Goal: Information Seeking & Learning: Learn about a topic

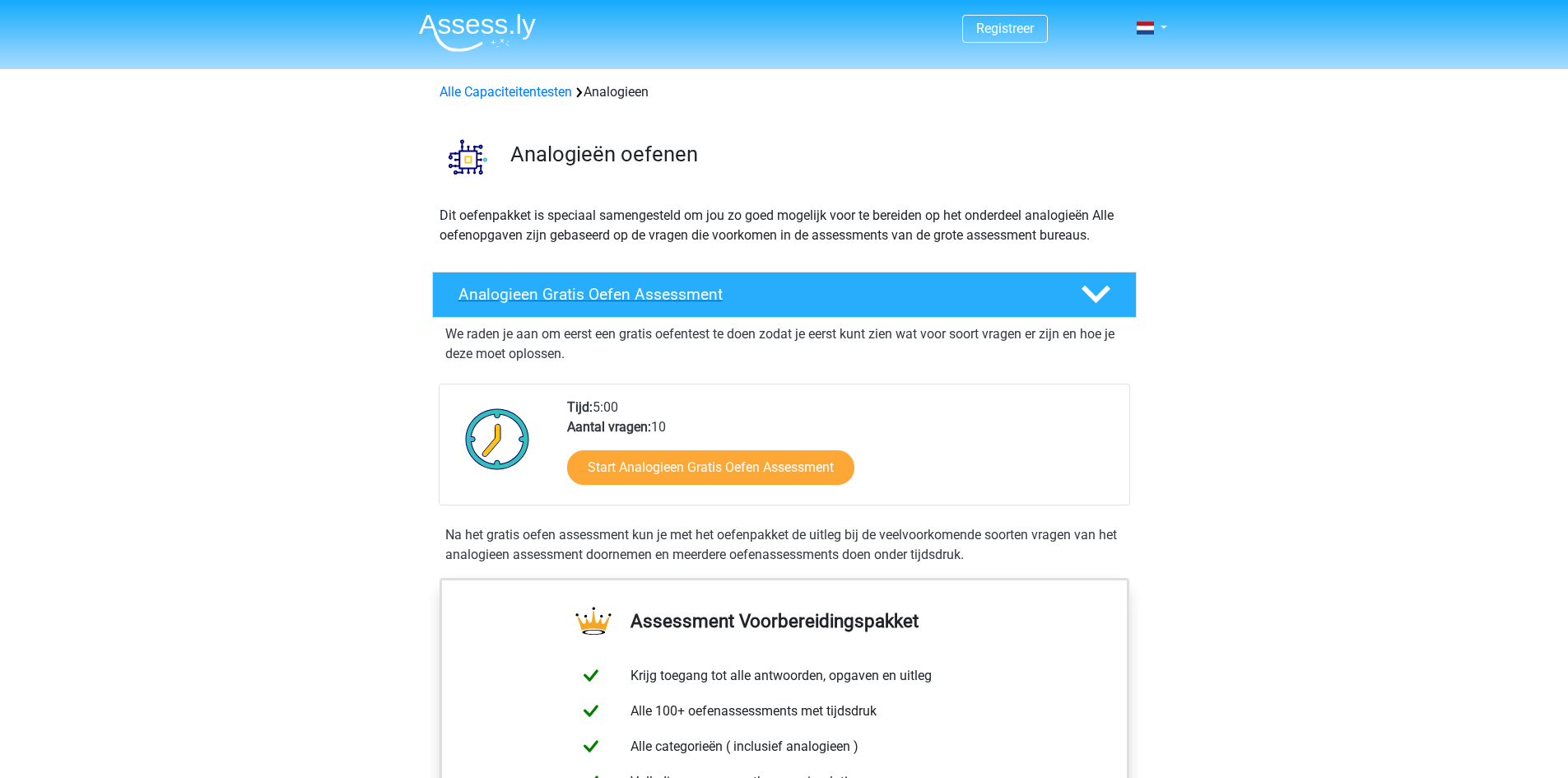
click at [631, 307] on div "Analogieen Gratis Oefen Assessment" at bounding box center [784, 295] width 705 height 46
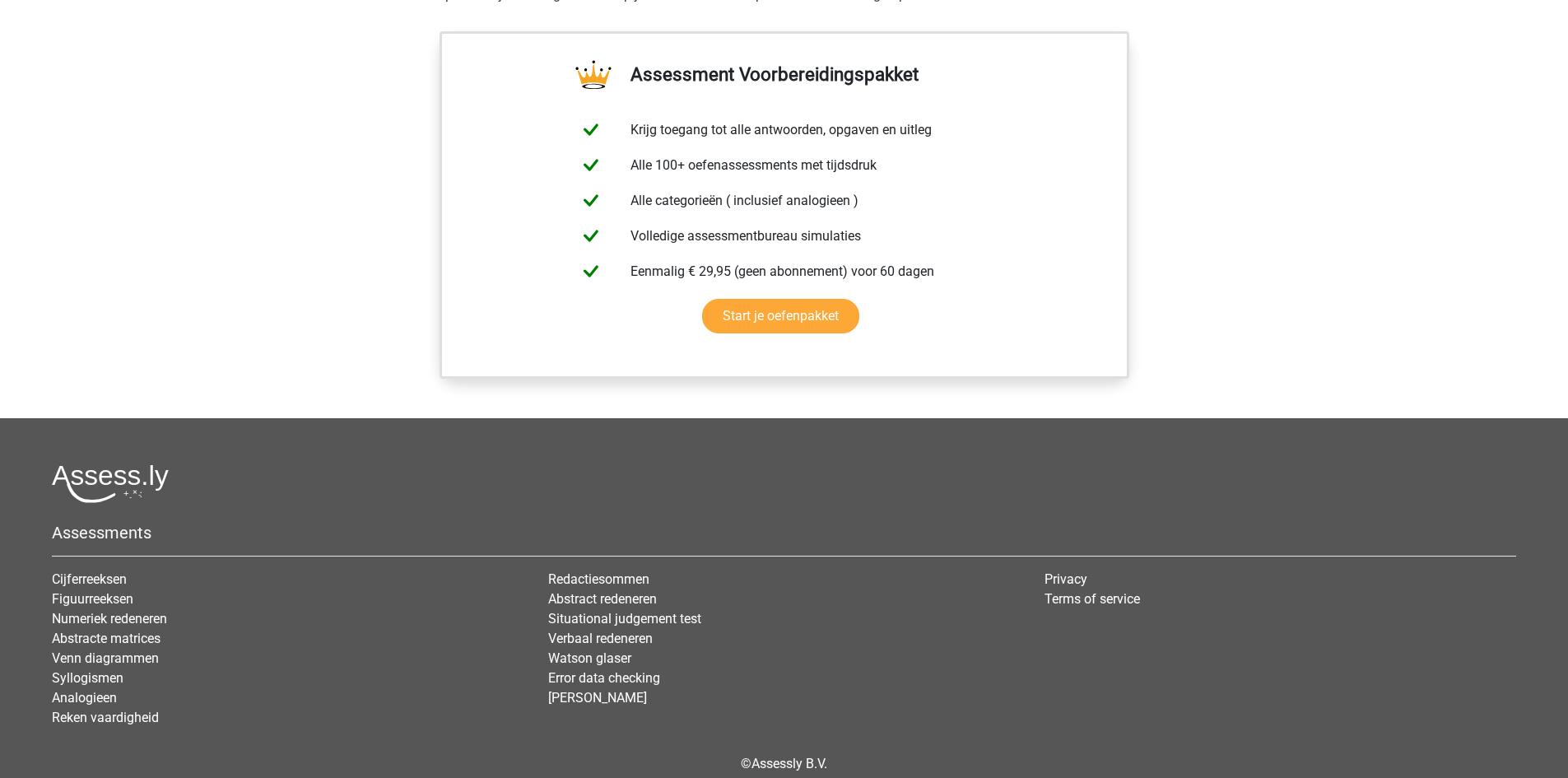
scroll to position [577, 0]
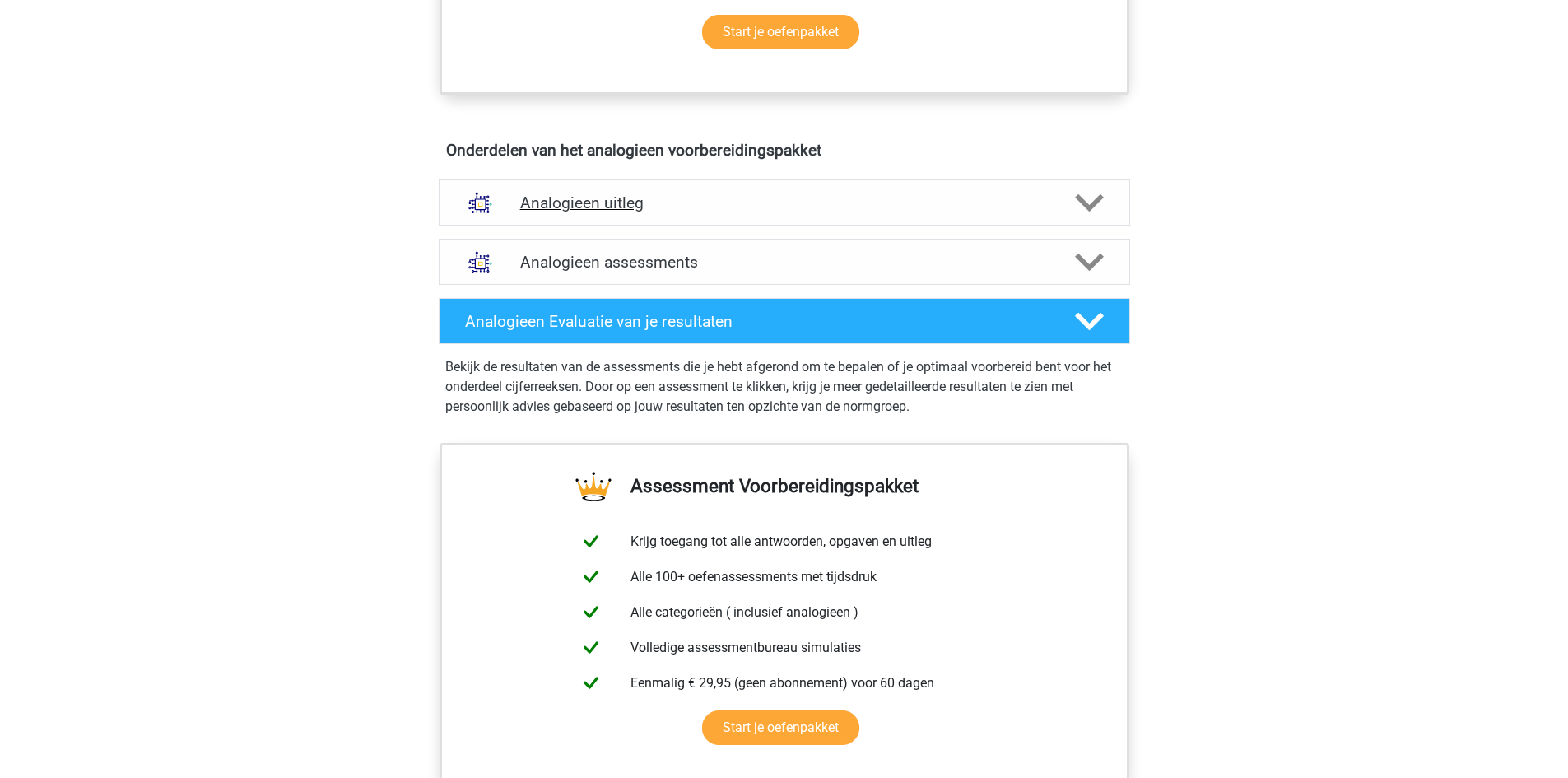
click at [709, 213] on div "Analogieen uitleg" at bounding box center [784, 202] width 691 height 46
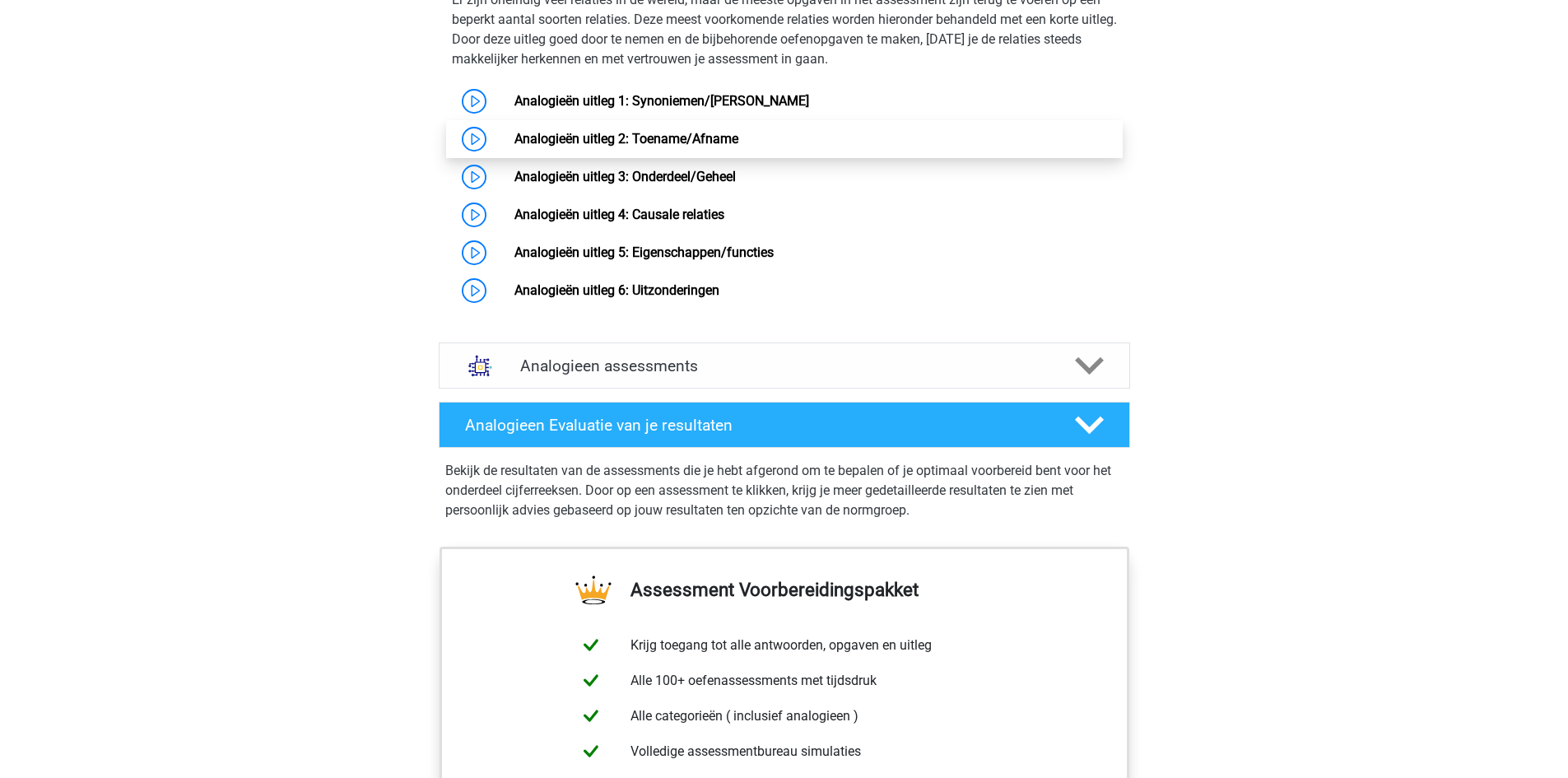
scroll to position [988, 0]
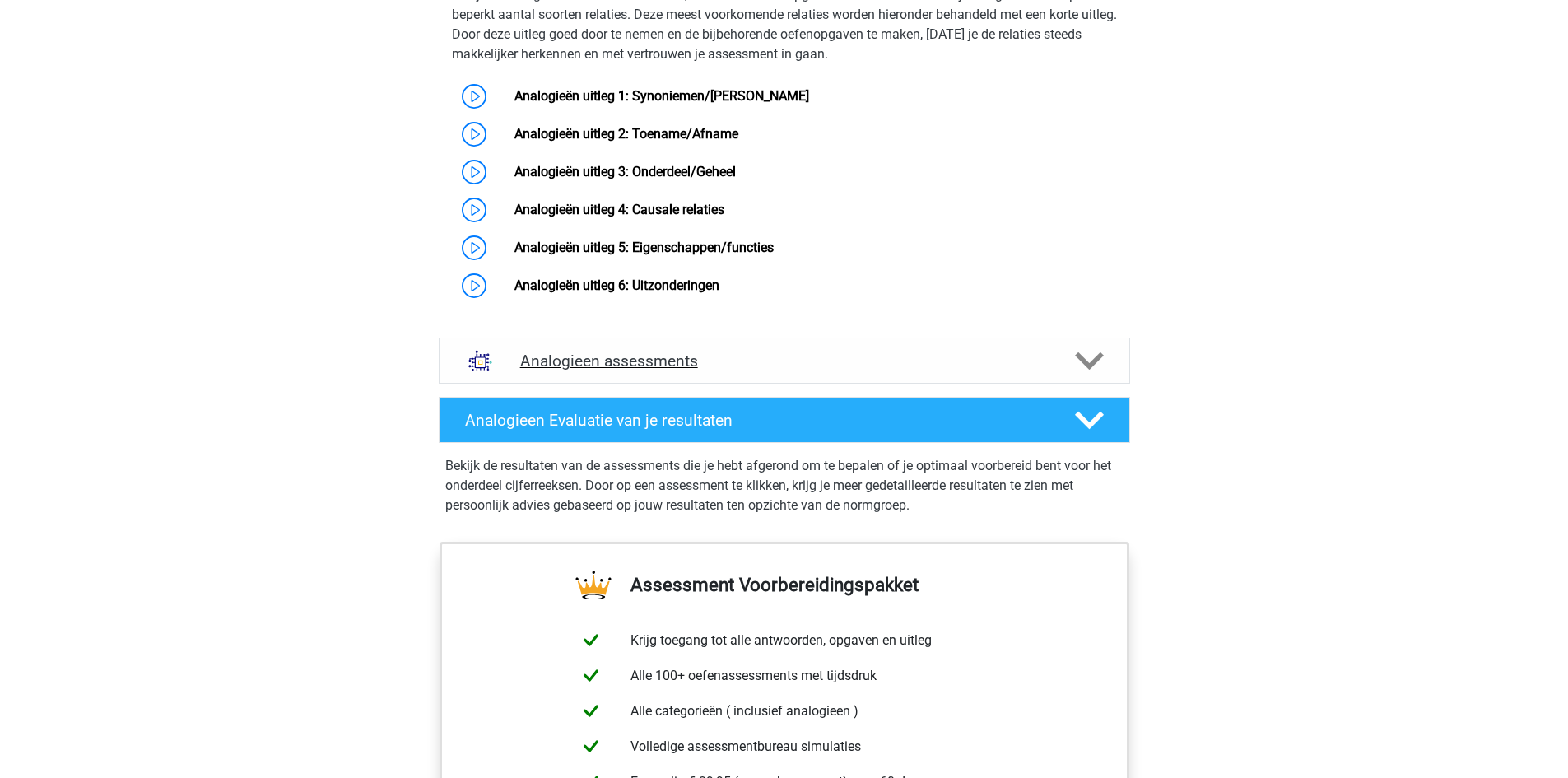
click at [799, 370] on h4 "Analogieen assessments" at bounding box center [784, 360] width 528 height 19
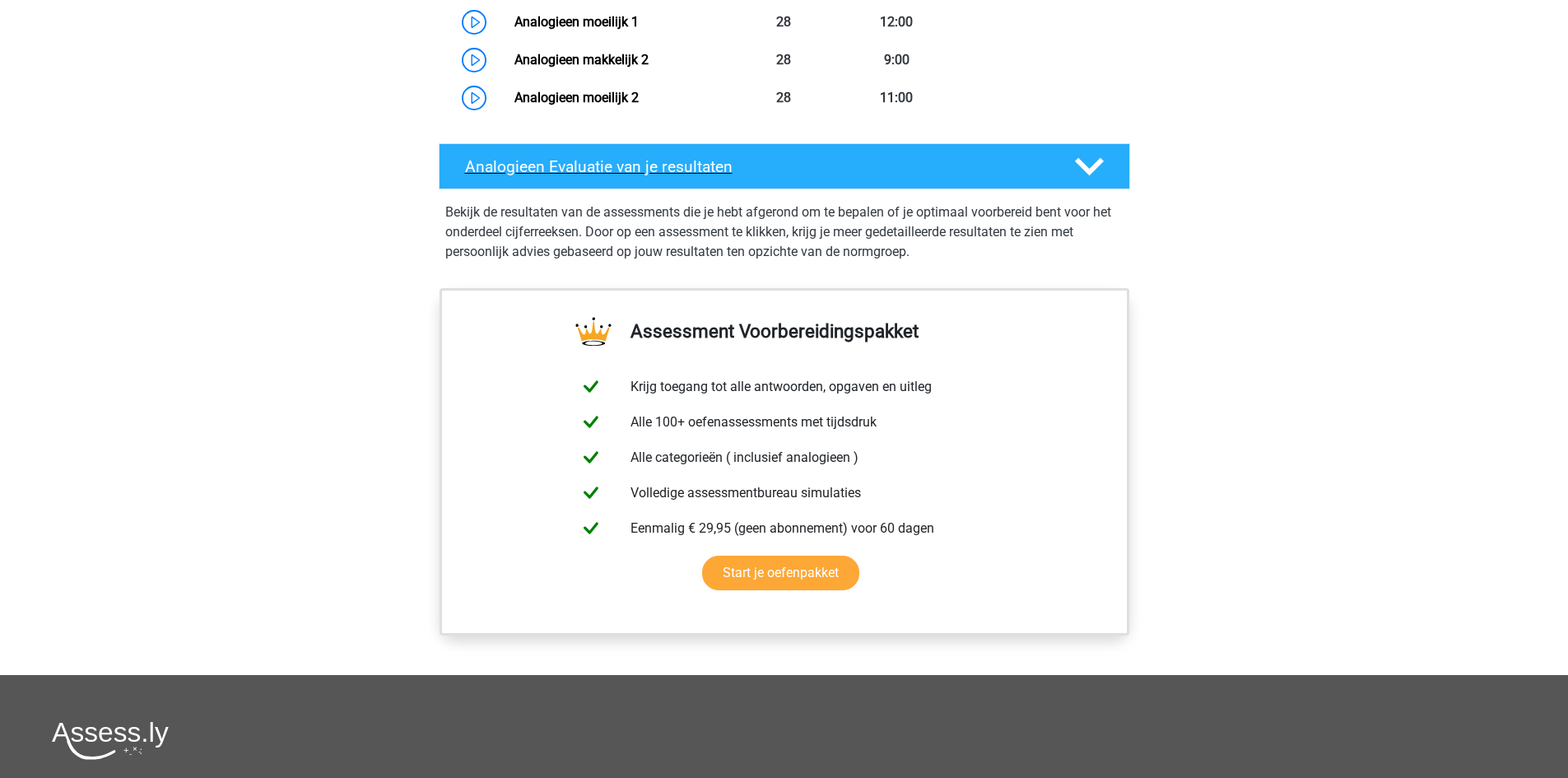
scroll to position [1976, 0]
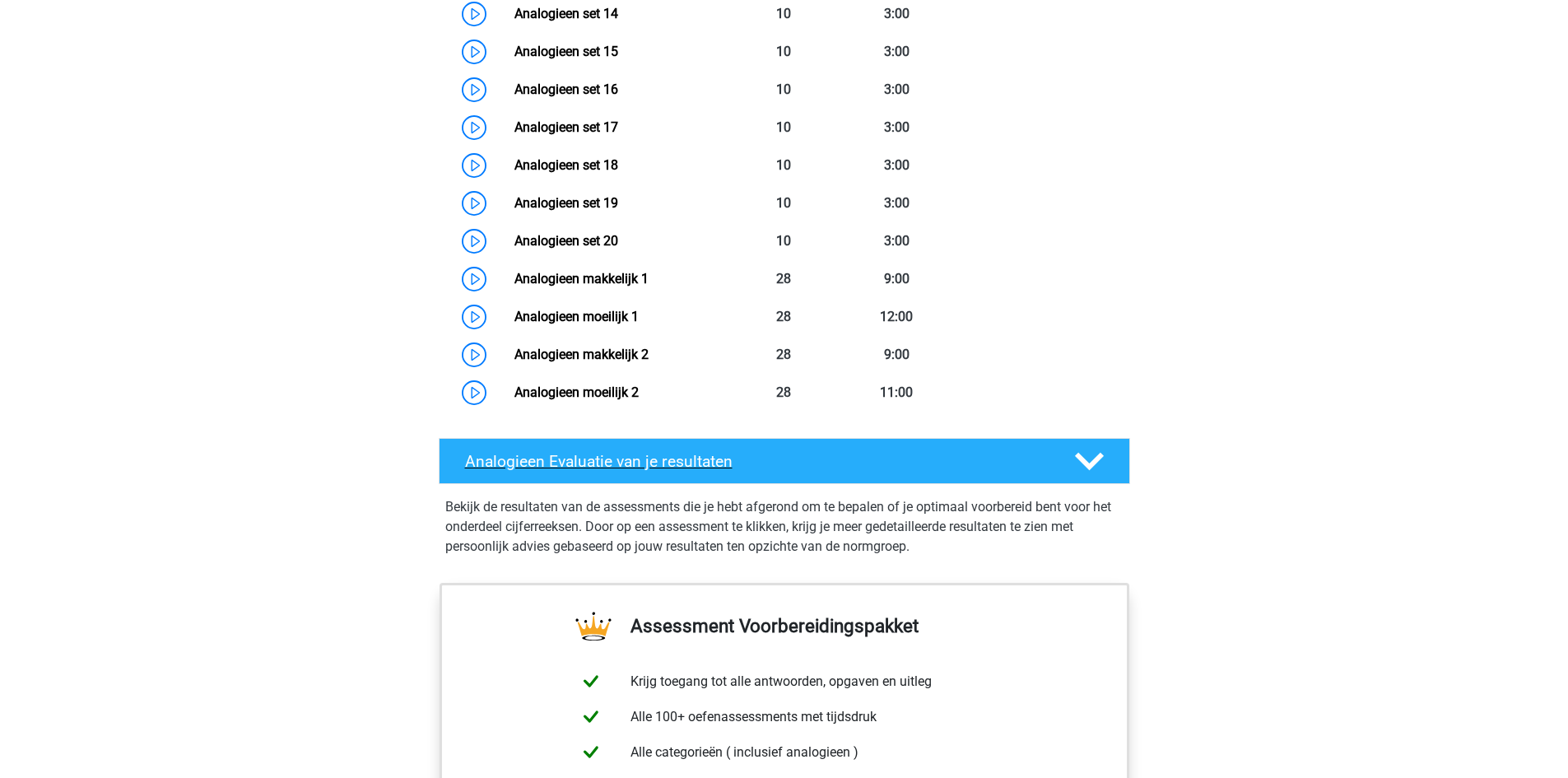
click at [793, 471] on h4 "Analogieen Evaluatie van je resultaten" at bounding box center [757, 461] width 584 height 19
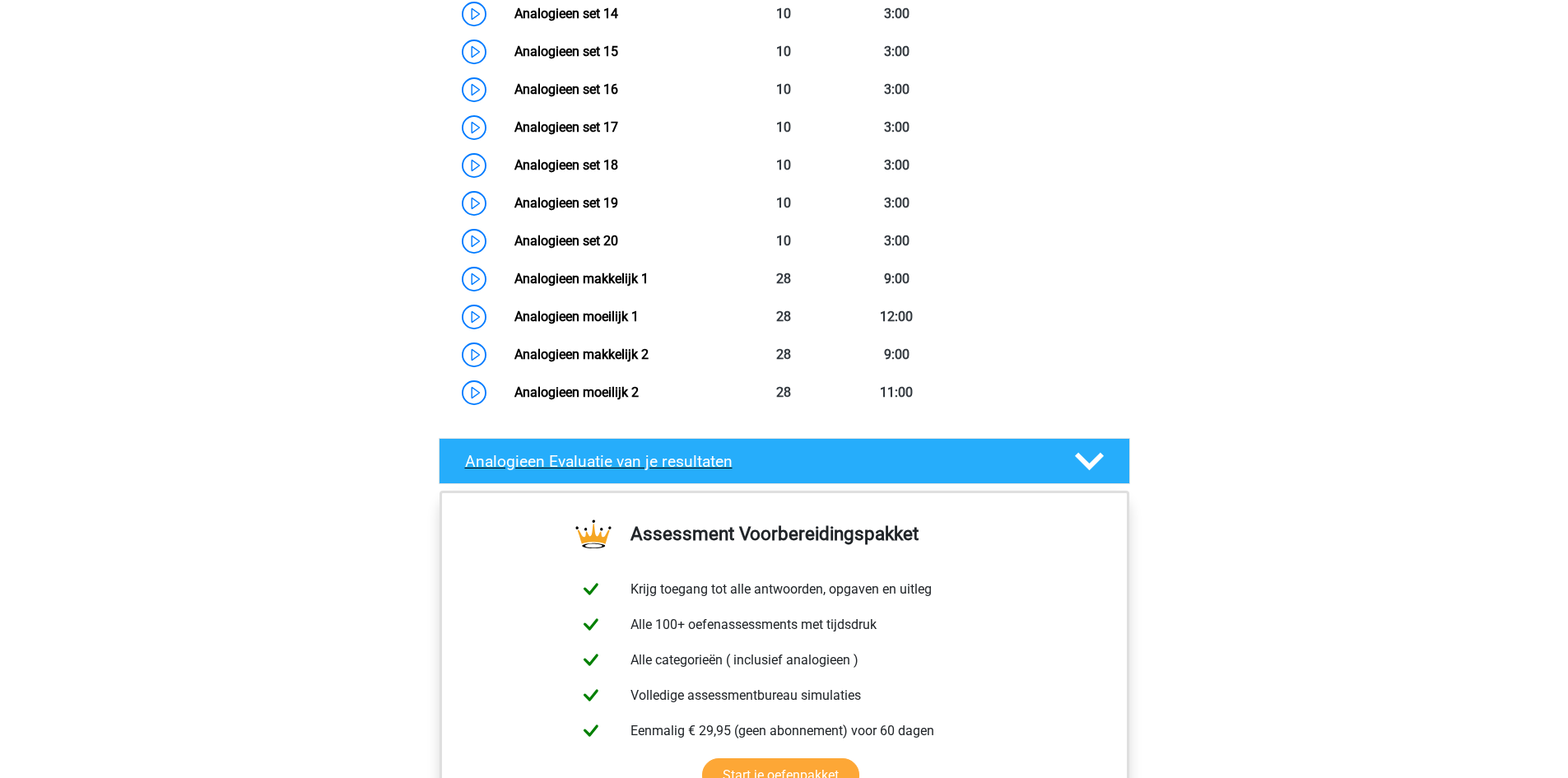
click at [793, 471] on h4 "Analogieen Evaluatie van je resultaten" at bounding box center [757, 461] width 584 height 19
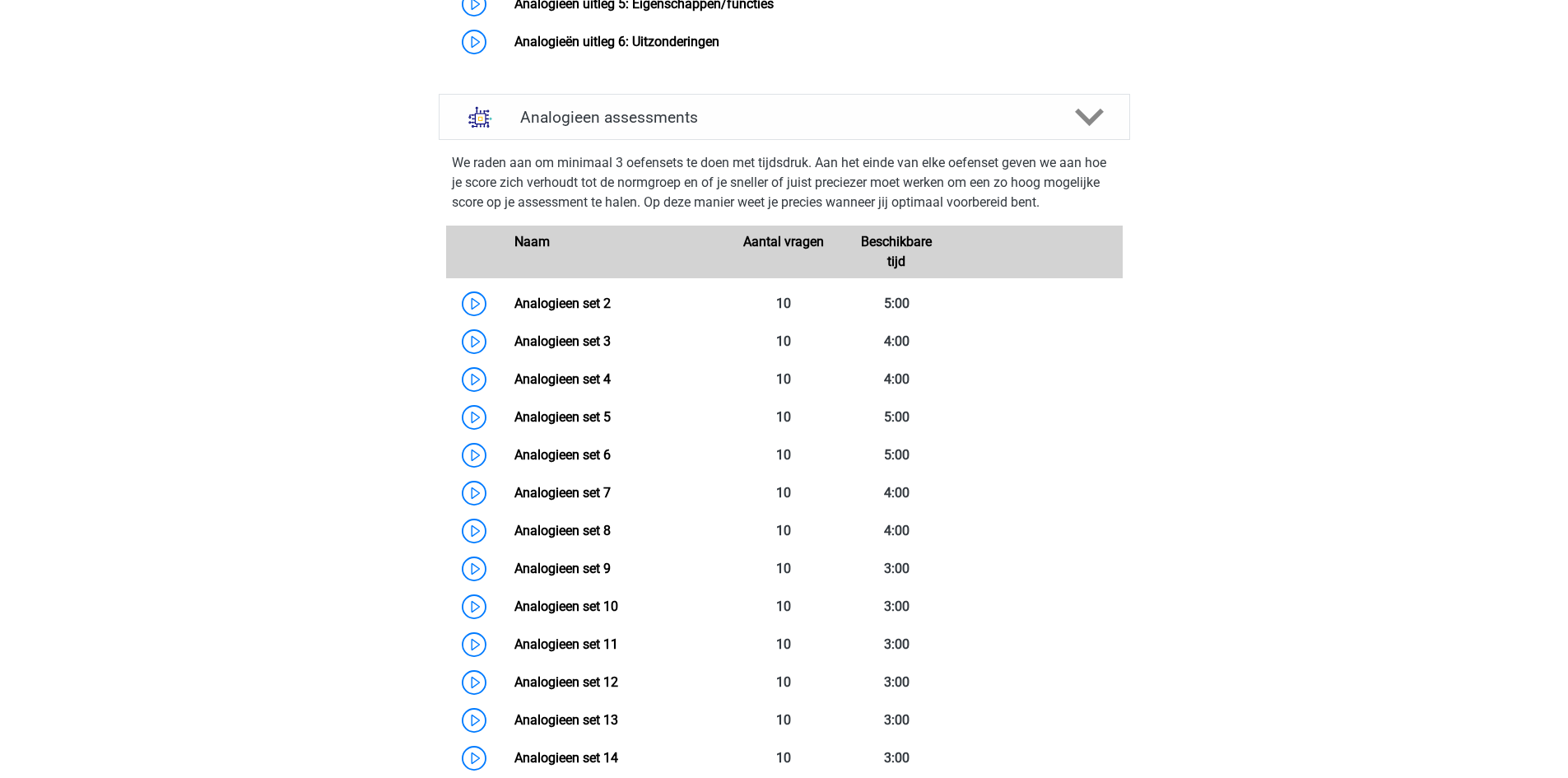
scroll to position [988, 0]
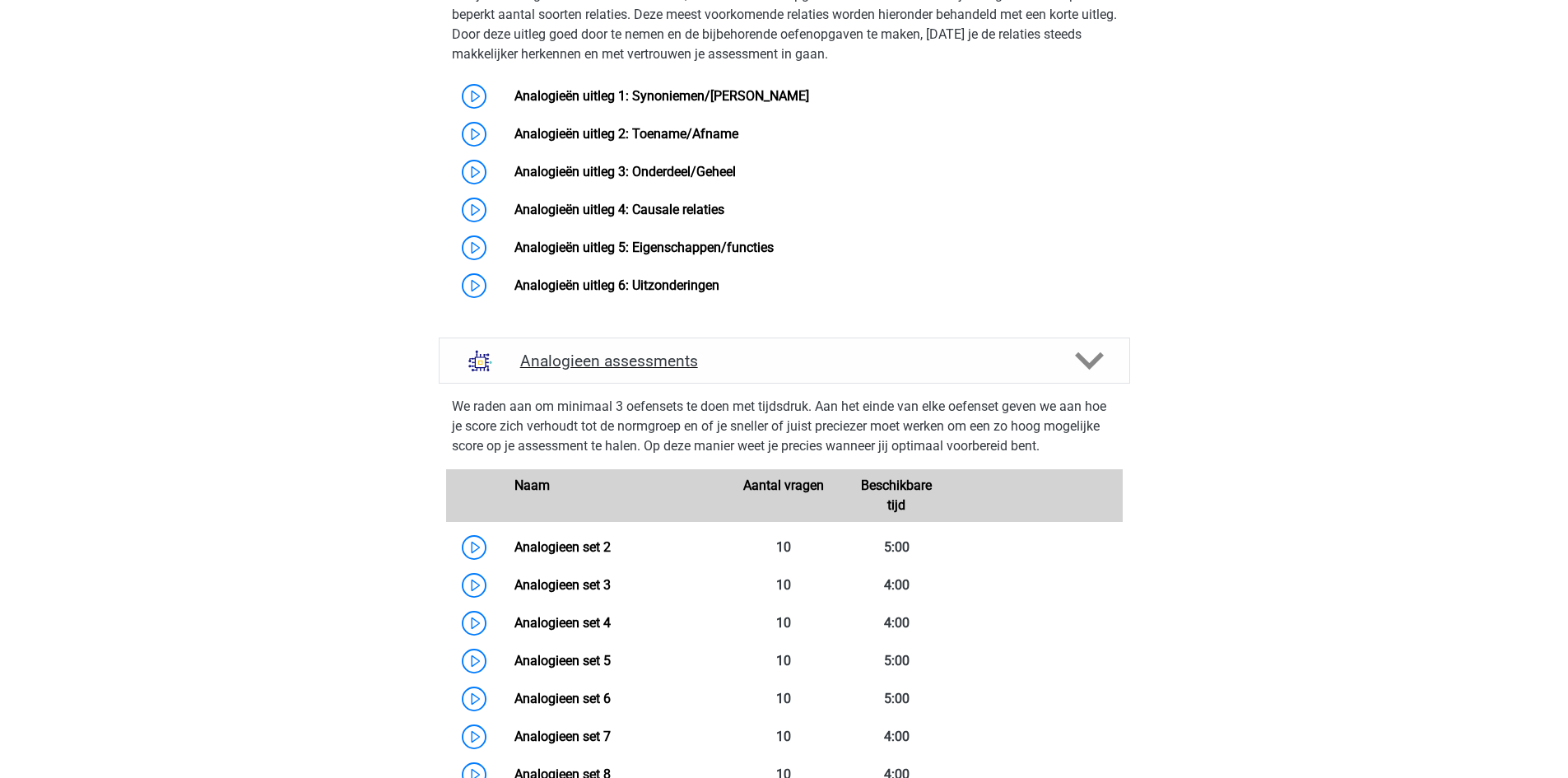
click at [797, 370] on h4 "Analogieen assessments" at bounding box center [784, 360] width 528 height 19
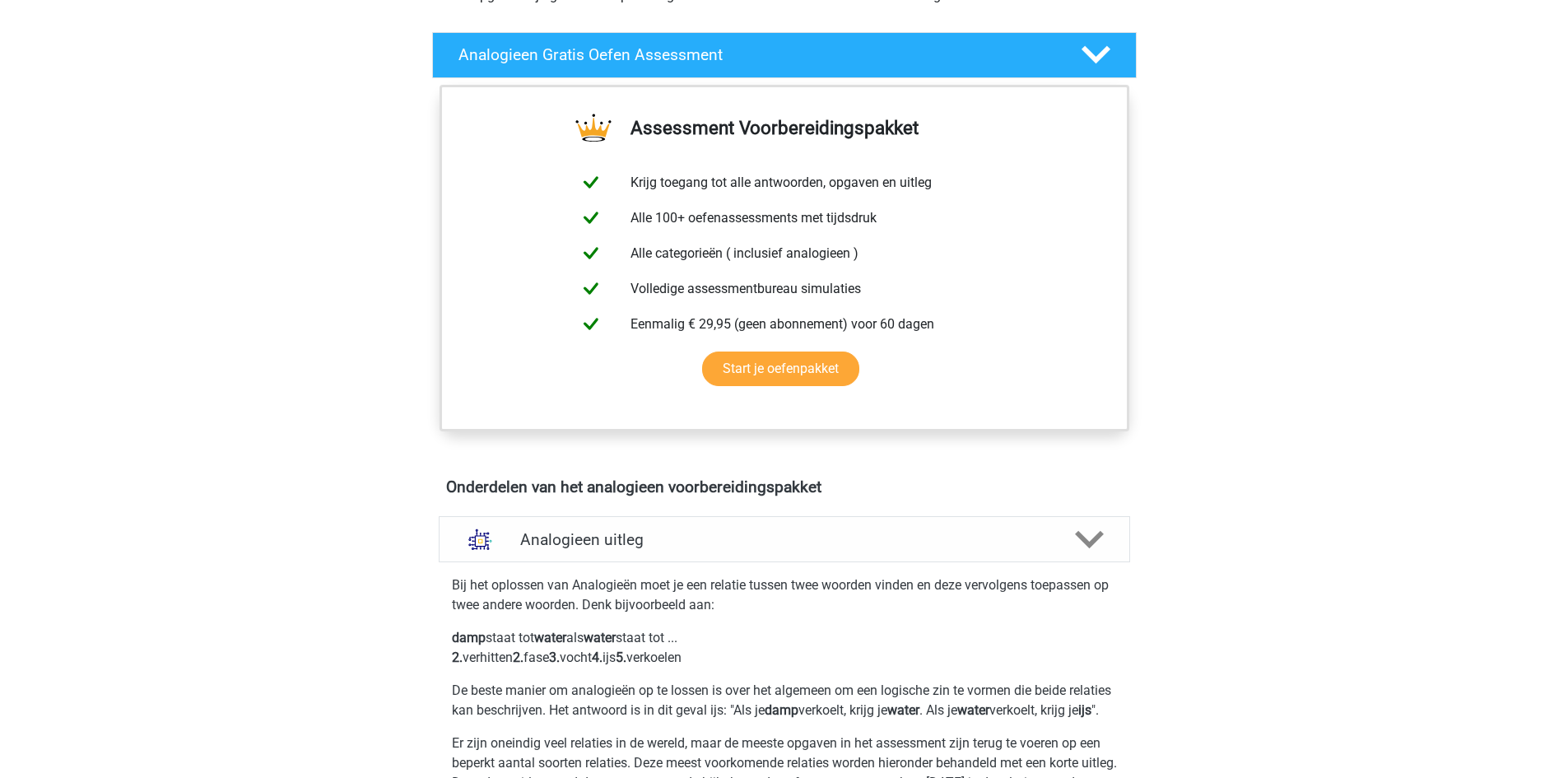
scroll to position [0, 0]
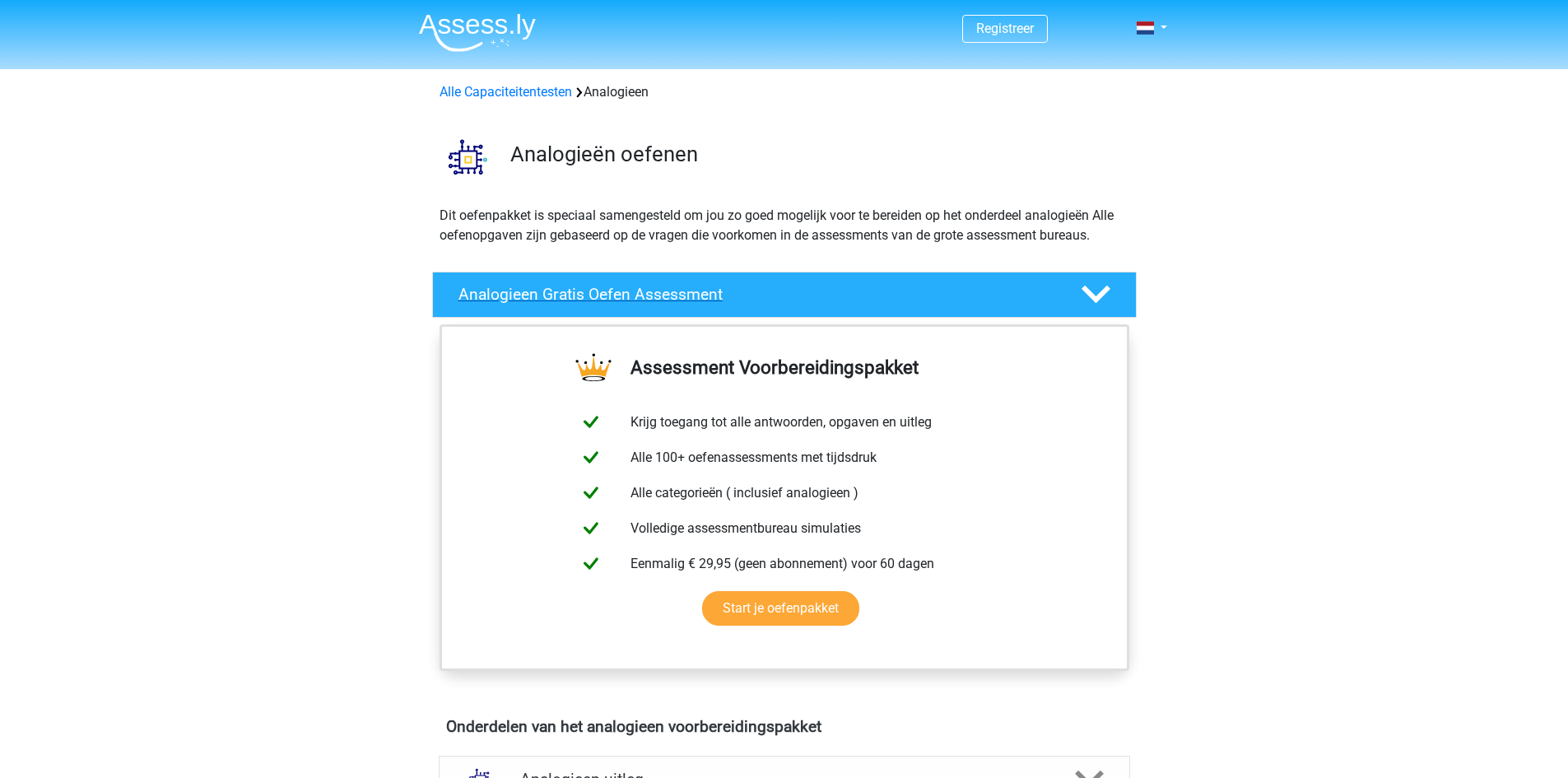
click at [808, 304] on h4 "Analogieen Gratis Oefen Assessment" at bounding box center [756, 294] width 596 height 19
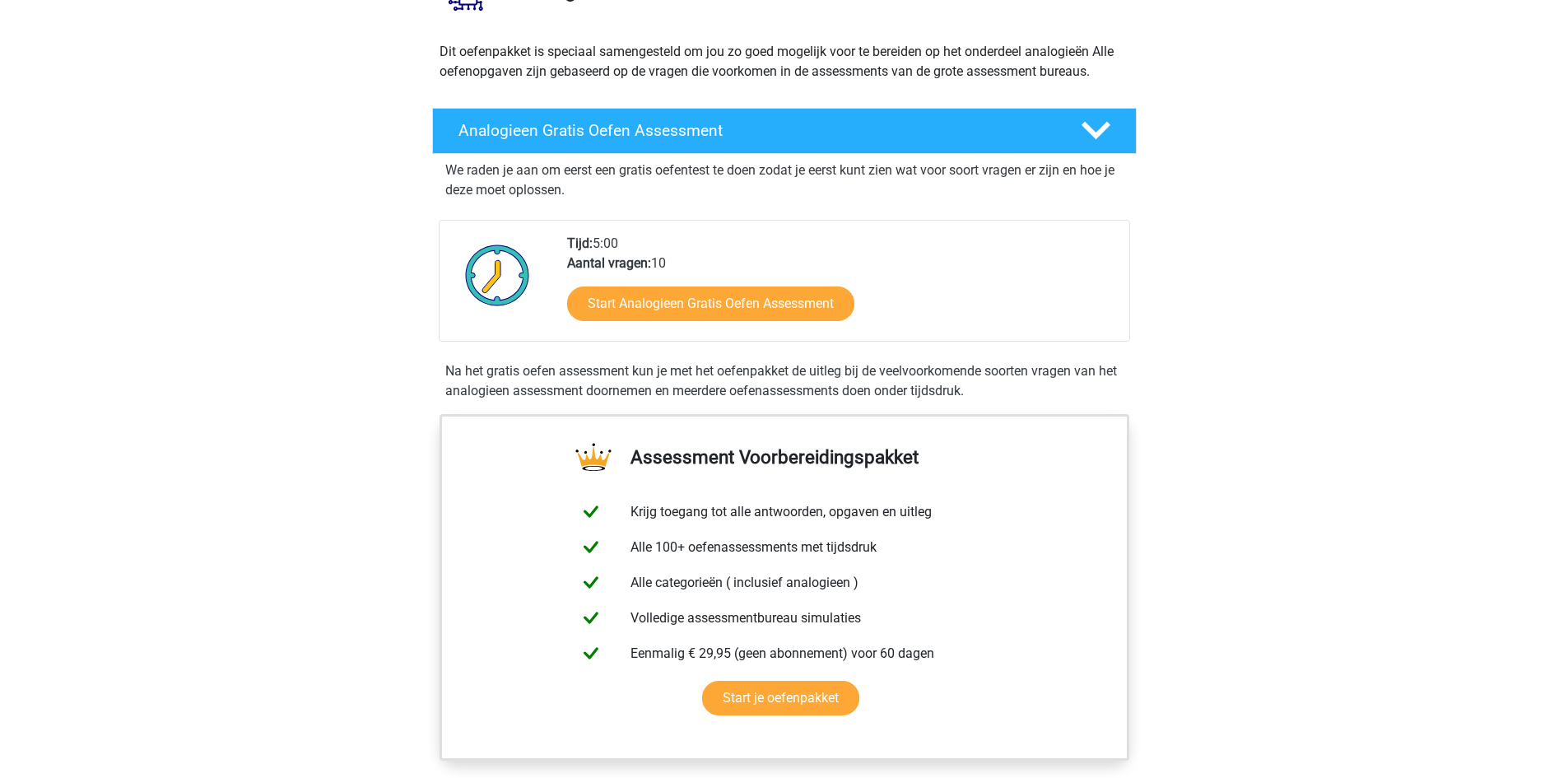
scroll to position [165, 0]
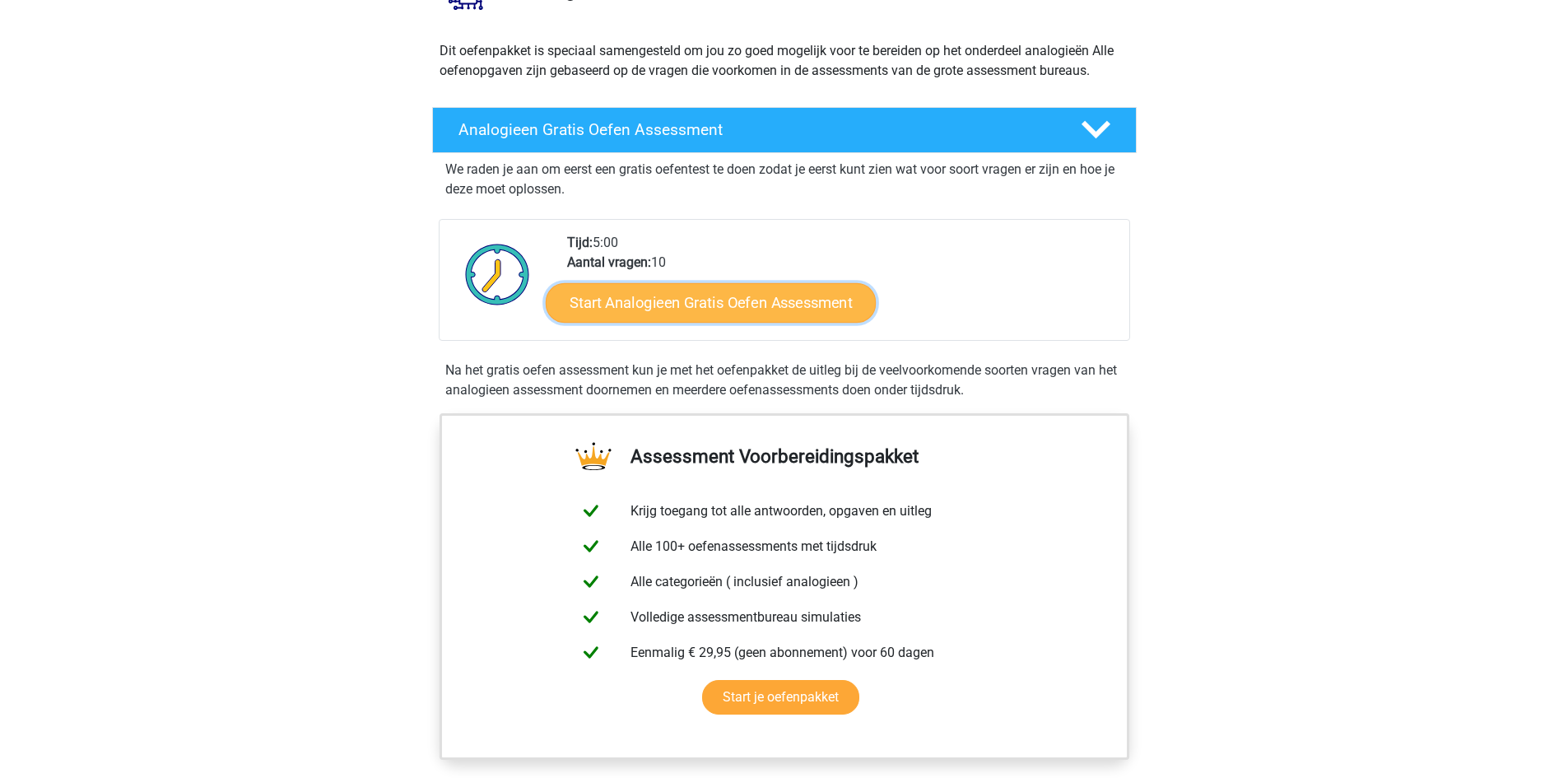
click at [734, 311] on link "Start Analogieen Gratis Oefen Assessment" at bounding box center [710, 301] width 330 height 39
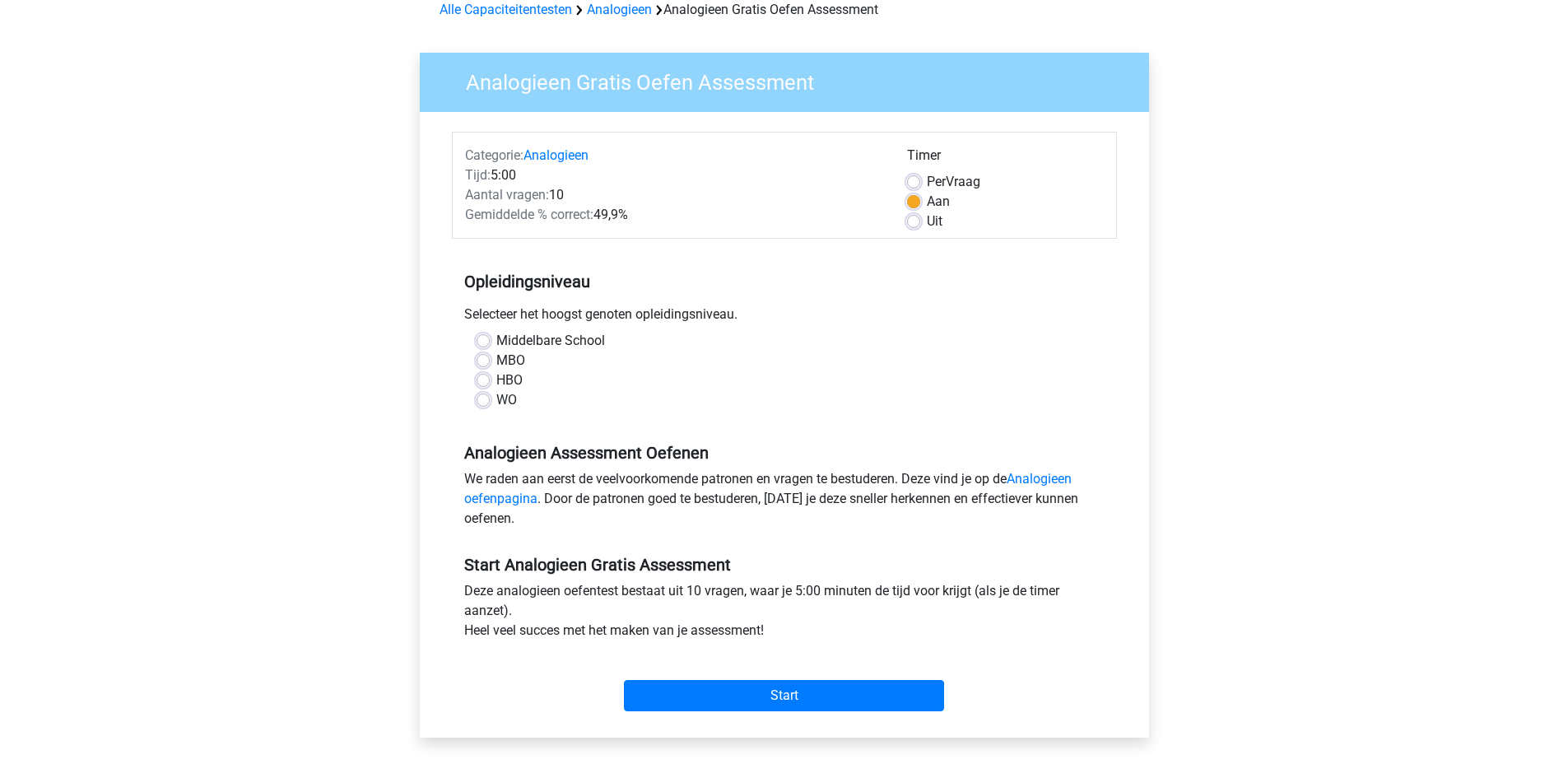
scroll to position [165, 0]
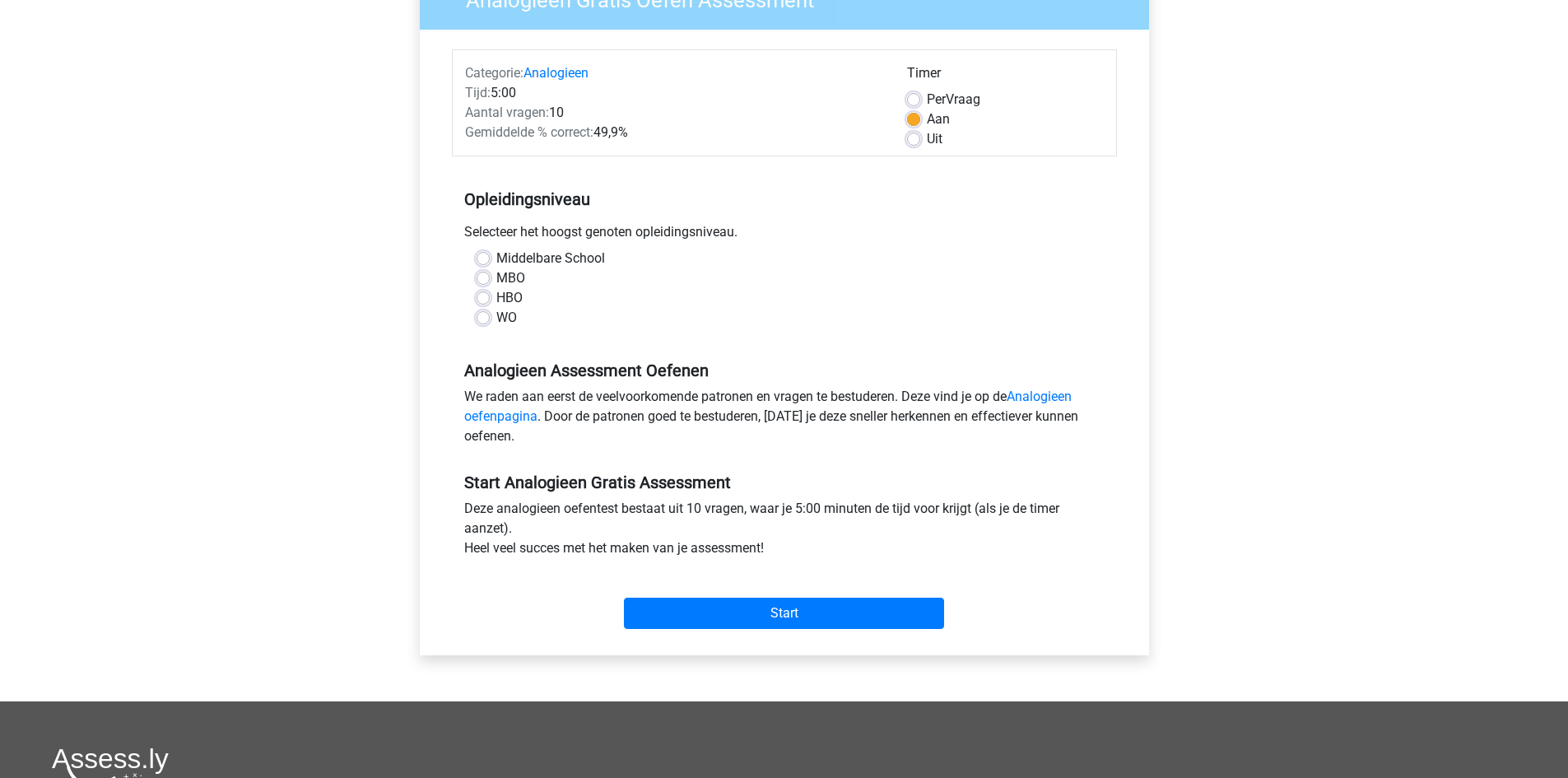
click at [481, 306] on div "HBO" at bounding box center [784, 298] width 616 height 20
click at [497, 301] on label "HBO" at bounding box center [509, 298] width 26 height 20
click at [483, 301] on input "HBO" at bounding box center [483, 297] width 13 height 16
radio input "true"
click at [790, 610] on input "Start" at bounding box center [784, 613] width 320 height 31
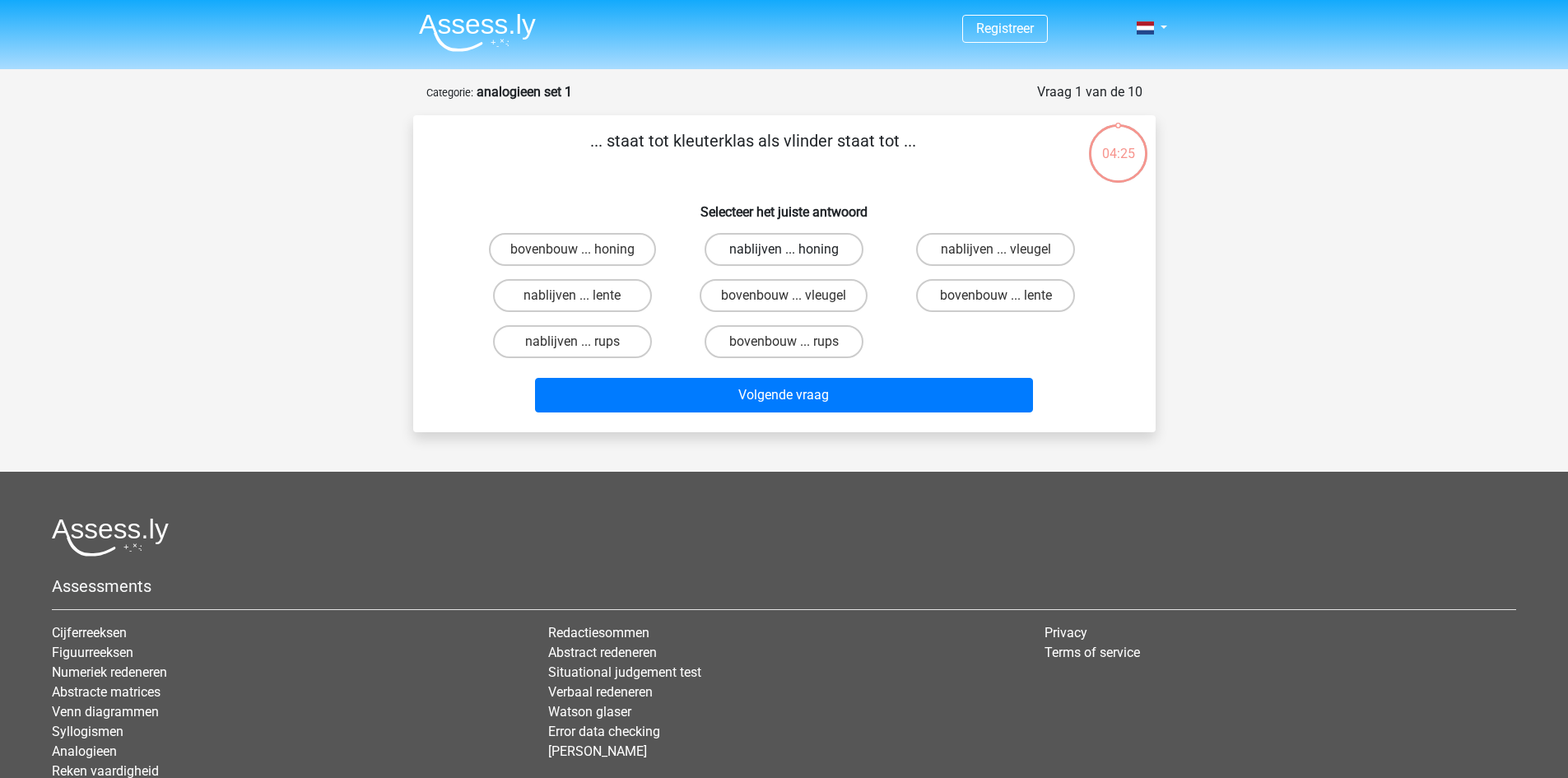
click at [773, 253] on label "nablijven ... honing" at bounding box center [784, 249] width 159 height 33
click at [784, 253] on input "nablijven ... honing" at bounding box center [789, 255] width 11 height 11
radio input "true"
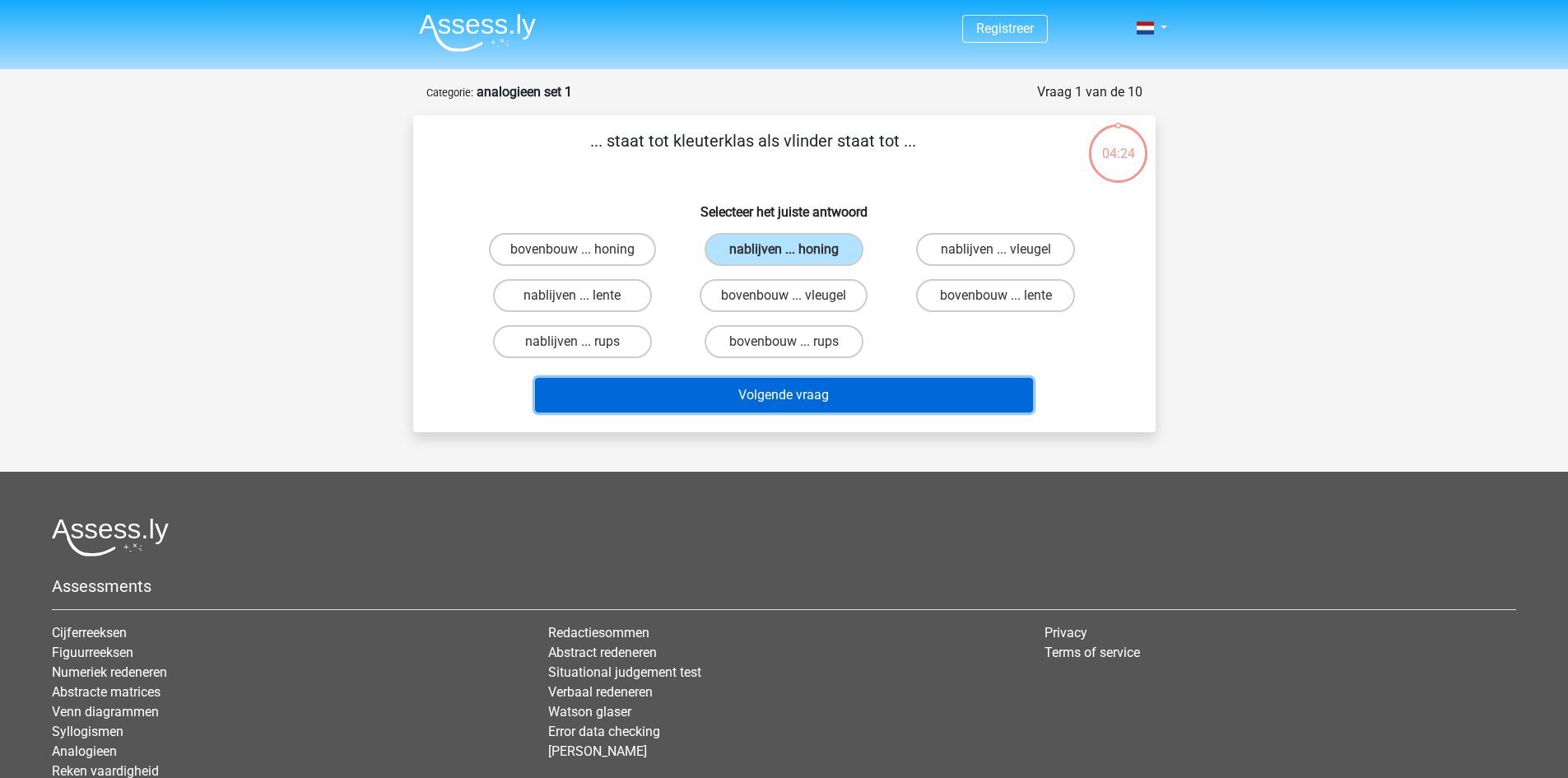
click at [797, 390] on button "Volgende vraag" at bounding box center [784, 395] width 498 height 35
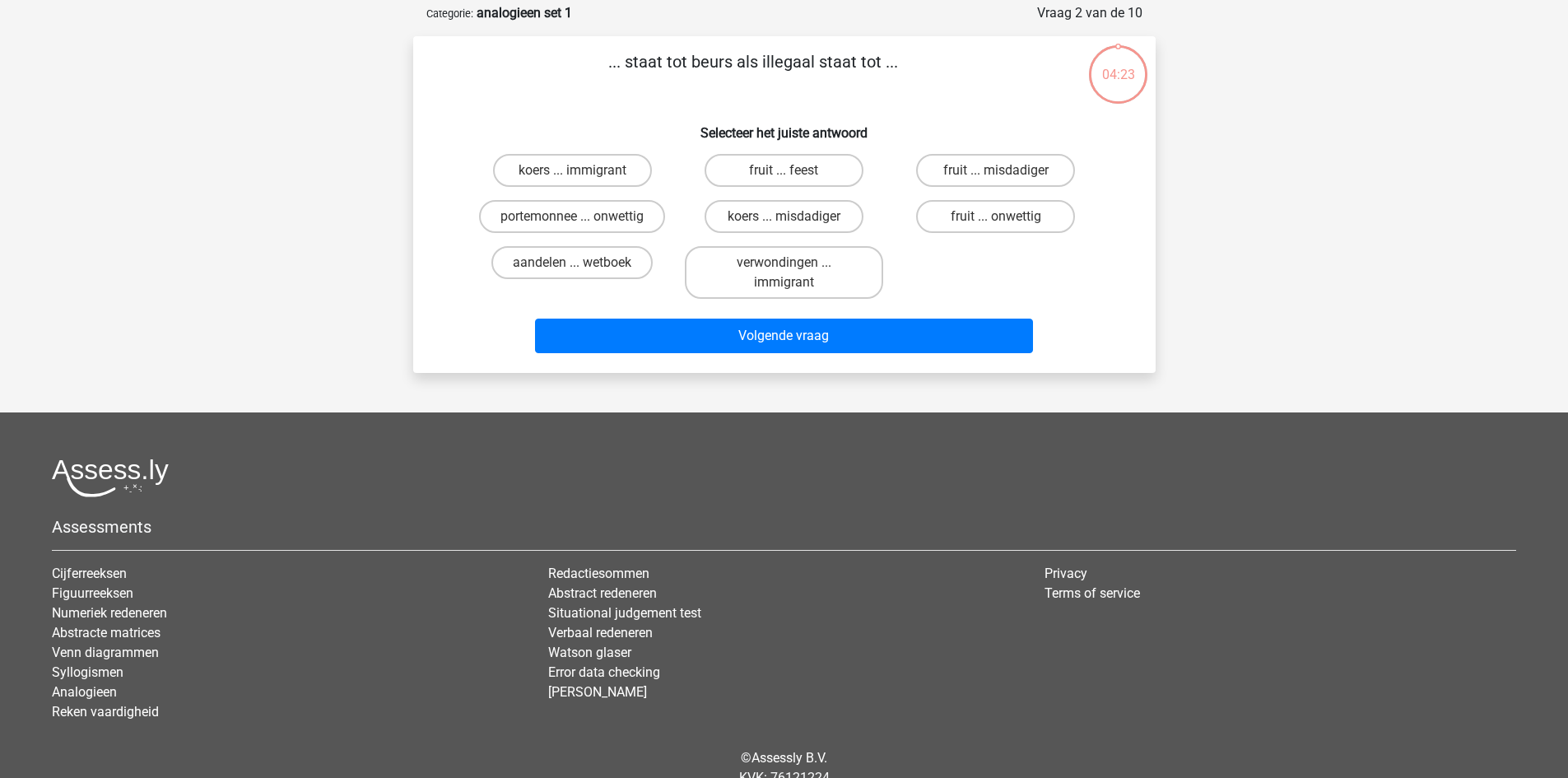
scroll to position [83, 0]
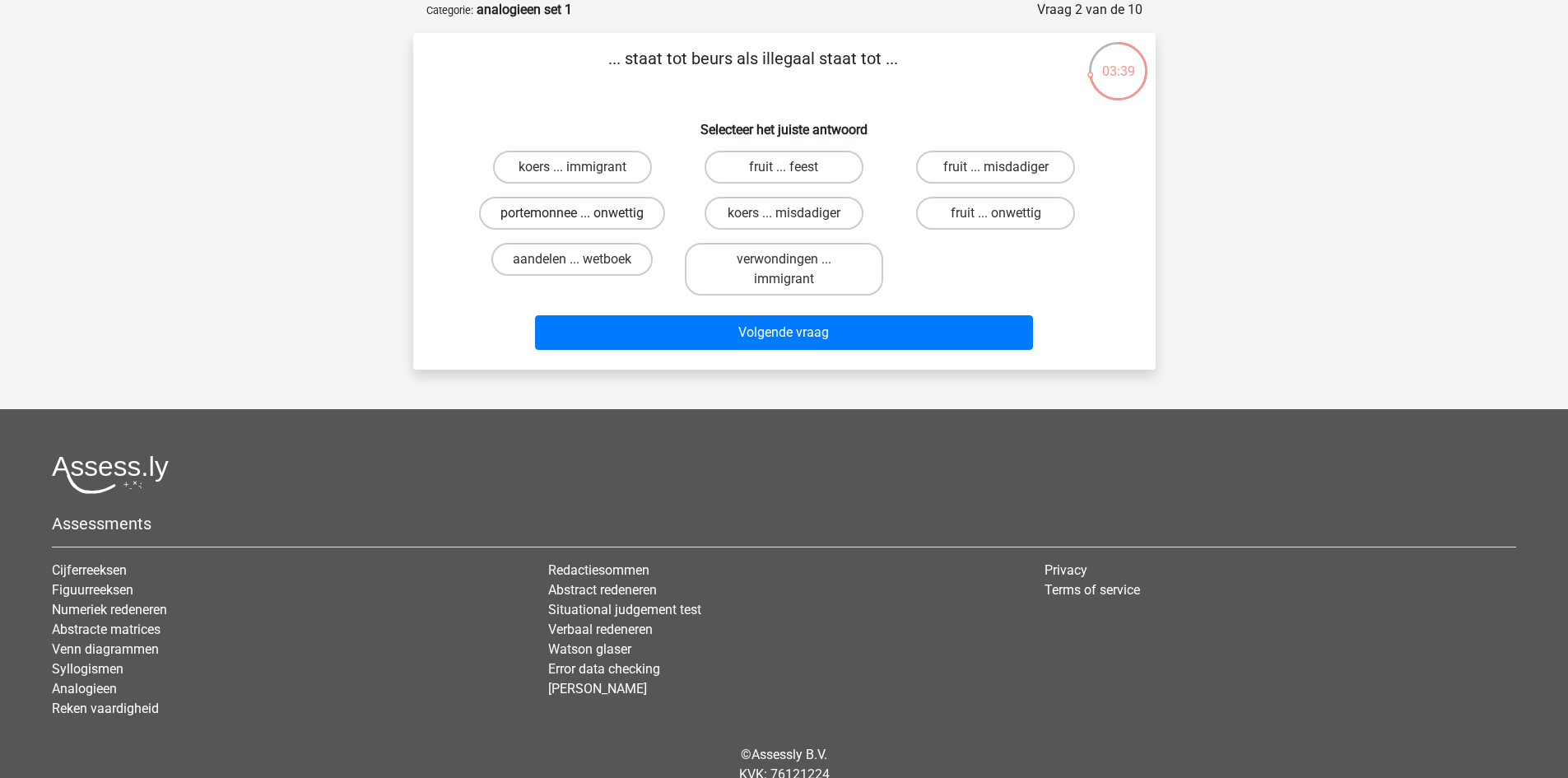
click at [555, 204] on label "portemonnee ... onwettig" at bounding box center [572, 213] width 186 height 33
click at [572, 213] on input "portemonnee ... onwettig" at bounding box center [578, 218] width 11 height 11
radio input "true"
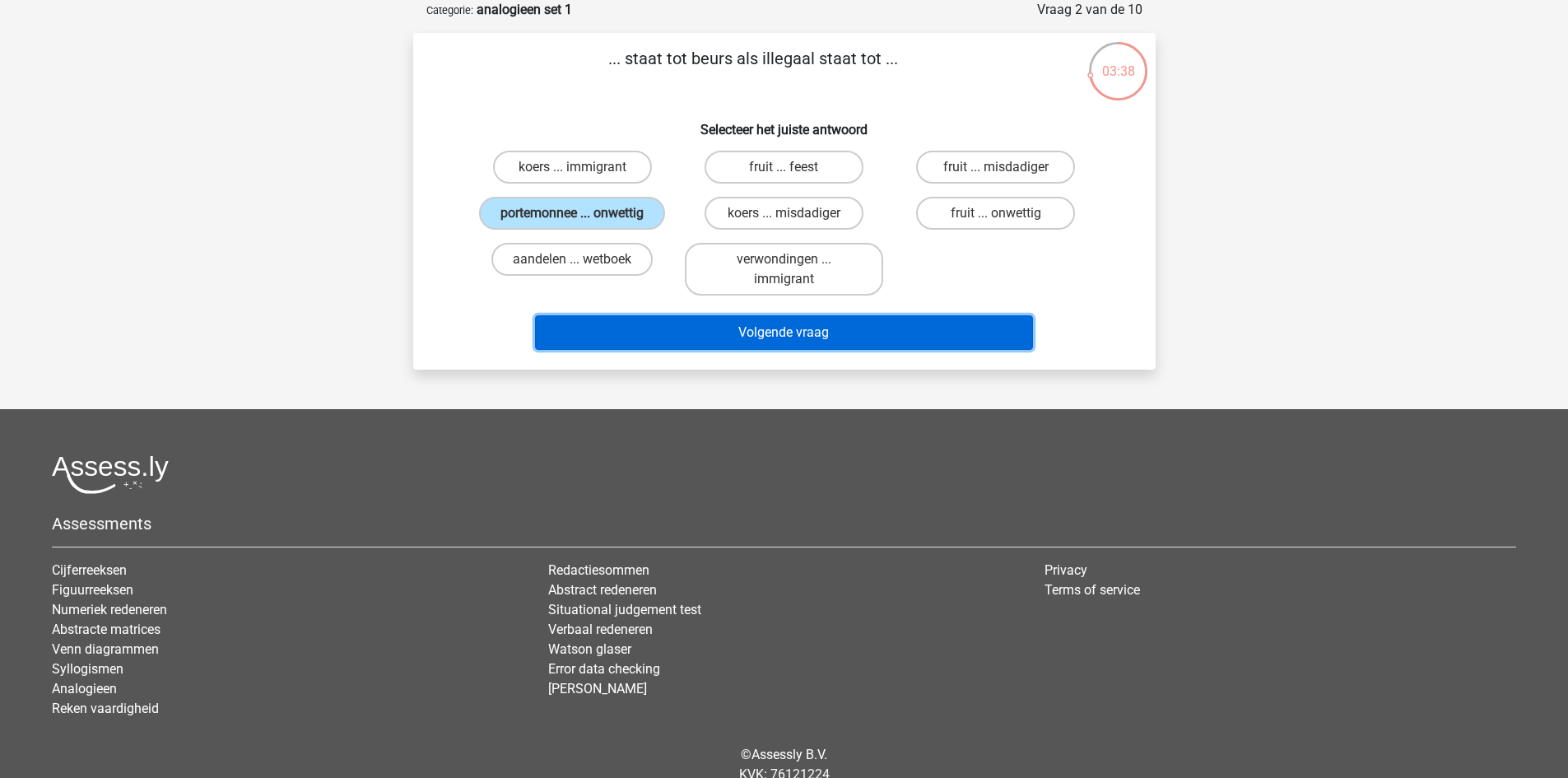
click at [680, 327] on button "Volgende vraag" at bounding box center [784, 333] width 498 height 35
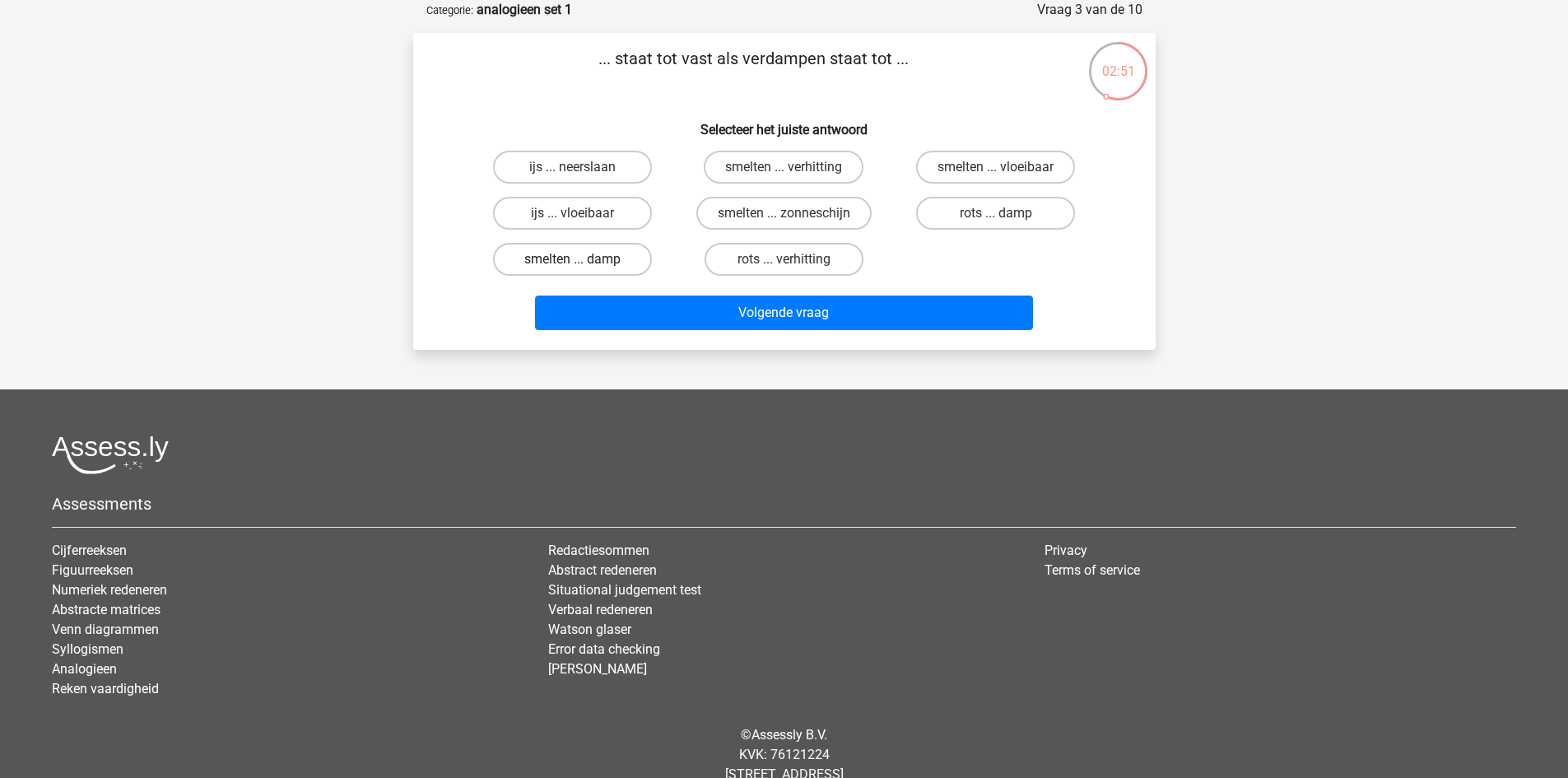
click at [568, 263] on label "smelten ... damp" at bounding box center [572, 259] width 159 height 33
click at [572, 263] on input "smelten ... damp" at bounding box center [578, 265] width 11 height 11
radio input "true"
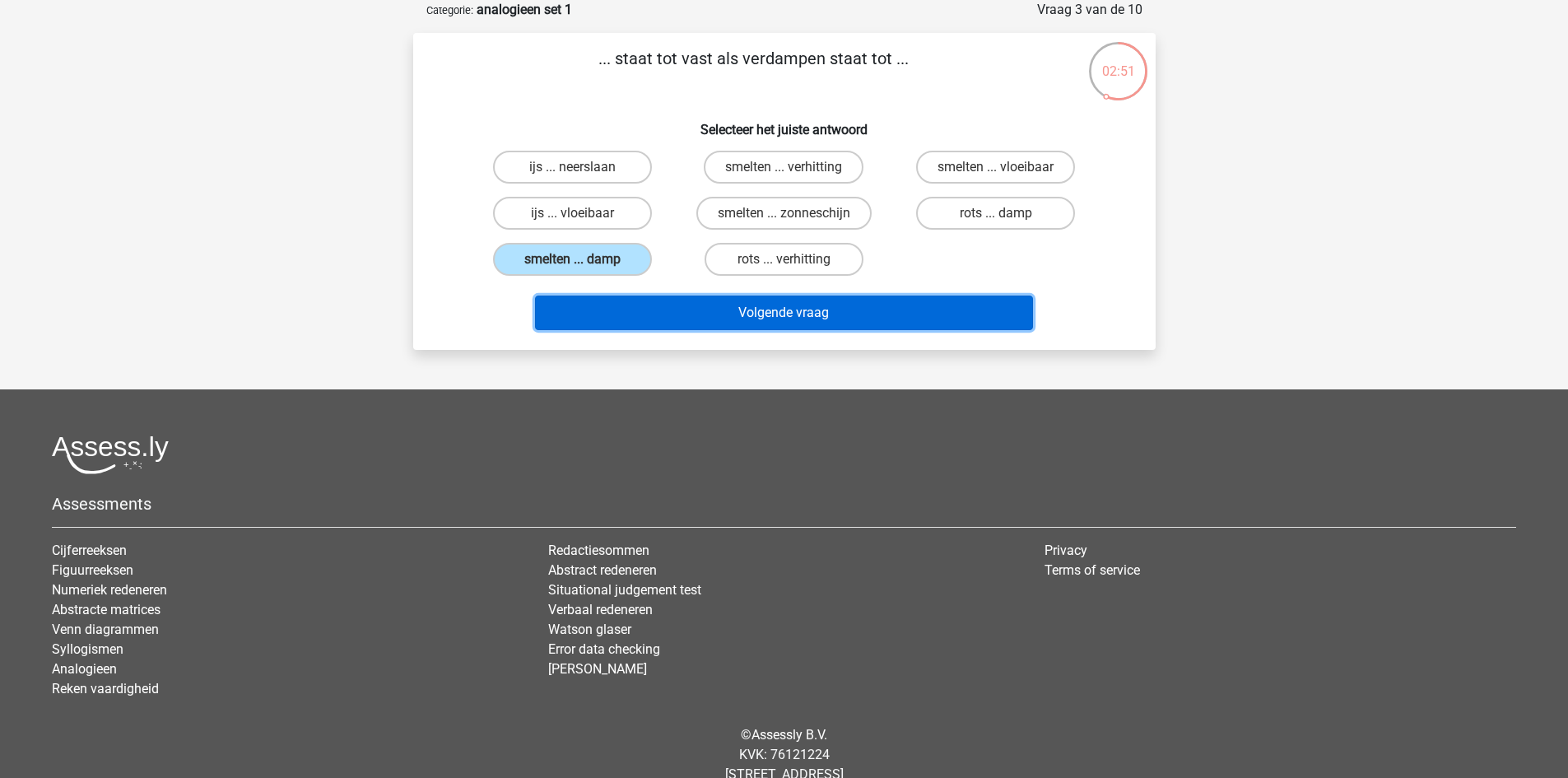
click at [628, 308] on button "Volgende vraag" at bounding box center [784, 313] width 498 height 35
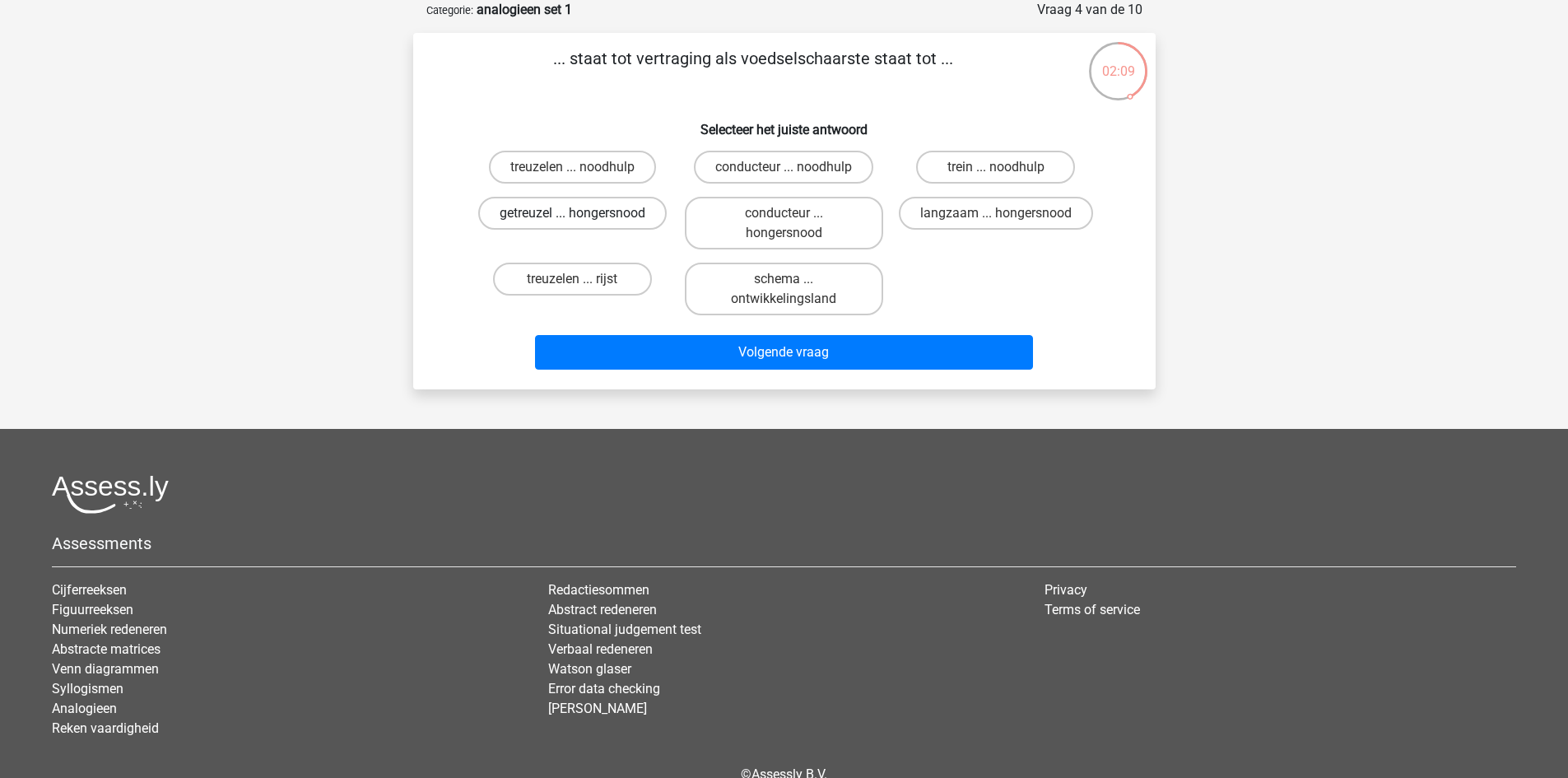
click at [563, 217] on label "getreuzel ... hongersnood" at bounding box center [572, 213] width 188 height 33
click at [572, 217] on input "getreuzel ... hongersnood" at bounding box center [578, 218] width 11 height 11
radio input "true"
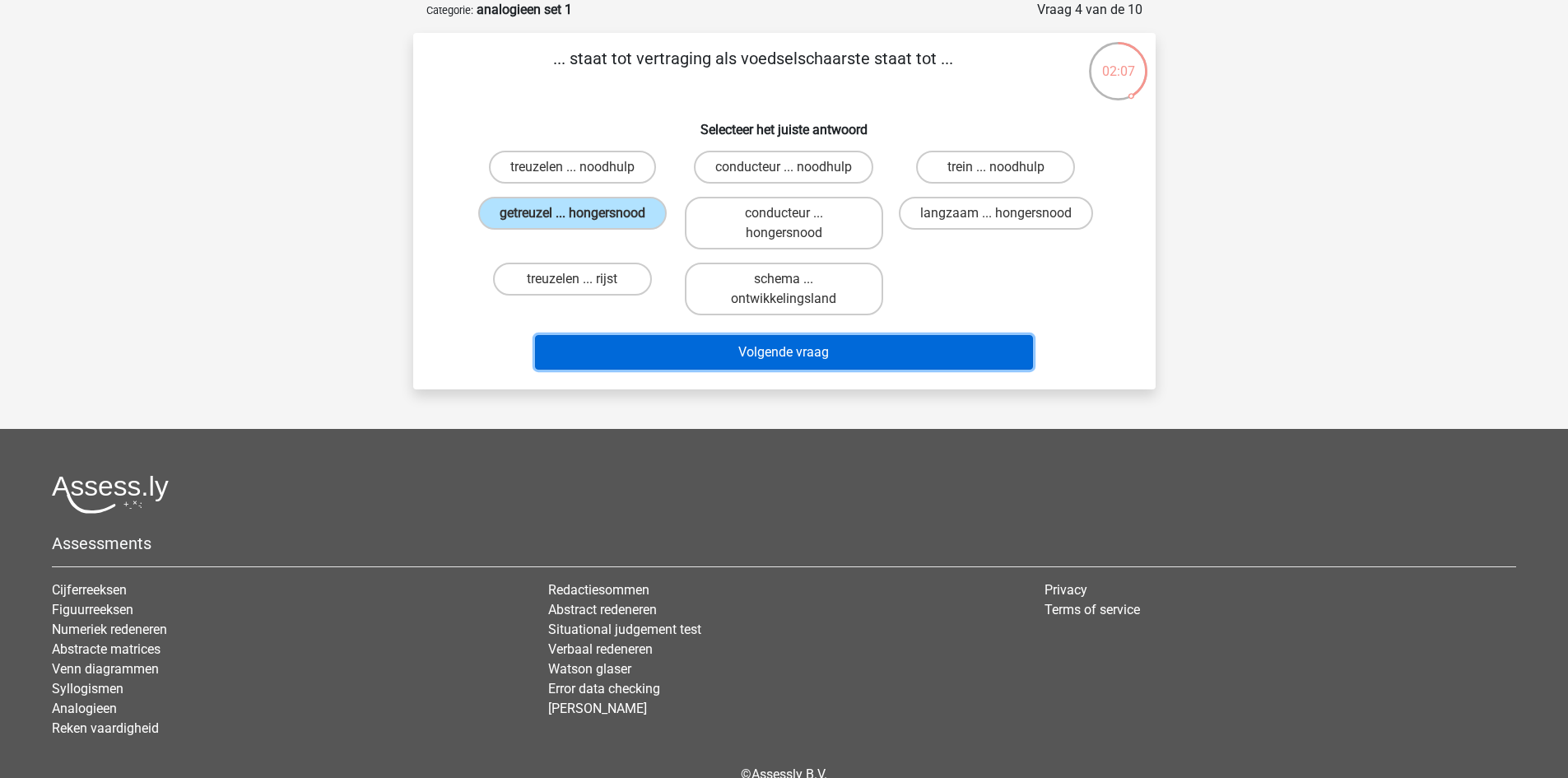
click at [709, 354] on button "Volgende vraag" at bounding box center [784, 352] width 498 height 35
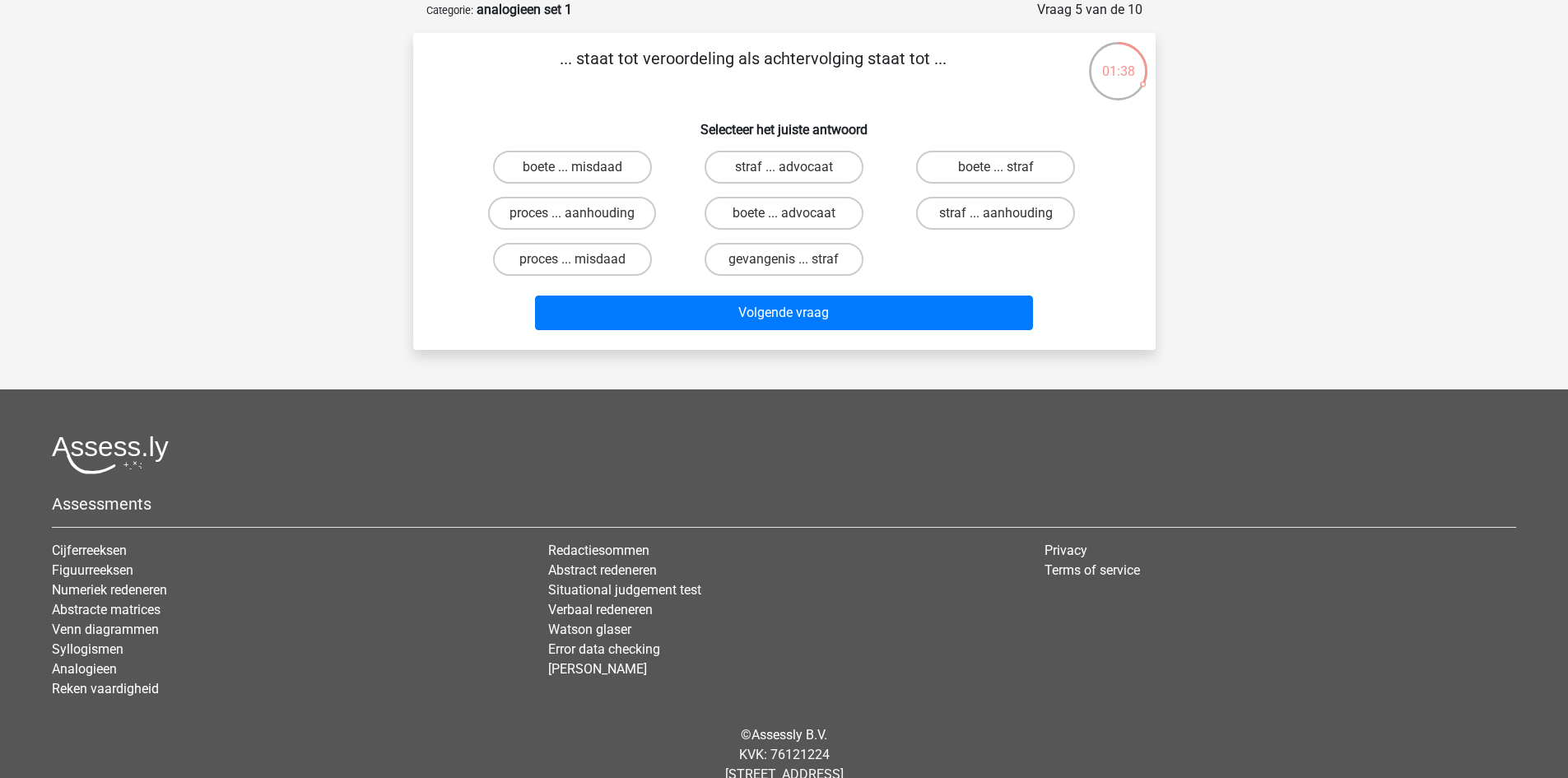
click at [1006, 217] on input "straf ... aanhouding" at bounding box center [1001, 218] width 11 height 11
radio input "true"
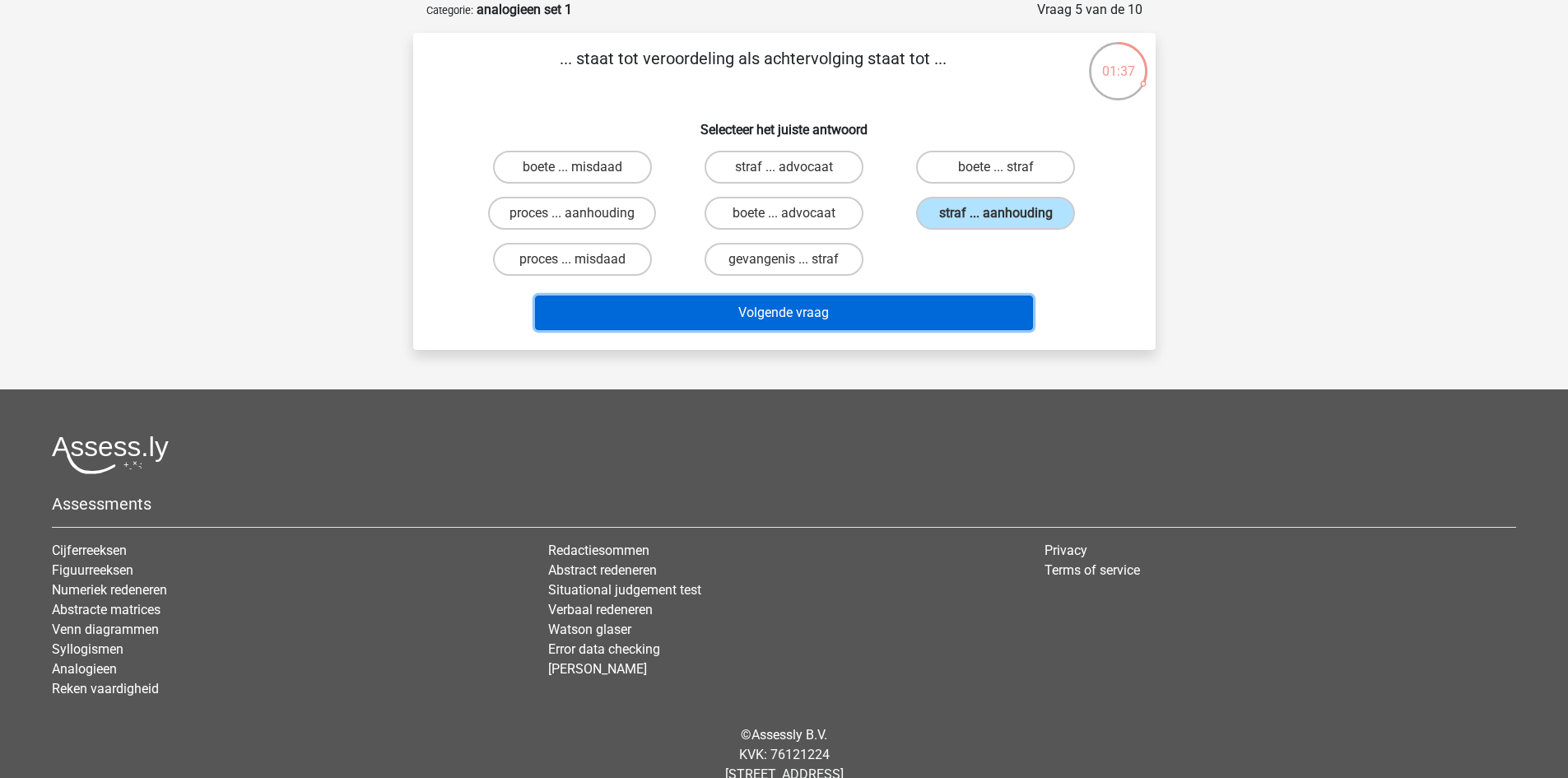
click at [954, 301] on button "Volgende vraag" at bounding box center [784, 313] width 498 height 35
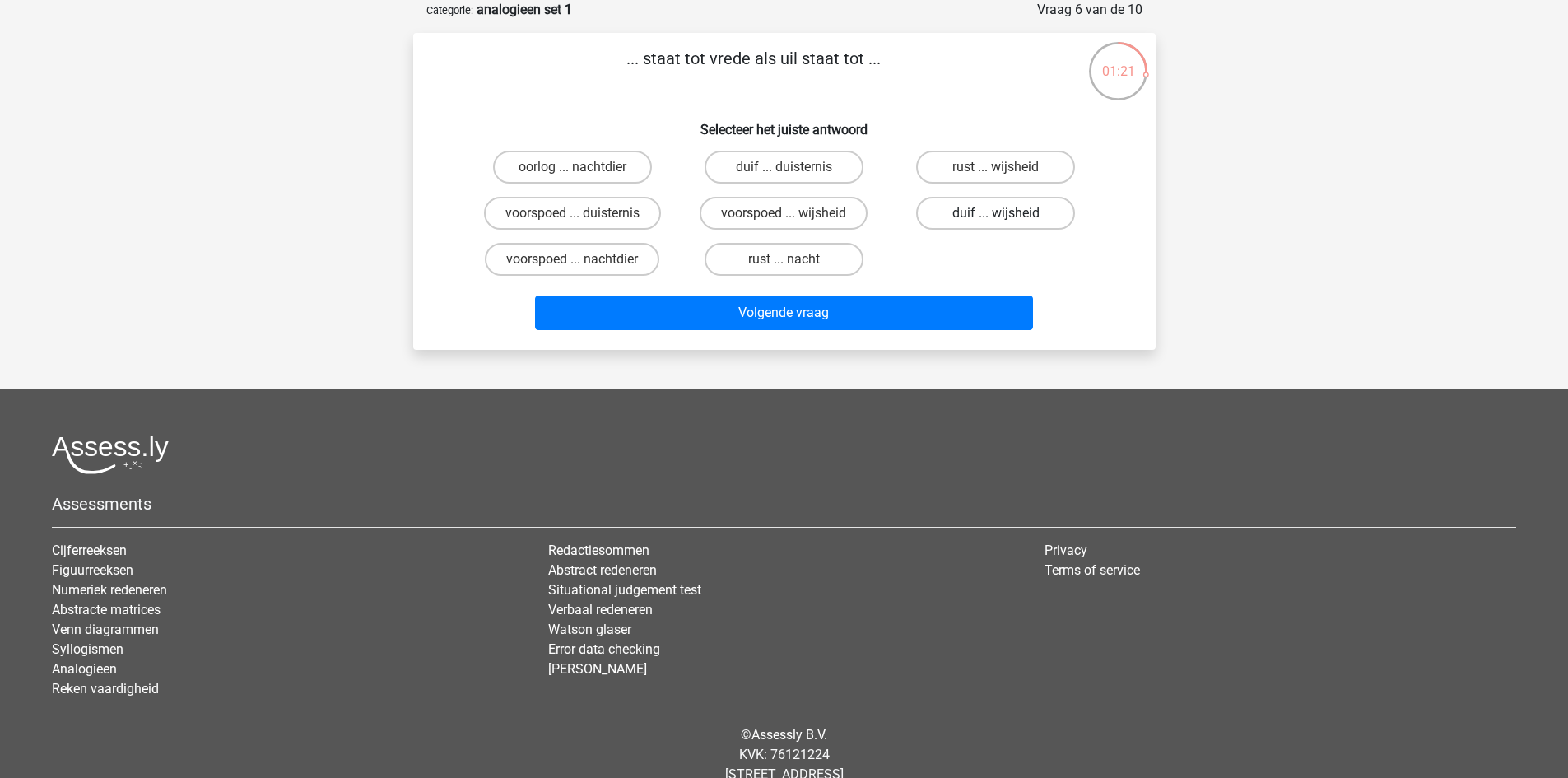
click at [948, 216] on label "duif ... wijsheid" at bounding box center [995, 213] width 159 height 33
click at [996, 216] on input "duif ... wijsheid" at bounding box center [1001, 218] width 11 height 11
radio input "true"
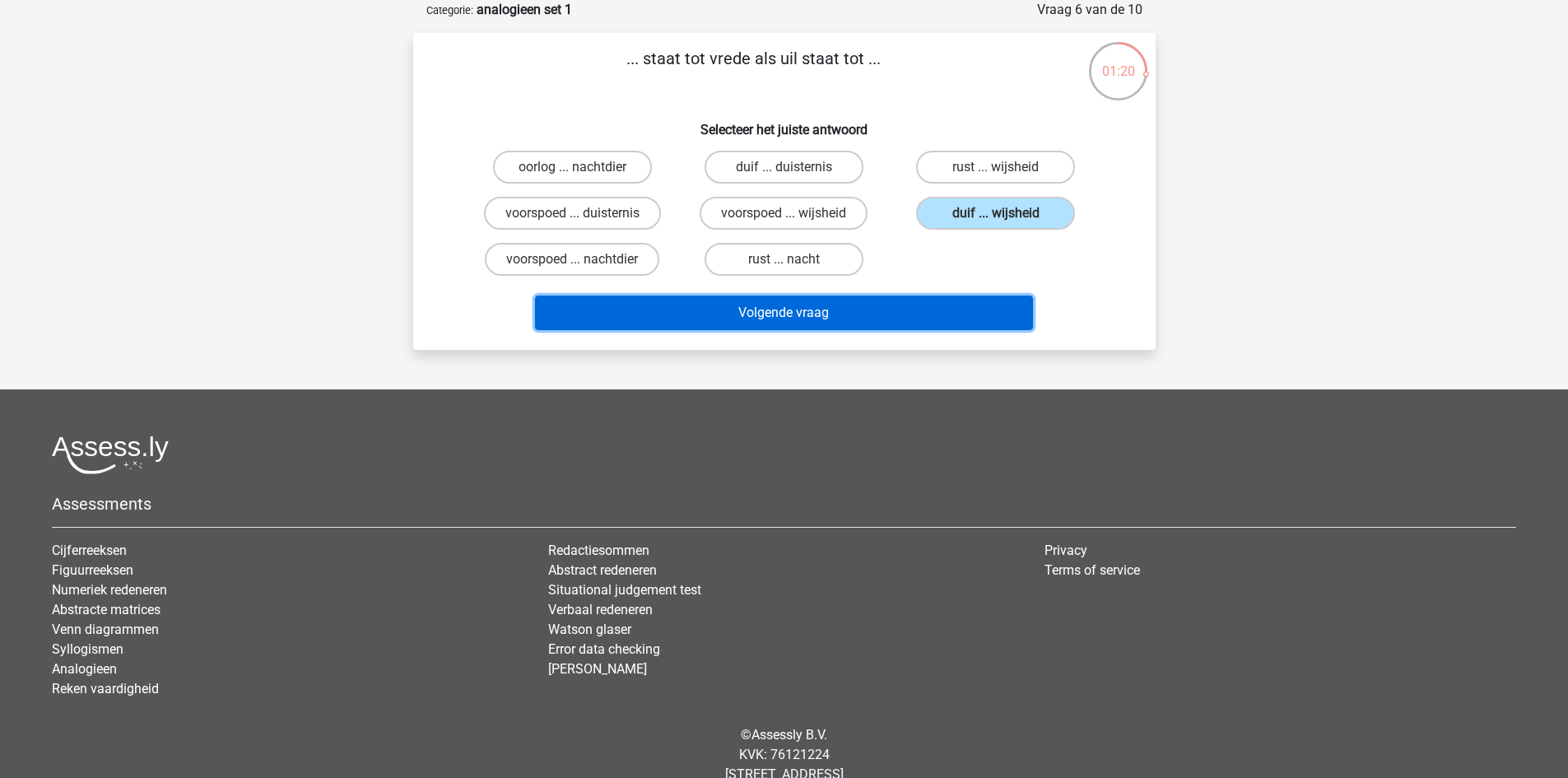
click at [851, 325] on button "Volgende vraag" at bounding box center [784, 313] width 498 height 35
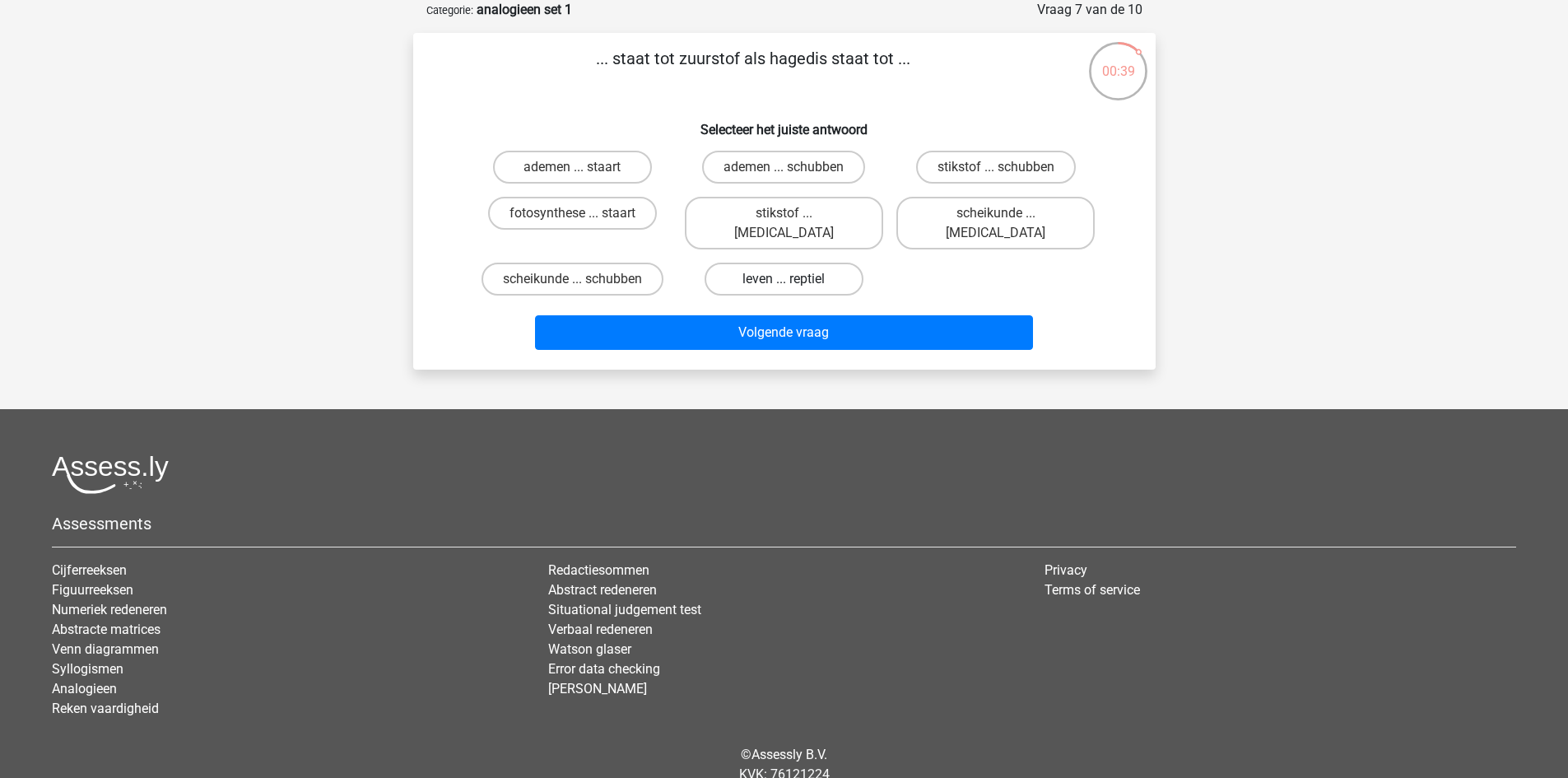
click at [773, 263] on label "leven ... reptiel" at bounding box center [784, 279] width 159 height 33
click at [784, 279] on input "leven ... reptiel" at bounding box center [789, 285] width 11 height 11
radio input "true"
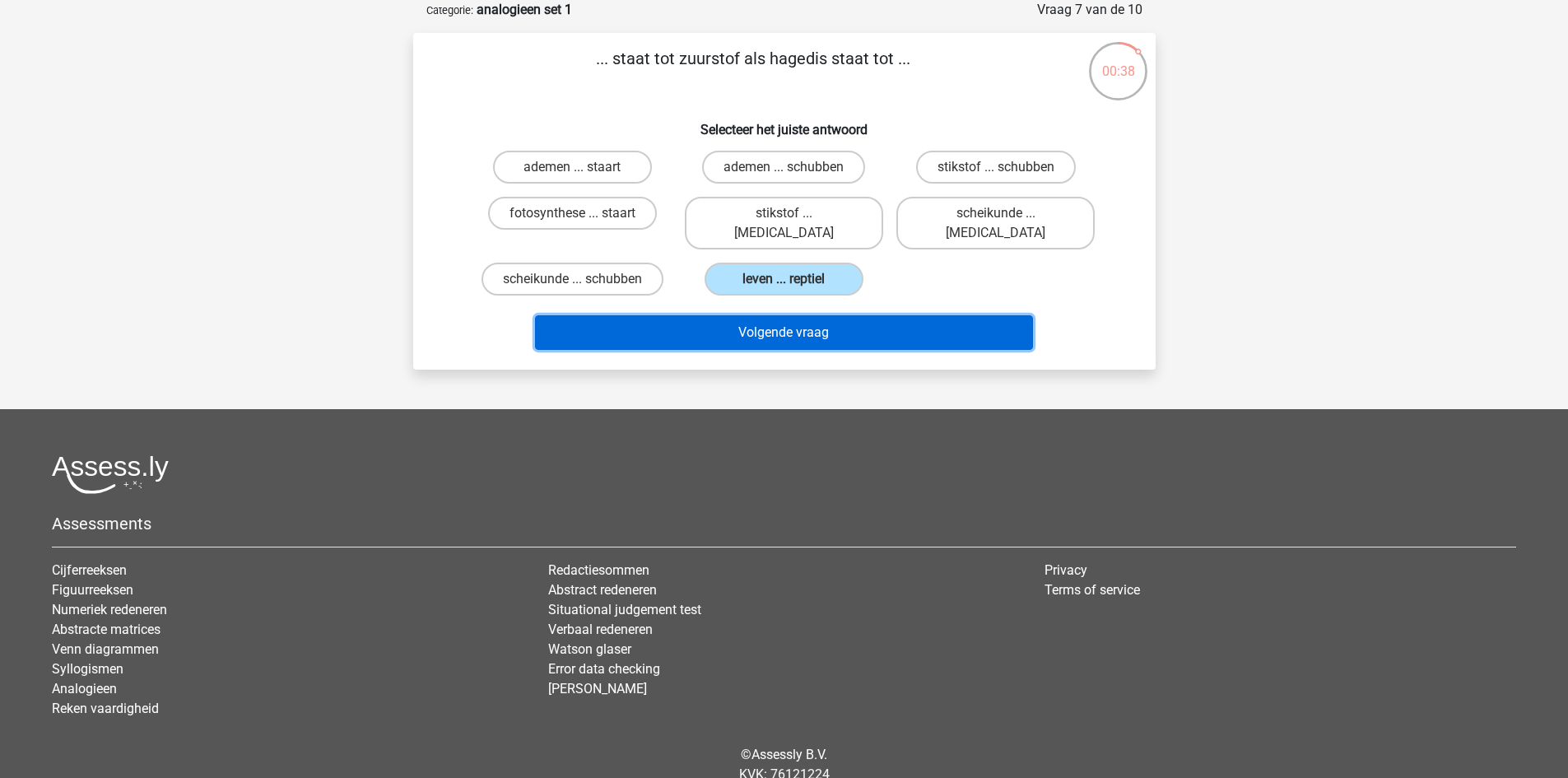
click at [779, 316] on button "Volgende vraag" at bounding box center [784, 333] width 498 height 35
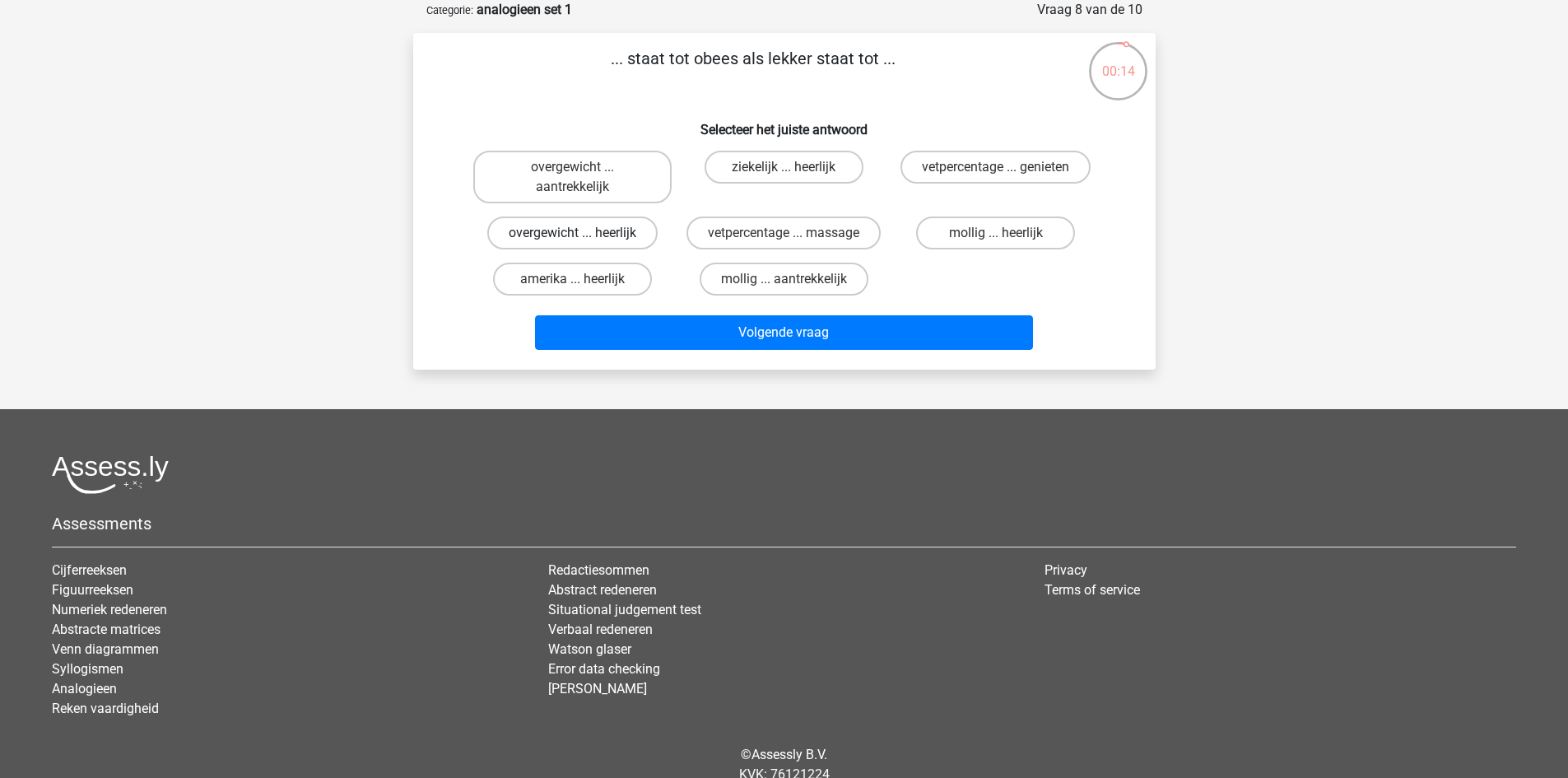
click at [579, 231] on label "overgewicht ... heerlijk" at bounding box center [572, 233] width 170 height 33
click at [579, 233] on input "overgewicht ... heerlijk" at bounding box center [578, 238] width 11 height 11
radio input "true"
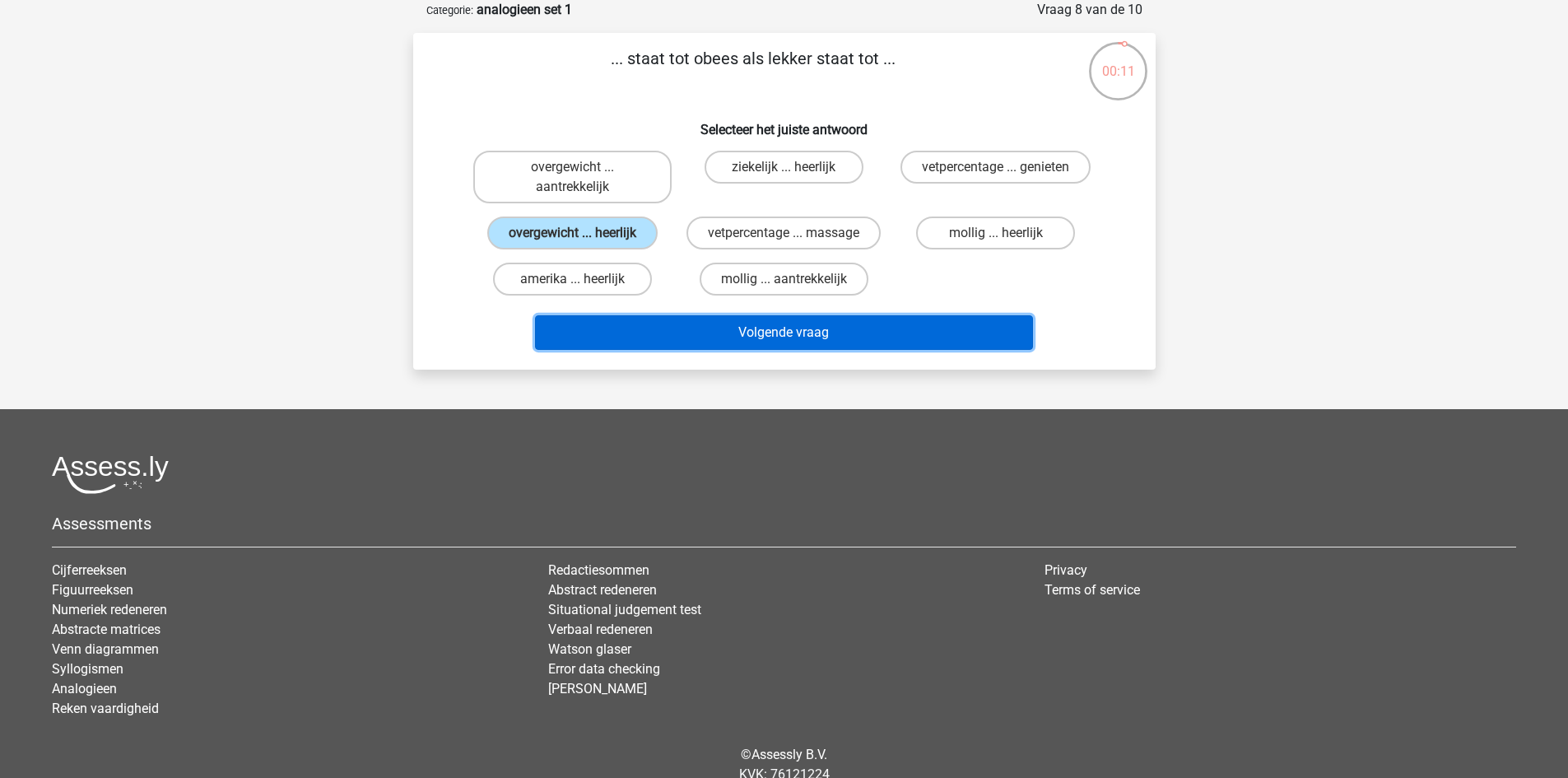
click at [715, 330] on button "Volgende vraag" at bounding box center [784, 333] width 498 height 35
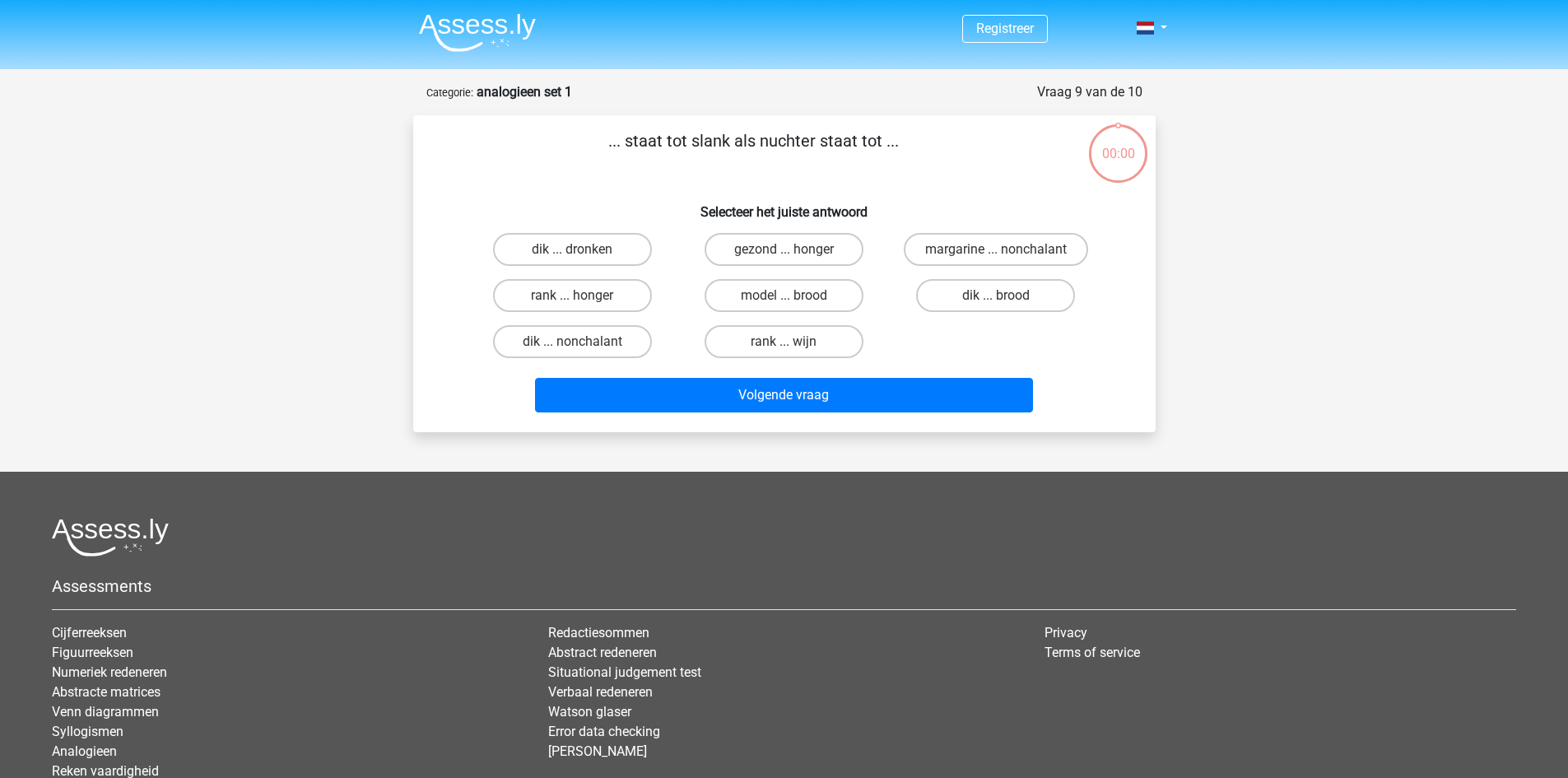
scroll to position [83, 0]
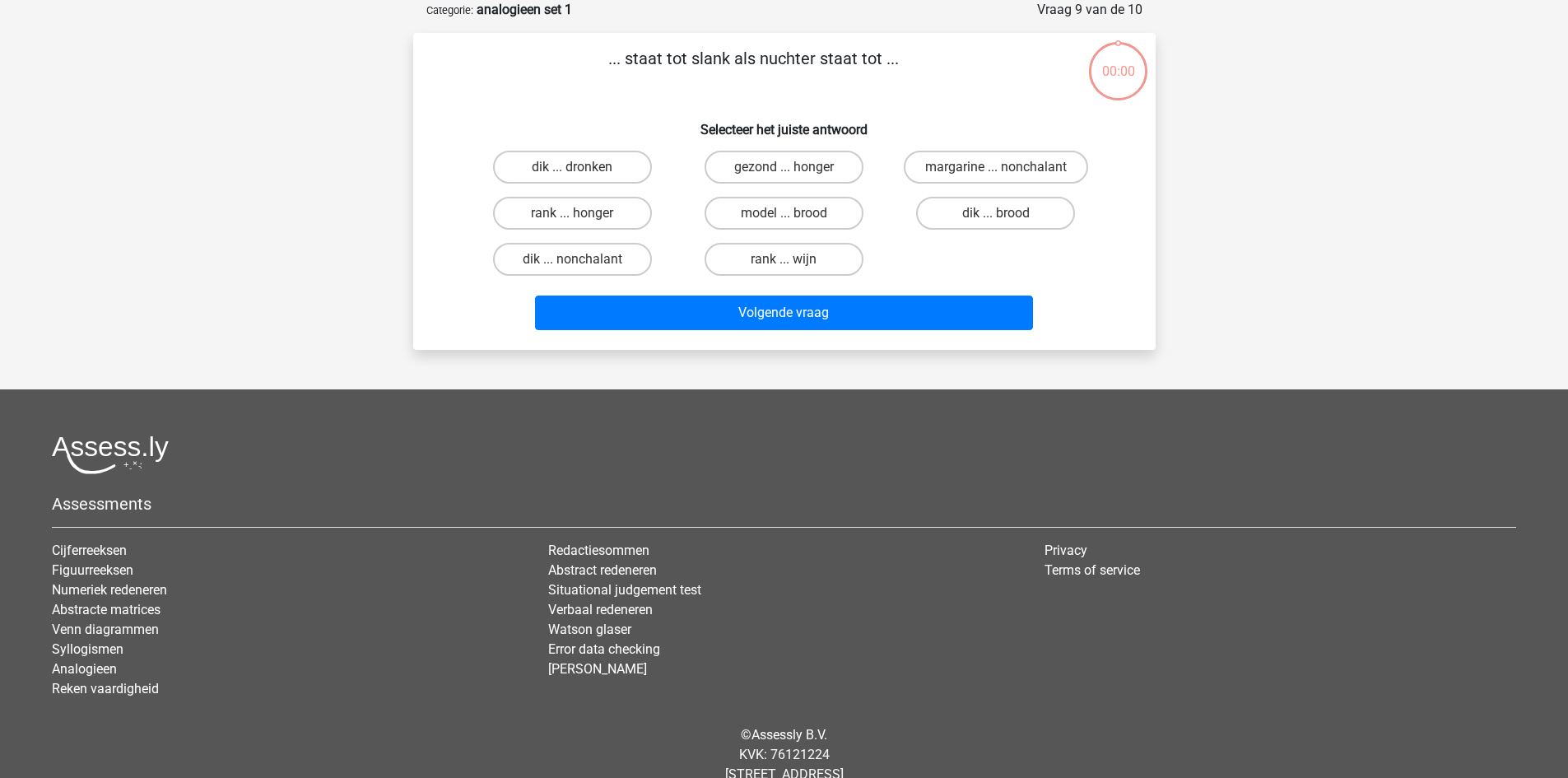
click at [772, 161] on label "gezond ... honger" at bounding box center [784, 167] width 159 height 33
click at [784, 167] on input "gezond ... honger" at bounding box center [789, 173] width 11 height 11
radio input "true"
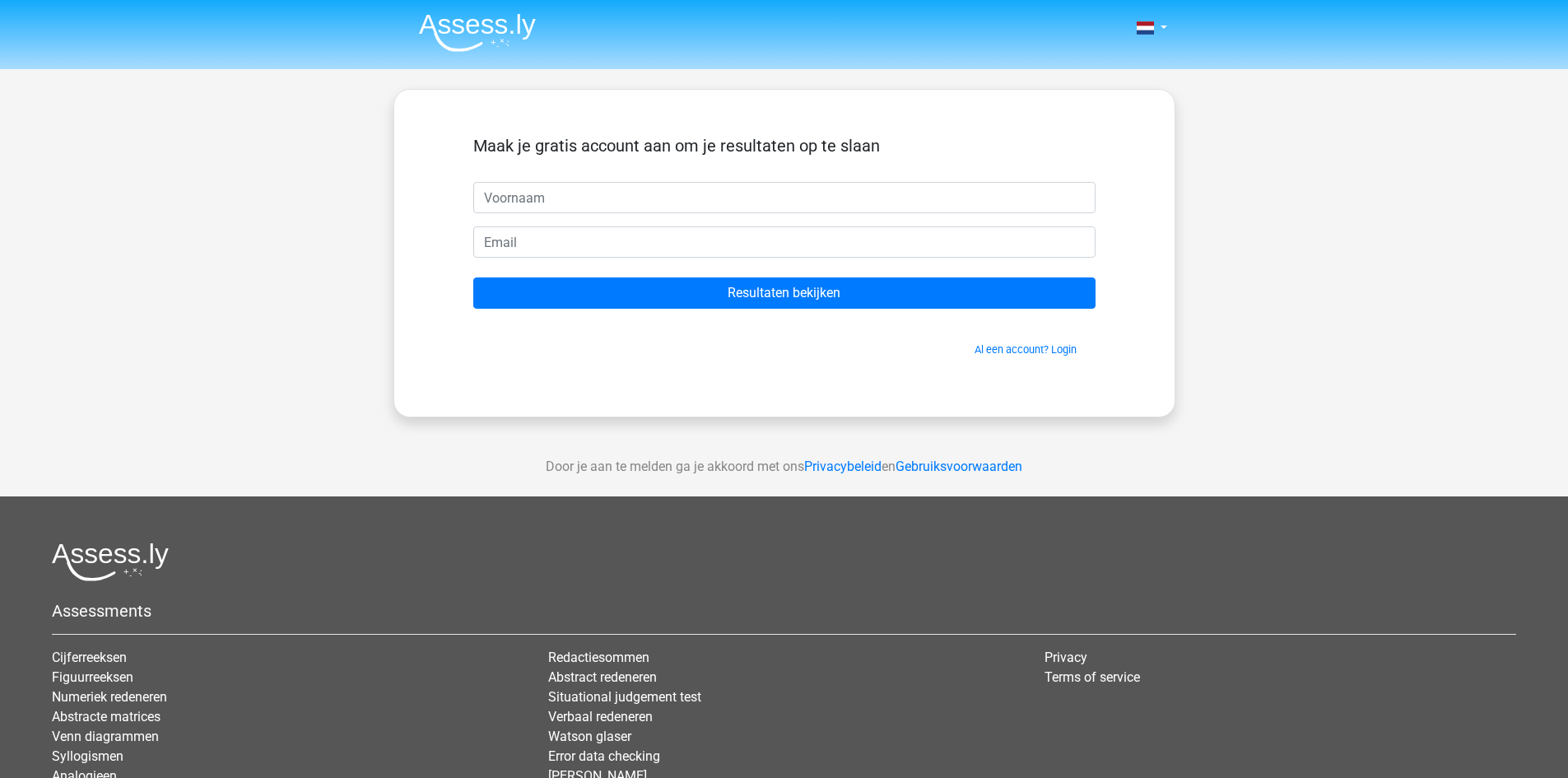
click at [787, 313] on form "Maak je gratis account aan om je resultaten op te slaan Resultaten bekijken Al …" at bounding box center [784, 246] width 622 height 221
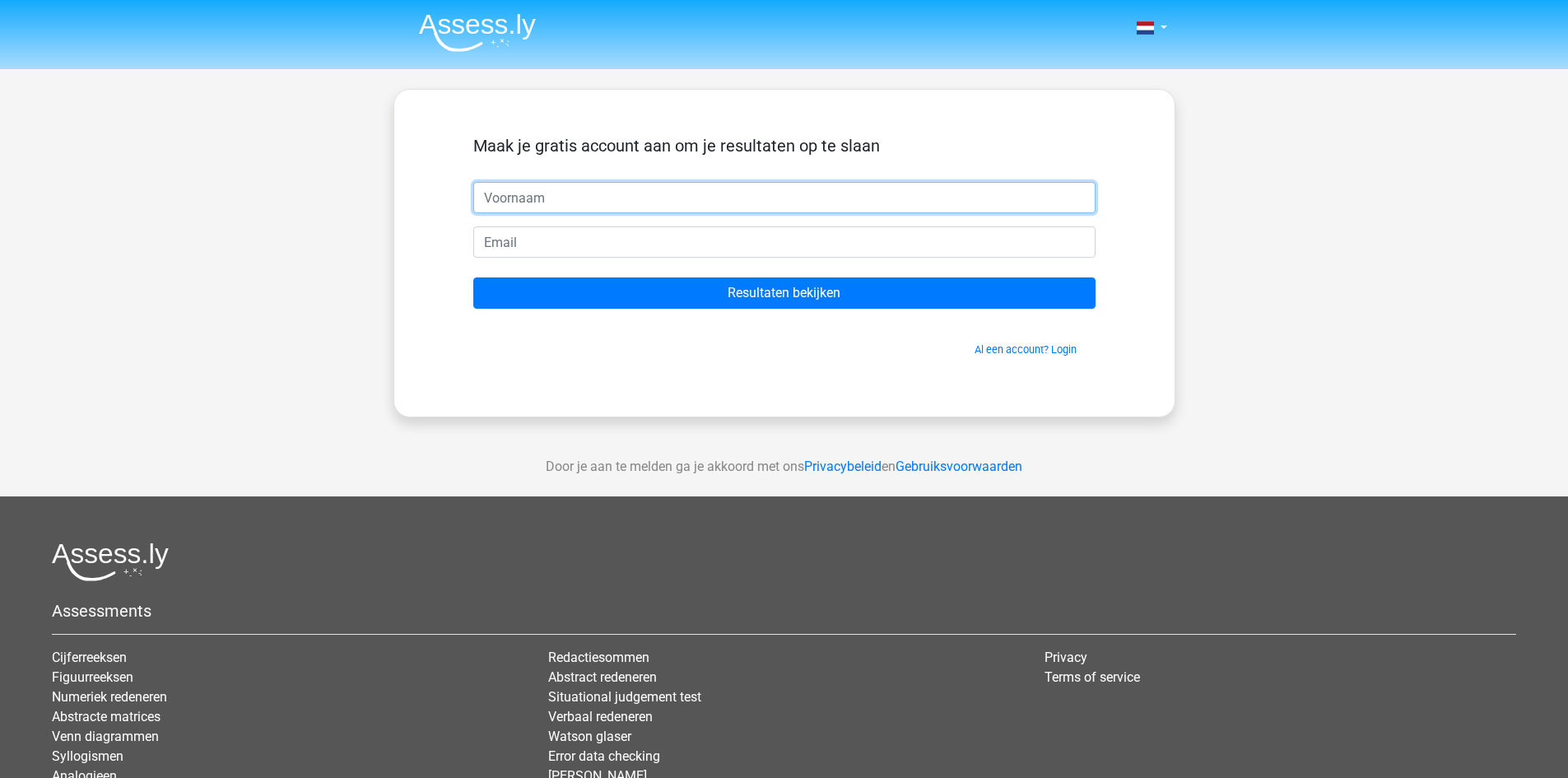
click at [750, 194] on input "text" at bounding box center [784, 197] width 622 height 31
type input "[PERSON_NAME]"
click at [666, 194] on input "[PERSON_NAME]" at bounding box center [784, 197] width 622 height 31
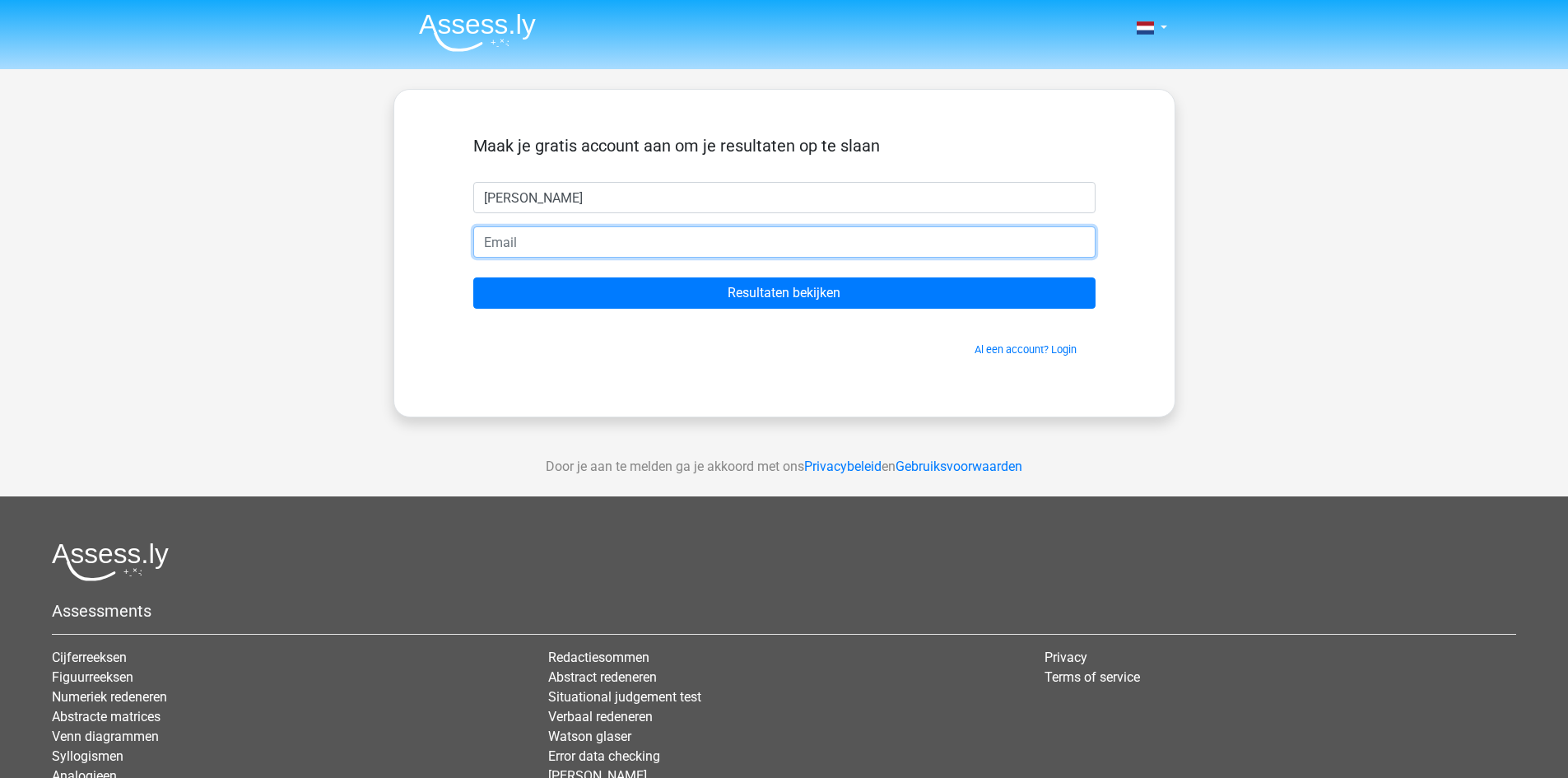
click at [656, 238] on input "email" at bounding box center [784, 242] width 622 height 31
type input "[PERSON_NAME][EMAIL_ADDRESS][DOMAIN_NAME]"
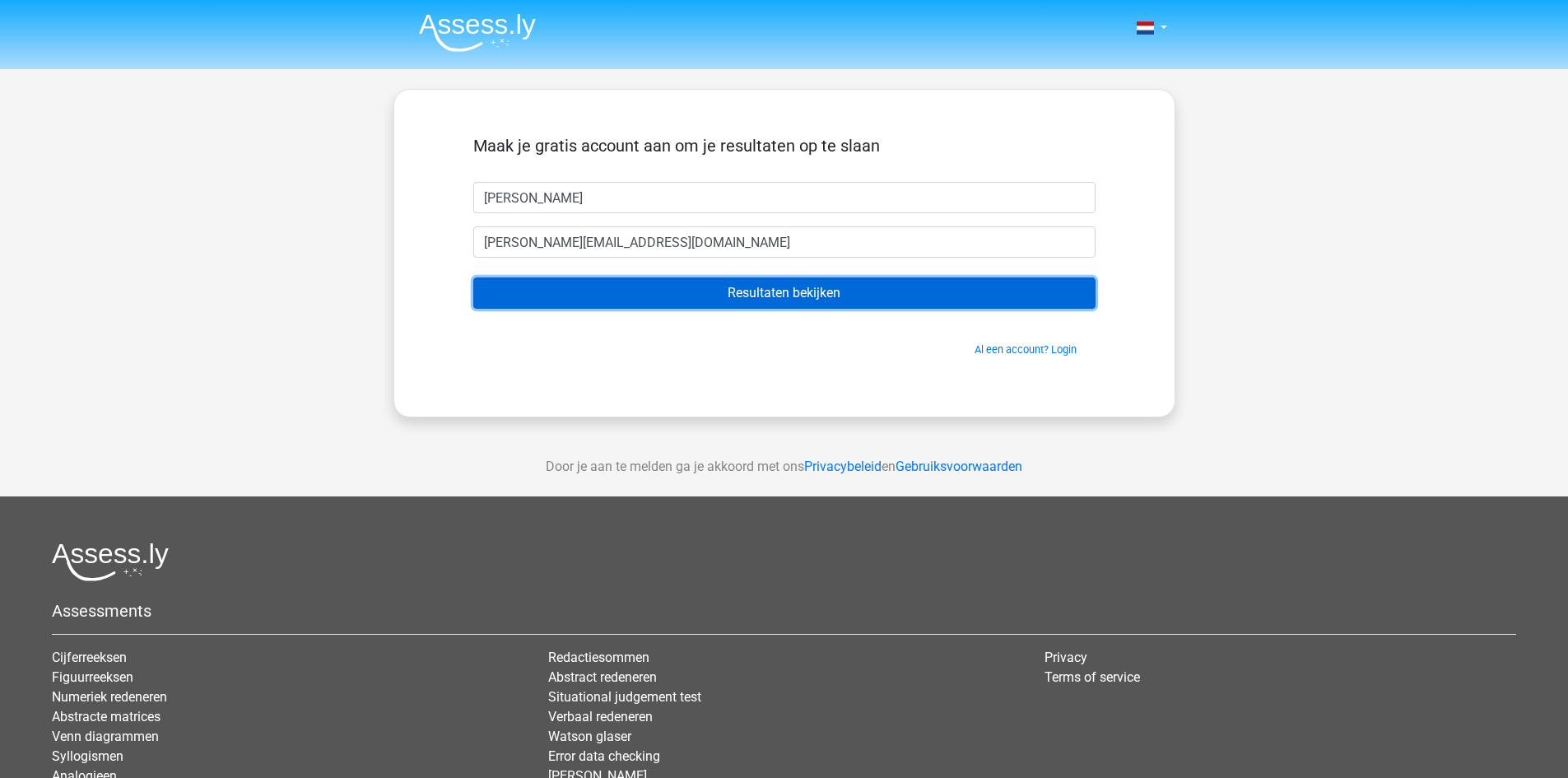
click at [649, 284] on input "Resultaten bekijken" at bounding box center [784, 293] width 622 height 31
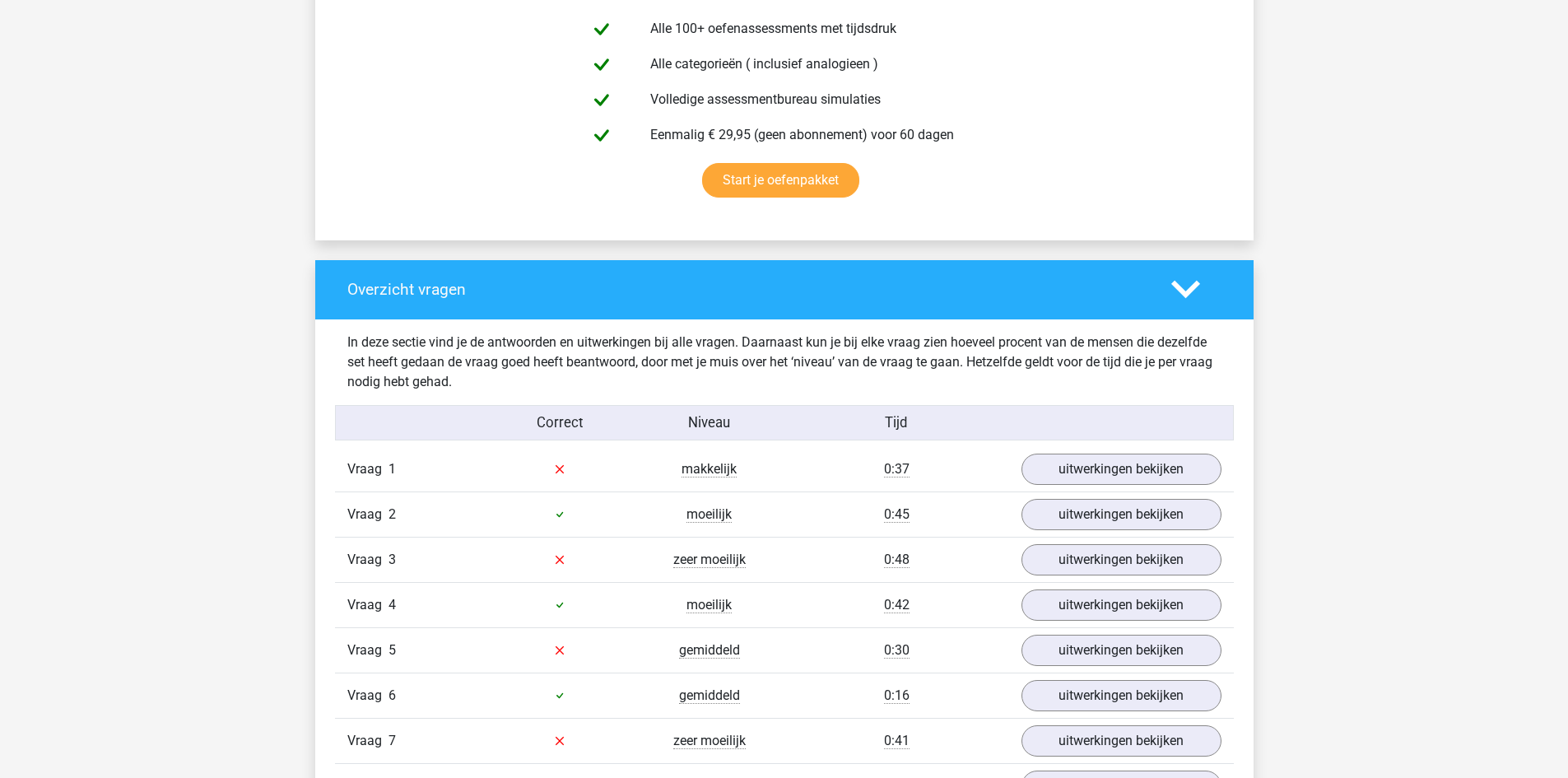
scroll to position [1071, 0]
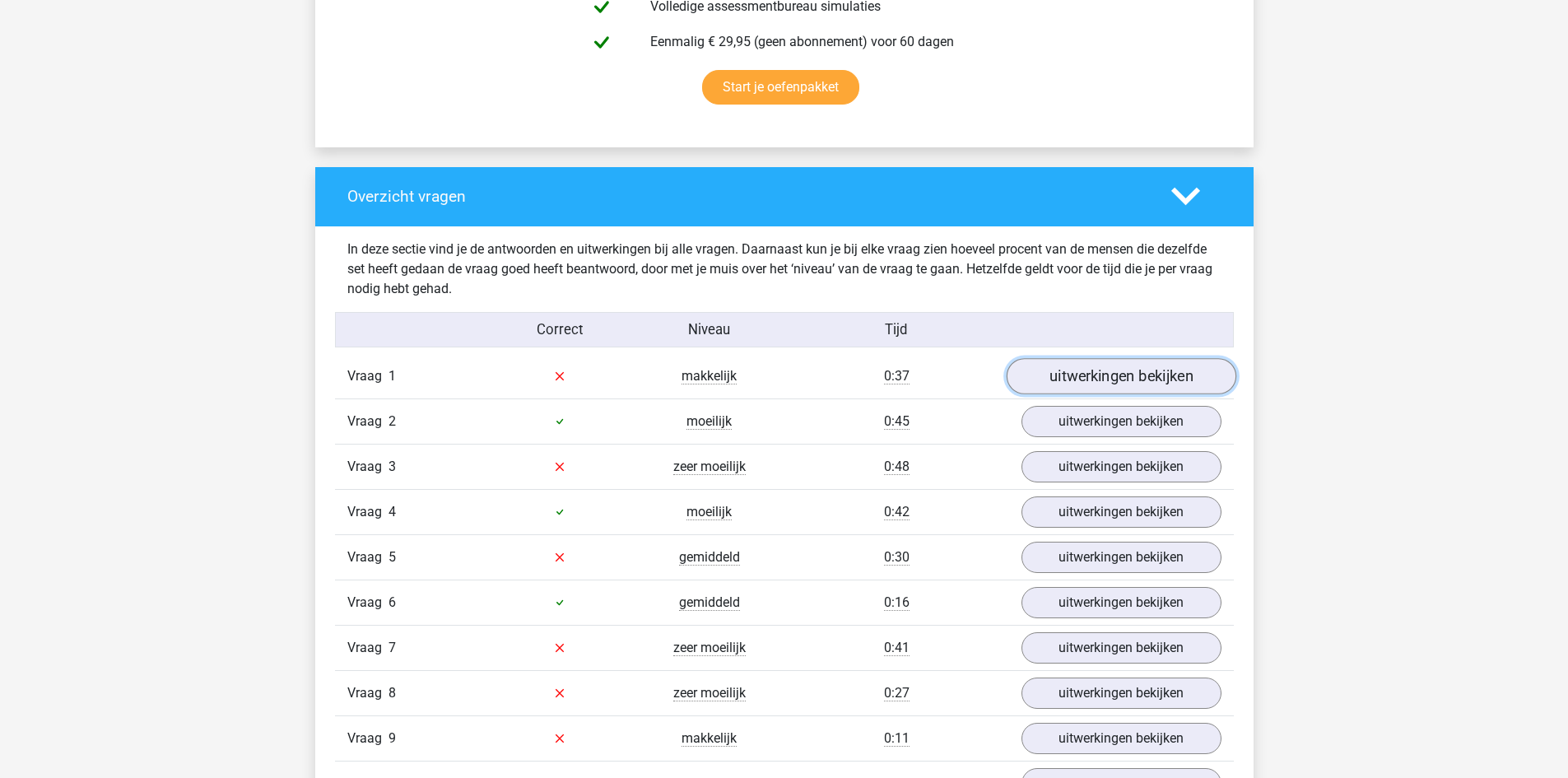
click at [1129, 380] on link "uitwerkingen bekijken" at bounding box center [1121, 377] width 230 height 36
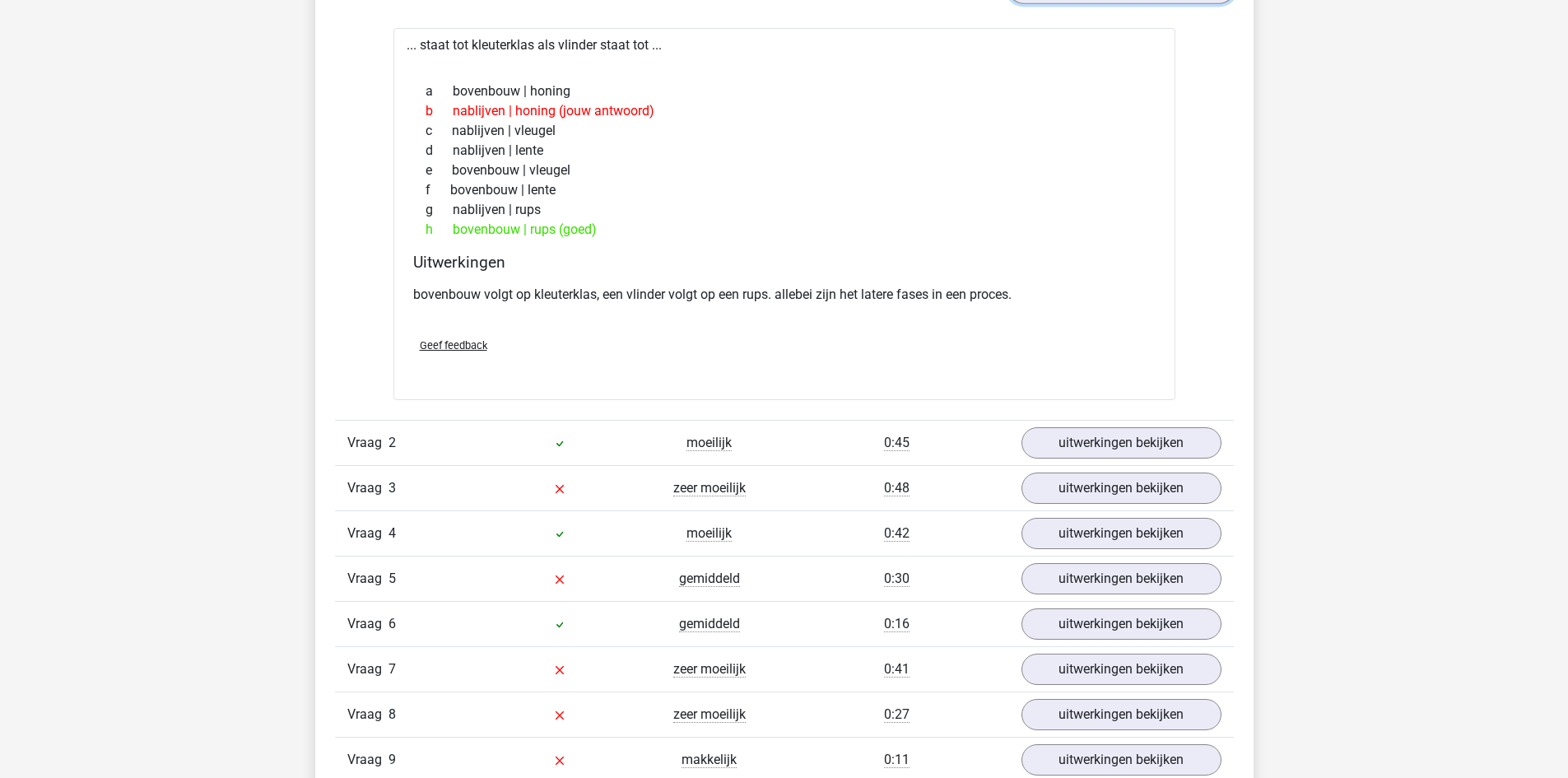
scroll to position [1565, 0]
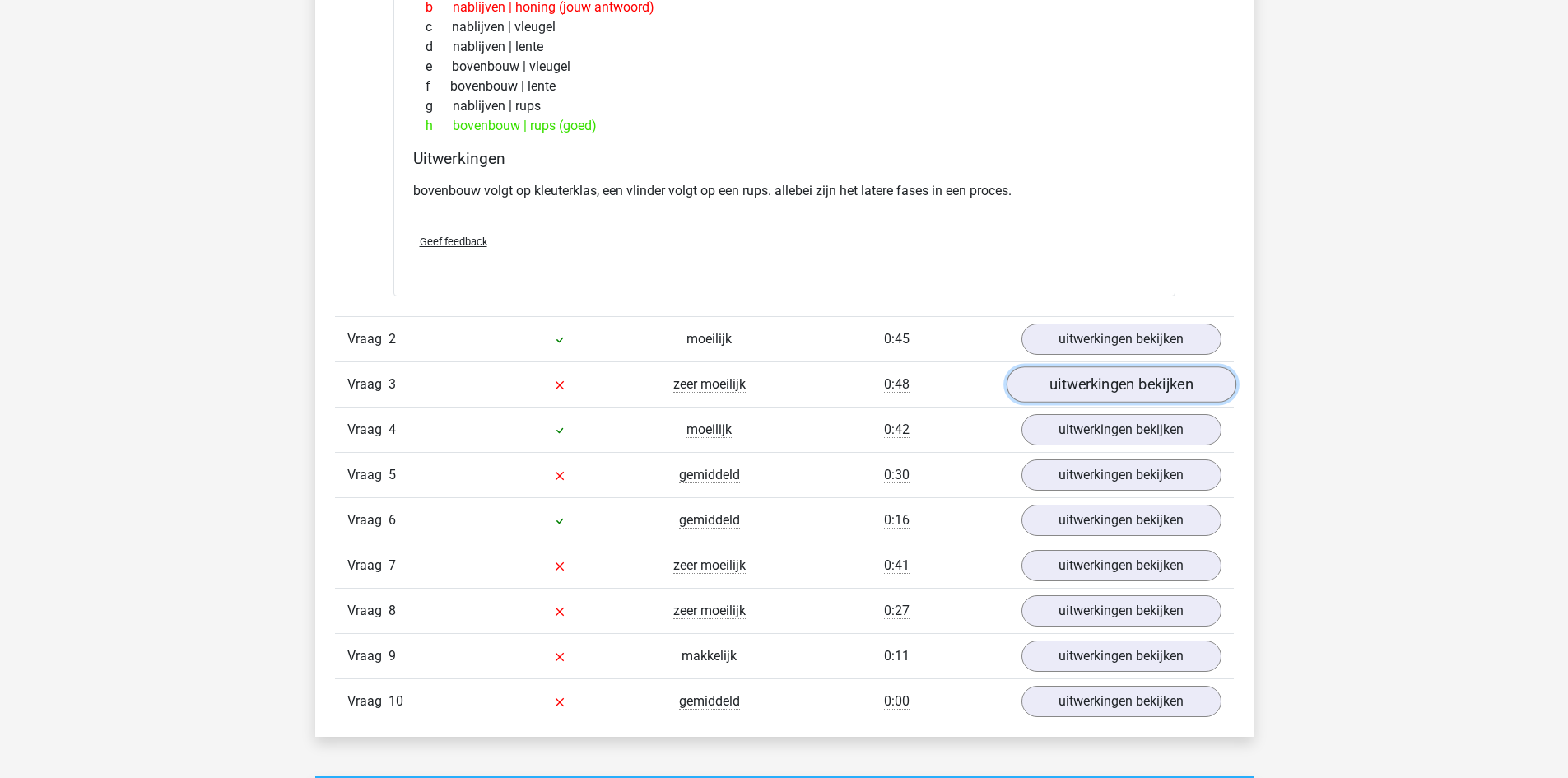
click at [1132, 379] on link "uitwerkingen bekijken" at bounding box center [1121, 385] width 230 height 36
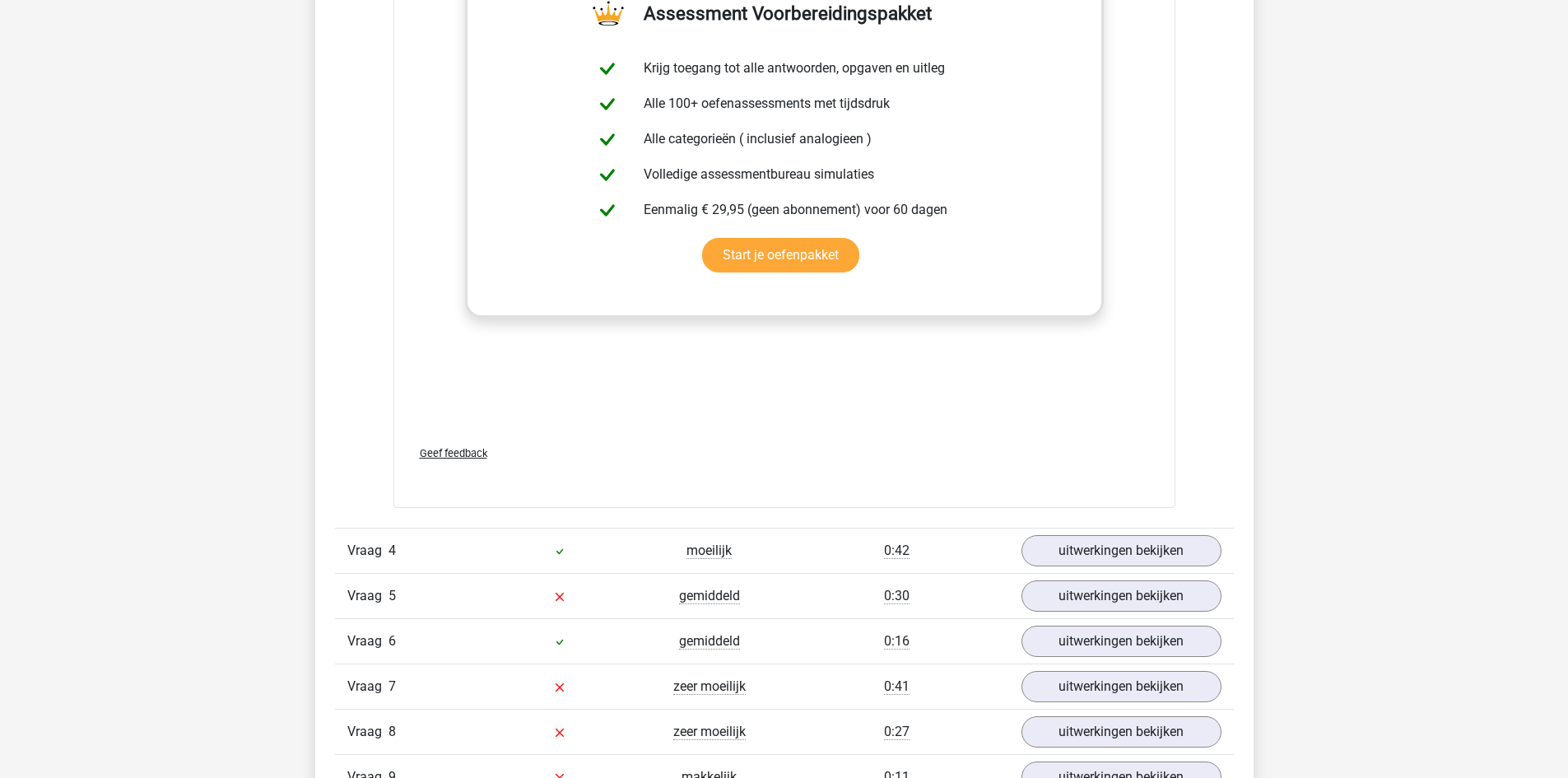
scroll to position [2470, 0]
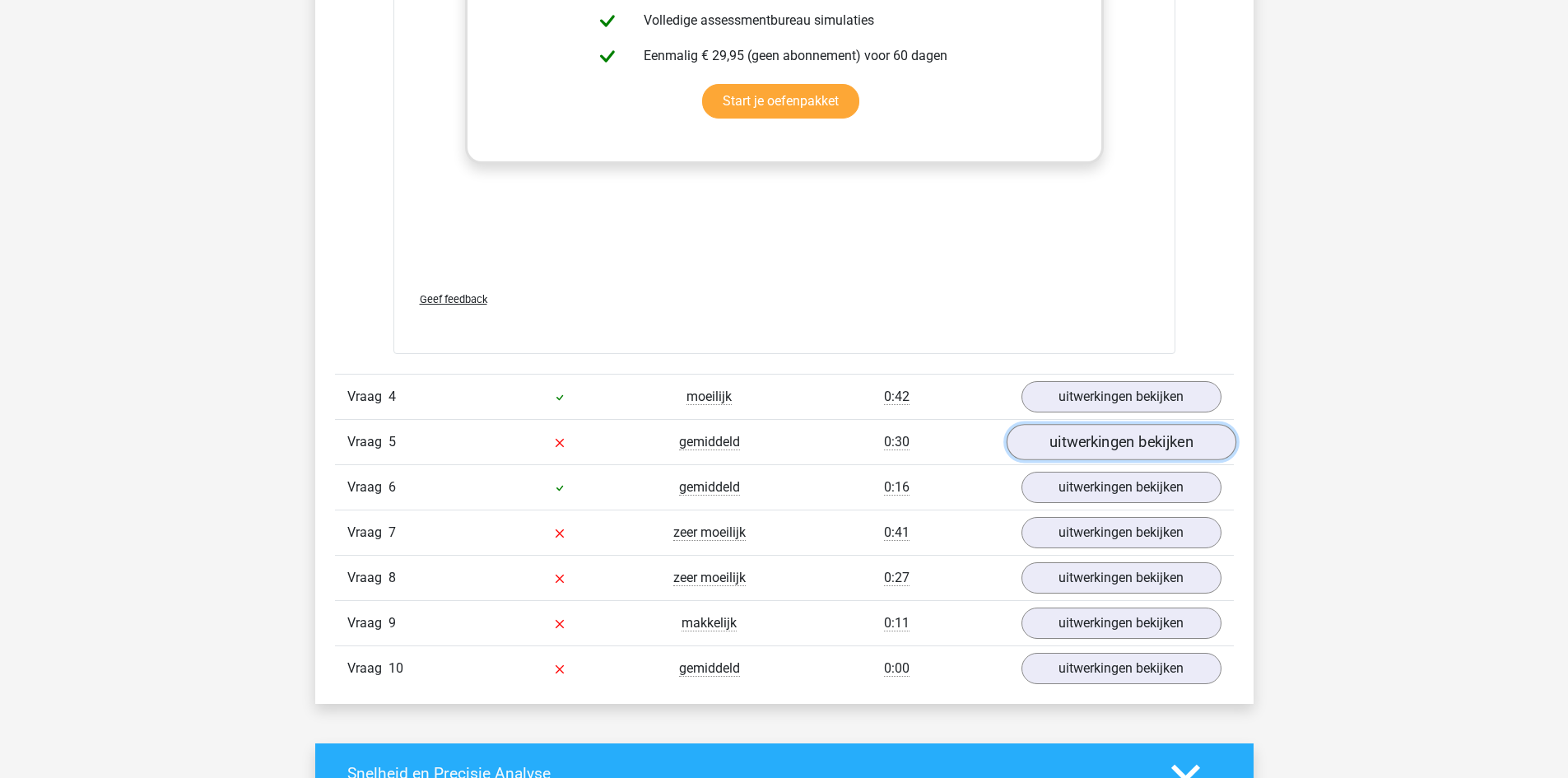
click at [1109, 449] on link "uitwerkingen bekijken" at bounding box center [1121, 442] width 230 height 36
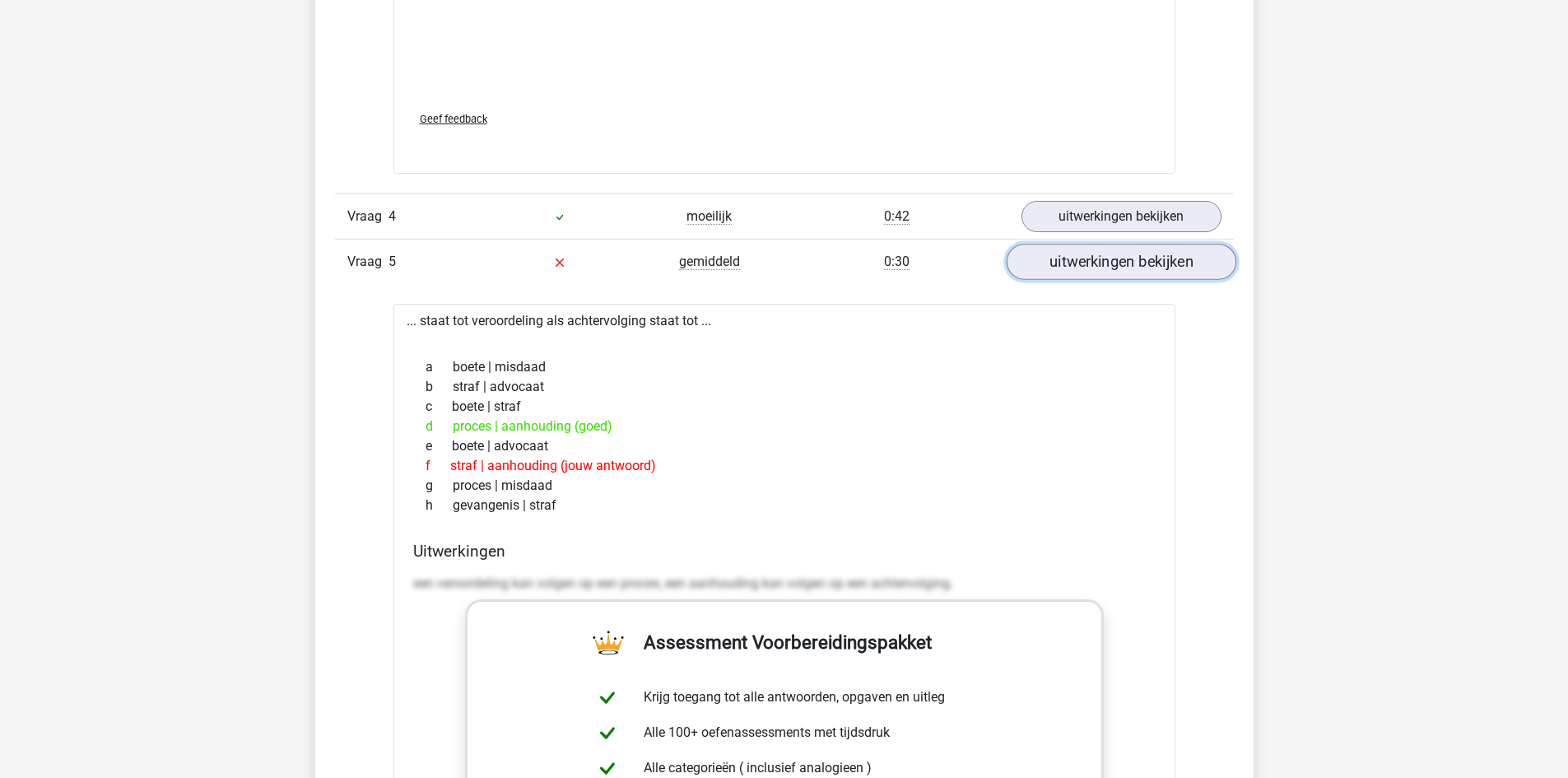
scroll to position [2635, 0]
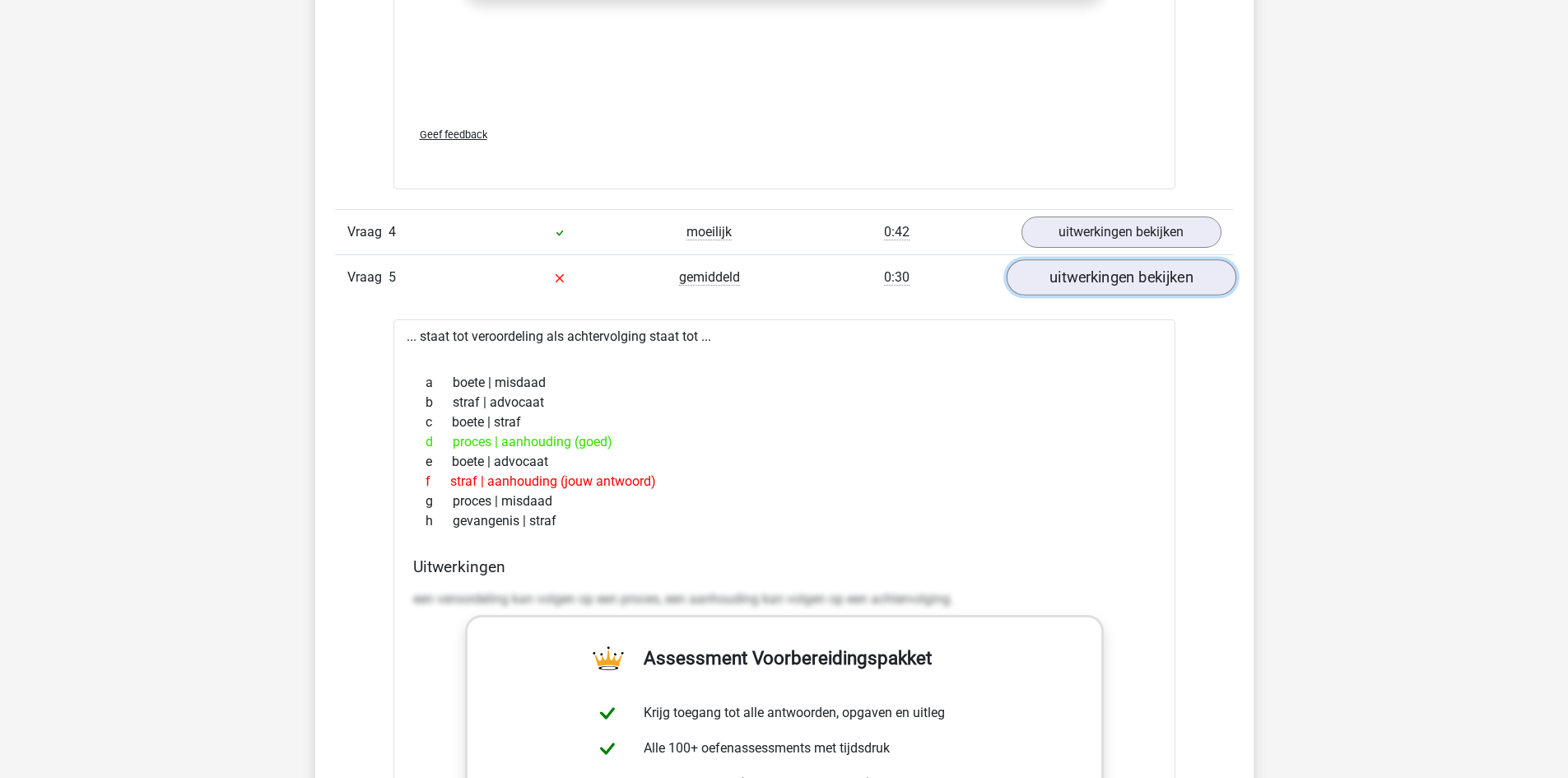
click at [1105, 280] on link "uitwerkingen bekijken" at bounding box center [1121, 278] width 230 height 36
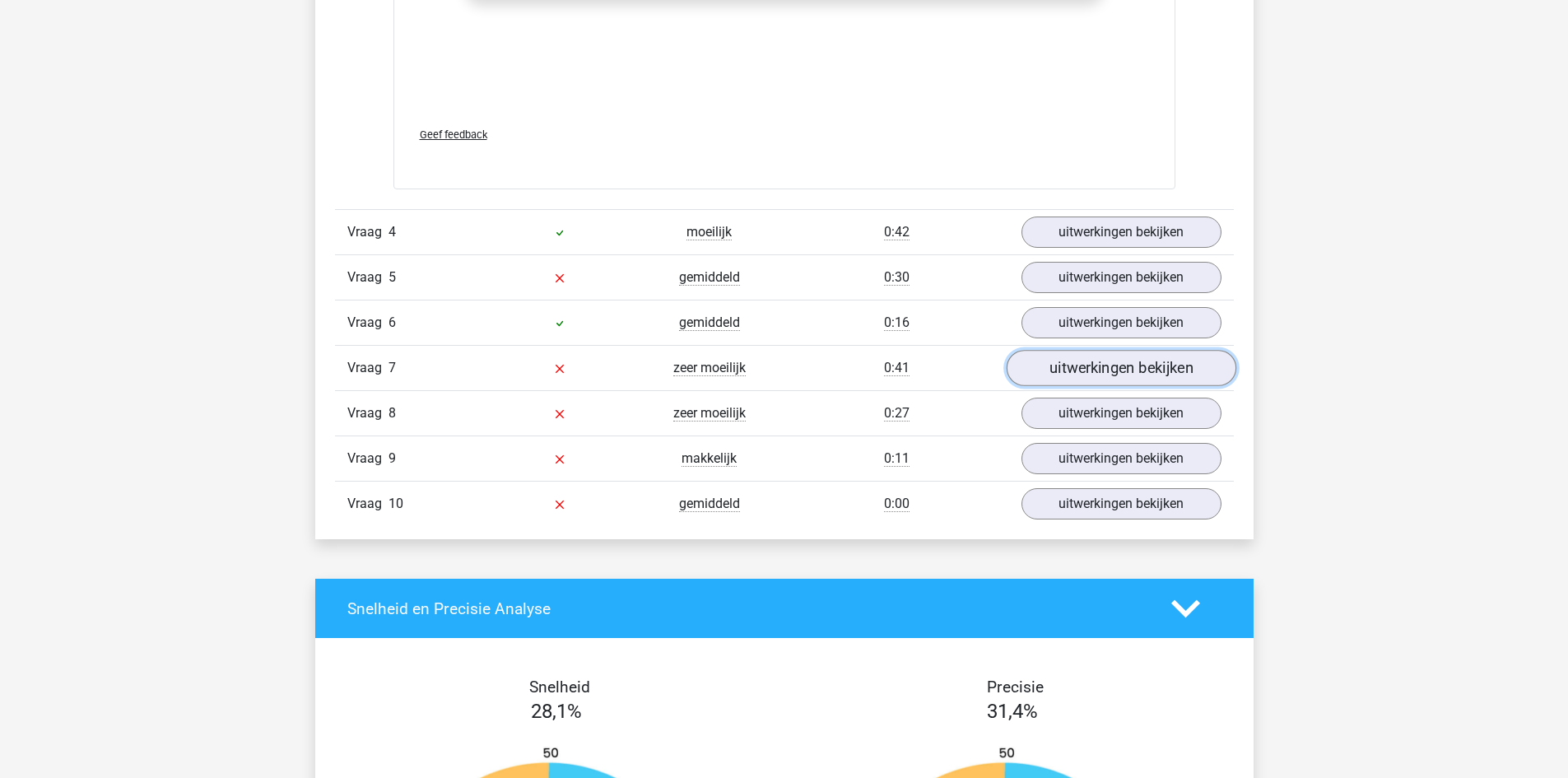
click at [1108, 360] on link "uitwerkingen bekijken" at bounding box center [1121, 369] width 230 height 36
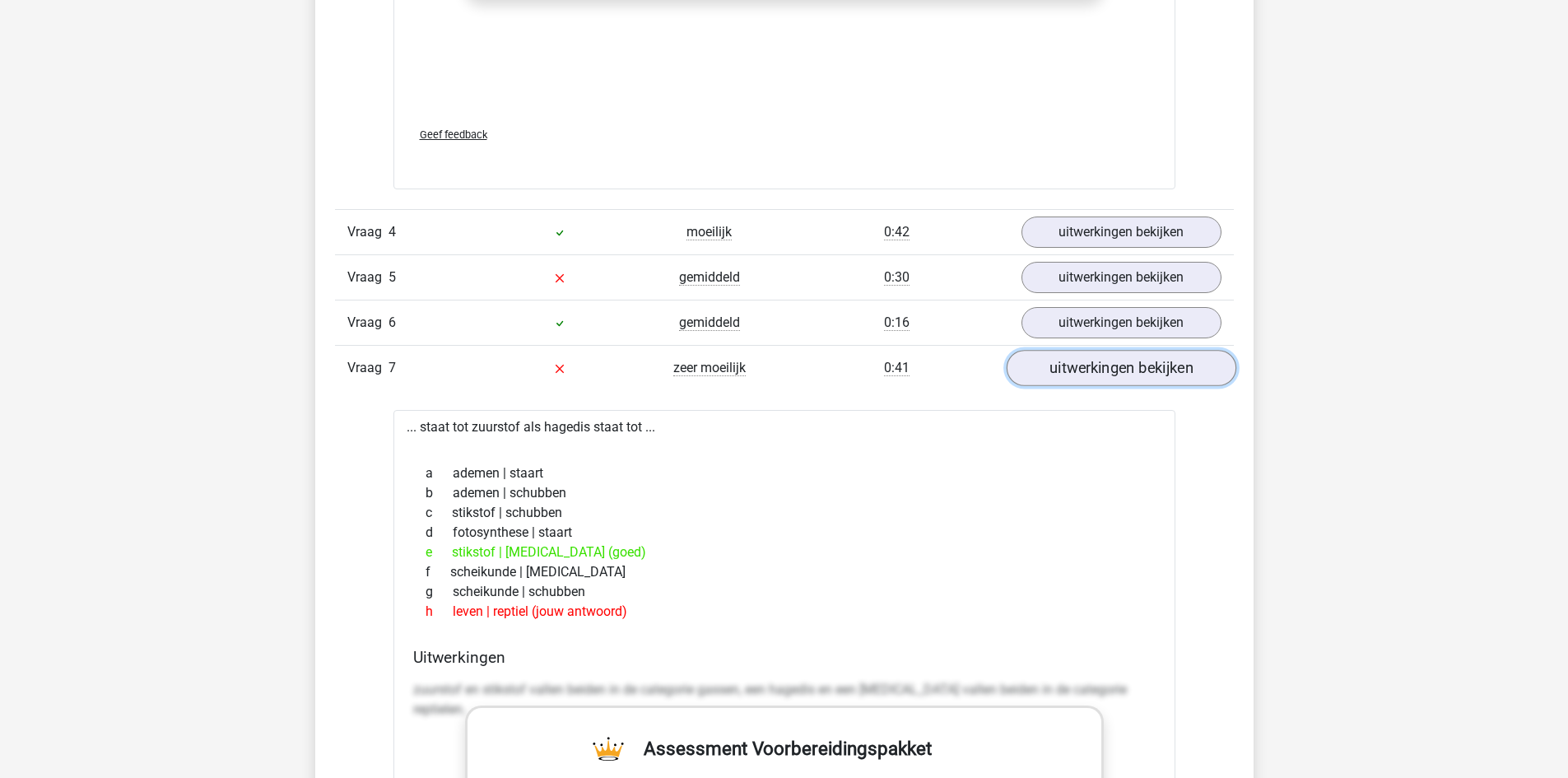
click at [1108, 360] on link "uitwerkingen bekijken" at bounding box center [1121, 369] width 230 height 36
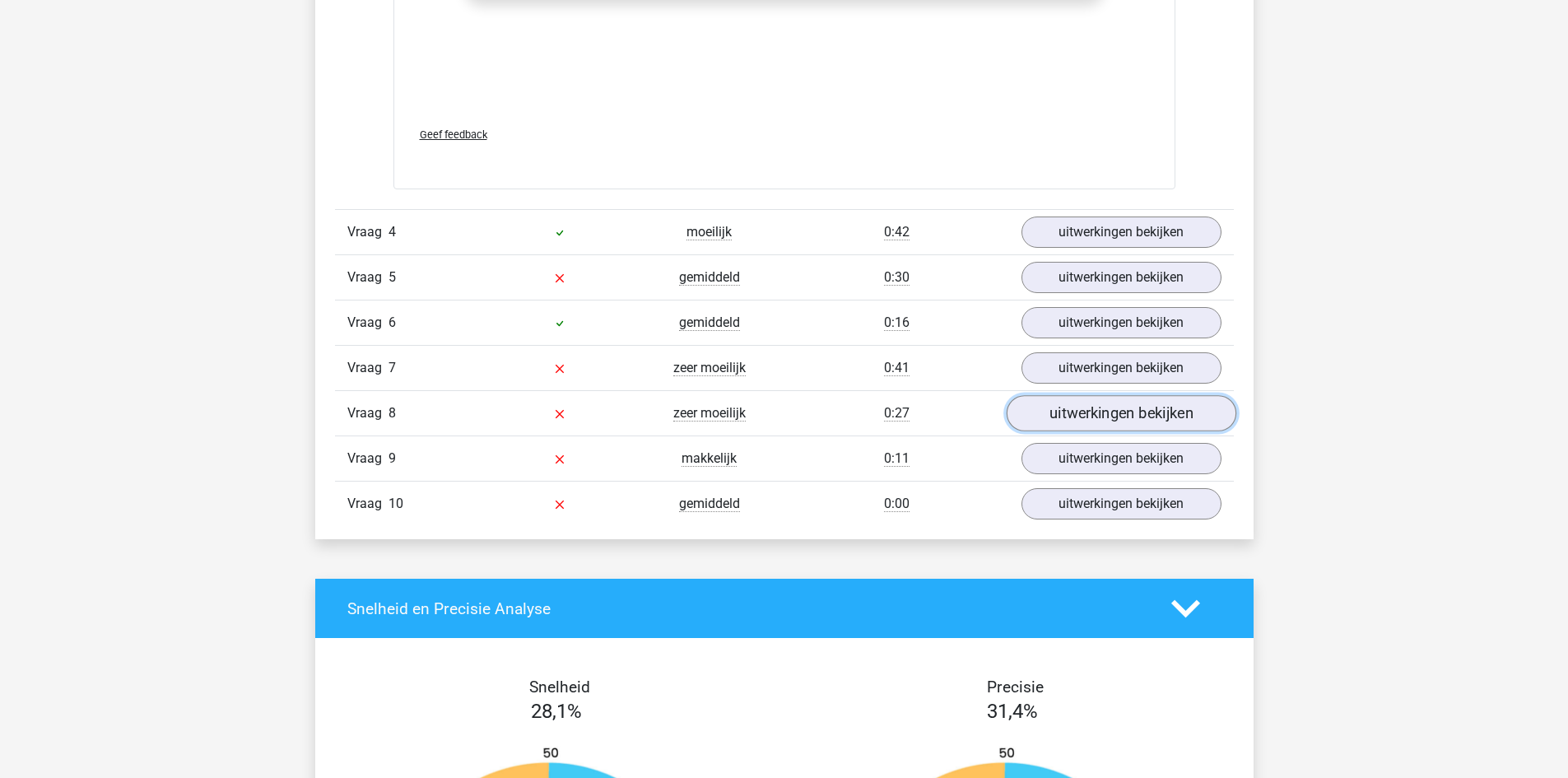
click at [1101, 415] on link "uitwerkingen bekijken" at bounding box center [1121, 413] width 230 height 36
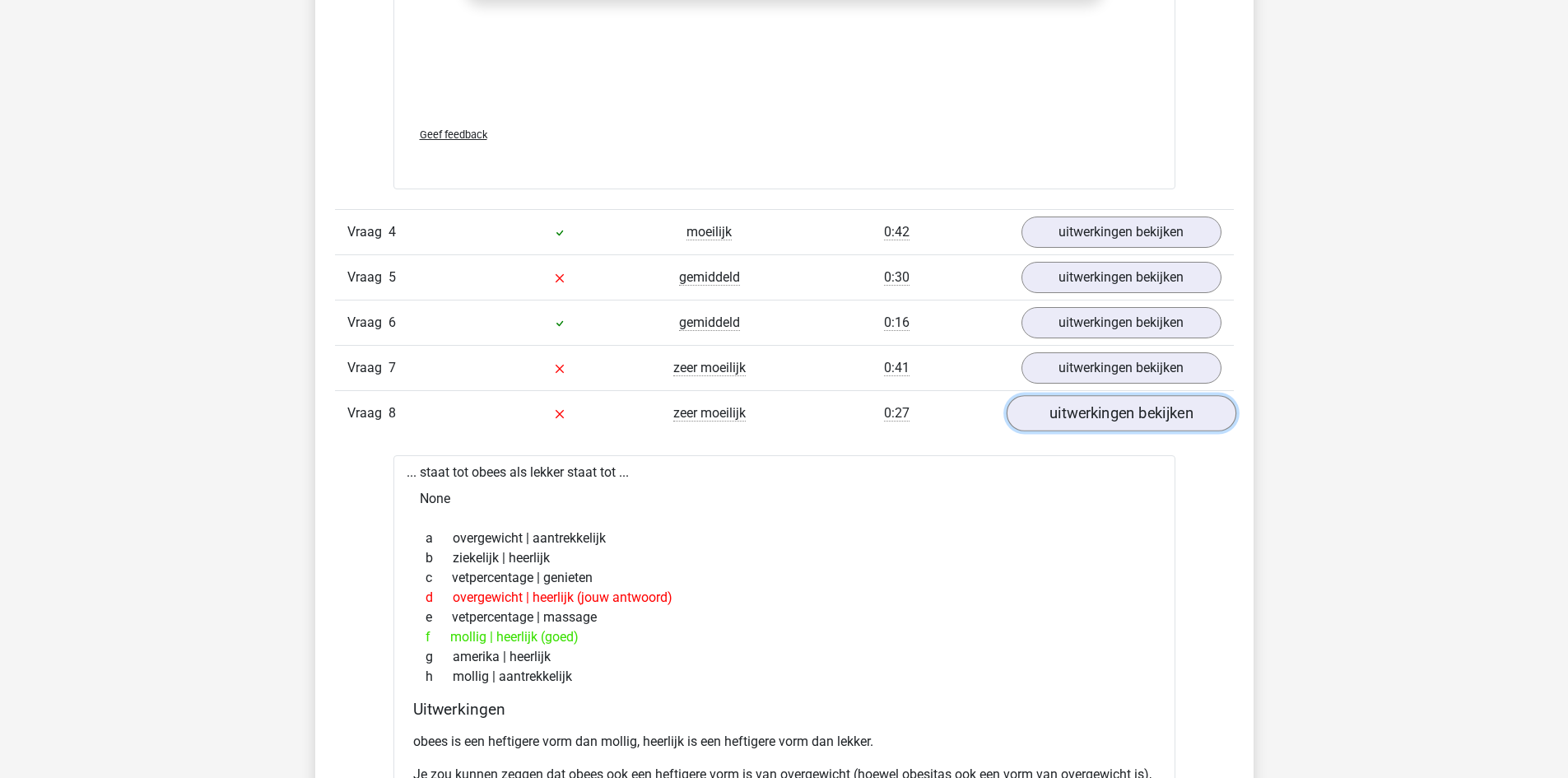
click at [1101, 415] on link "uitwerkingen bekijken" at bounding box center [1121, 413] width 230 height 36
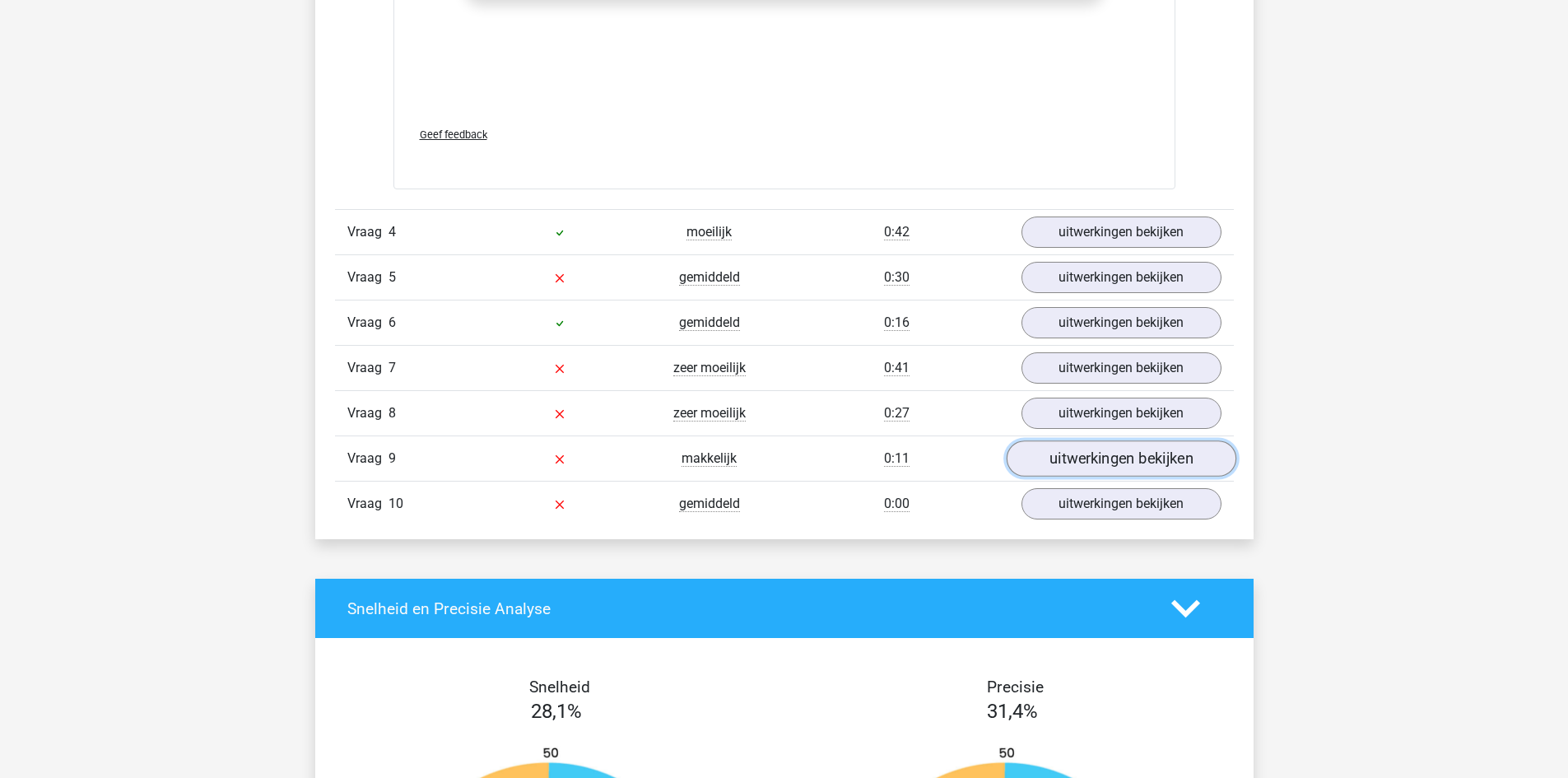
click at [1103, 456] on link "uitwerkingen bekijken" at bounding box center [1121, 459] width 230 height 36
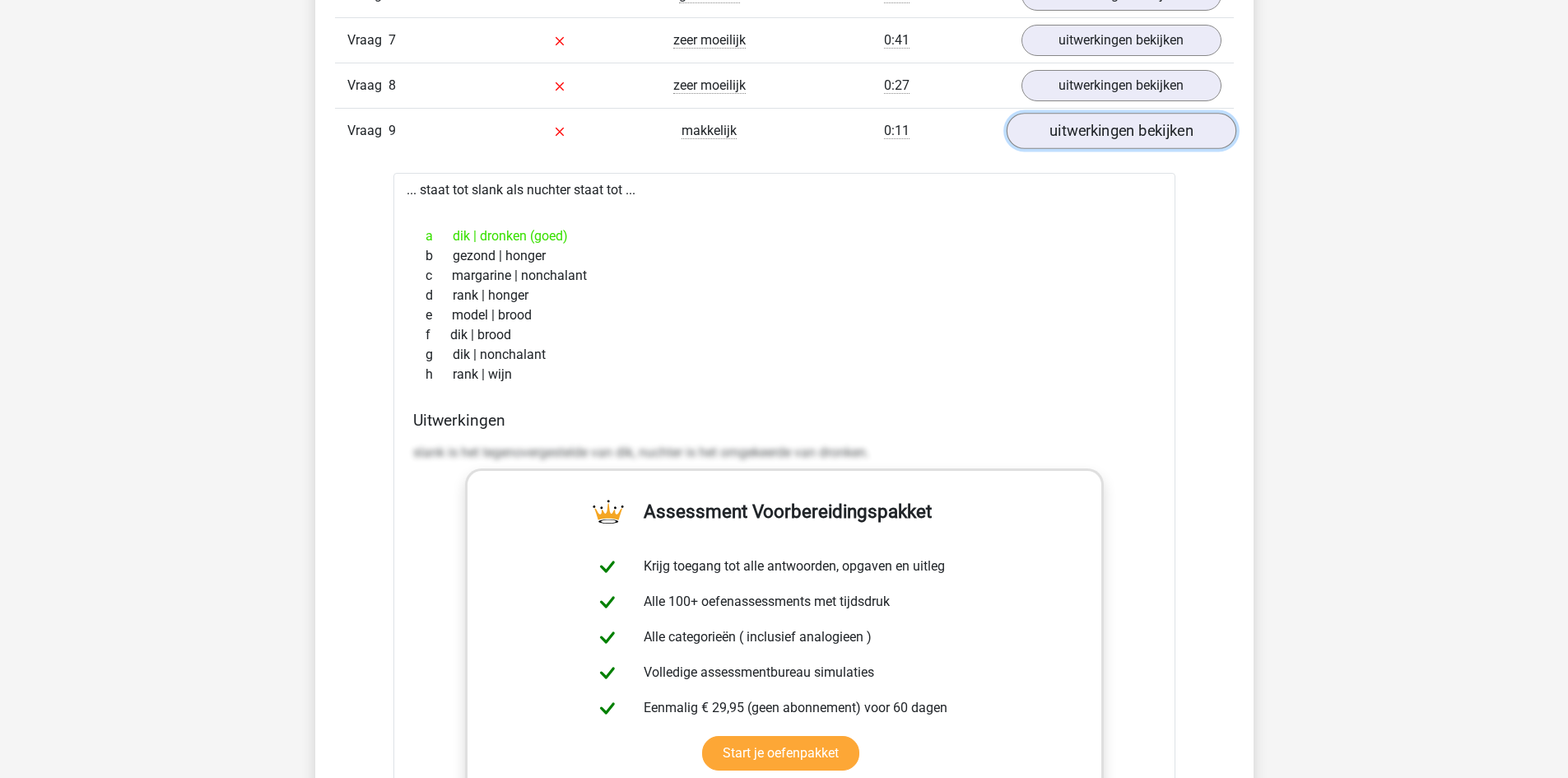
scroll to position [2965, 0]
click at [1129, 118] on link "uitwerkingen bekijken" at bounding box center [1121, 129] width 230 height 36
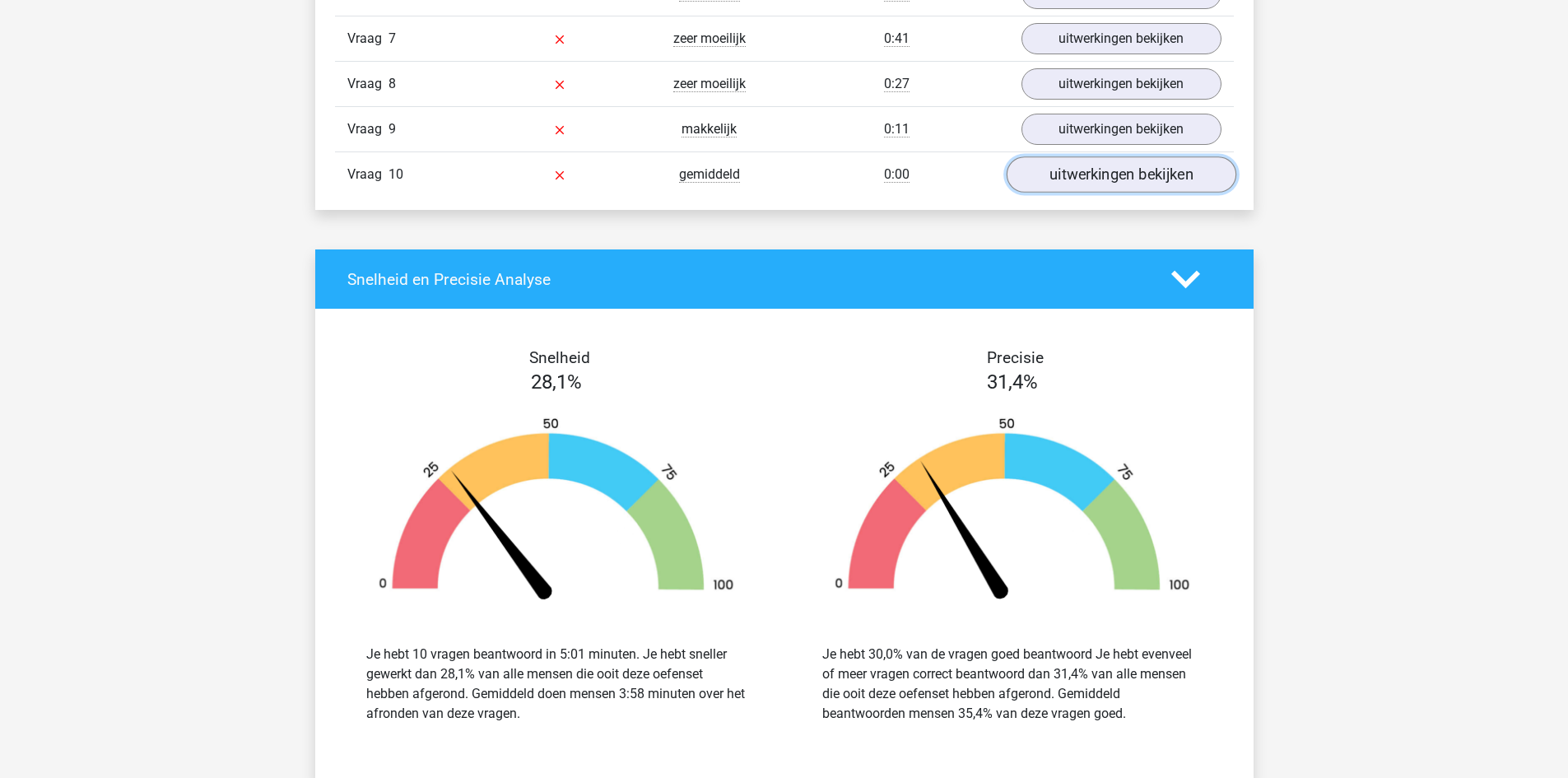
click at [1114, 180] on link "uitwerkingen bekijken" at bounding box center [1121, 175] width 230 height 36
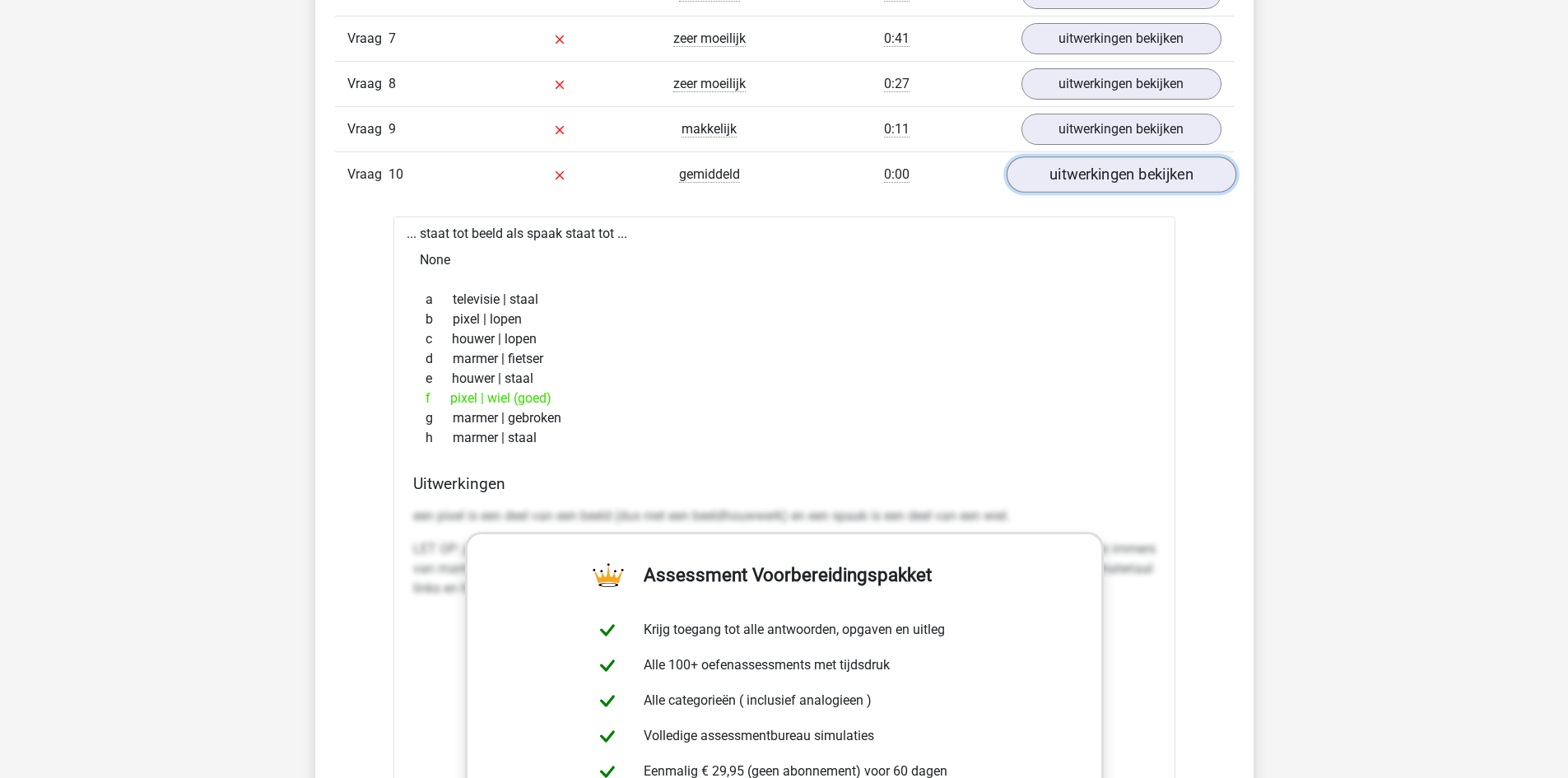
click at [1096, 171] on link "uitwerkingen bekijken" at bounding box center [1121, 175] width 230 height 36
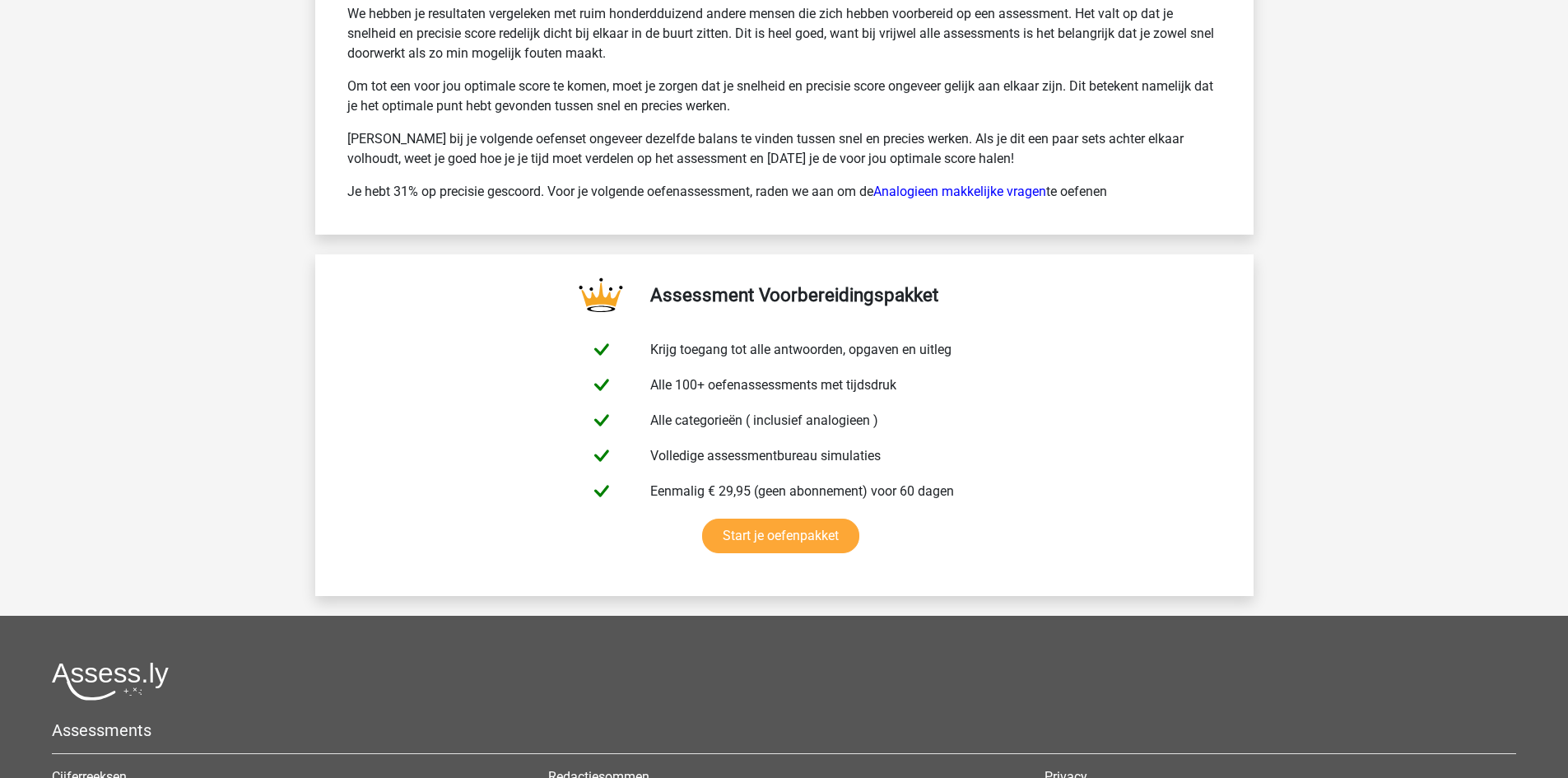
scroll to position [3871, 0]
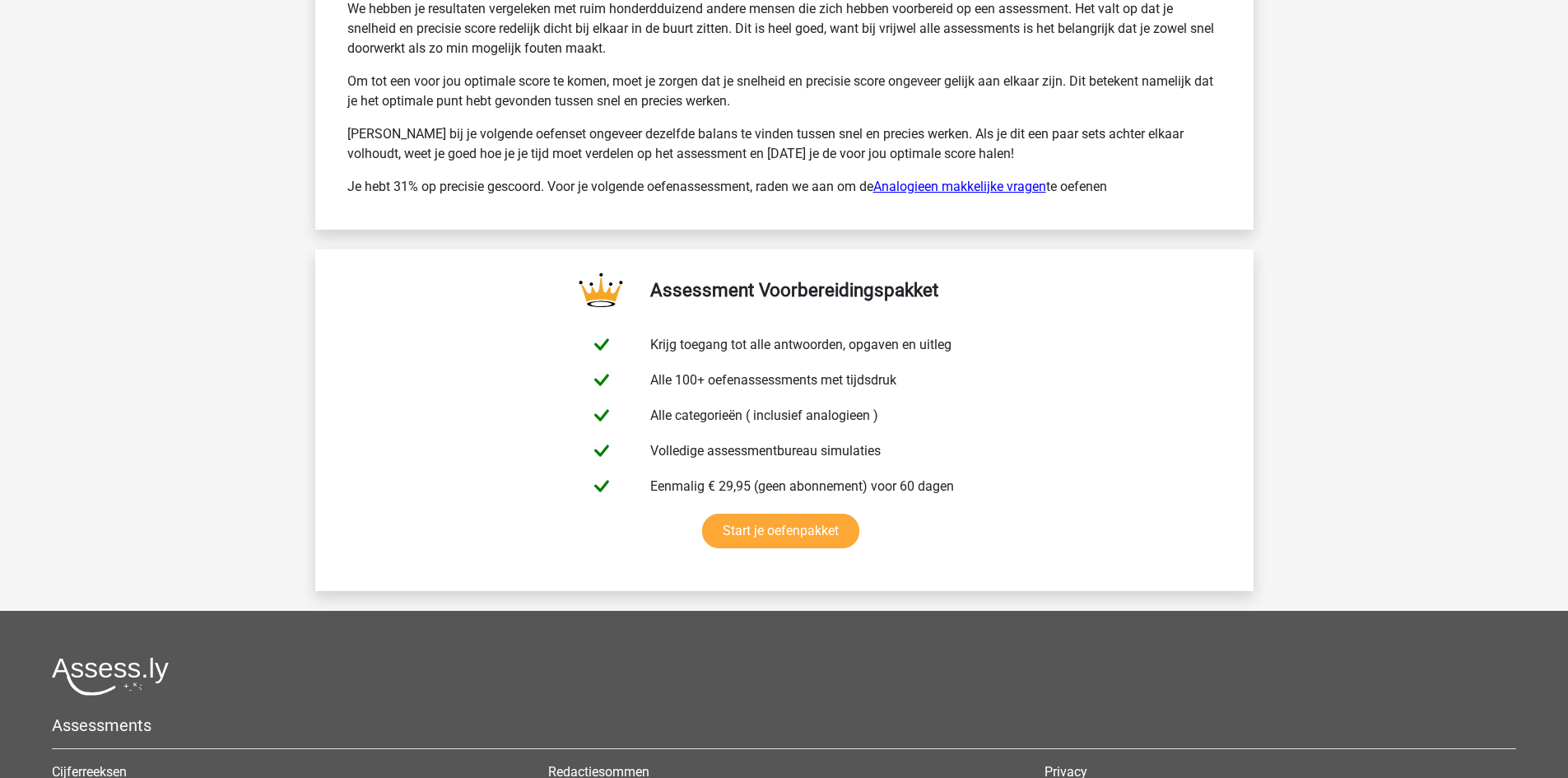
click at [972, 190] on link "Analogieen makkelijke vragen" at bounding box center [960, 186] width 173 height 15
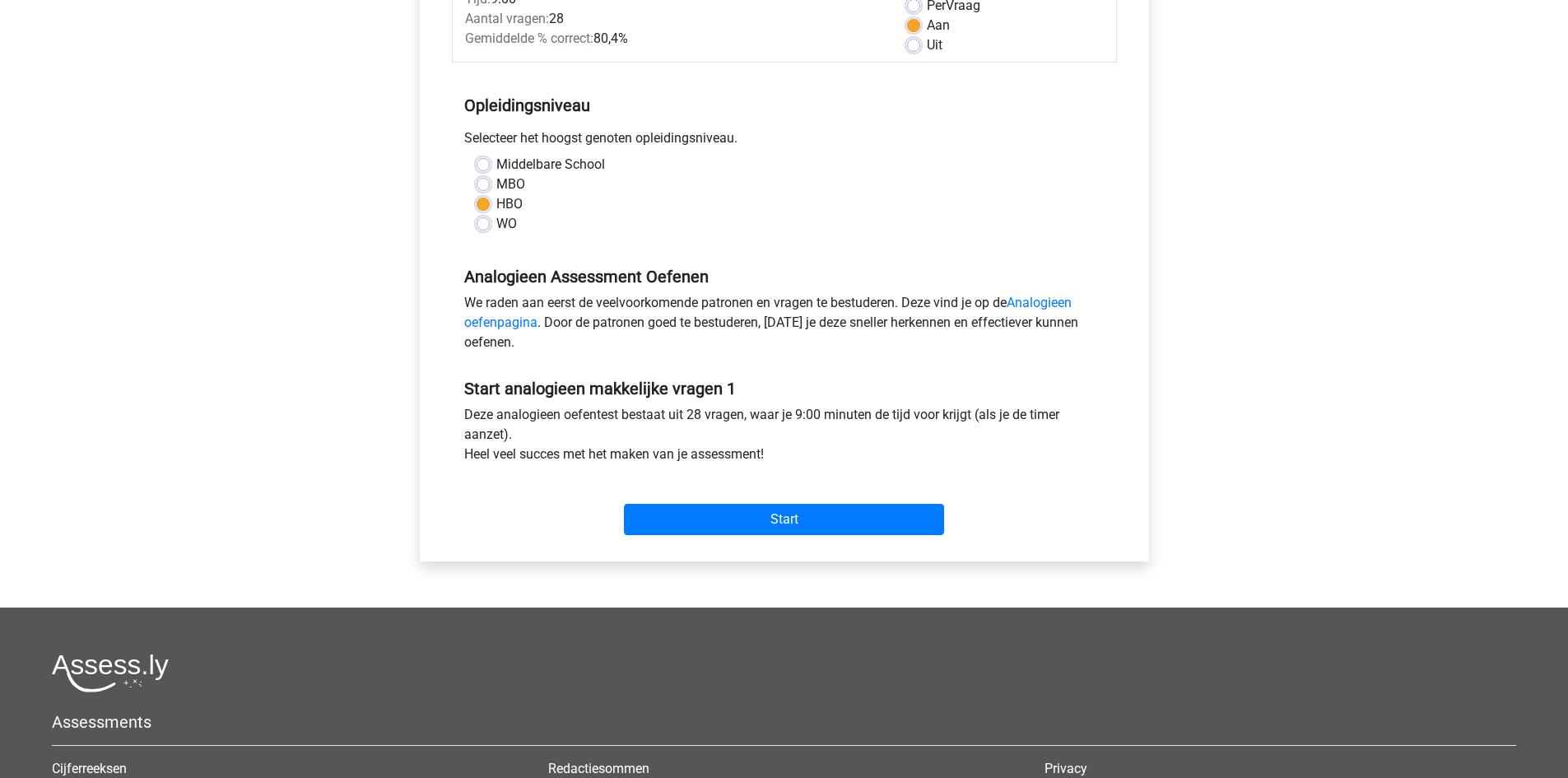
scroll to position [329, 0]
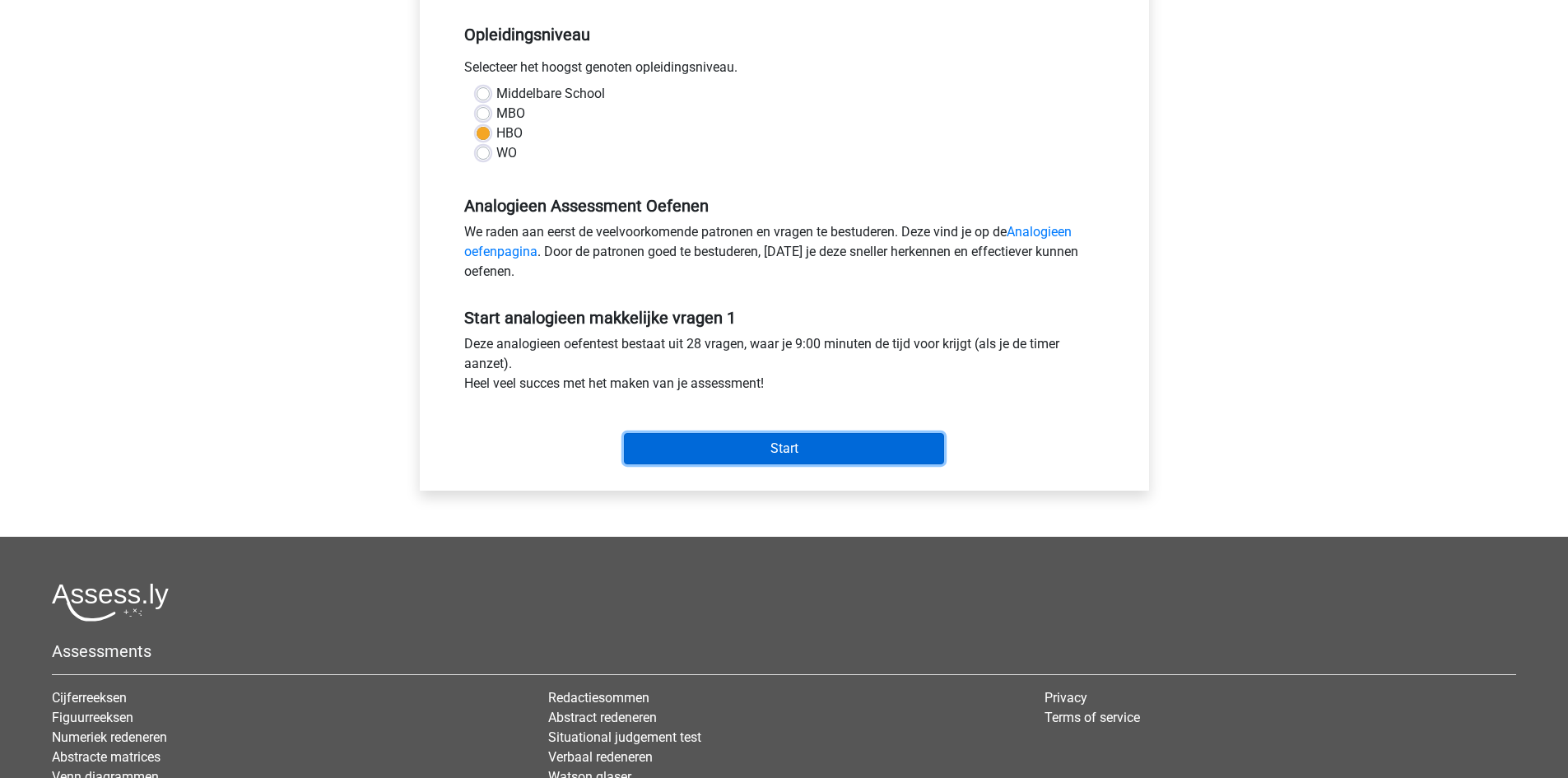
click at [871, 448] on input "Start" at bounding box center [784, 449] width 320 height 31
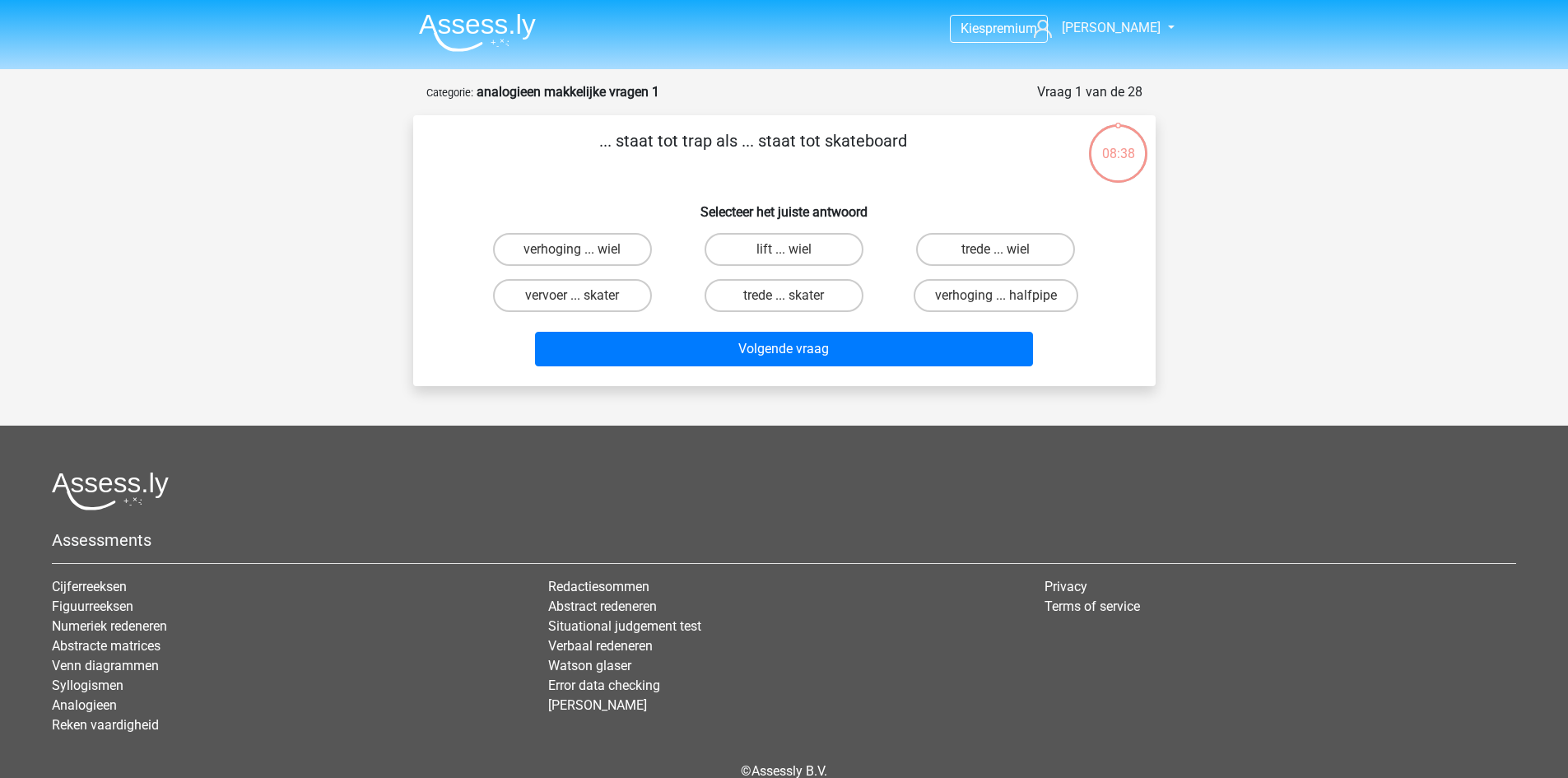
click at [999, 249] on input "trede ... wiel" at bounding box center [1001, 255] width 11 height 11
radio input "true"
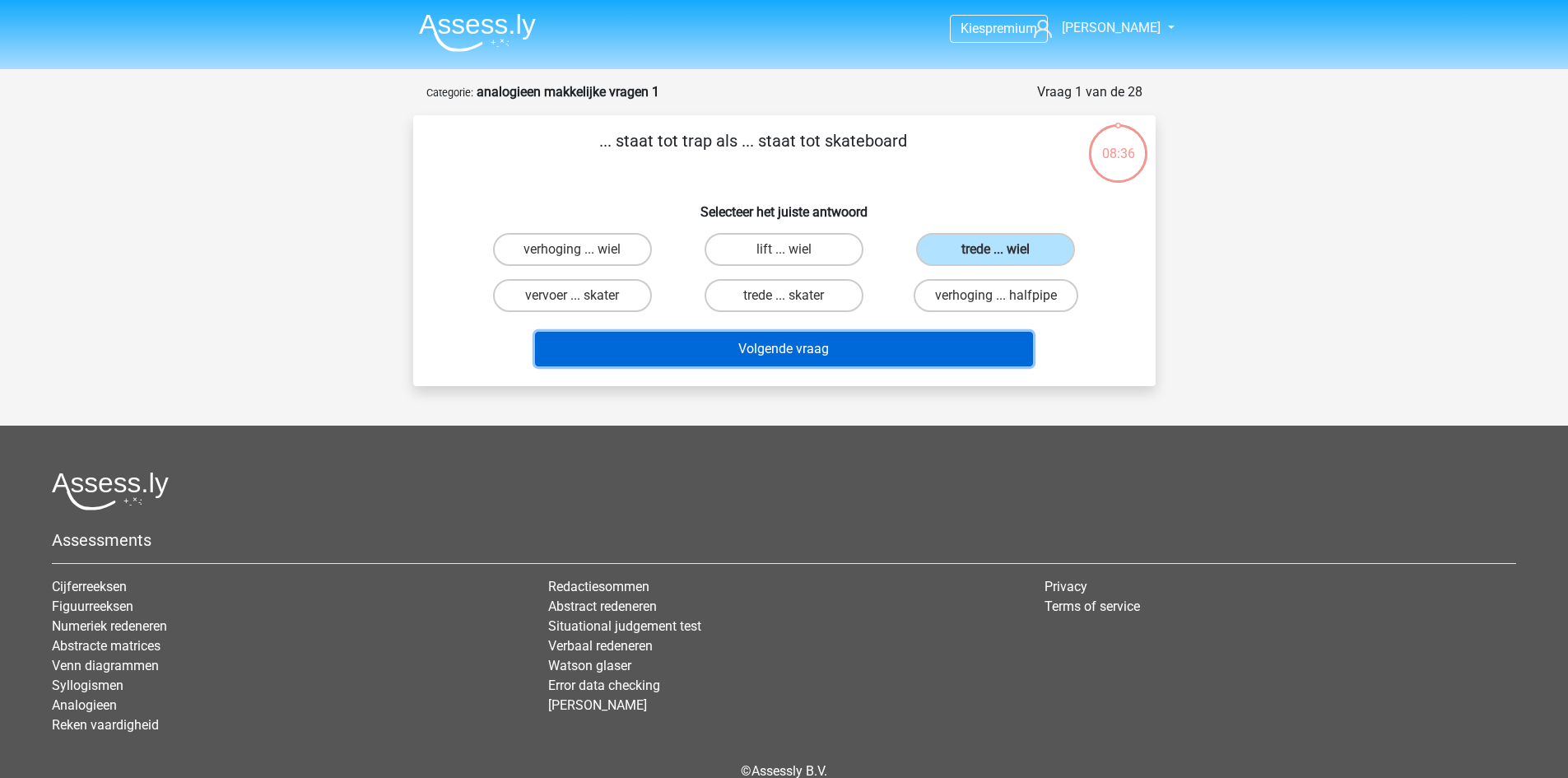
click at [943, 347] on button "Volgende vraag" at bounding box center [784, 349] width 498 height 35
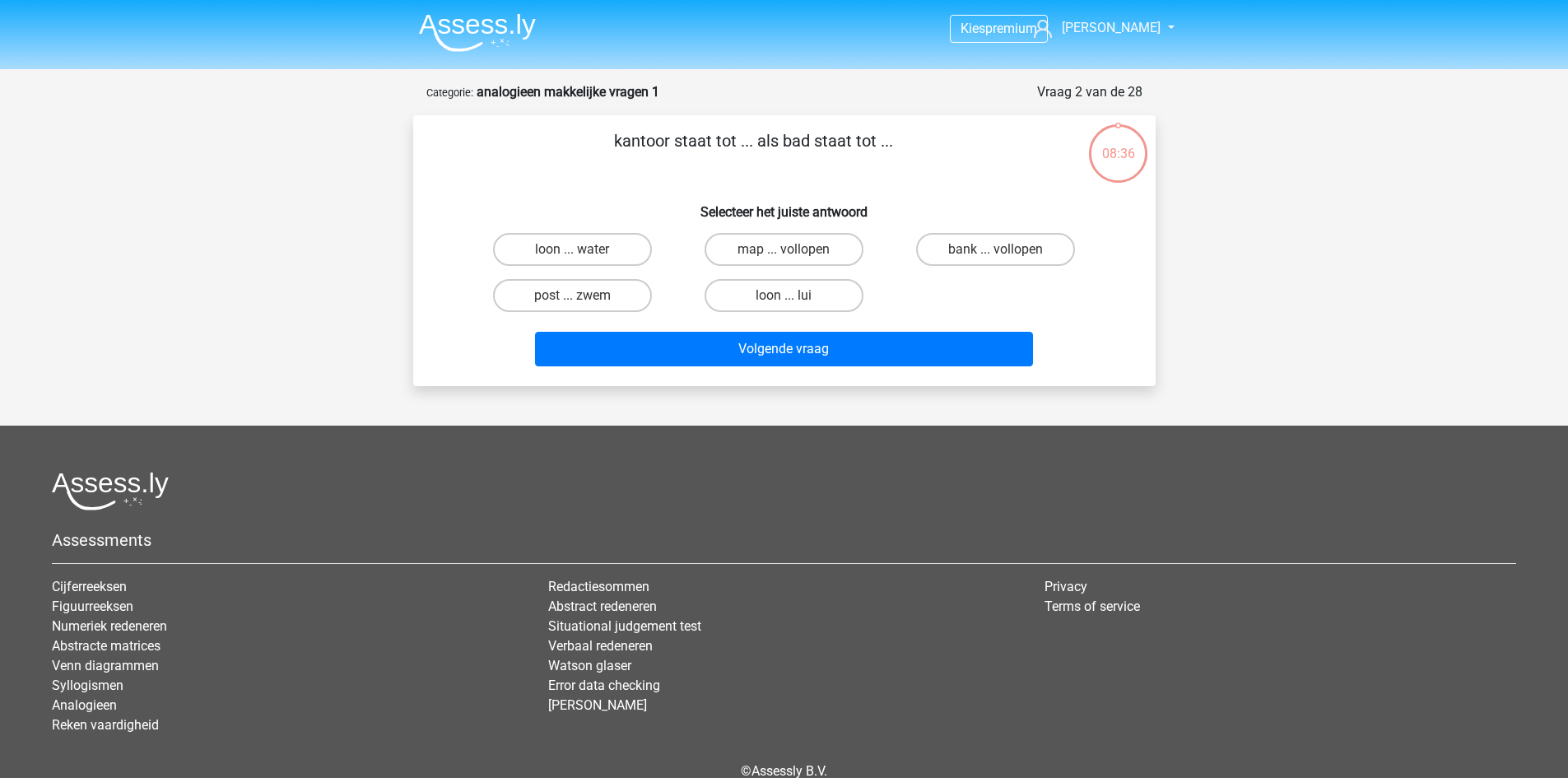
scroll to position [83, 0]
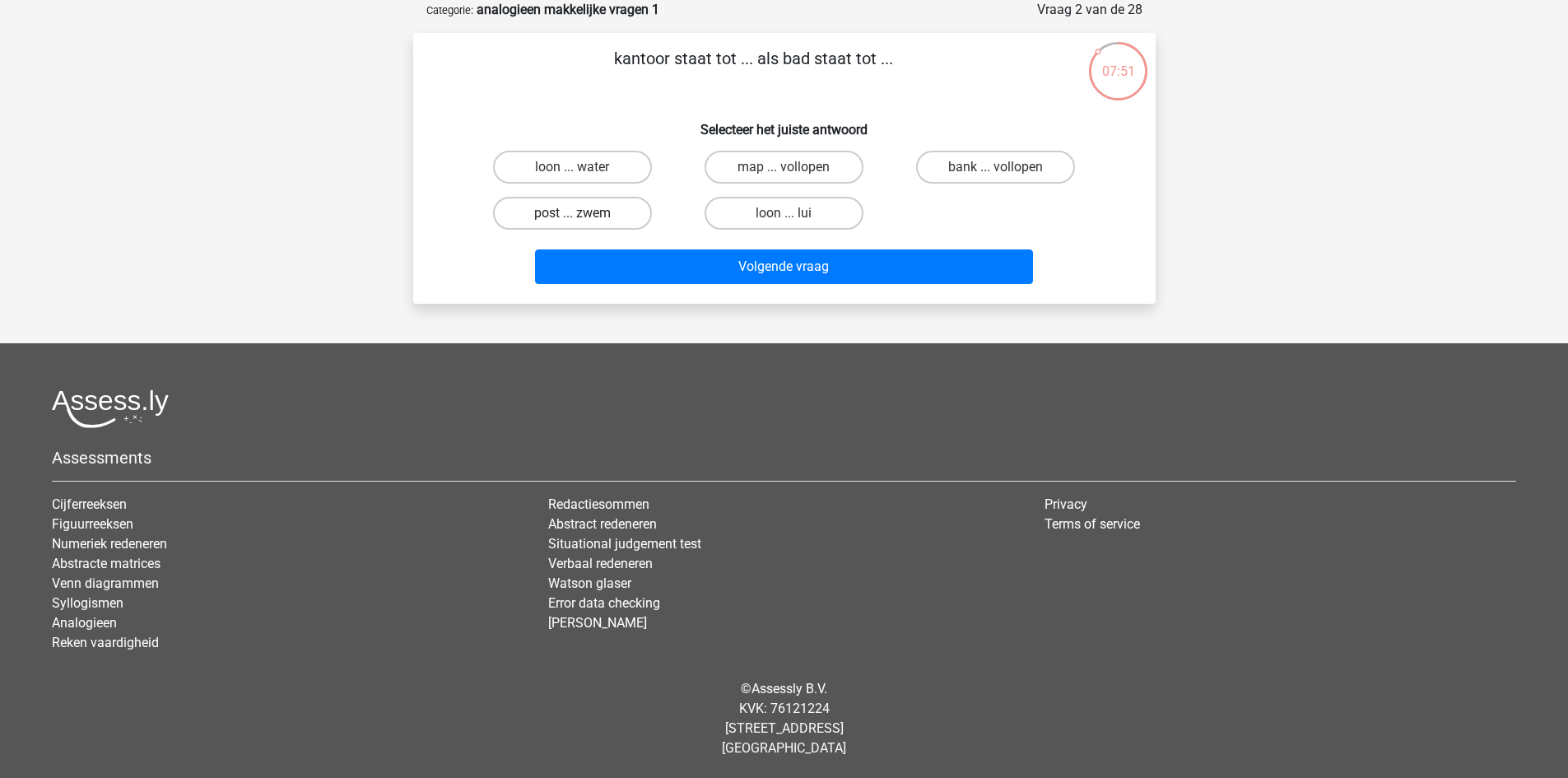
click at [559, 214] on label "post ... zwem" at bounding box center [572, 213] width 159 height 33
click at [572, 214] on input "post ... zwem" at bounding box center [578, 218] width 11 height 11
radio input "true"
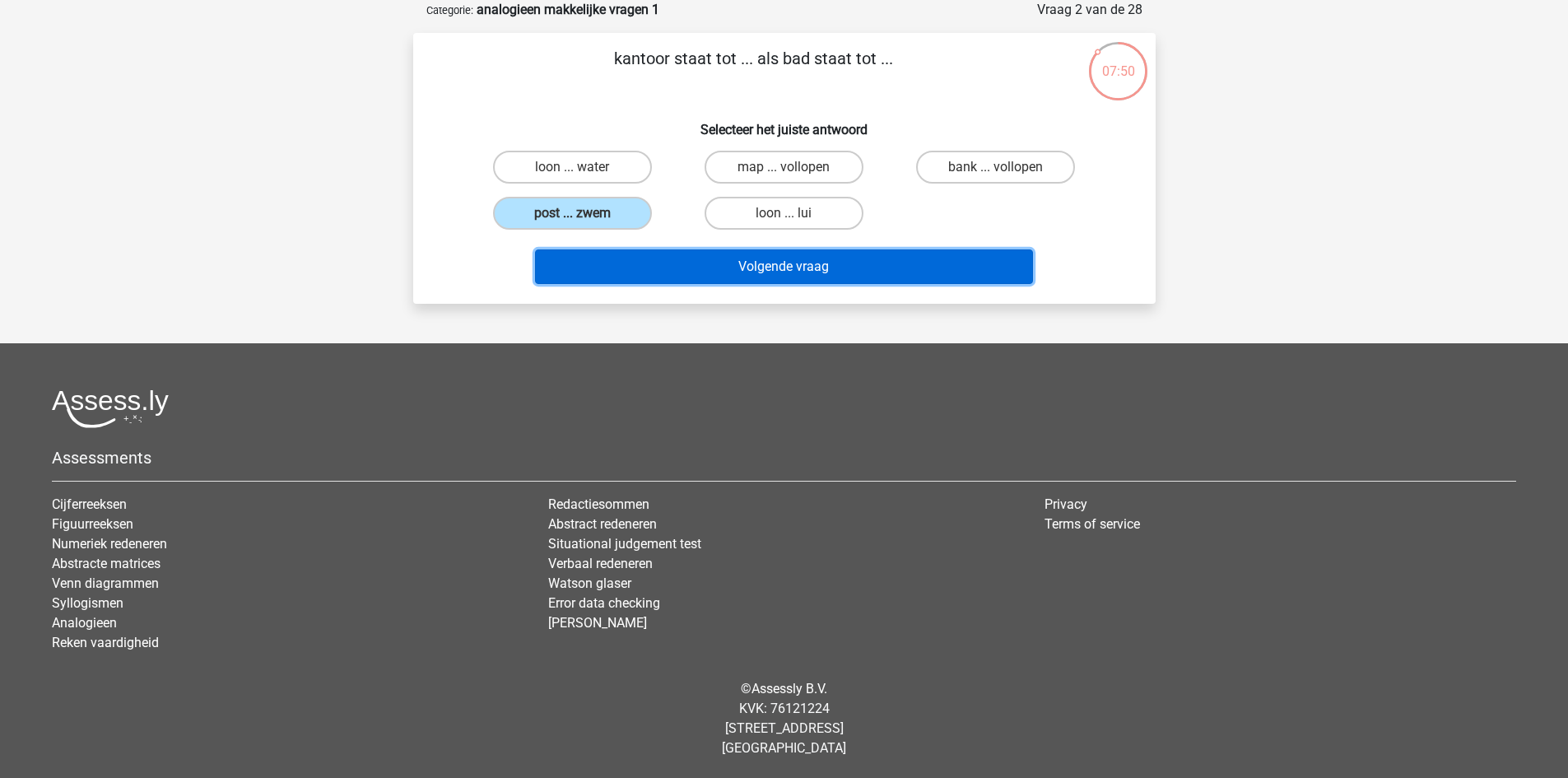
click at [700, 276] on button "Volgende vraag" at bounding box center [784, 267] width 498 height 35
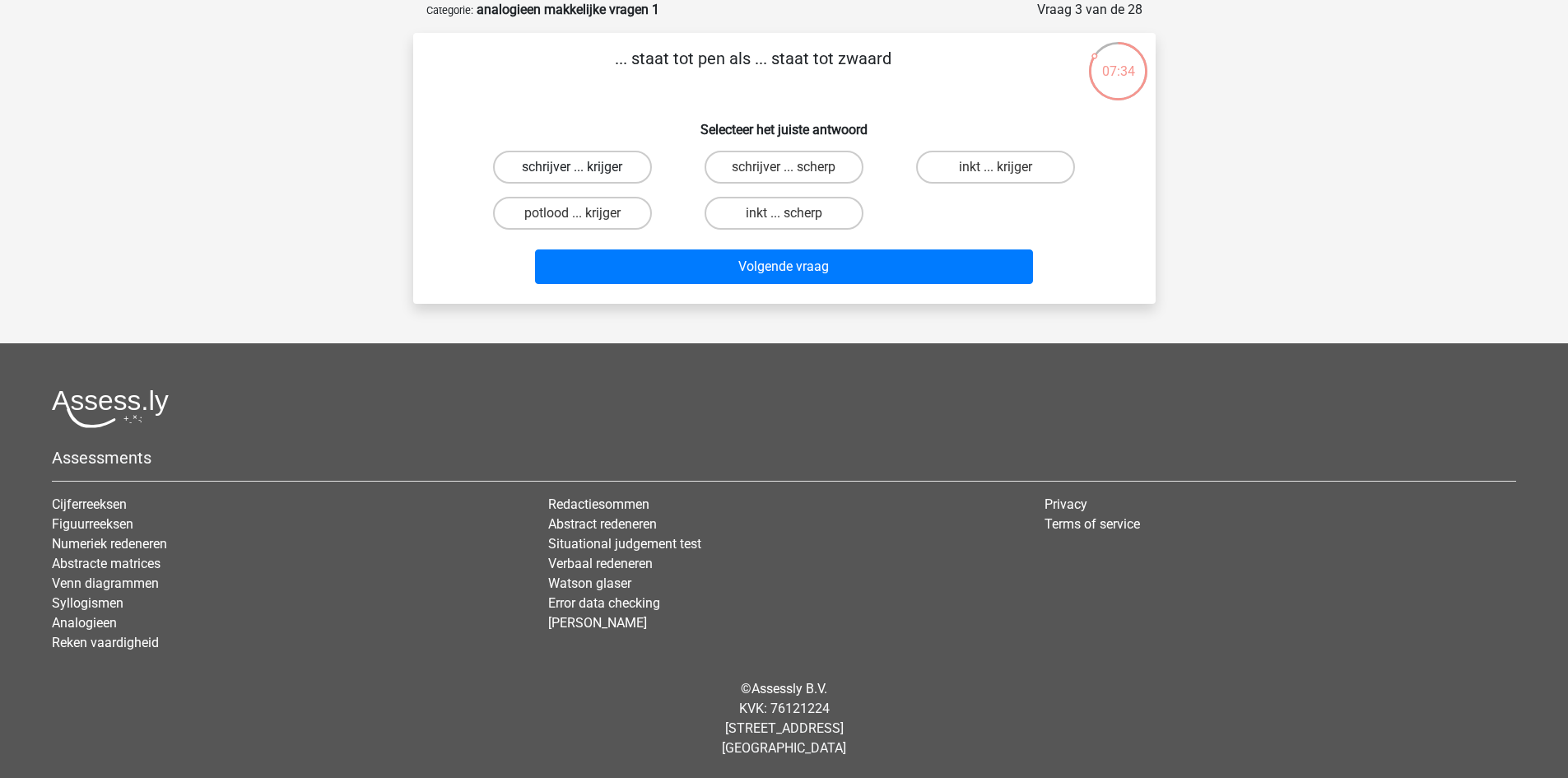
click at [573, 160] on label "schrijver ... krijger" at bounding box center [572, 167] width 159 height 33
click at [573, 167] on input "schrijver ... krijger" at bounding box center [578, 173] width 11 height 11
radio input "true"
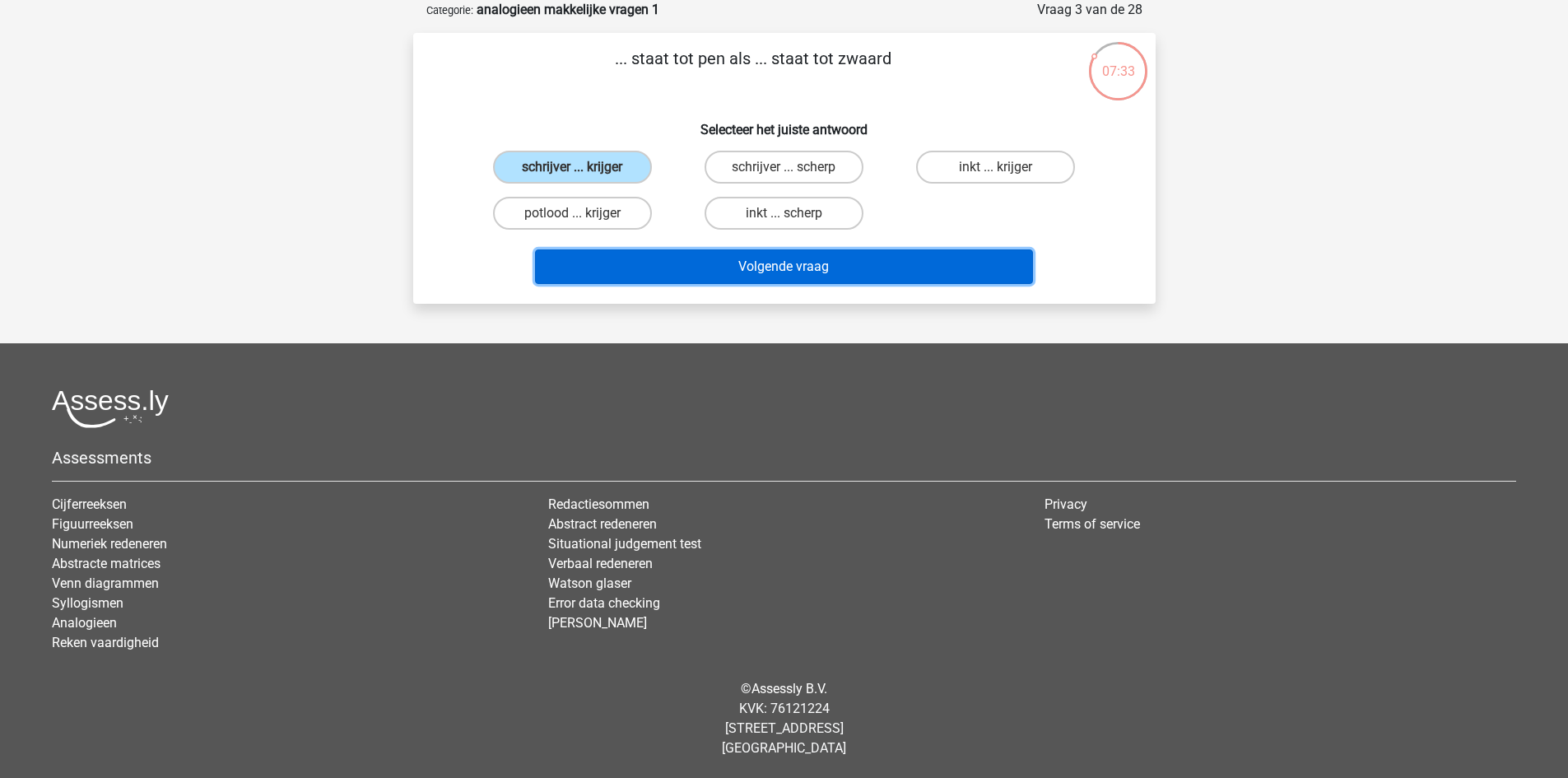
click at [702, 268] on button "Volgende vraag" at bounding box center [784, 267] width 498 height 35
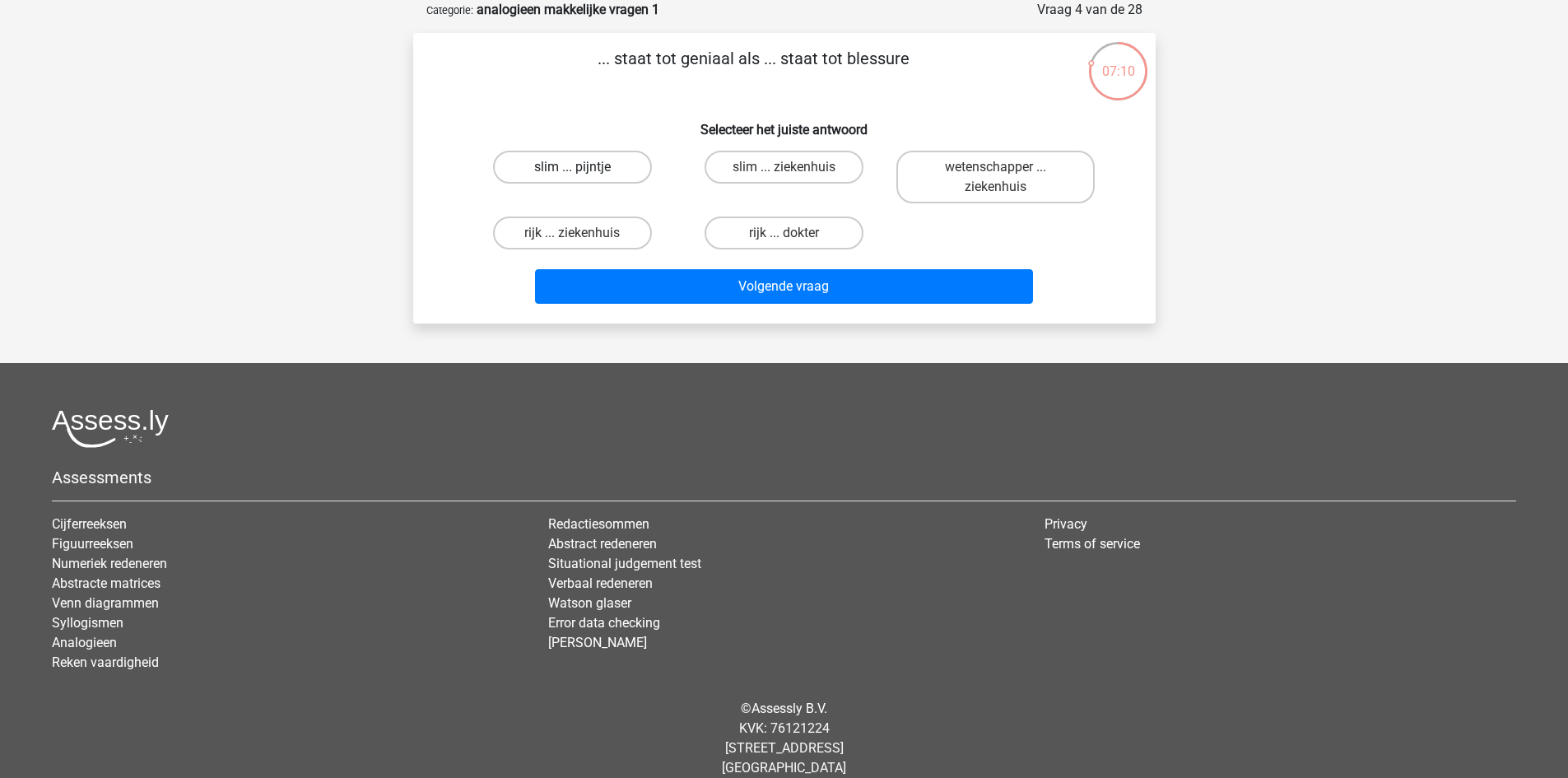
click at [564, 160] on label "slim ... pijntje" at bounding box center [572, 167] width 159 height 33
click at [572, 167] on input "slim ... pijntje" at bounding box center [578, 173] width 11 height 11
radio input "true"
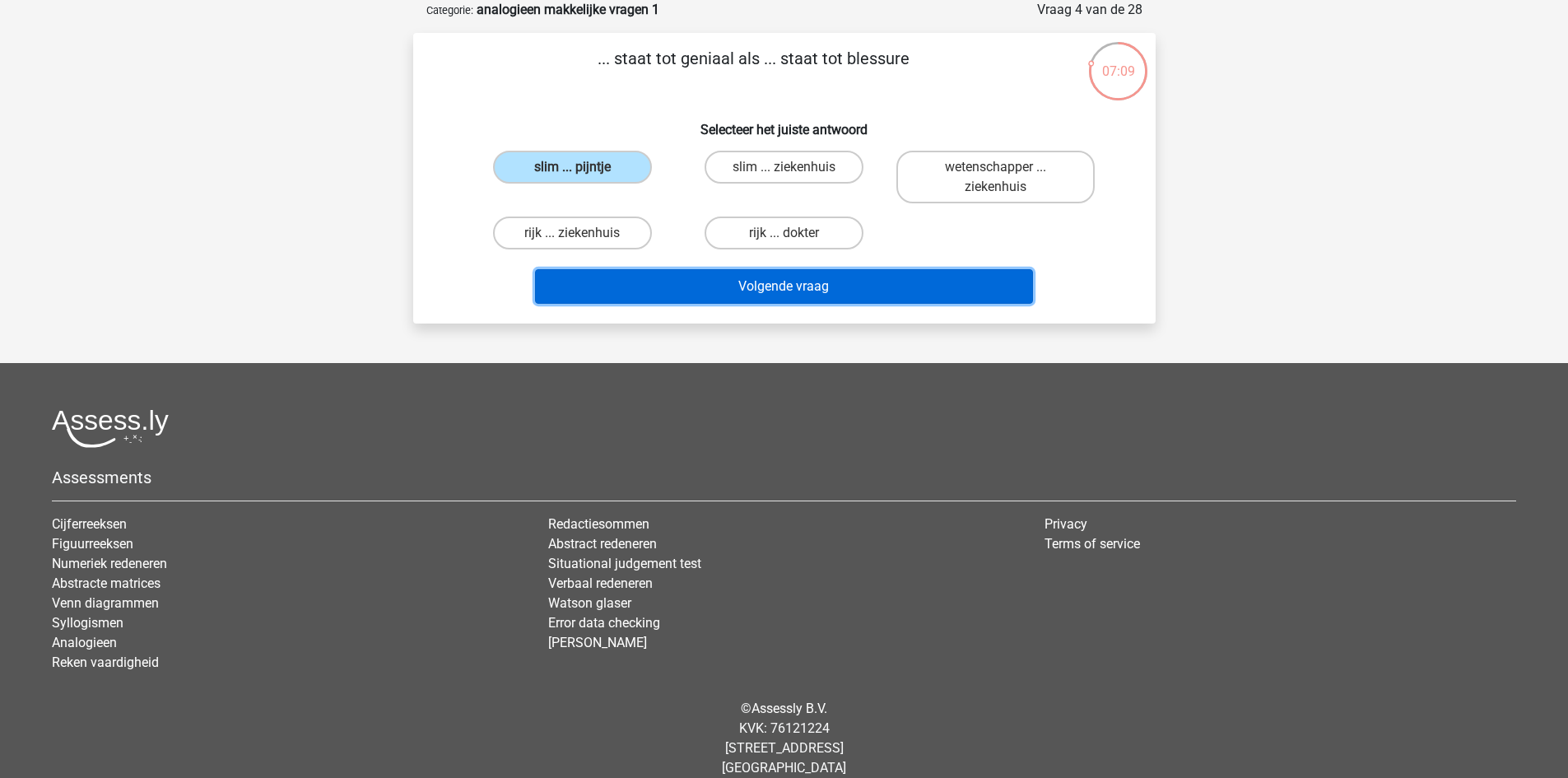
click at [715, 292] on button "Volgende vraag" at bounding box center [784, 287] width 498 height 35
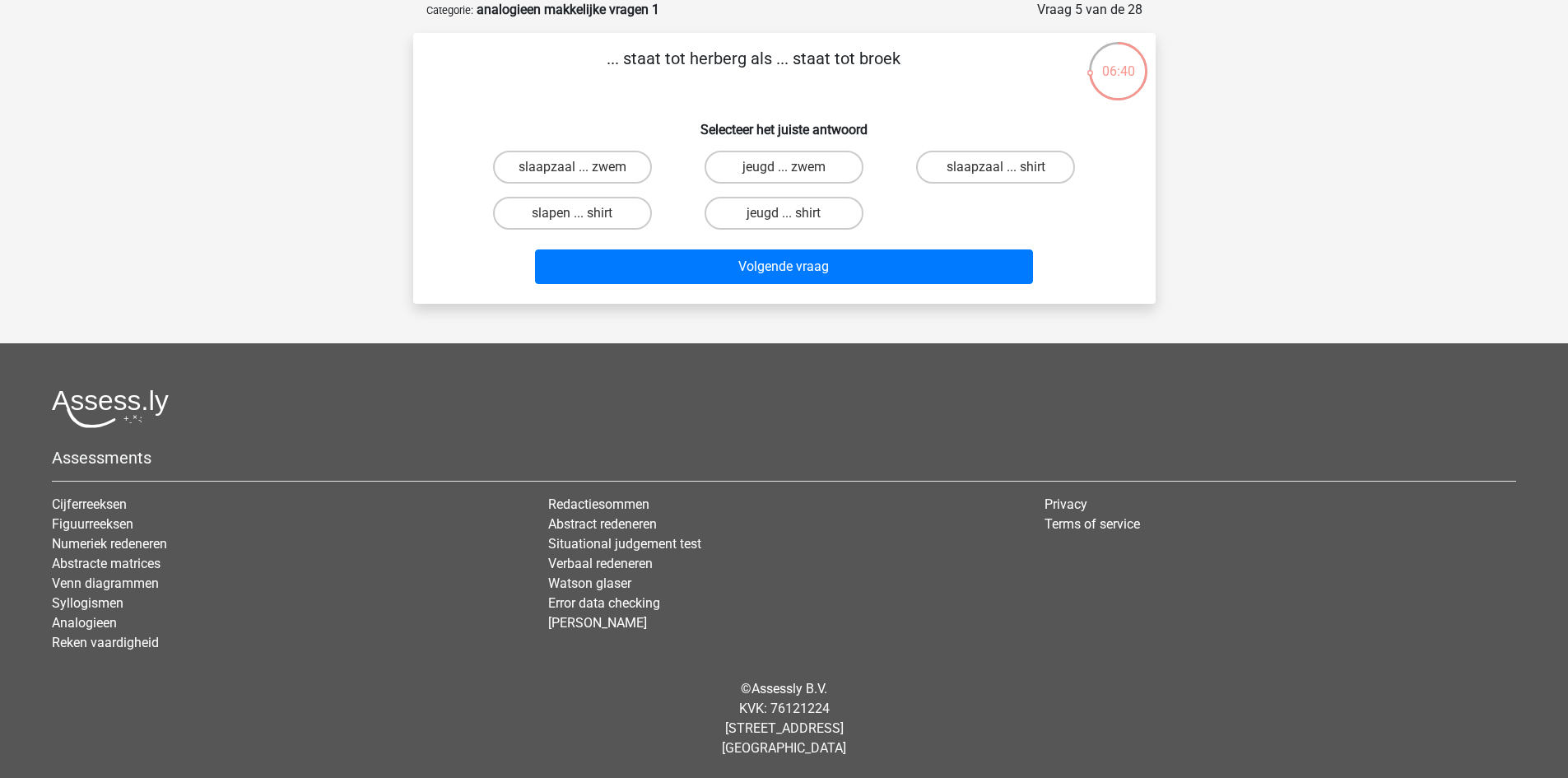
click at [1005, 177] on input "slaapzaal ... shirt" at bounding box center [1001, 173] width 11 height 11
radio input "true"
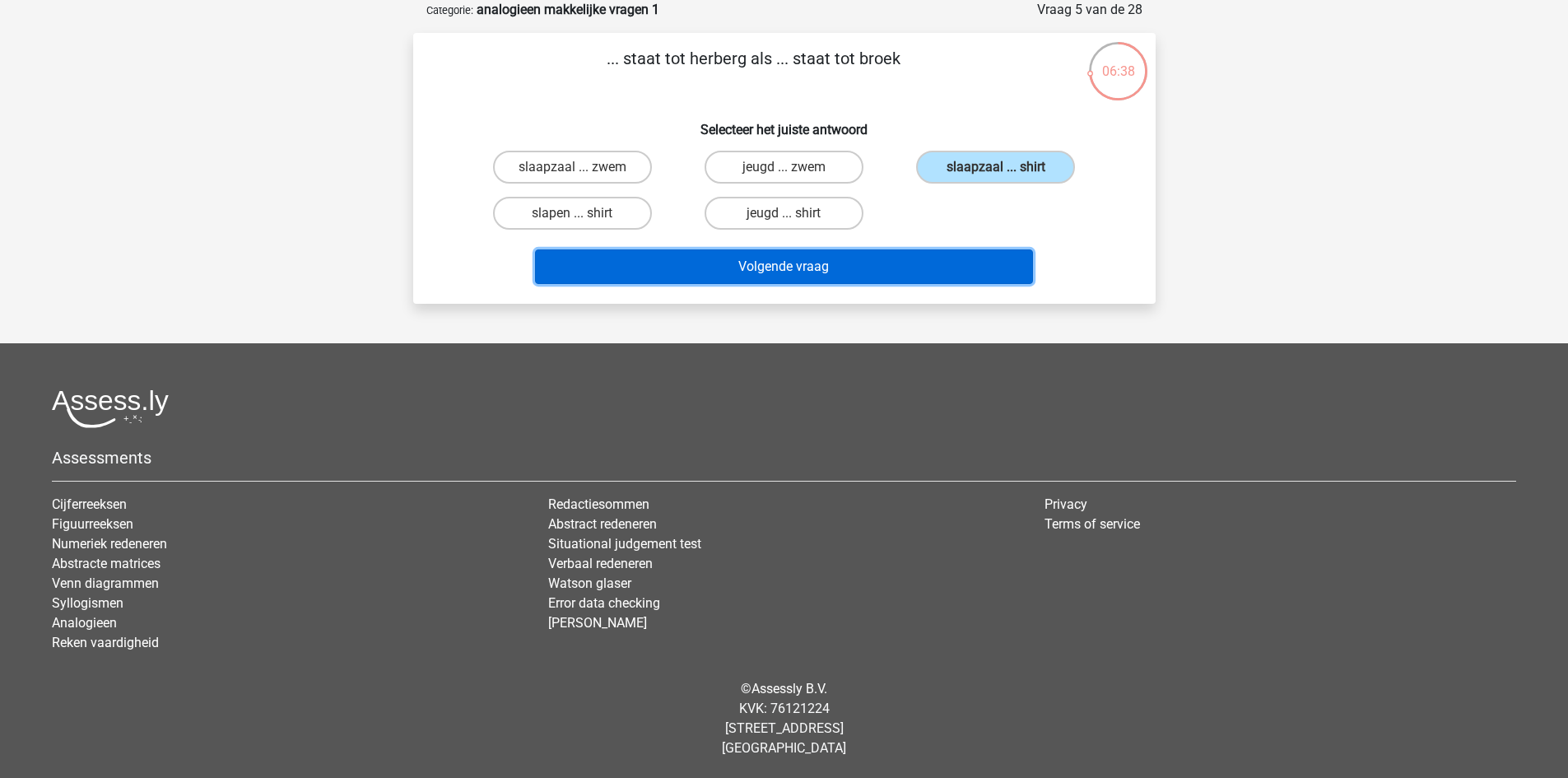
click at [927, 260] on button "Volgende vraag" at bounding box center [784, 267] width 498 height 35
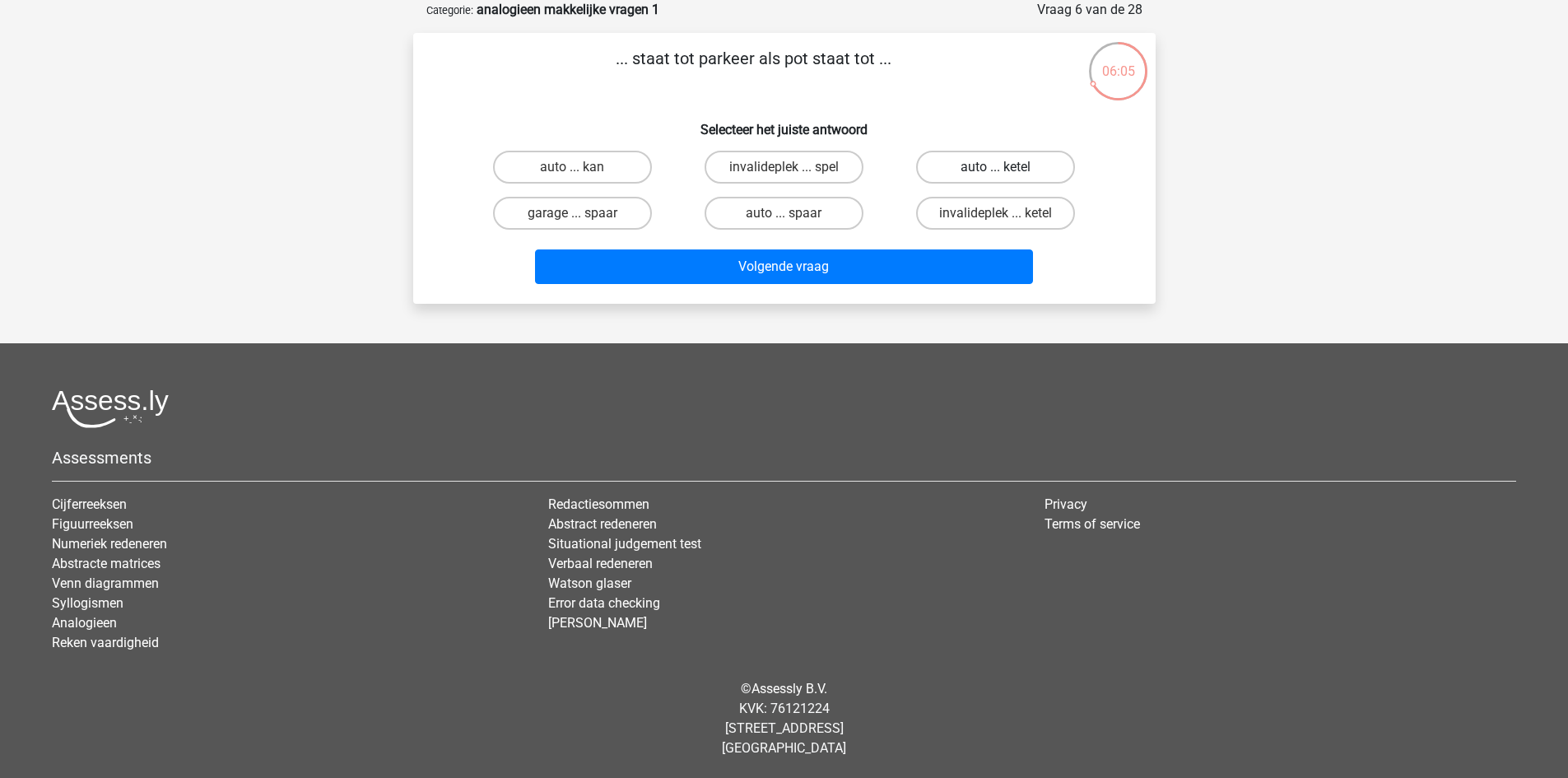
click at [984, 176] on label "auto ... ketel" at bounding box center [995, 167] width 159 height 33
click at [996, 176] on input "auto ... ketel" at bounding box center [1001, 173] width 11 height 11
radio input "true"
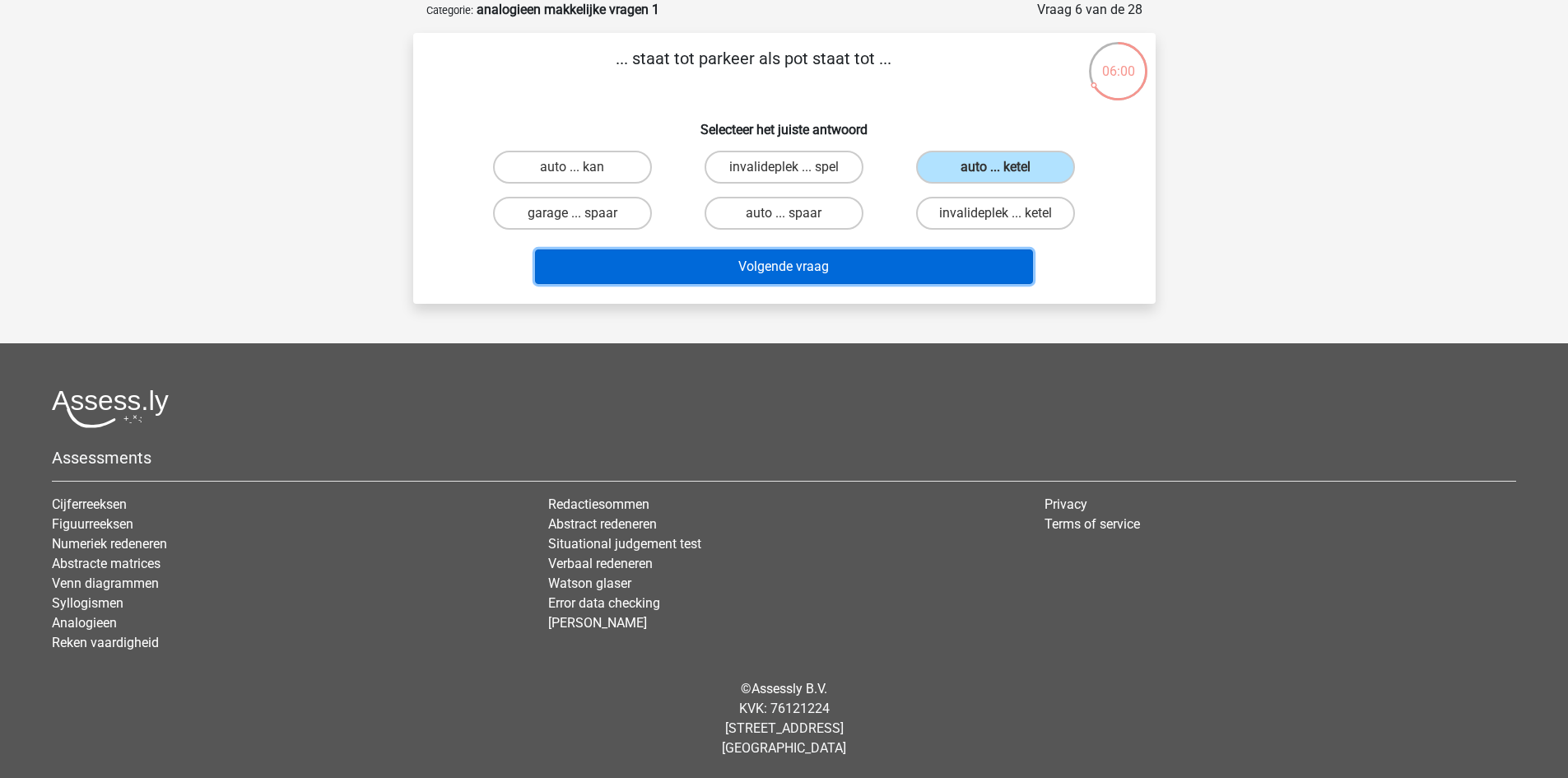
click at [921, 265] on button "Volgende vraag" at bounding box center [784, 267] width 498 height 35
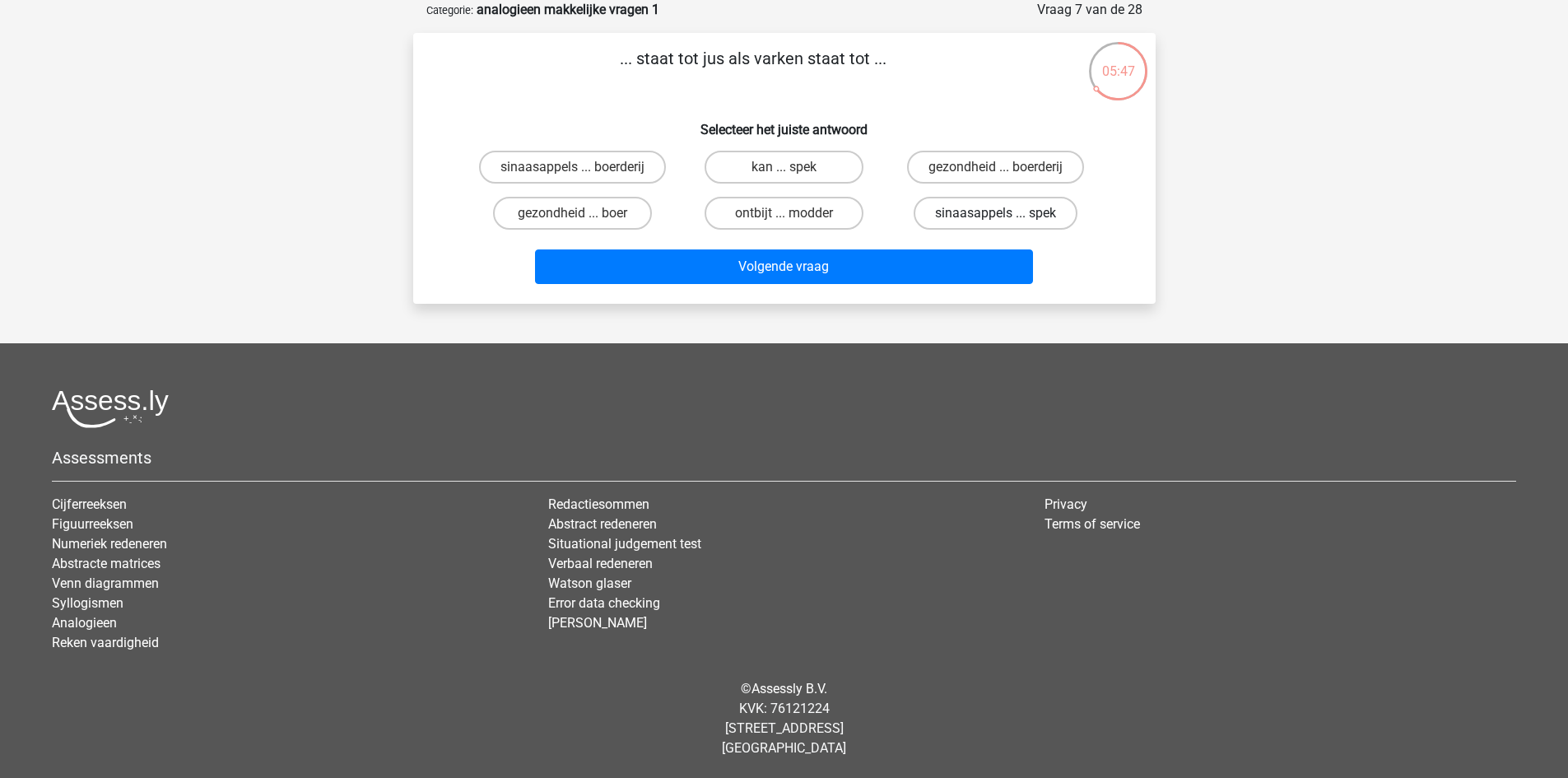
click at [989, 215] on label "sinaasappels ... spek" at bounding box center [996, 213] width 164 height 33
click at [996, 215] on input "sinaasappels ... spek" at bounding box center [1001, 218] width 11 height 11
radio input "true"
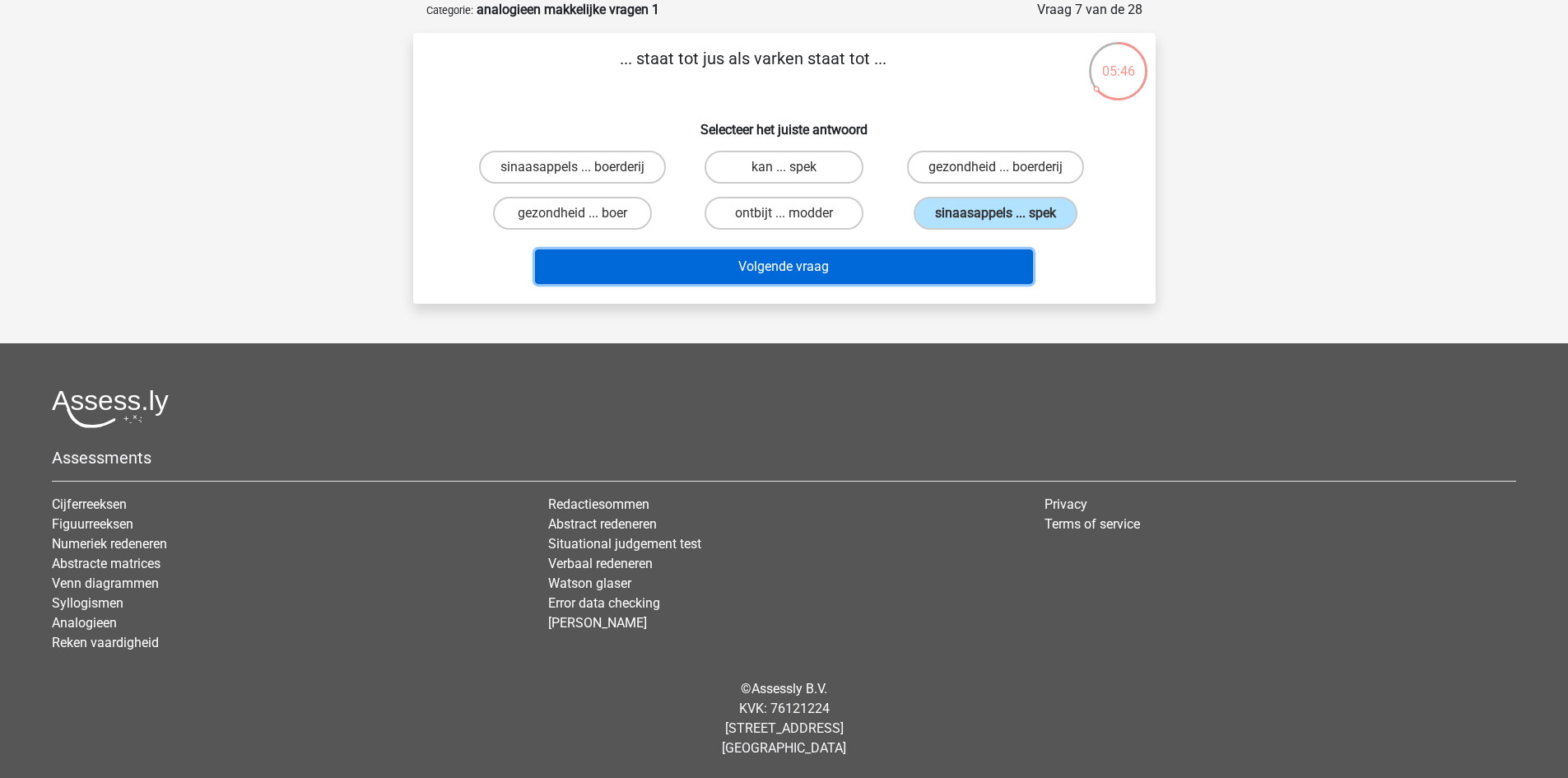
click at [967, 253] on button "Volgende vraag" at bounding box center [784, 267] width 498 height 35
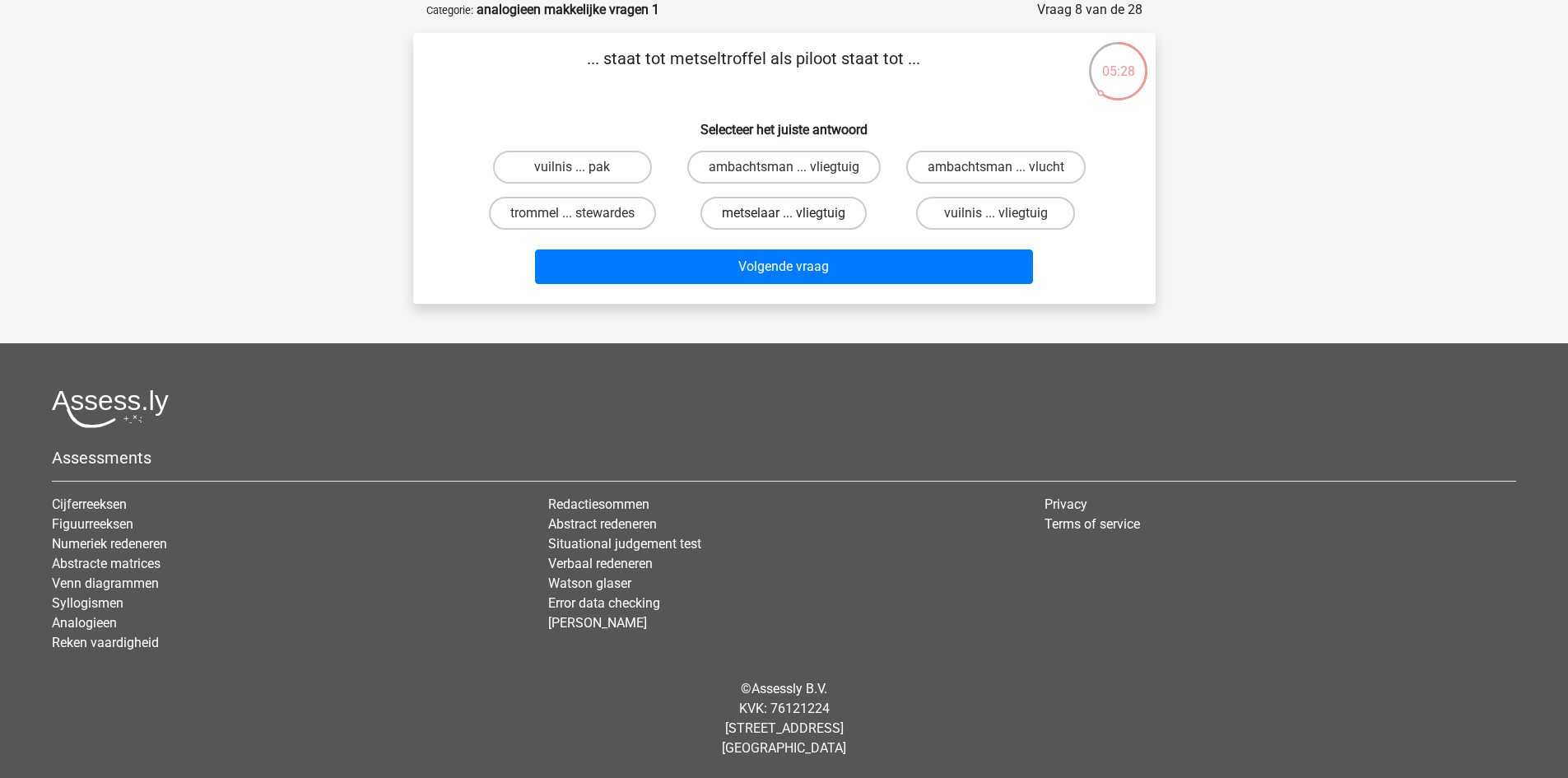
click at [778, 211] on label "metselaar ... vliegtuig" at bounding box center [783, 213] width 166 height 33
click at [784, 213] on input "metselaar ... vliegtuig" at bounding box center [789, 218] width 11 height 11
radio input "true"
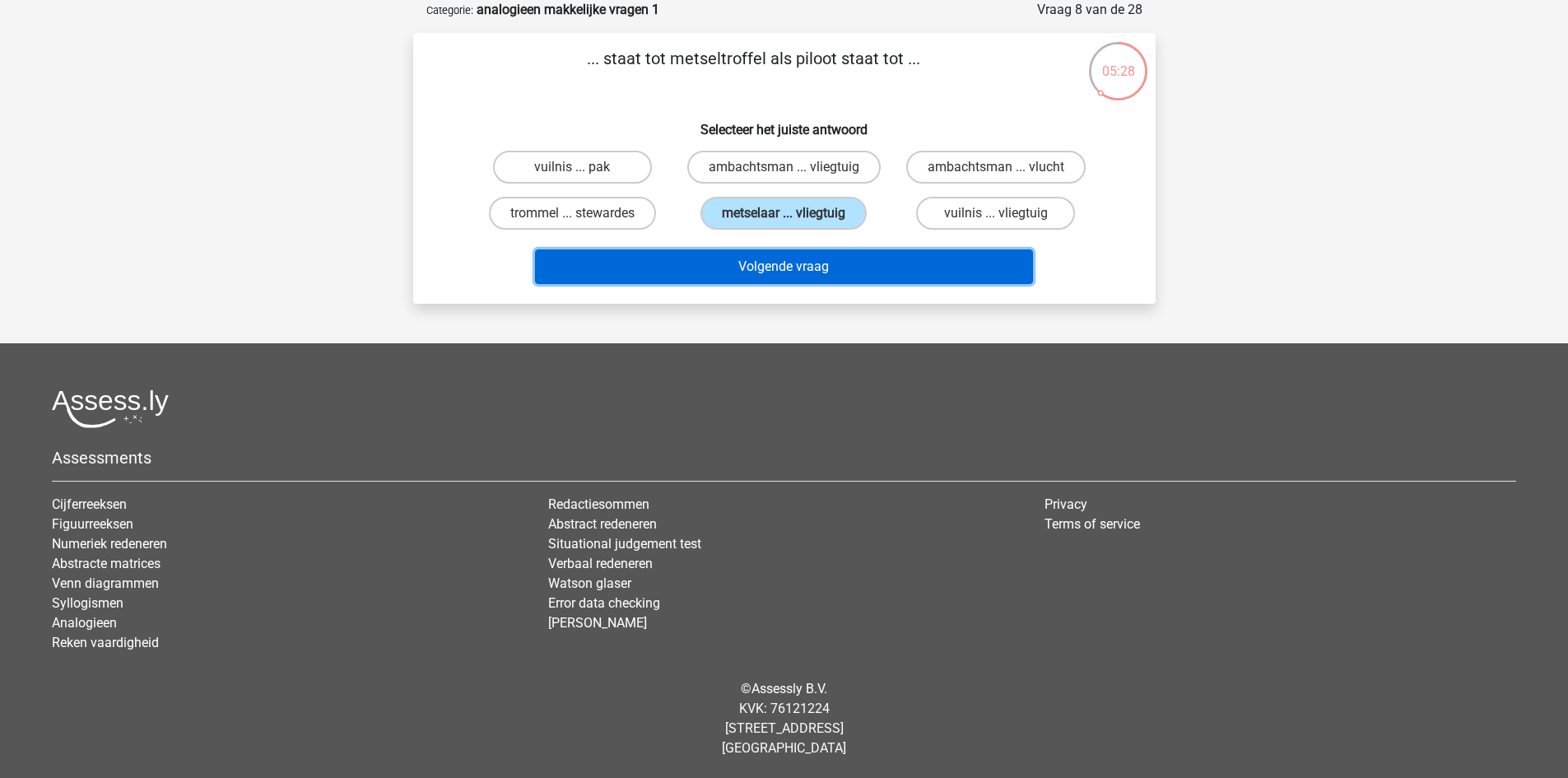
click at [791, 267] on button "Volgende vraag" at bounding box center [784, 267] width 498 height 35
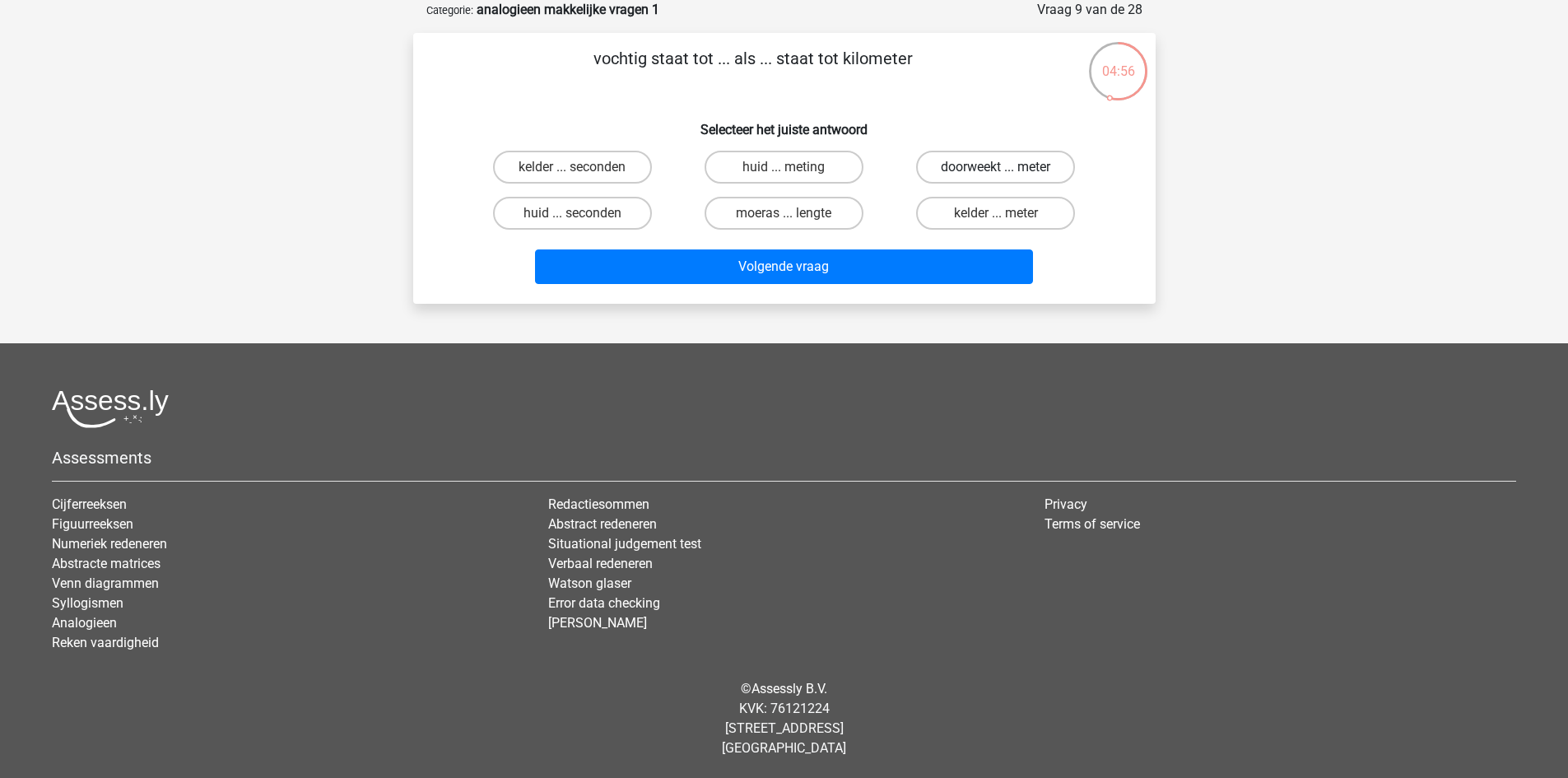
click at [984, 170] on label "doorweekt ... meter" at bounding box center [995, 167] width 159 height 33
click at [996, 170] on input "doorweekt ... meter" at bounding box center [1001, 173] width 11 height 11
radio input "true"
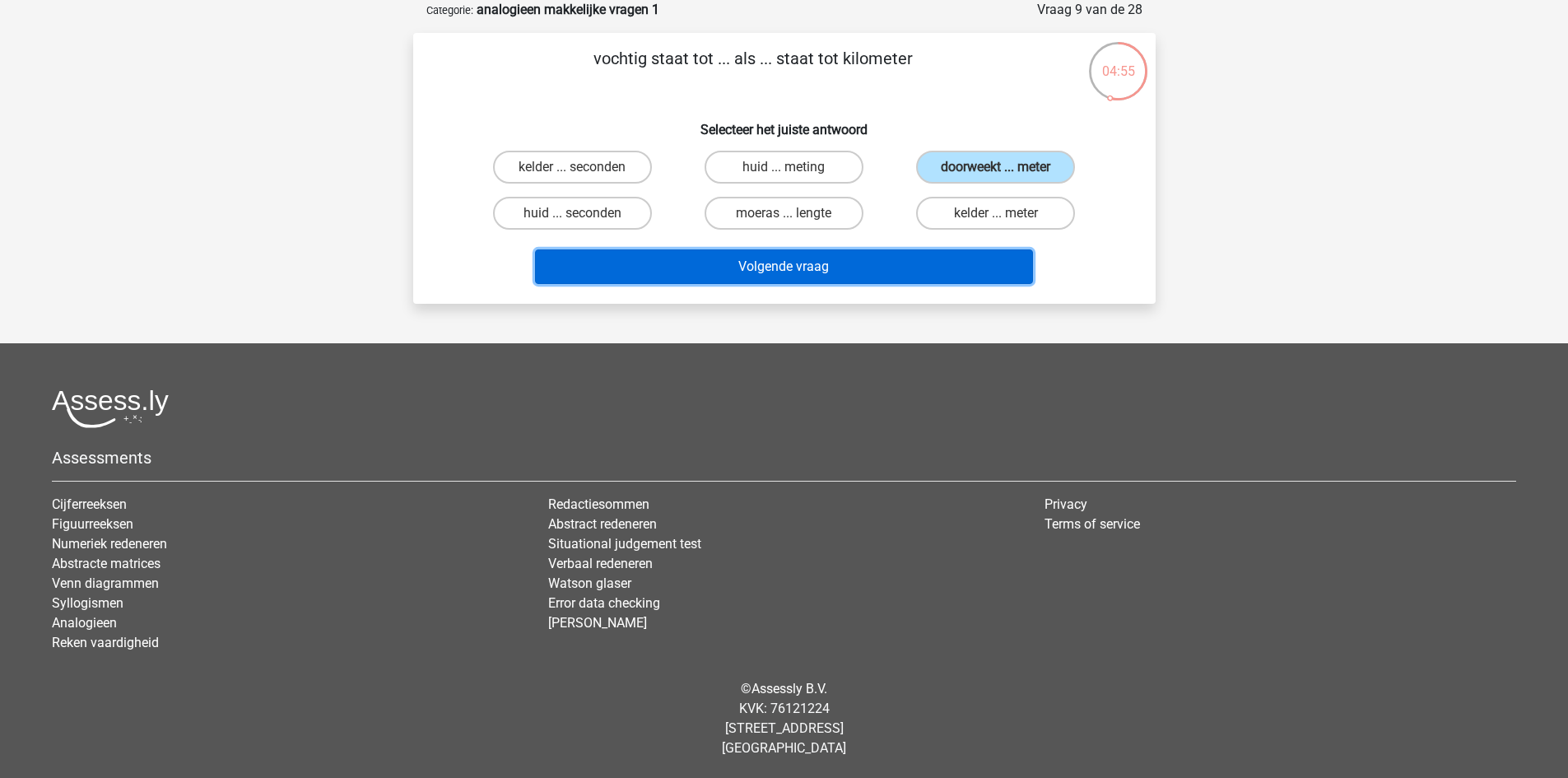
click at [940, 262] on button "Volgende vraag" at bounding box center [784, 267] width 498 height 35
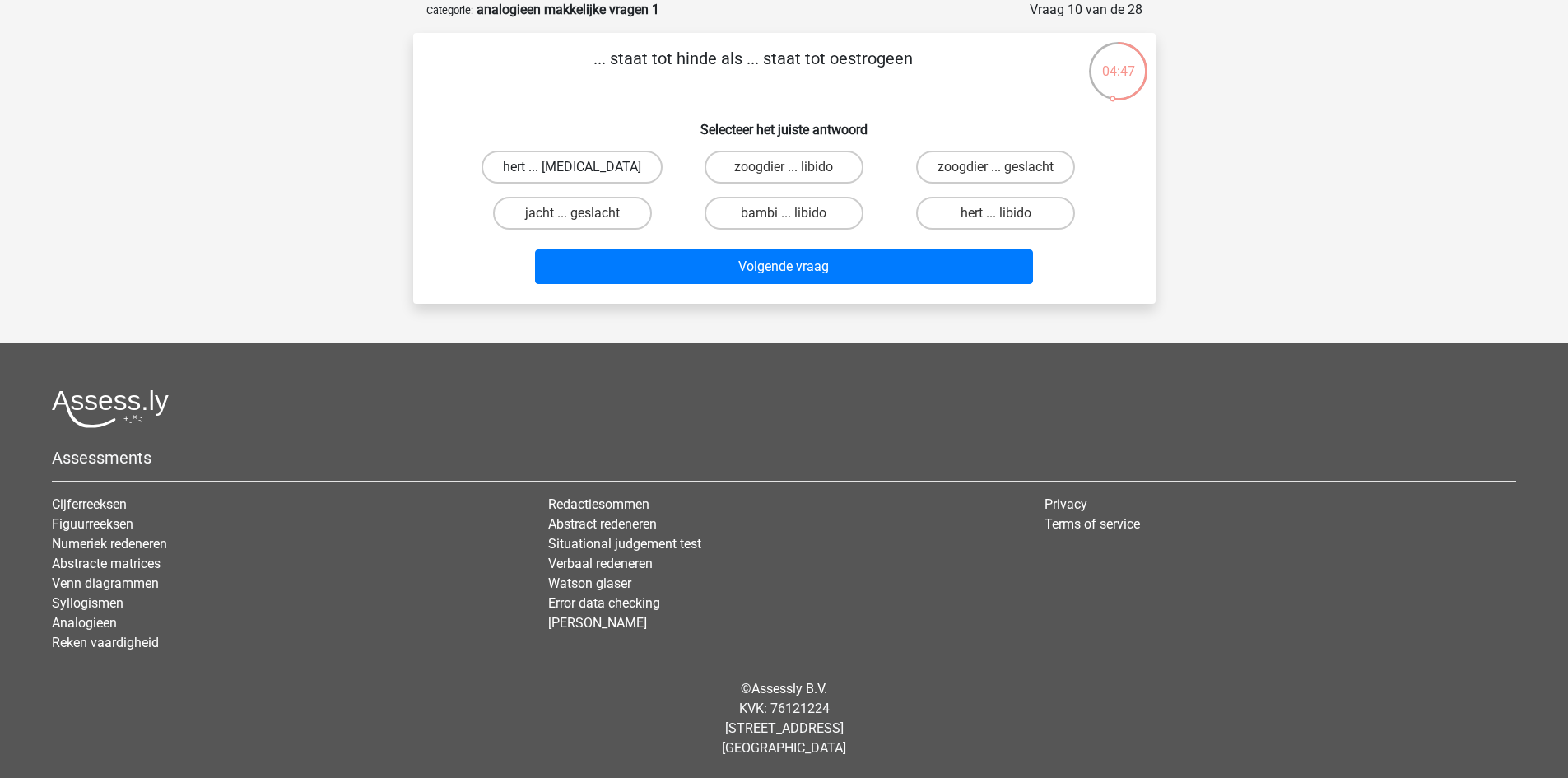
click at [571, 169] on label "hert ... testosteron" at bounding box center [571, 167] width 181 height 33
click at [572, 169] on input "hert ... testosteron" at bounding box center [578, 173] width 11 height 11
radio input "true"
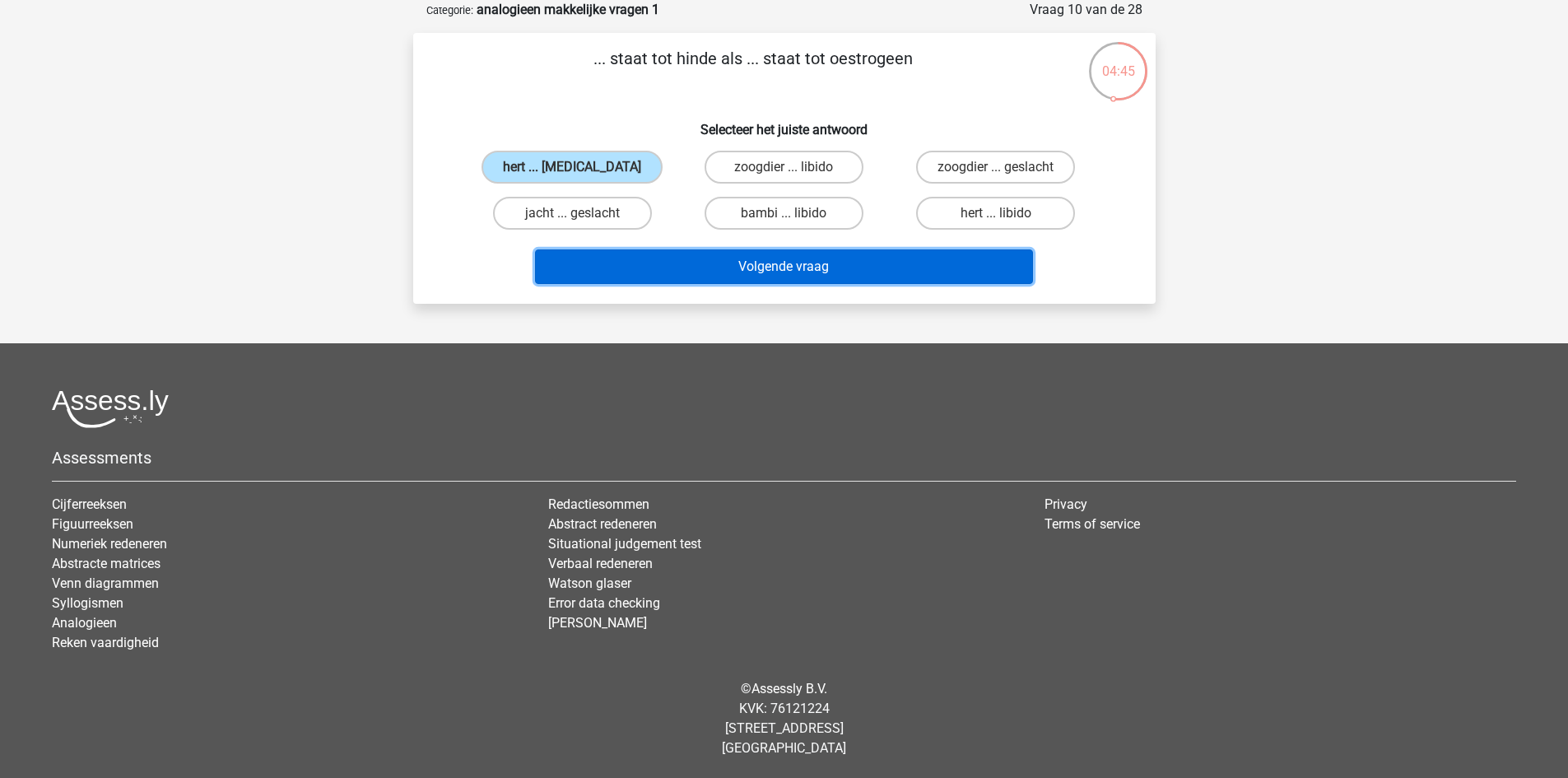
click at [789, 275] on button "Volgende vraag" at bounding box center [784, 267] width 498 height 35
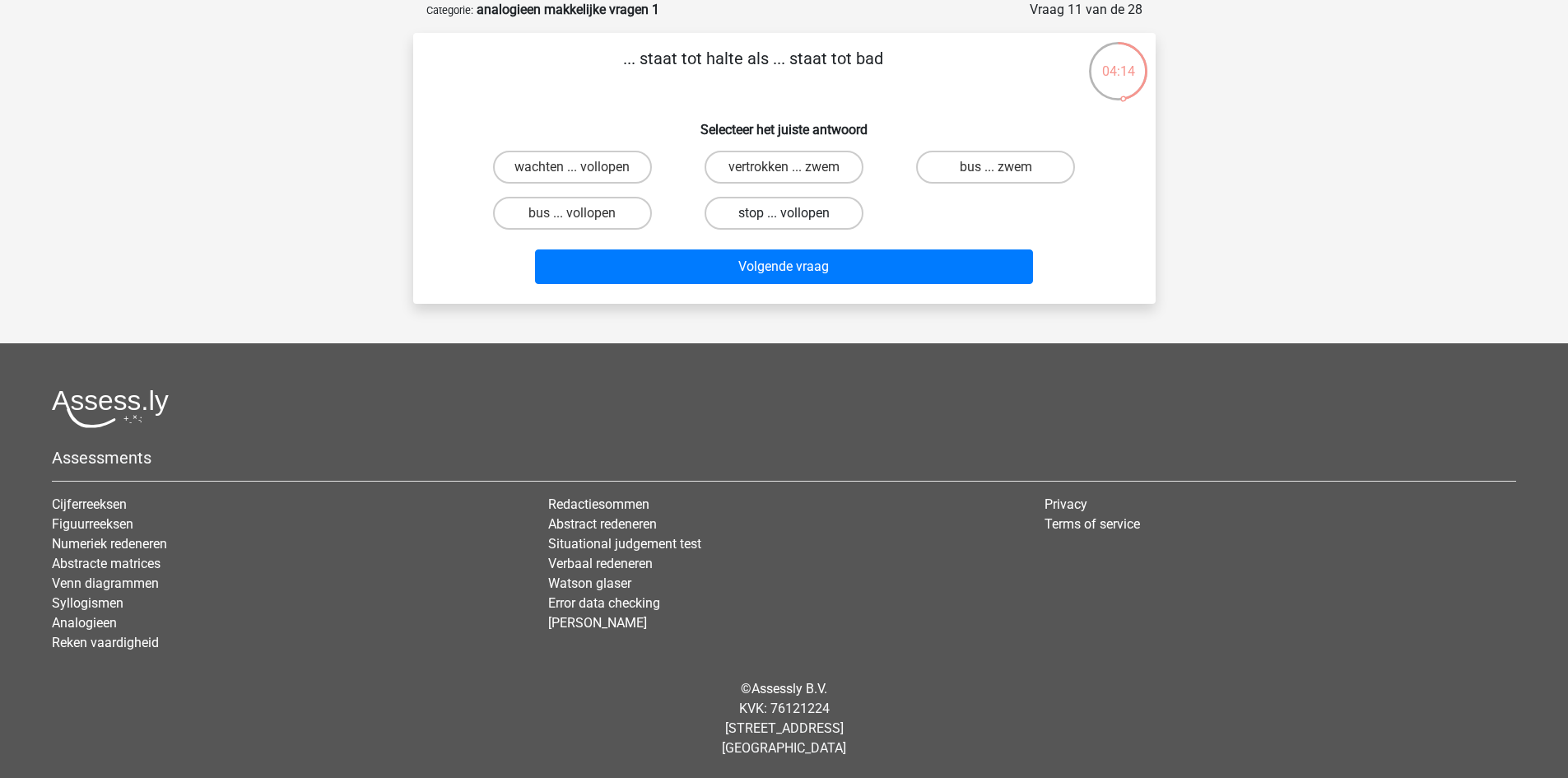
click at [783, 216] on label "stop ... vollopen" at bounding box center [784, 213] width 159 height 33
click at [784, 216] on input "stop ... vollopen" at bounding box center [789, 218] width 11 height 11
radio input "true"
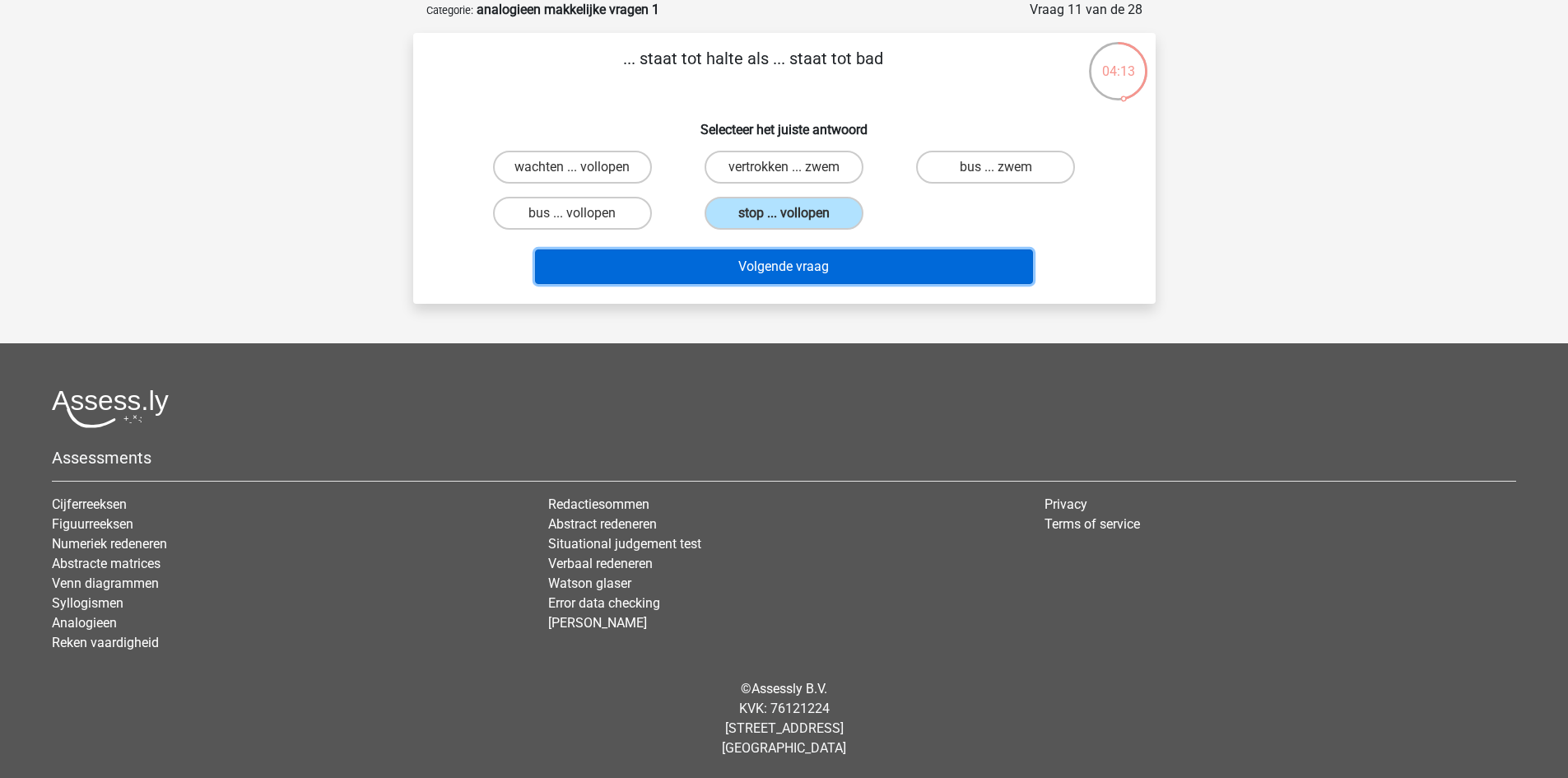
click at [790, 268] on button "Volgende vraag" at bounding box center [784, 267] width 498 height 35
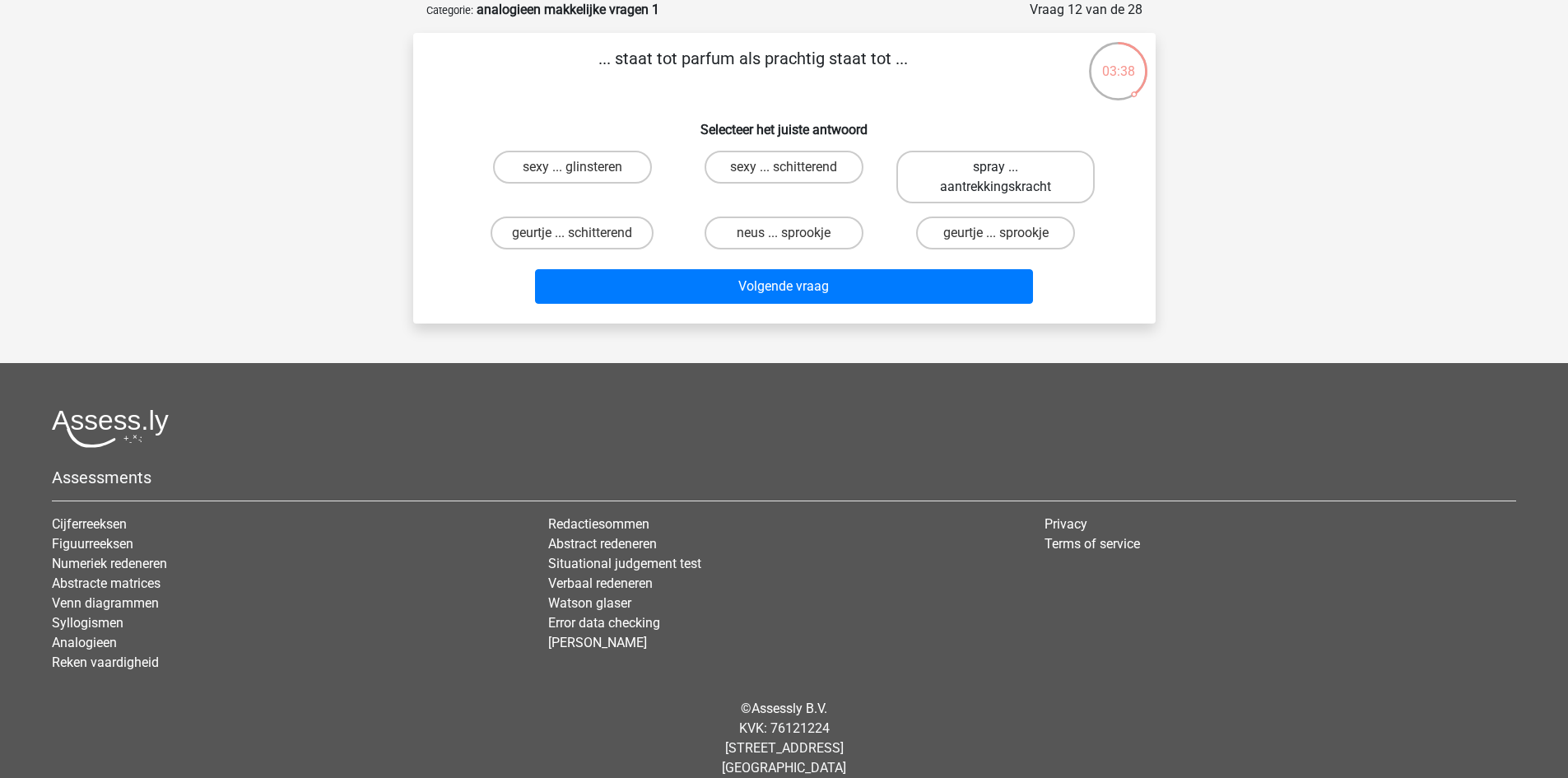
click at [1010, 178] on label "spray ... aantrekkingskracht" at bounding box center [996, 177] width 198 height 53
click at [1007, 177] on input "spray ... aantrekkingskracht" at bounding box center [1001, 173] width 11 height 11
radio input "true"
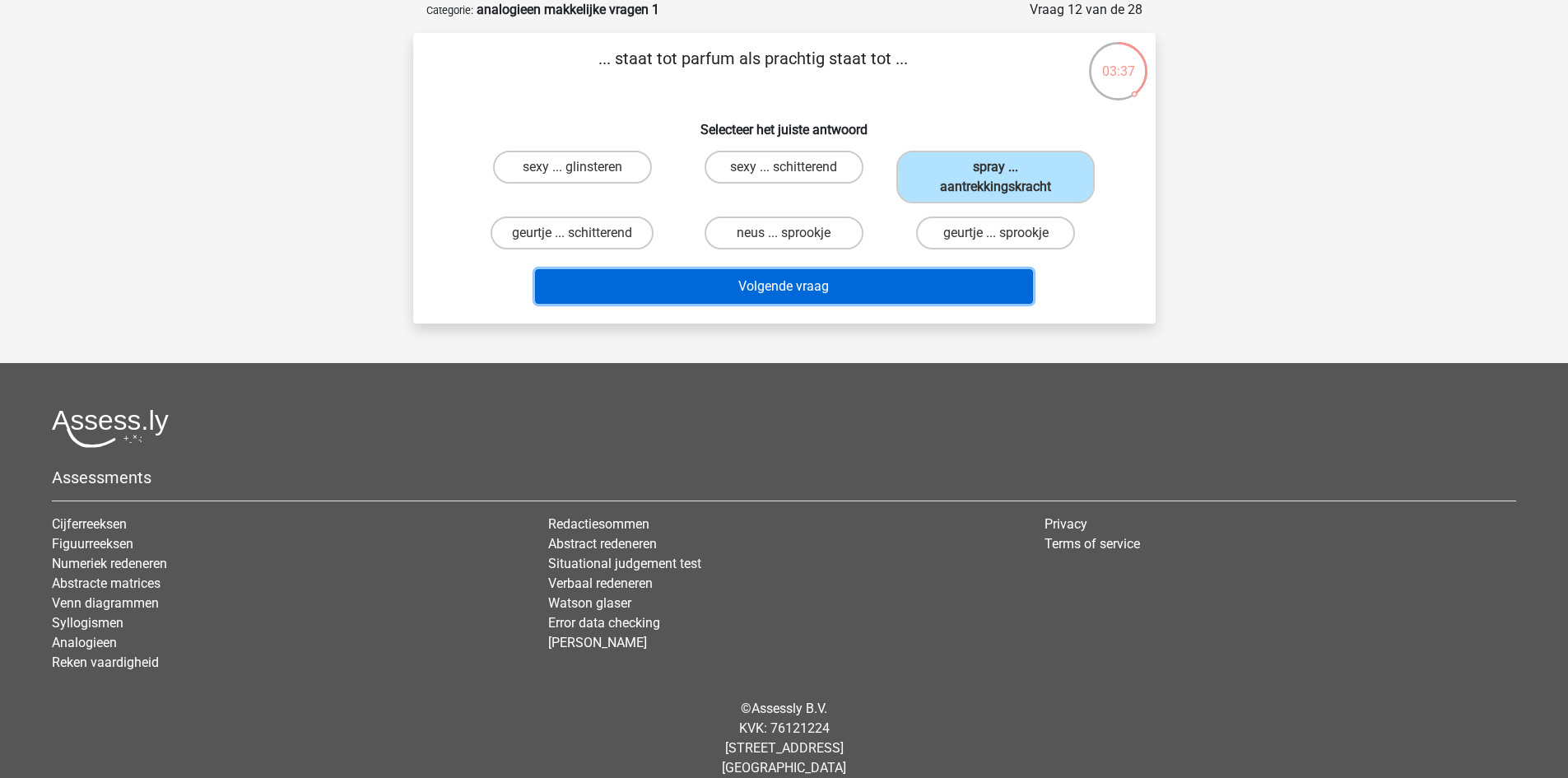
click at [874, 285] on button "Volgende vraag" at bounding box center [784, 287] width 498 height 35
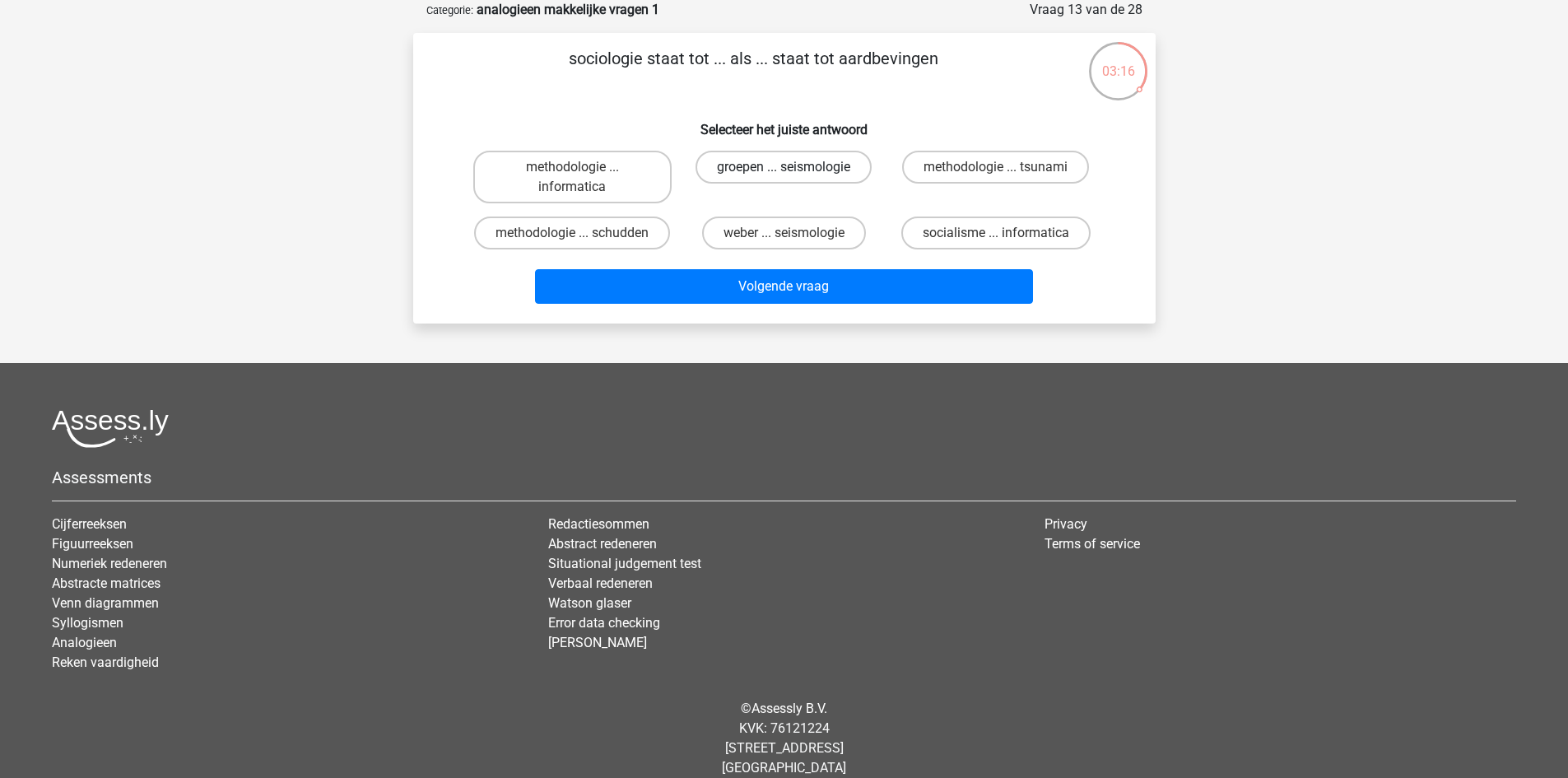
click at [764, 169] on label "groepen ... seismologie" at bounding box center [784, 167] width 176 height 33
click at [784, 169] on input "groepen ... seismologie" at bounding box center [789, 173] width 11 height 11
radio input "true"
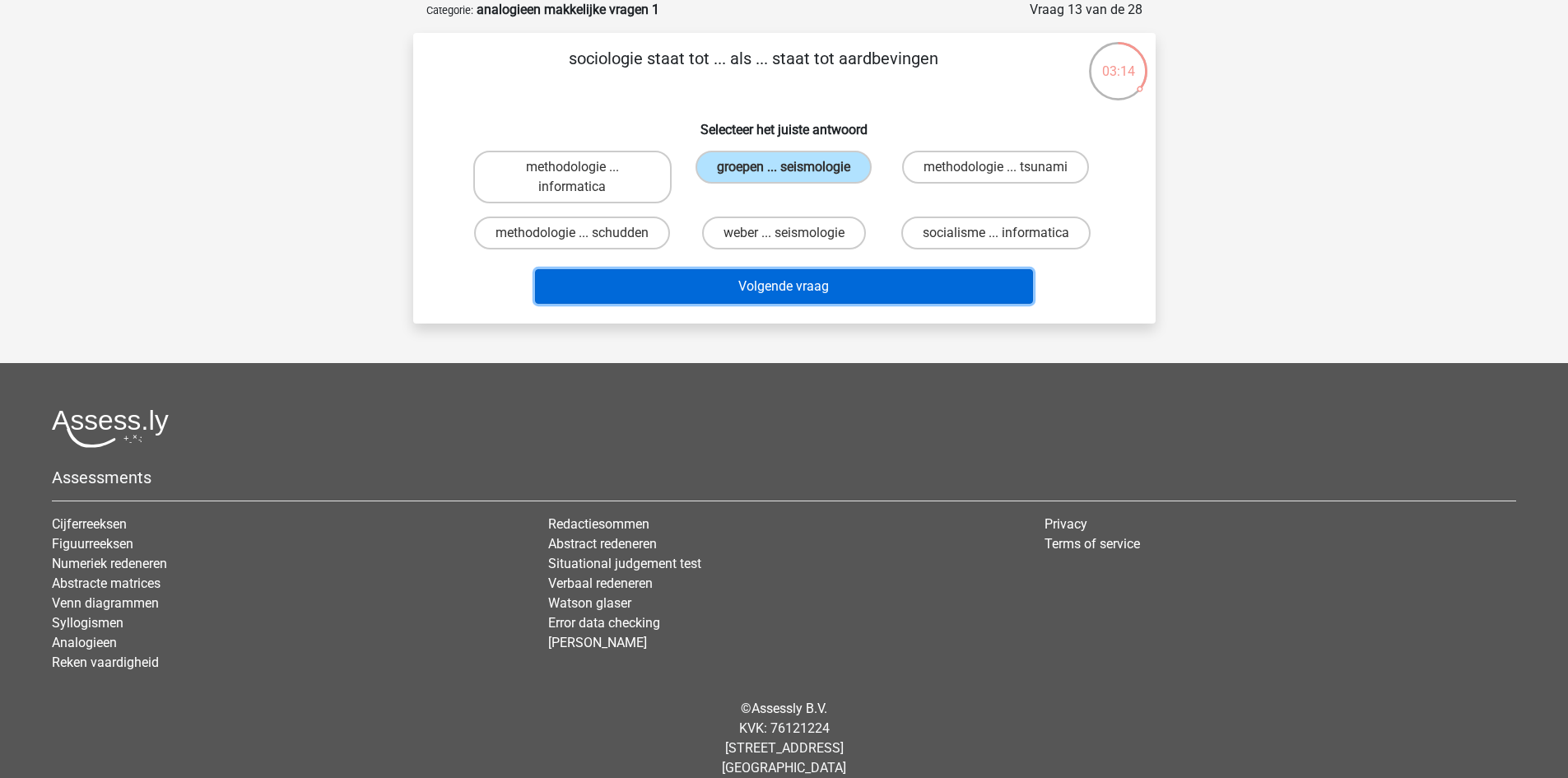
click at [749, 288] on button "Volgende vraag" at bounding box center [784, 287] width 498 height 35
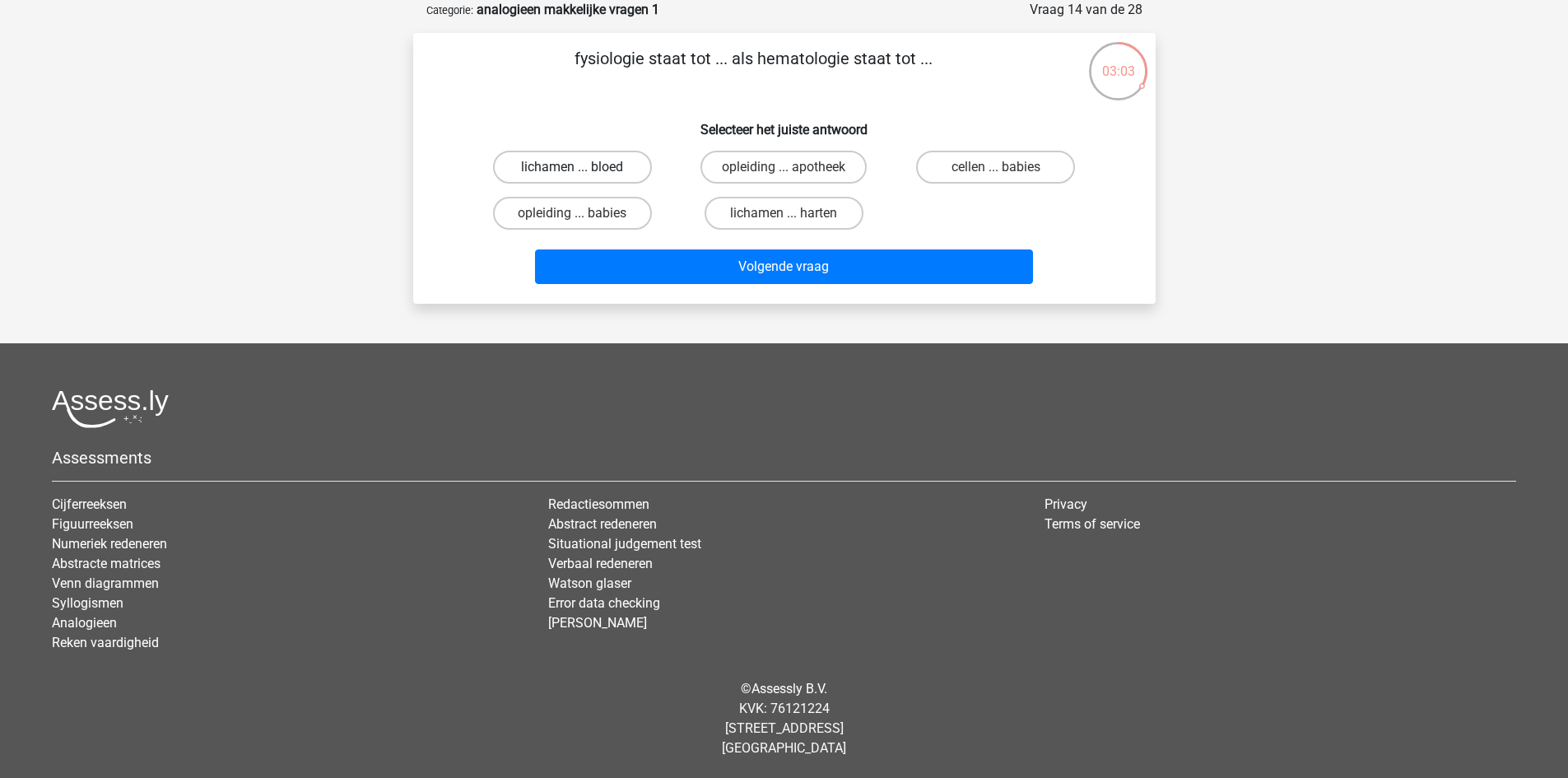
click at [557, 169] on label "lichamen ... bloed" at bounding box center [572, 167] width 159 height 33
click at [572, 169] on input "lichamen ... bloed" at bounding box center [578, 173] width 11 height 11
radio input "true"
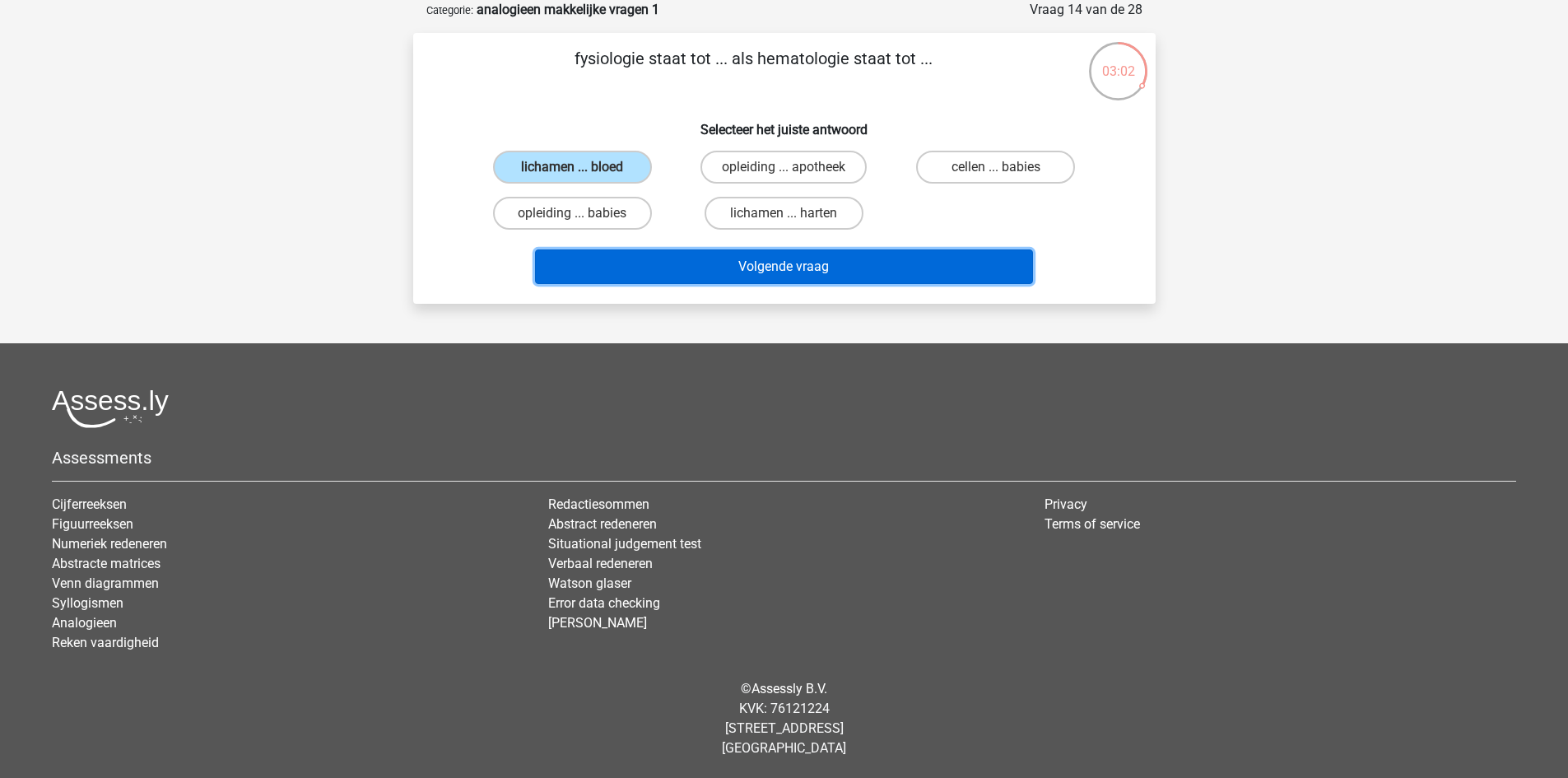
click at [668, 280] on button "Volgende vraag" at bounding box center [784, 267] width 498 height 35
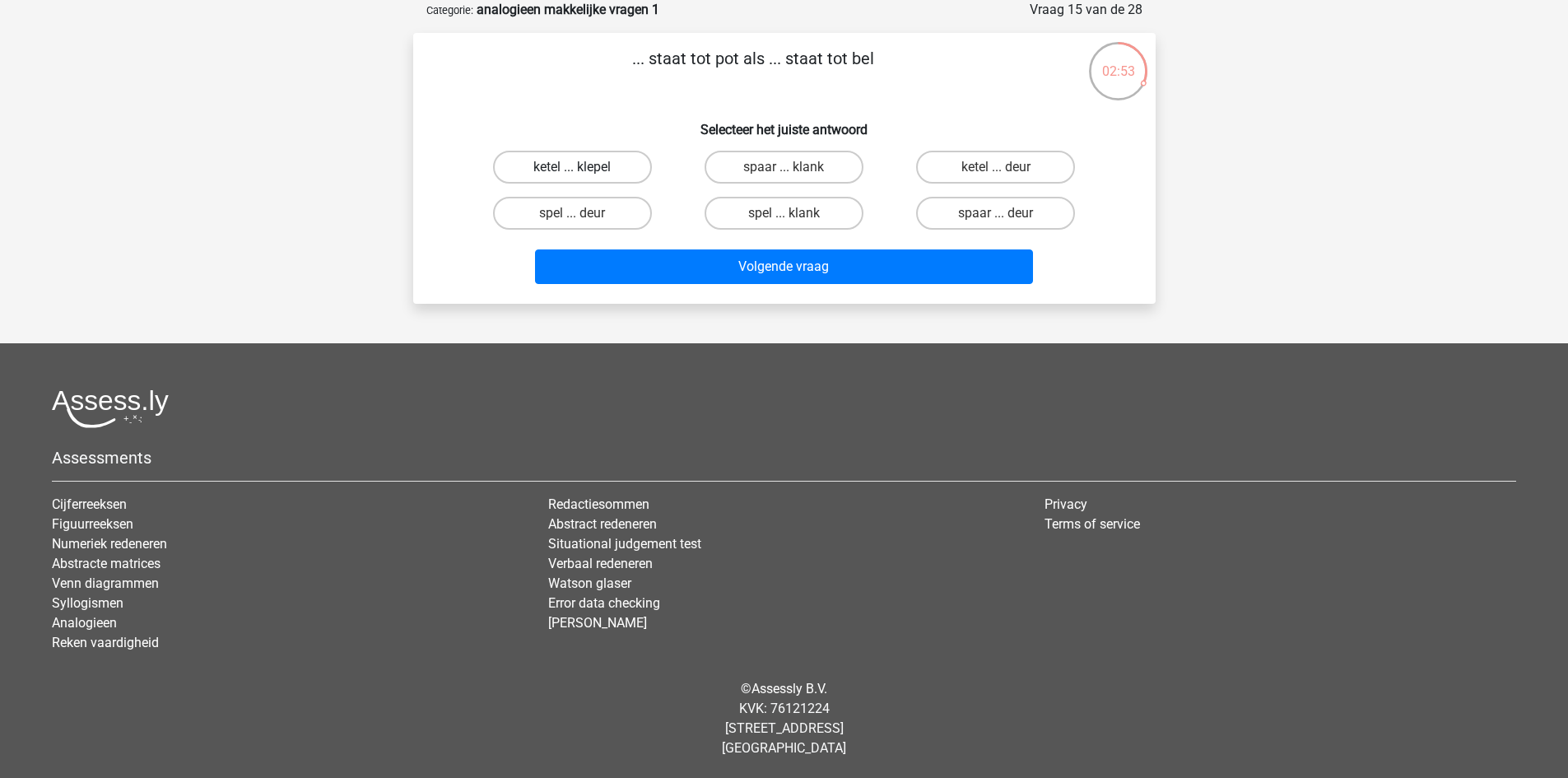
click at [562, 171] on label "ketel ... klepel" at bounding box center [572, 167] width 159 height 33
click at [572, 171] on input "ketel ... klepel" at bounding box center [578, 173] width 11 height 11
radio input "true"
click at [974, 219] on label "spaar ... deur" at bounding box center [995, 213] width 159 height 33
click at [996, 219] on input "spaar ... deur" at bounding box center [1001, 218] width 11 height 11
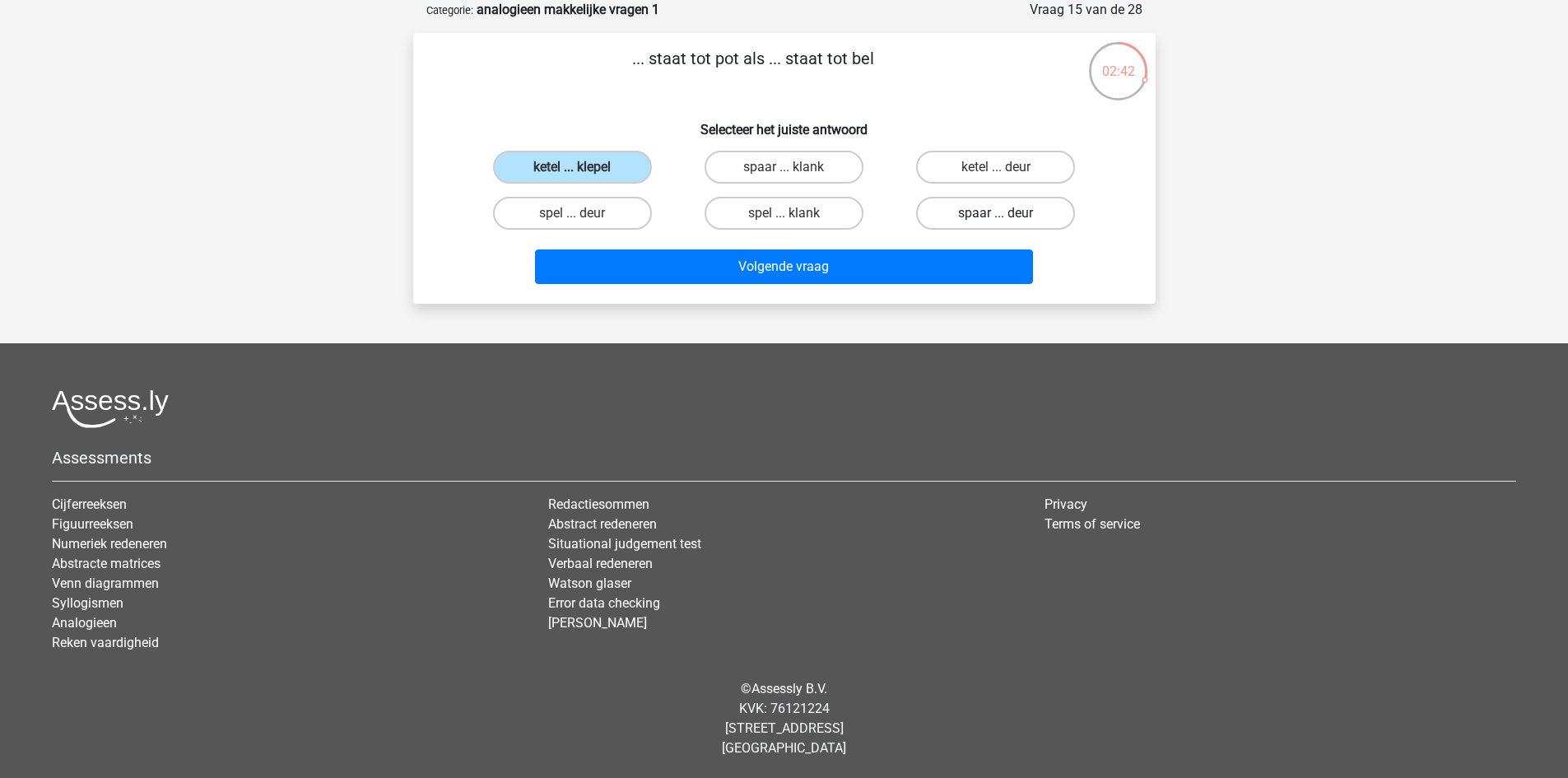
radio input "true"
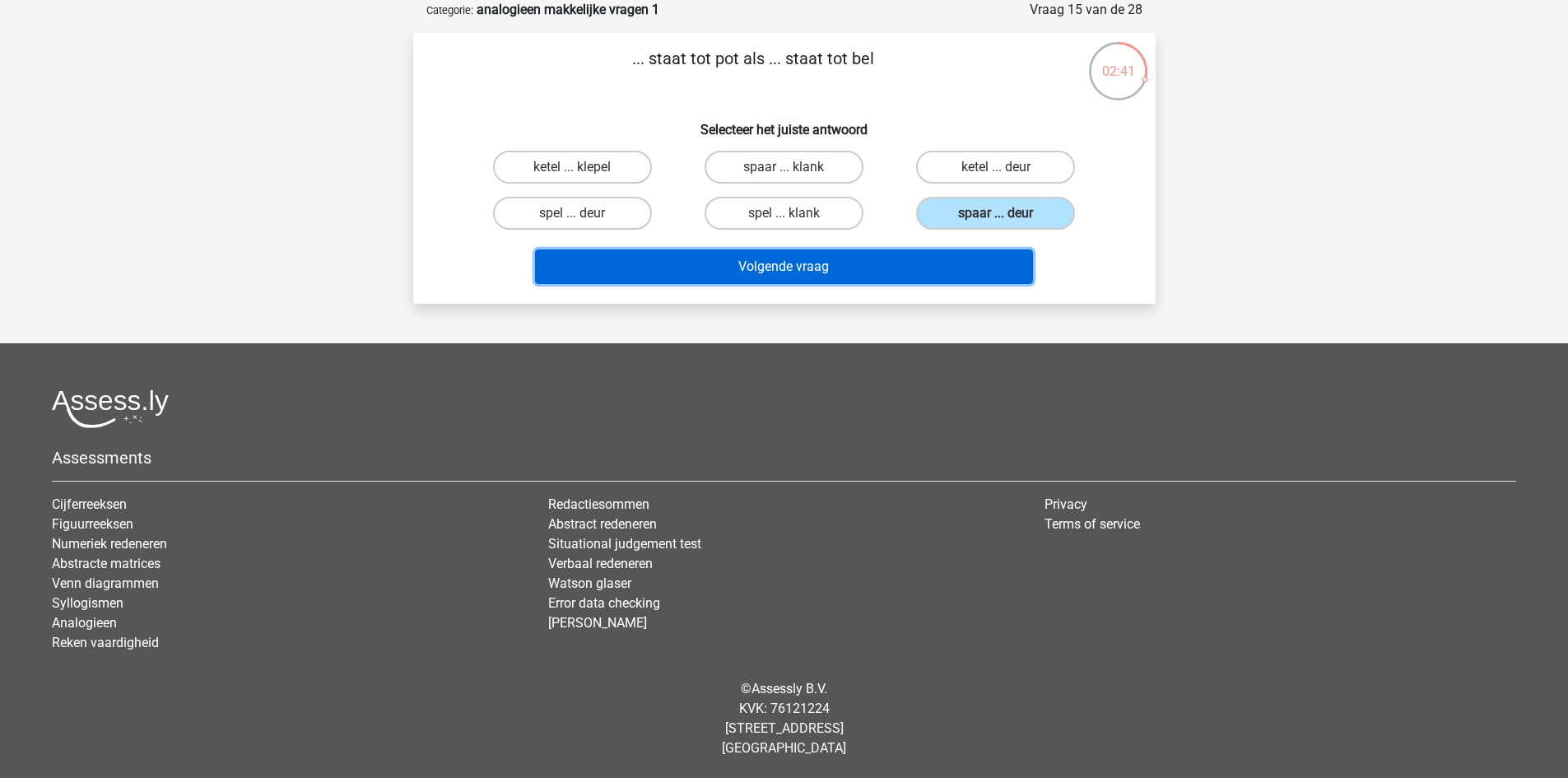
click at [931, 268] on button "Volgende vraag" at bounding box center [784, 267] width 498 height 35
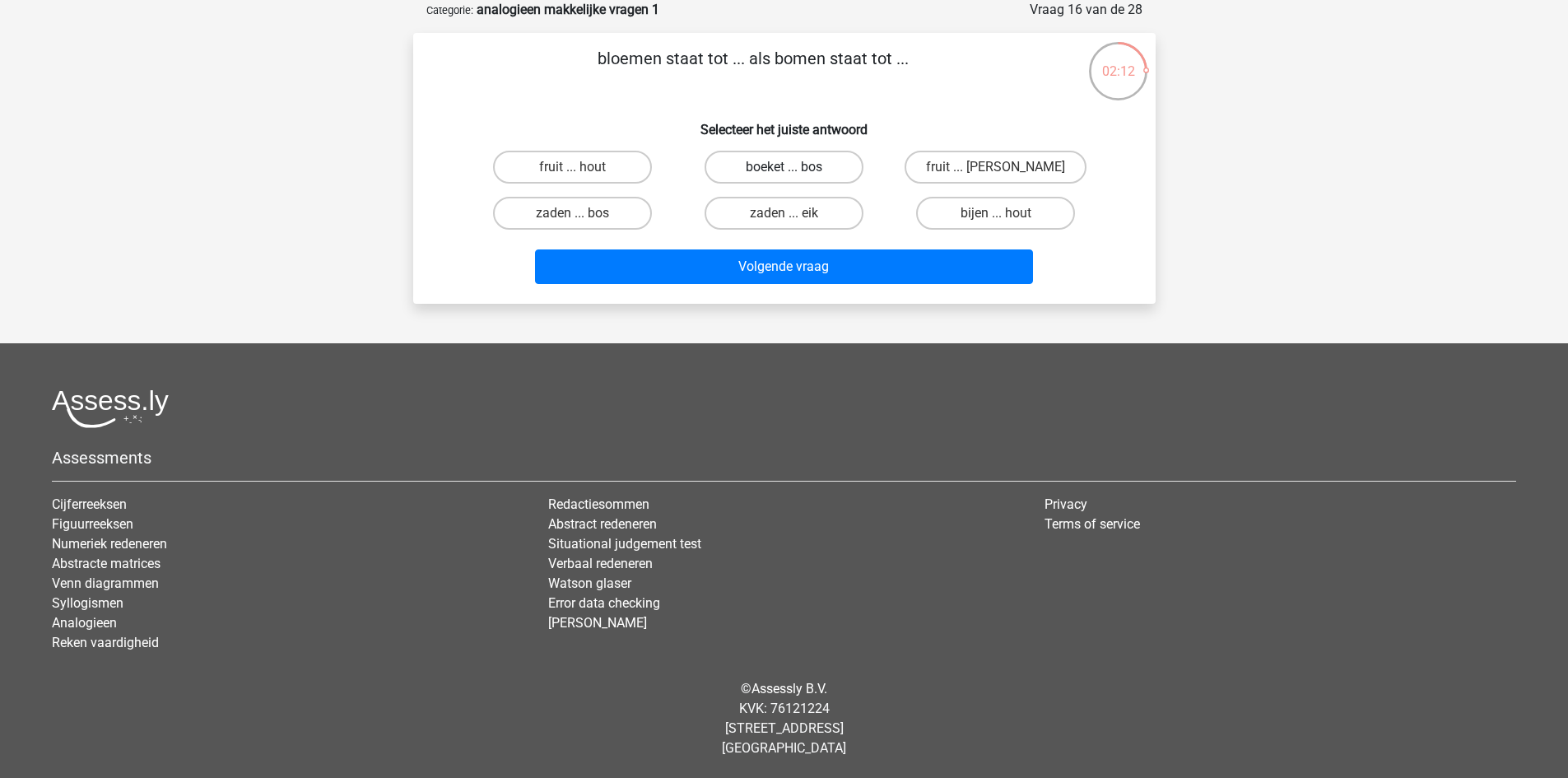
click at [784, 166] on label "boeket ... bos" at bounding box center [784, 167] width 159 height 33
click at [784, 167] on input "boeket ... bos" at bounding box center [789, 173] width 11 height 11
radio input "true"
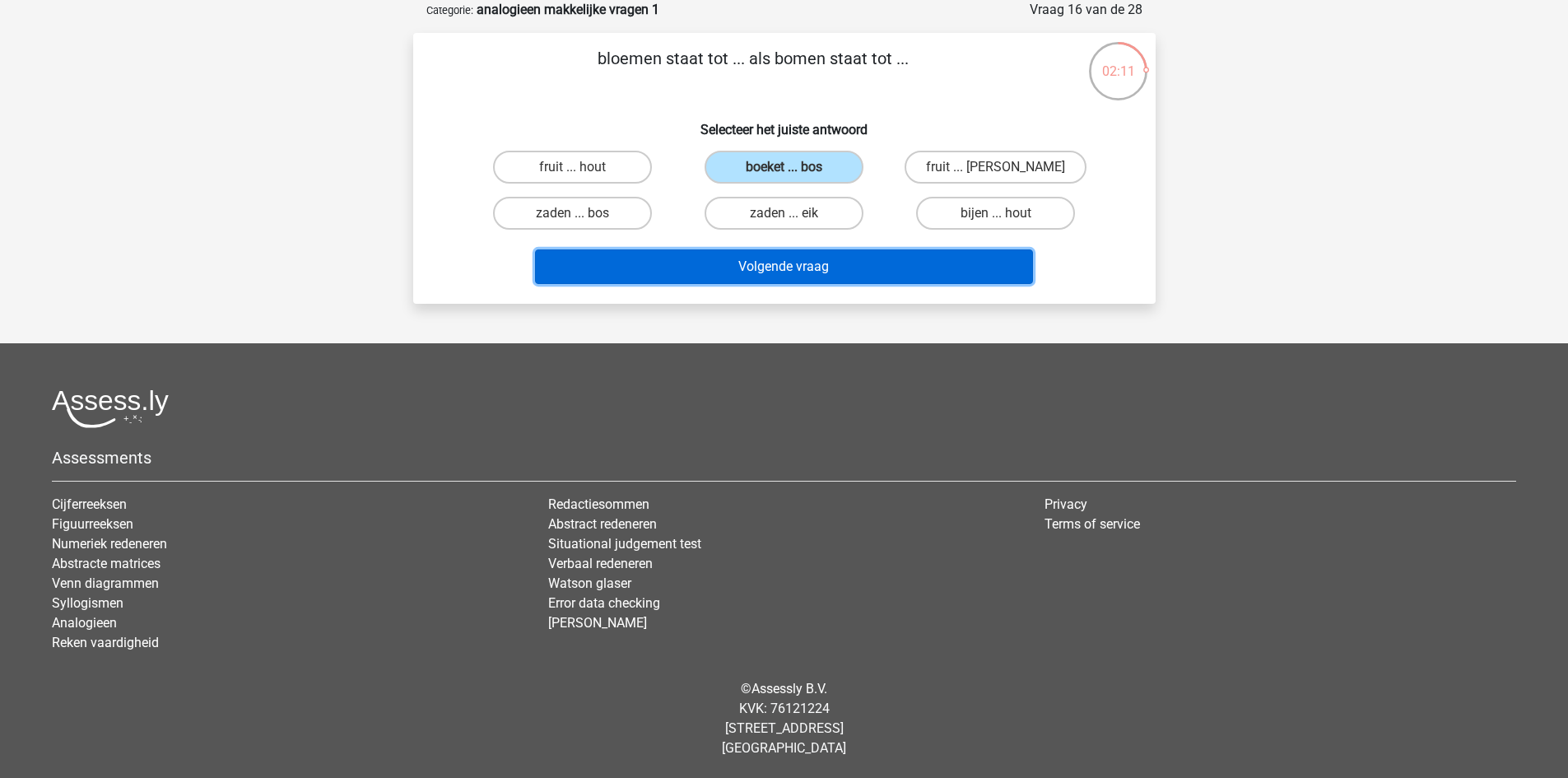
click at [770, 267] on button "Volgende vraag" at bounding box center [784, 267] width 498 height 35
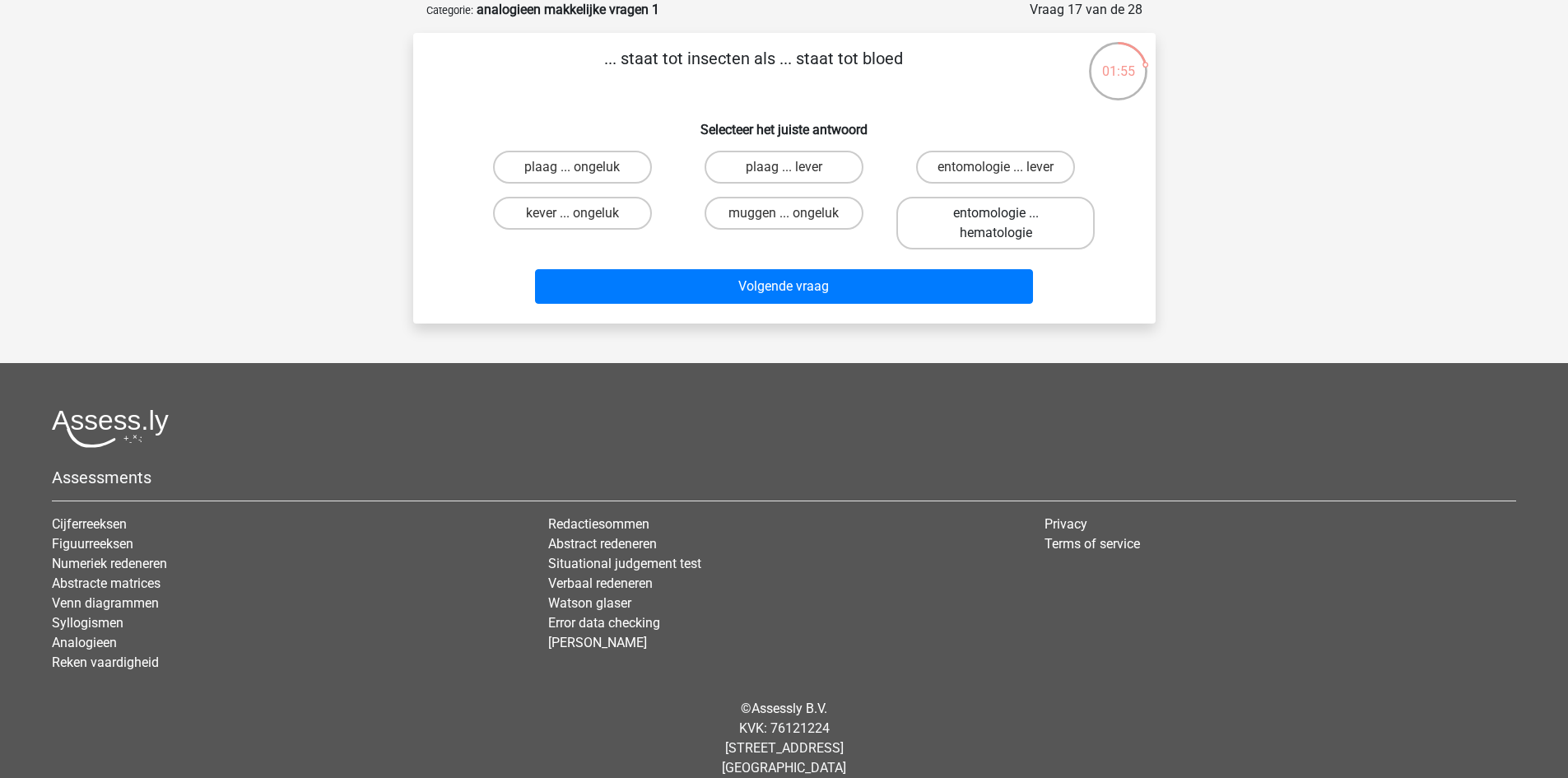
click at [977, 223] on label "entomologie ... hematologie" at bounding box center [996, 223] width 198 height 53
click at [996, 223] on input "entomologie ... hematologie" at bounding box center [1001, 218] width 11 height 11
radio input "true"
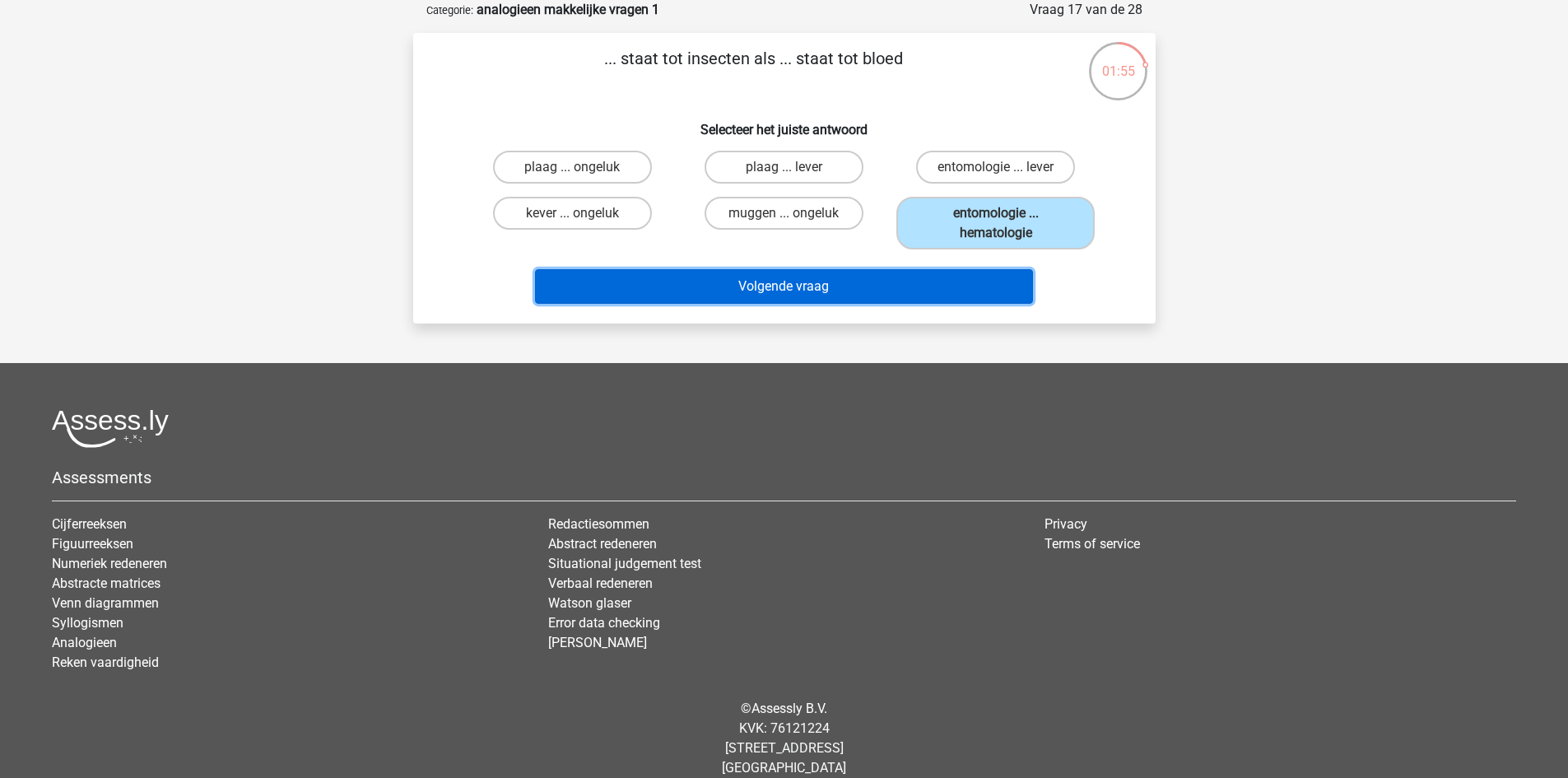
click at [881, 283] on button "Volgende vraag" at bounding box center [784, 287] width 498 height 35
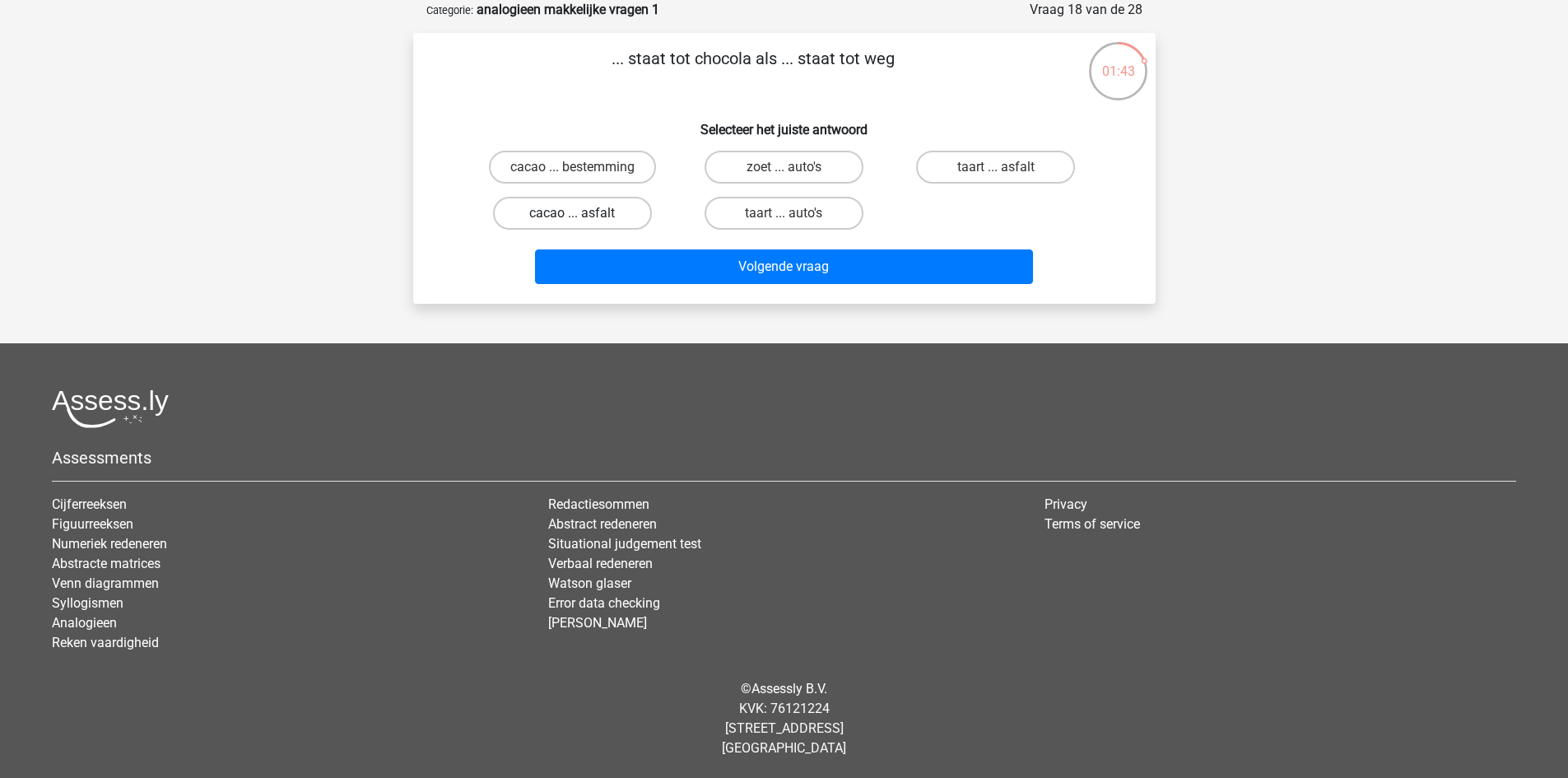
click at [613, 214] on label "cacao ... asfalt" at bounding box center [572, 213] width 159 height 33
click at [583, 214] on input "cacao ... asfalt" at bounding box center [578, 218] width 11 height 11
radio input "true"
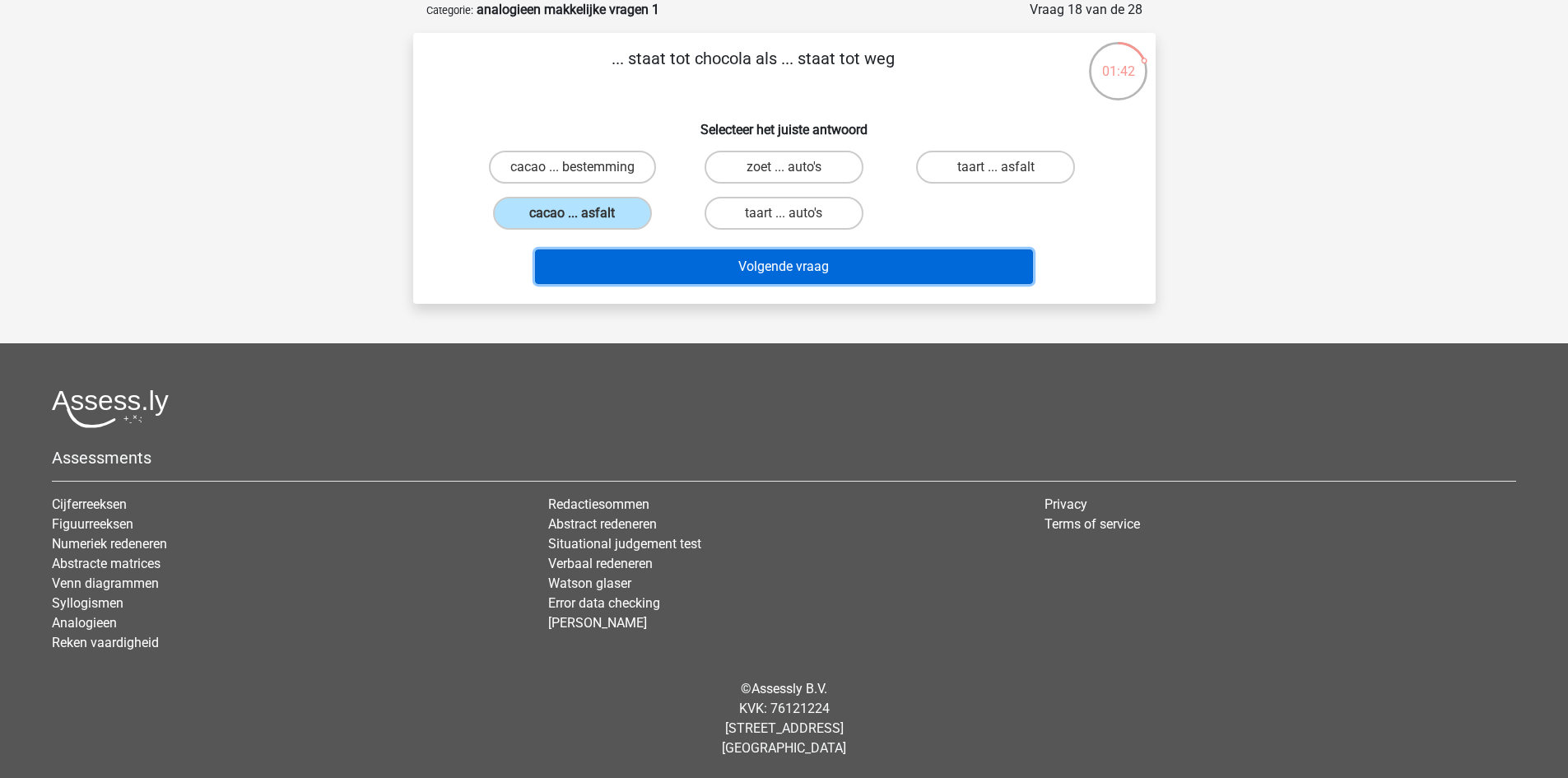
click at [683, 265] on button "Volgende vraag" at bounding box center [784, 267] width 498 height 35
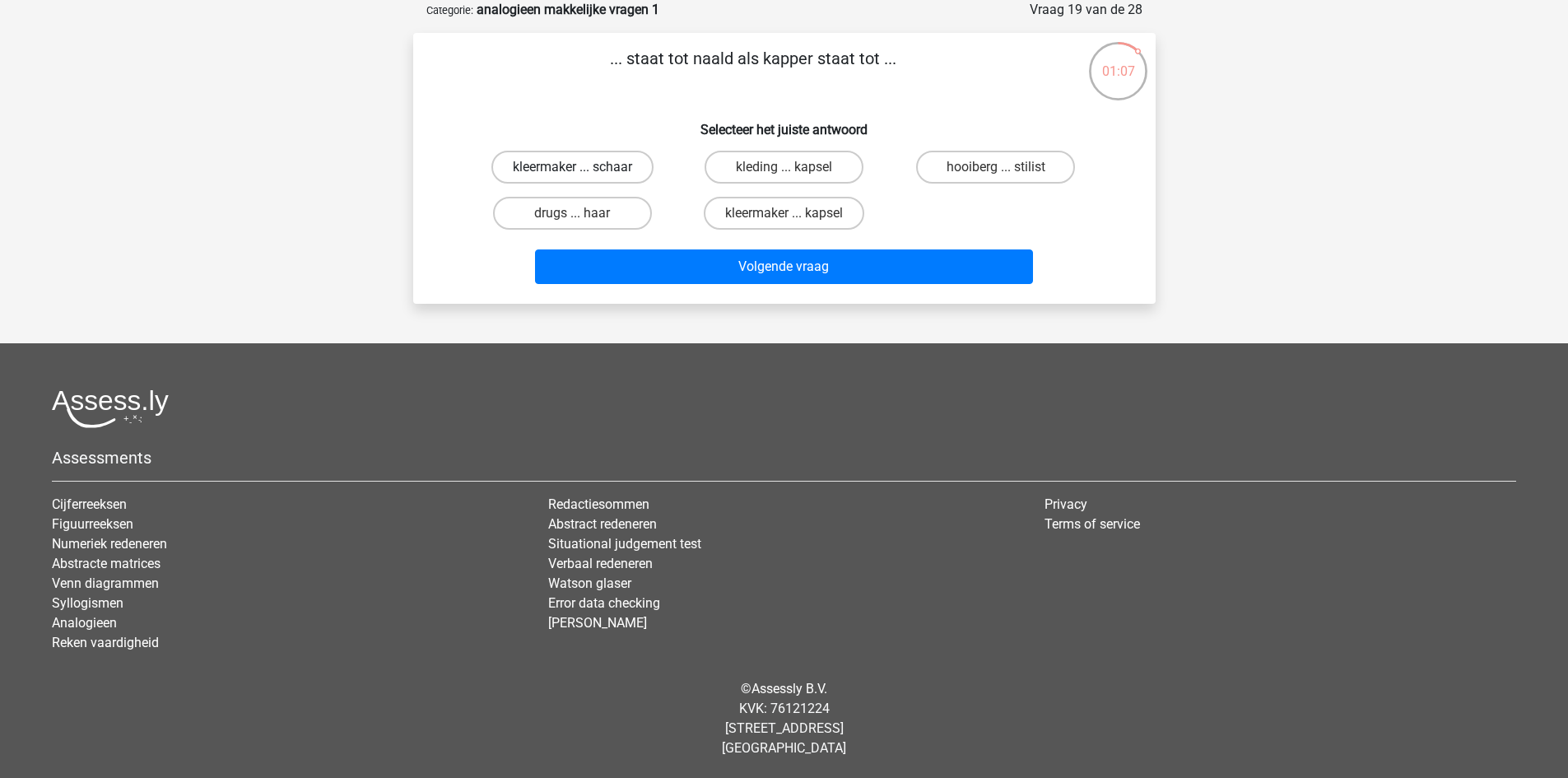
click at [587, 169] on label "kleermaker ... schaar" at bounding box center [572, 167] width 162 height 33
click at [583, 169] on input "kleermaker ... schaar" at bounding box center [578, 173] width 11 height 11
radio input "true"
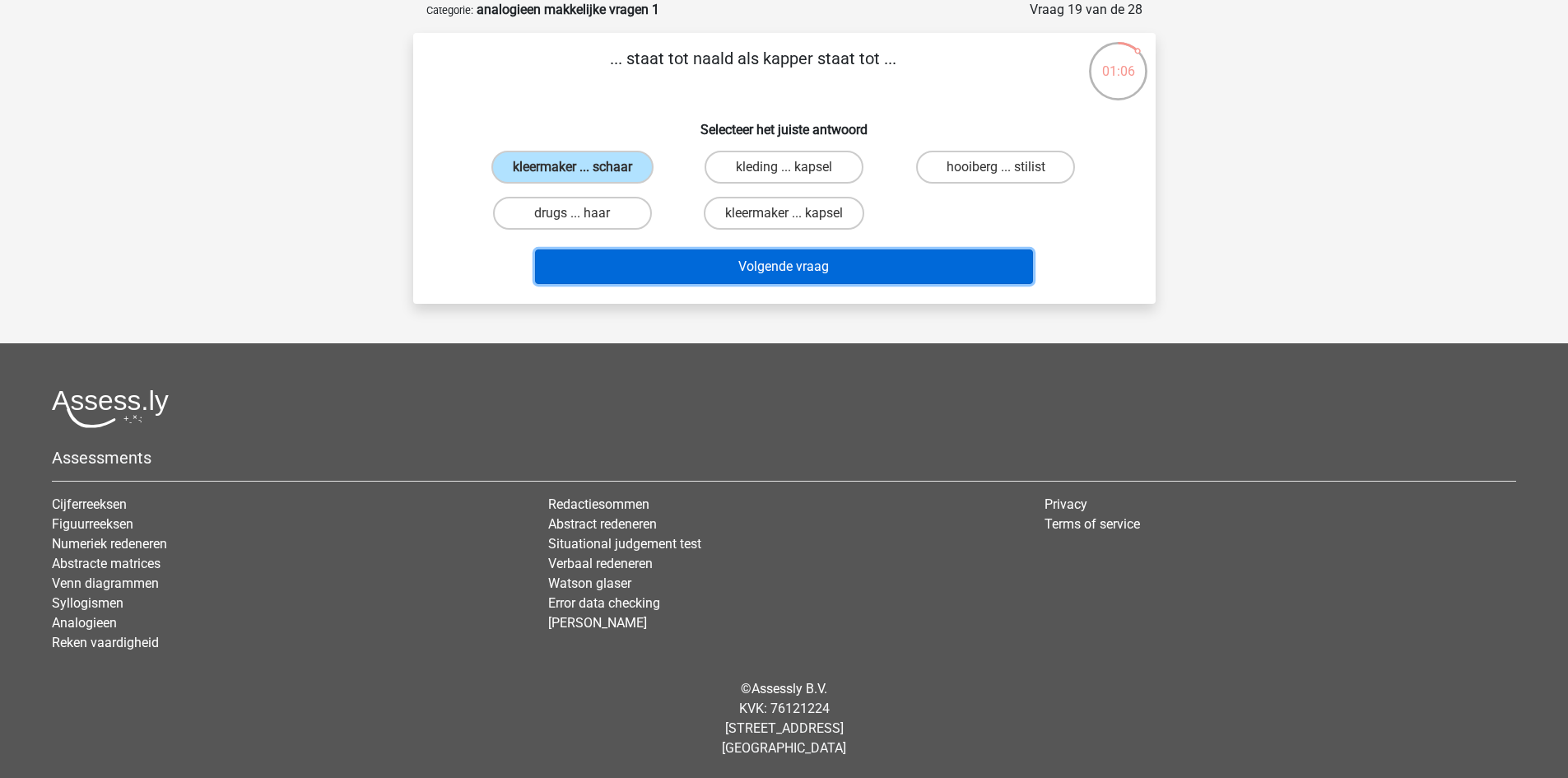
click at [674, 270] on button "Volgende vraag" at bounding box center [784, 267] width 498 height 35
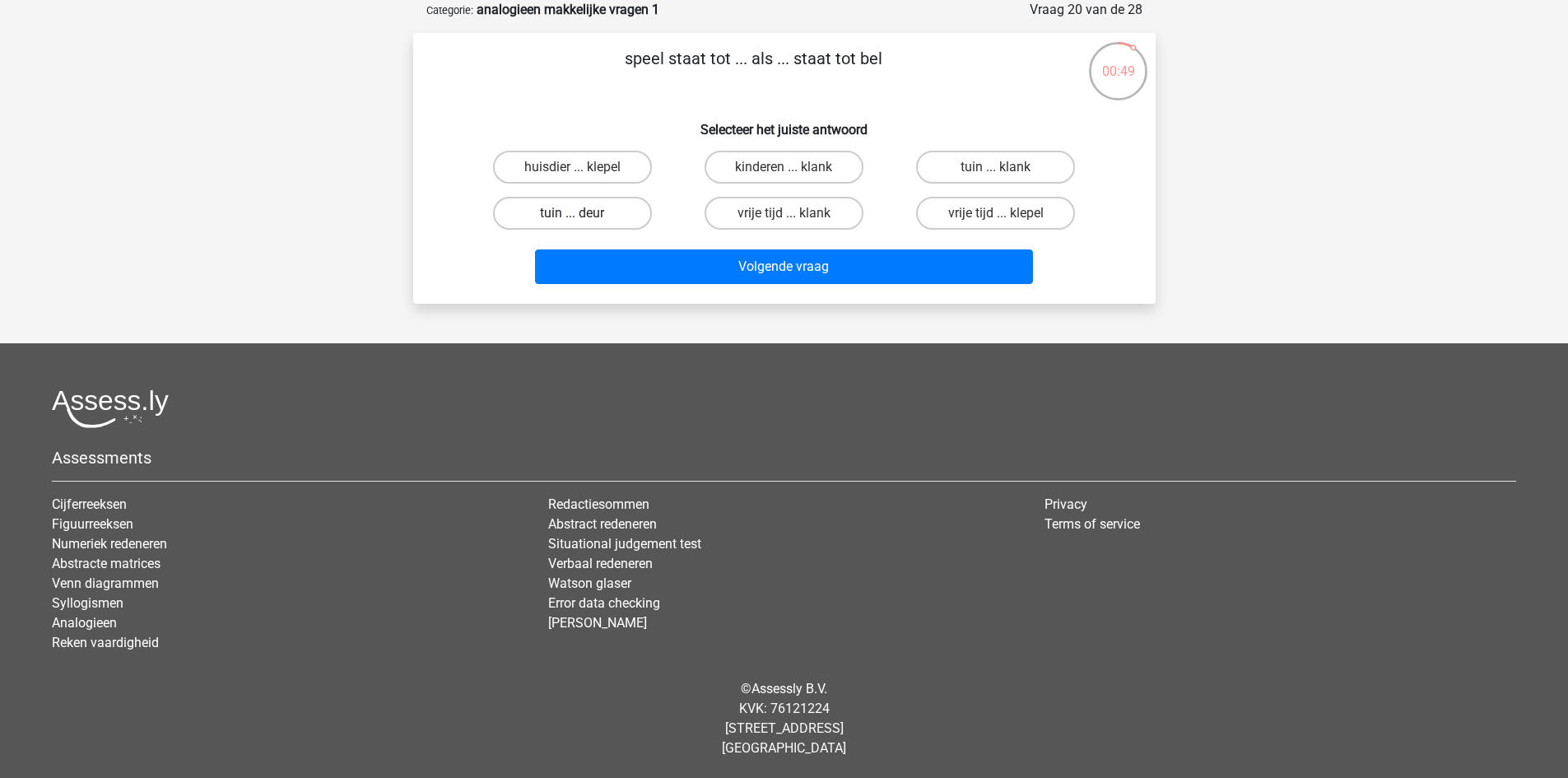
click at [566, 210] on label "tuin ... deur" at bounding box center [572, 213] width 159 height 33
click at [572, 213] on input "tuin ... deur" at bounding box center [578, 218] width 11 height 11
radio input "true"
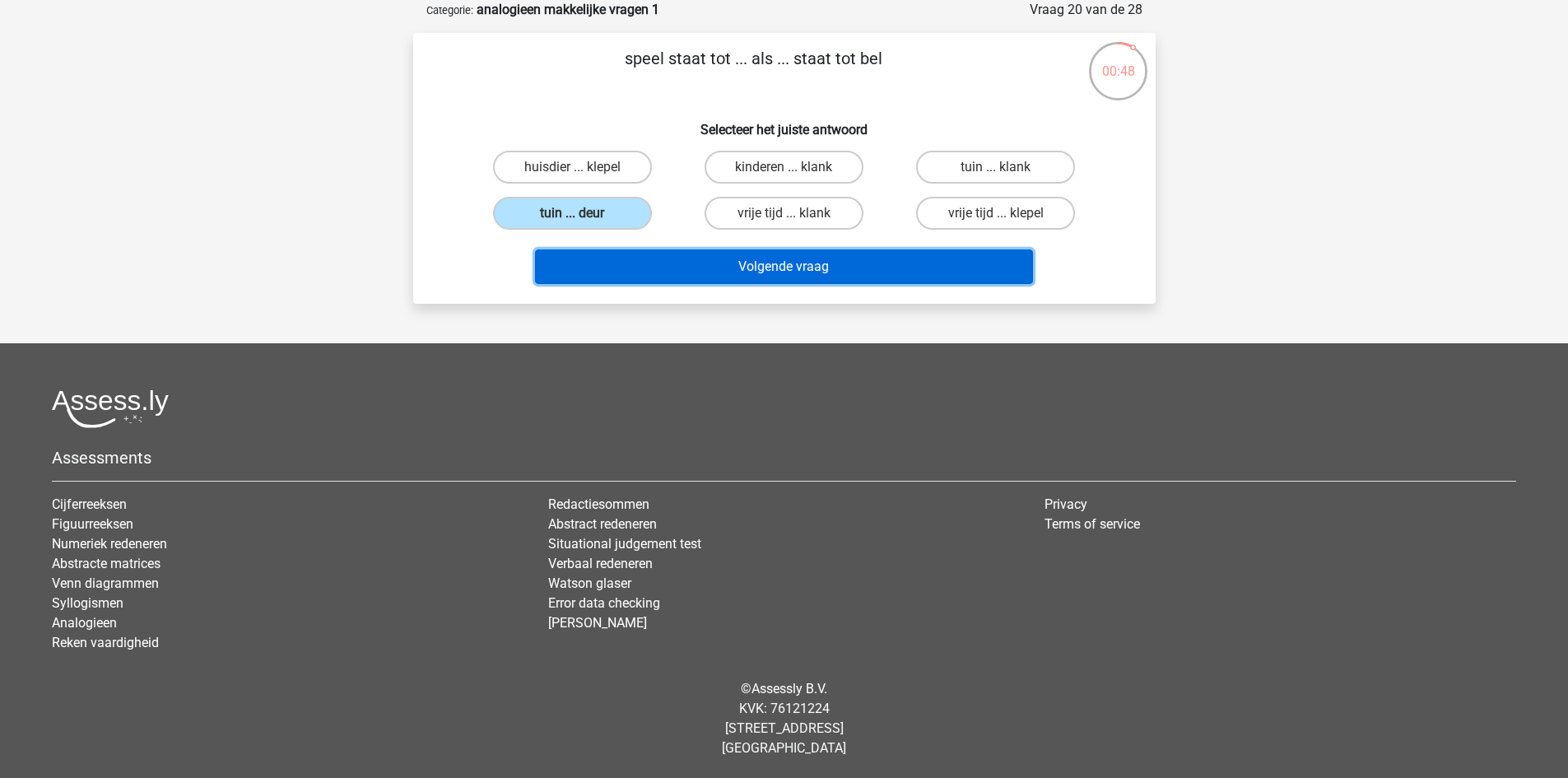
click at [602, 265] on button "Volgende vraag" at bounding box center [784, 267] width 498 height 35
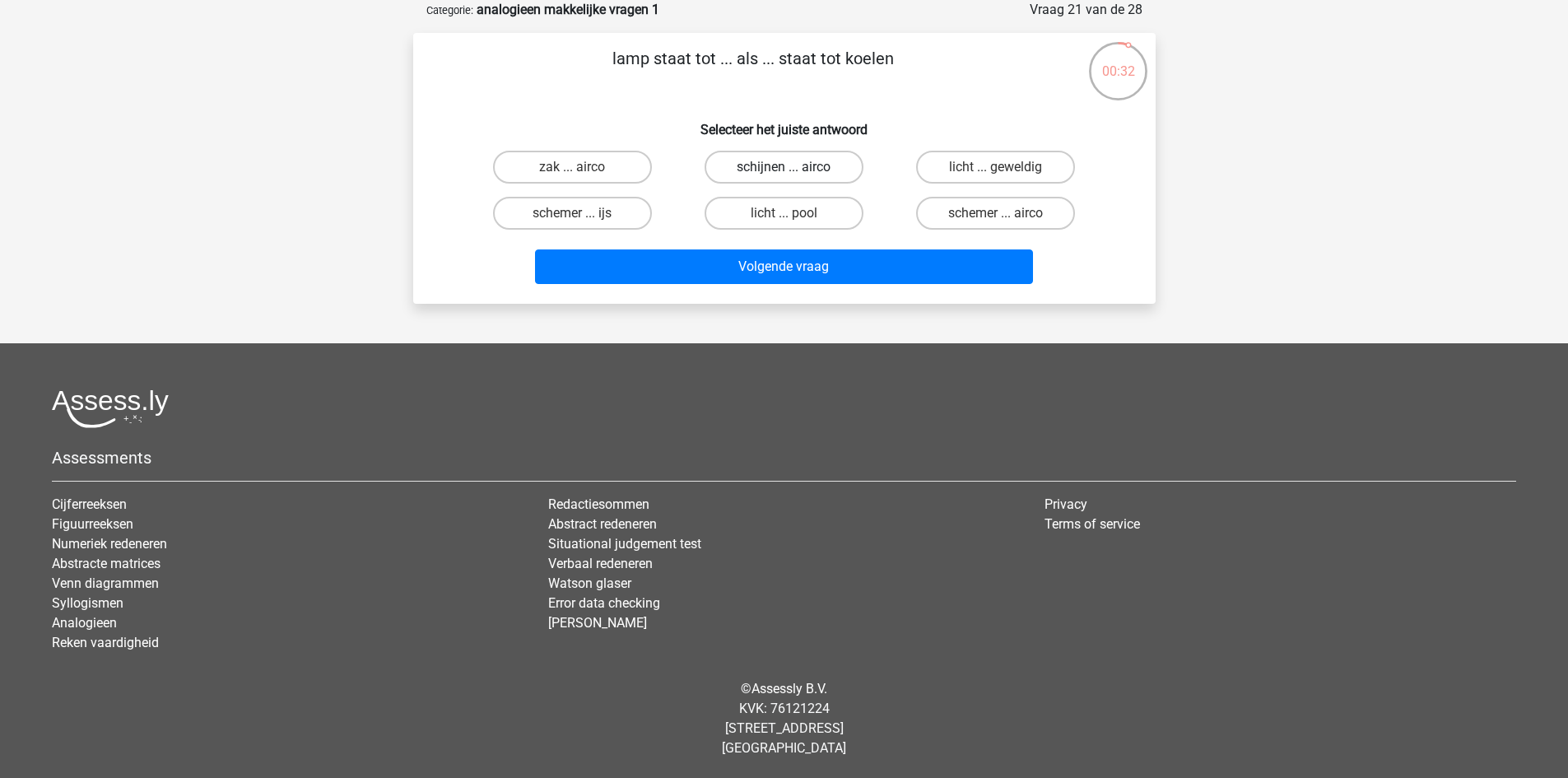
click at [793, 164] on label "schijnen ... airco" at bounding box center [784, 167] width 159 height 33
click at [793, 167] on input "schijnen ... airco" at bounding box center [789, 173] width 11 height 11
radio input "true"
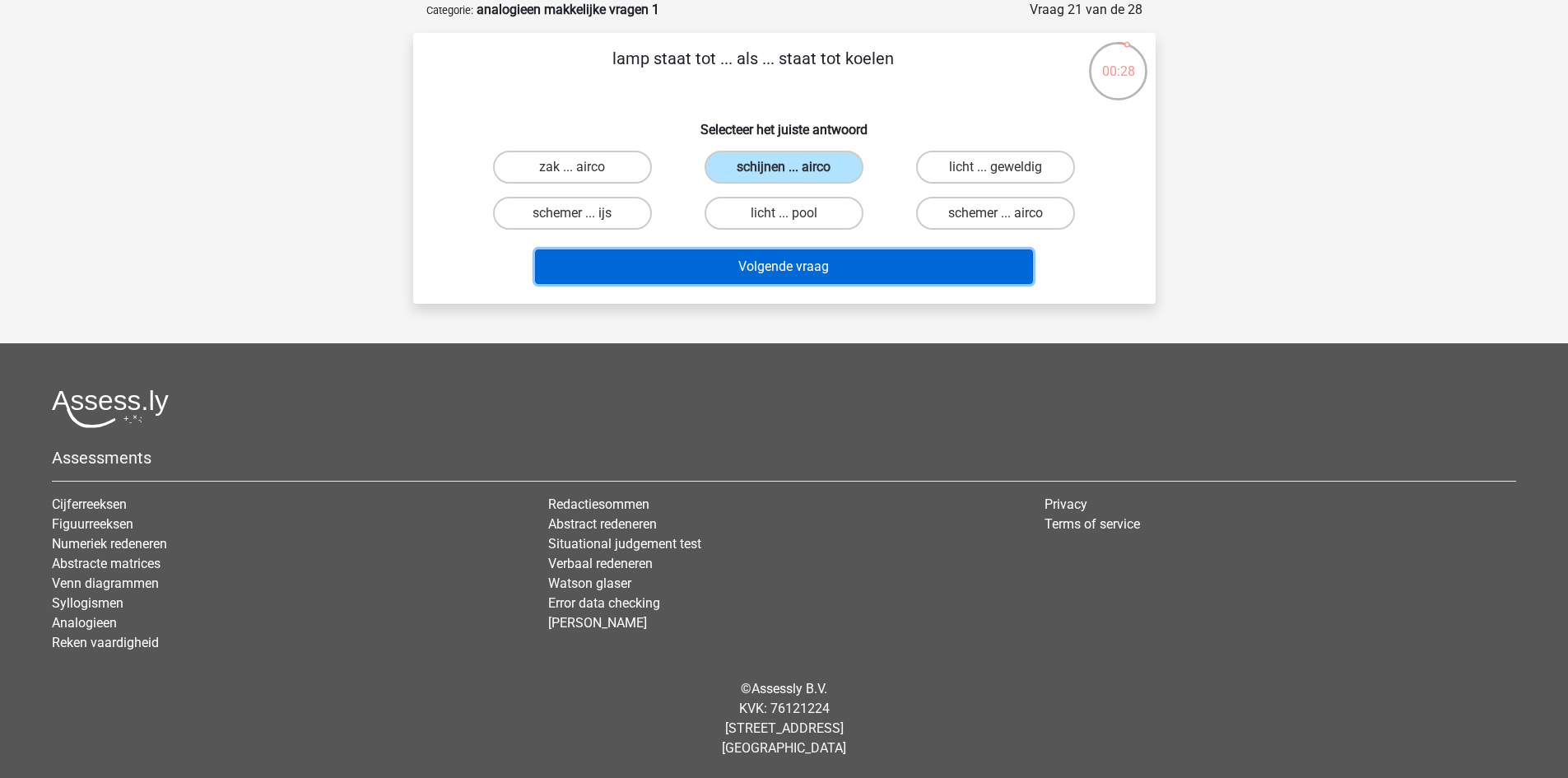
click at [788, 275] on button "Volgende vraag" at bounding box center [784, 267] width 498 height 35
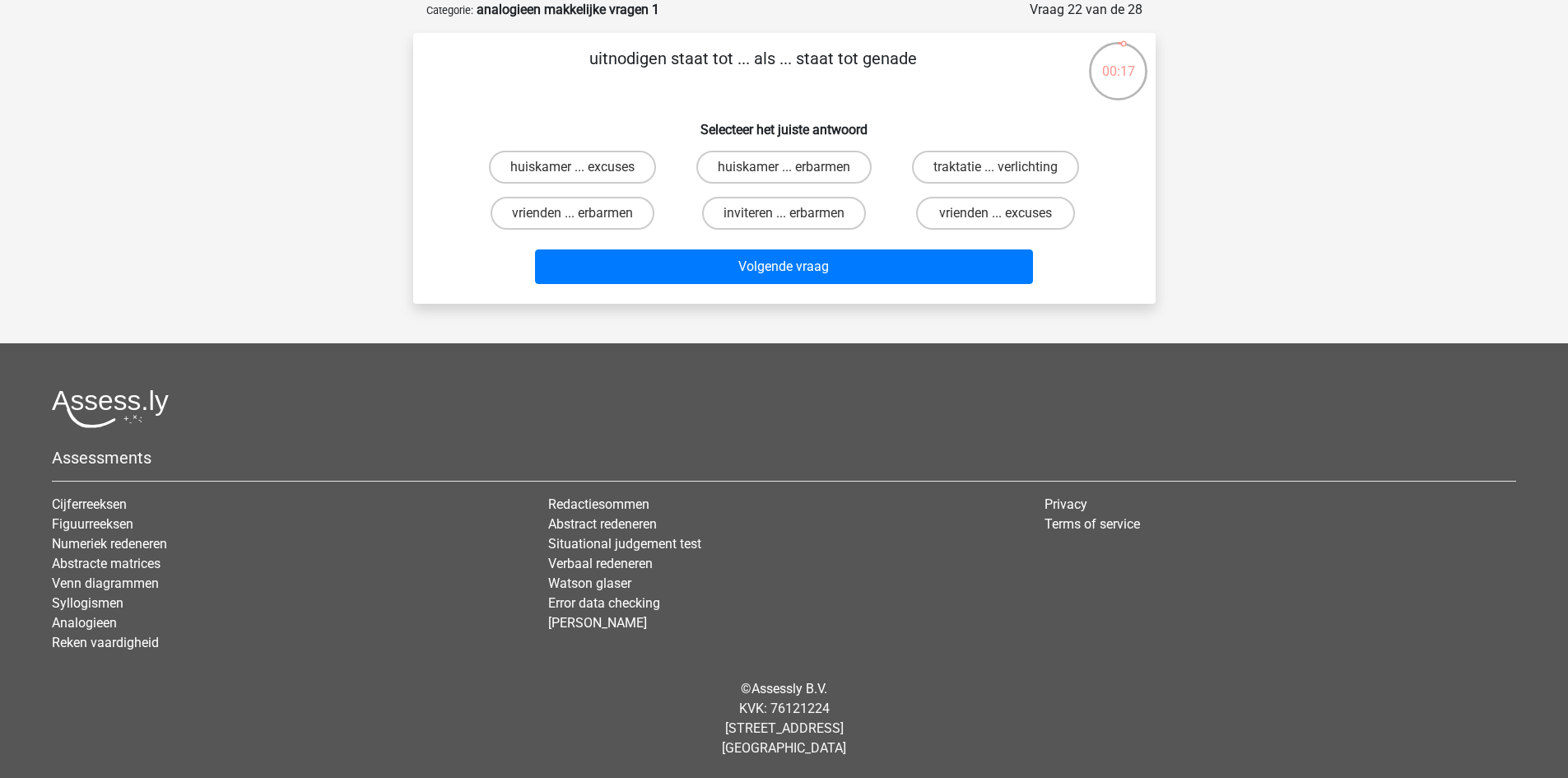
click at [784, 214] on input "inviteren ... erbarmen" at bounding box center [789, 218] width 11 height 11
radio input "true"
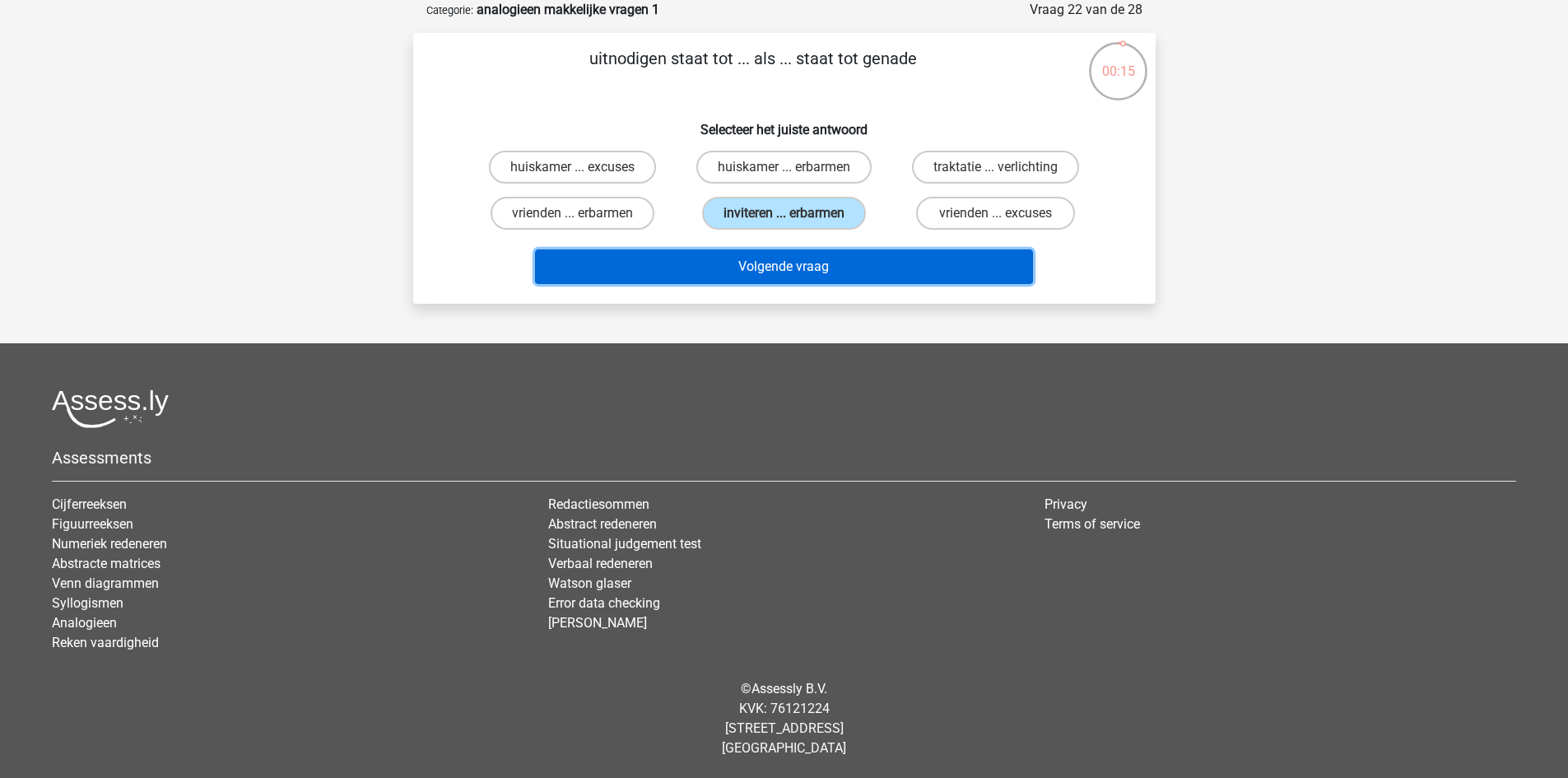
click at [789, 274] on button "Volgende vraag" at bounding box center [784, 267] width 498 height 35
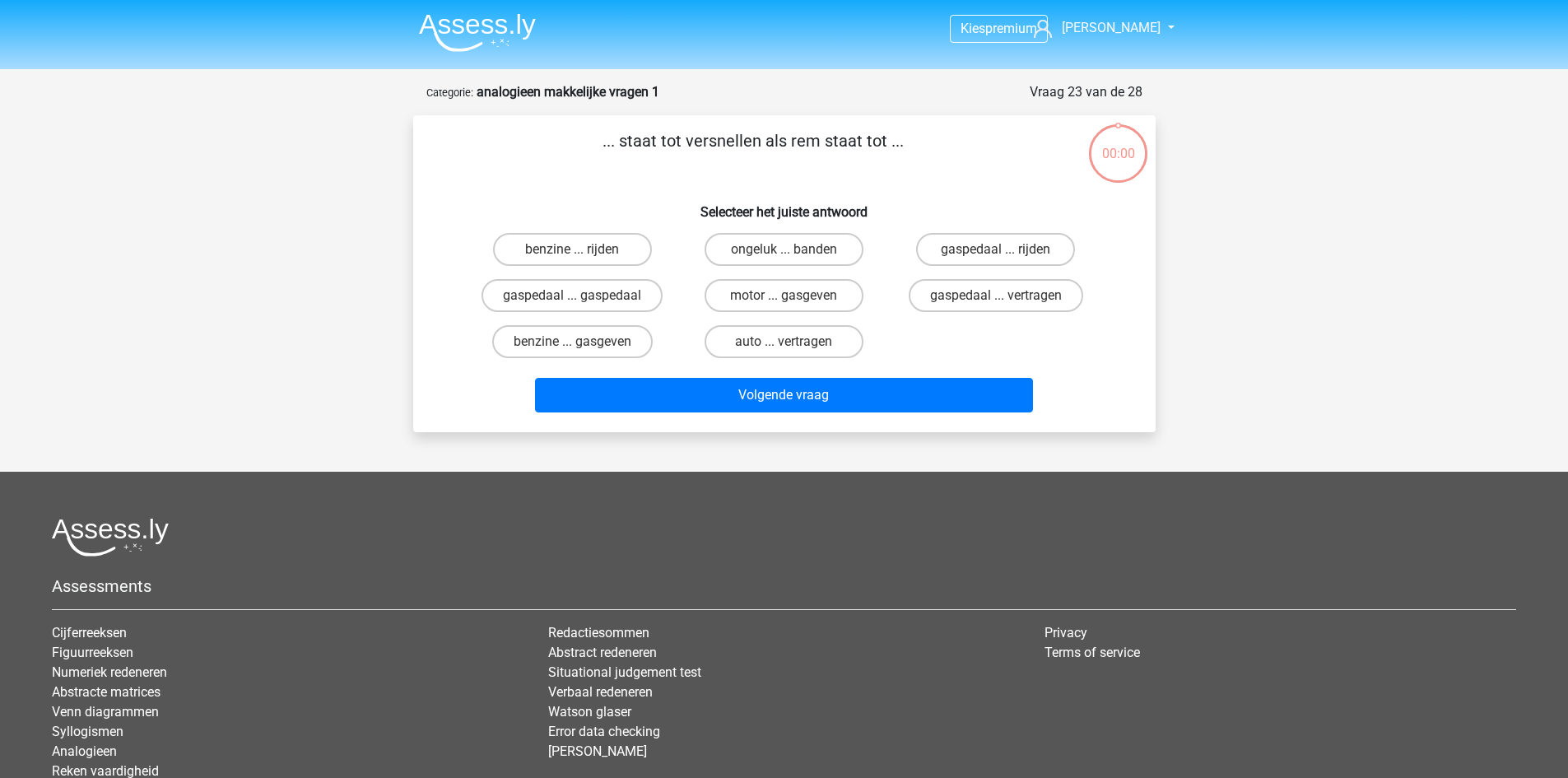
scroll to position [83, 0]
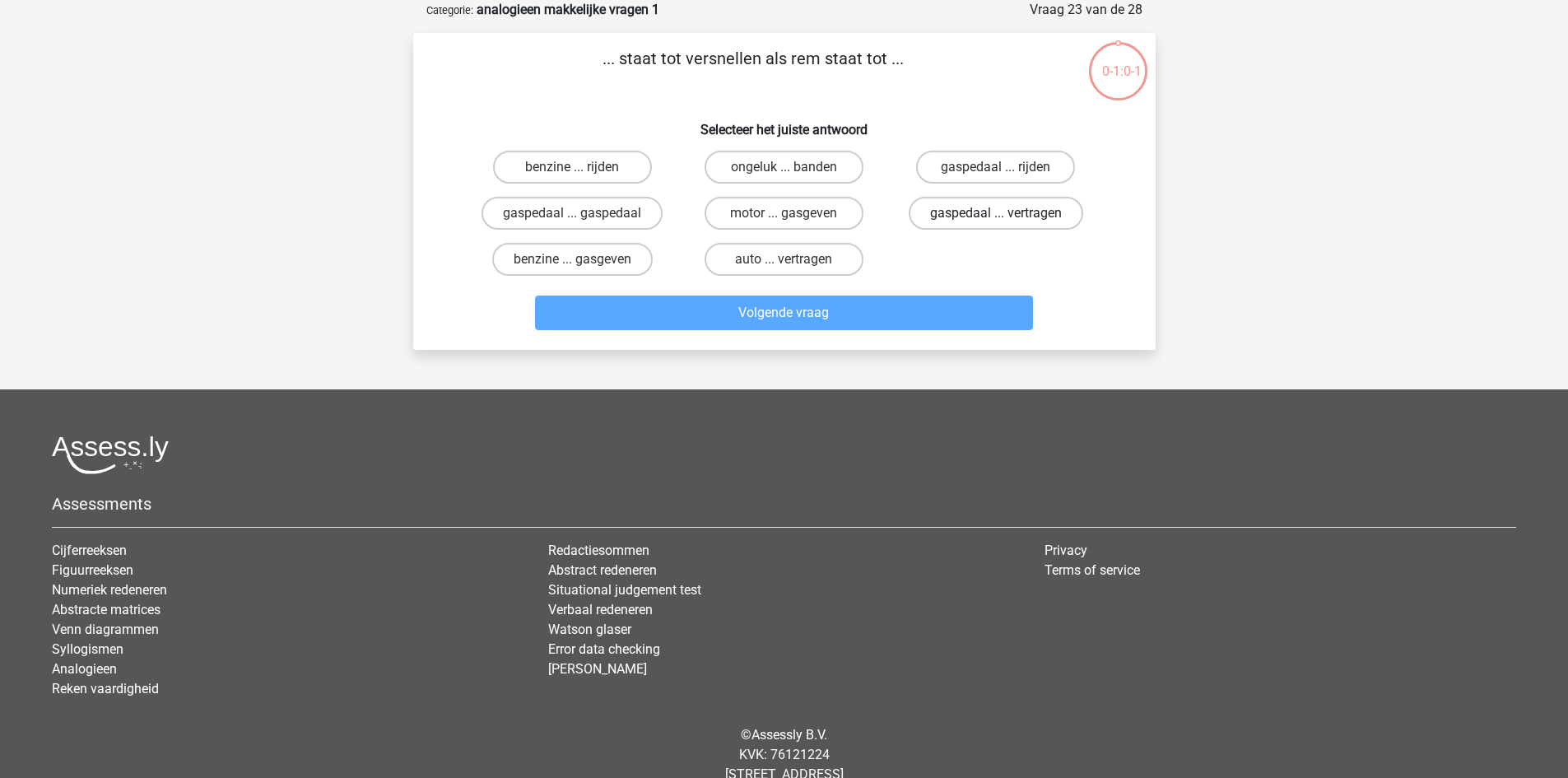
click at [980, 216] on label "gaspedaal ... vertragen" at bounding box center [996, 213] width 175 height 33
click at [996, 216] on input "gaspedaal ... vertragen" at bounding box center [1001, 218] width 11 height 11
radio input "true"
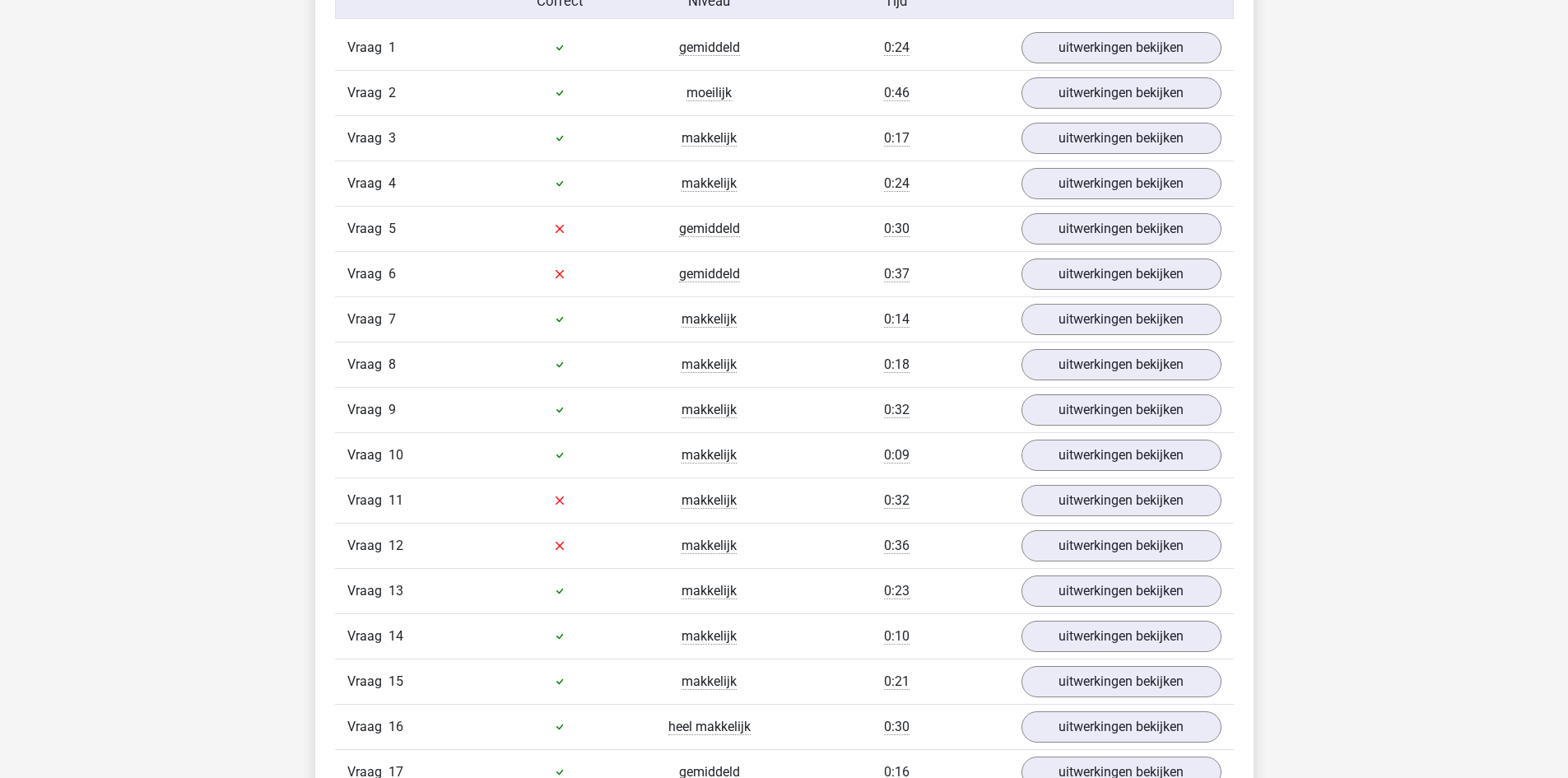
scroll to position [1400, 0]
click at [1096, 235] on link "uitwerkingen bekijken" at bounding box center [1121, 228] width 230 height 36
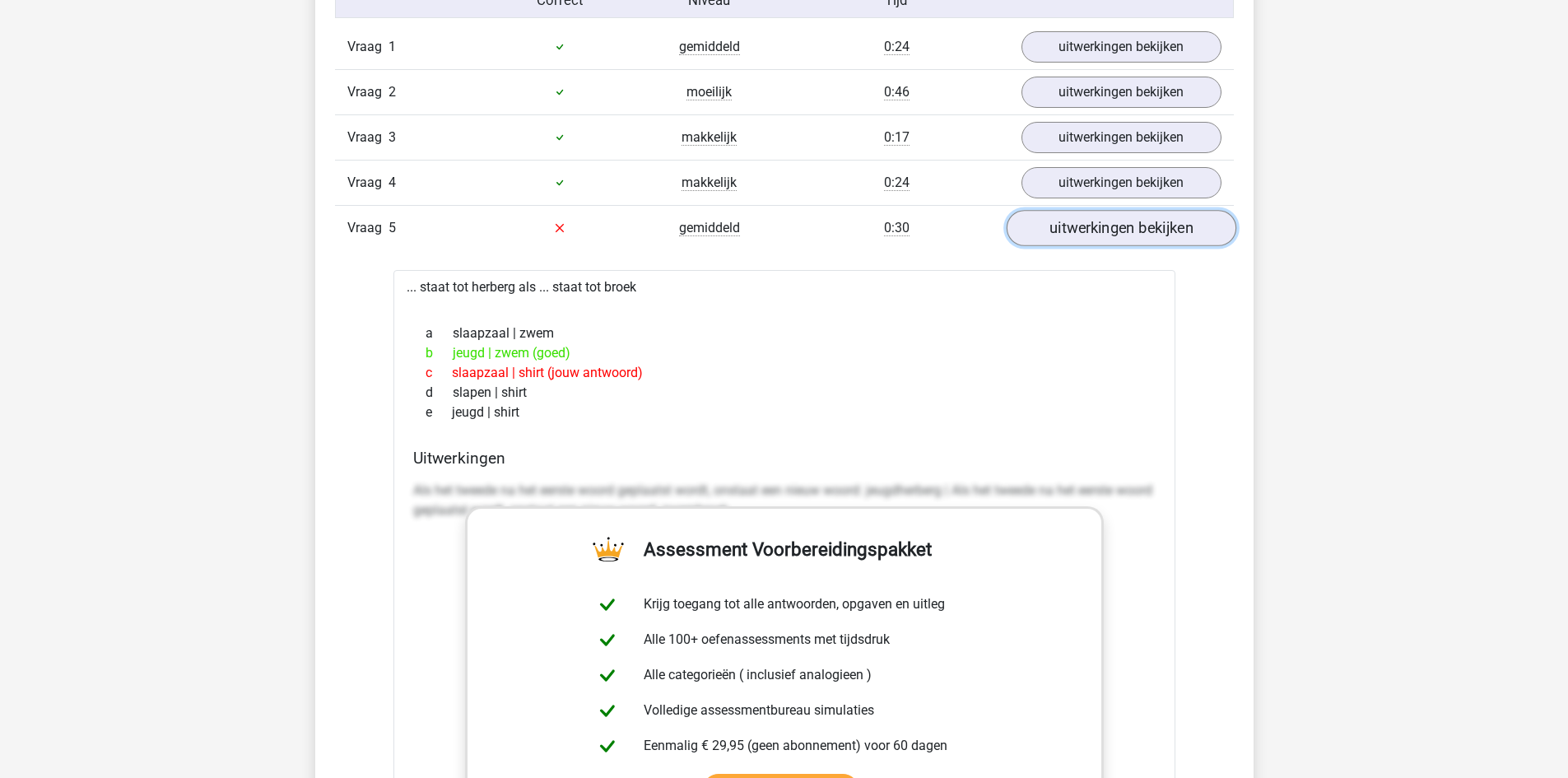
click at [1096, 235] on link "uitwerkingen bekijken" at bounding box center [1121, 228] width 230 height 36
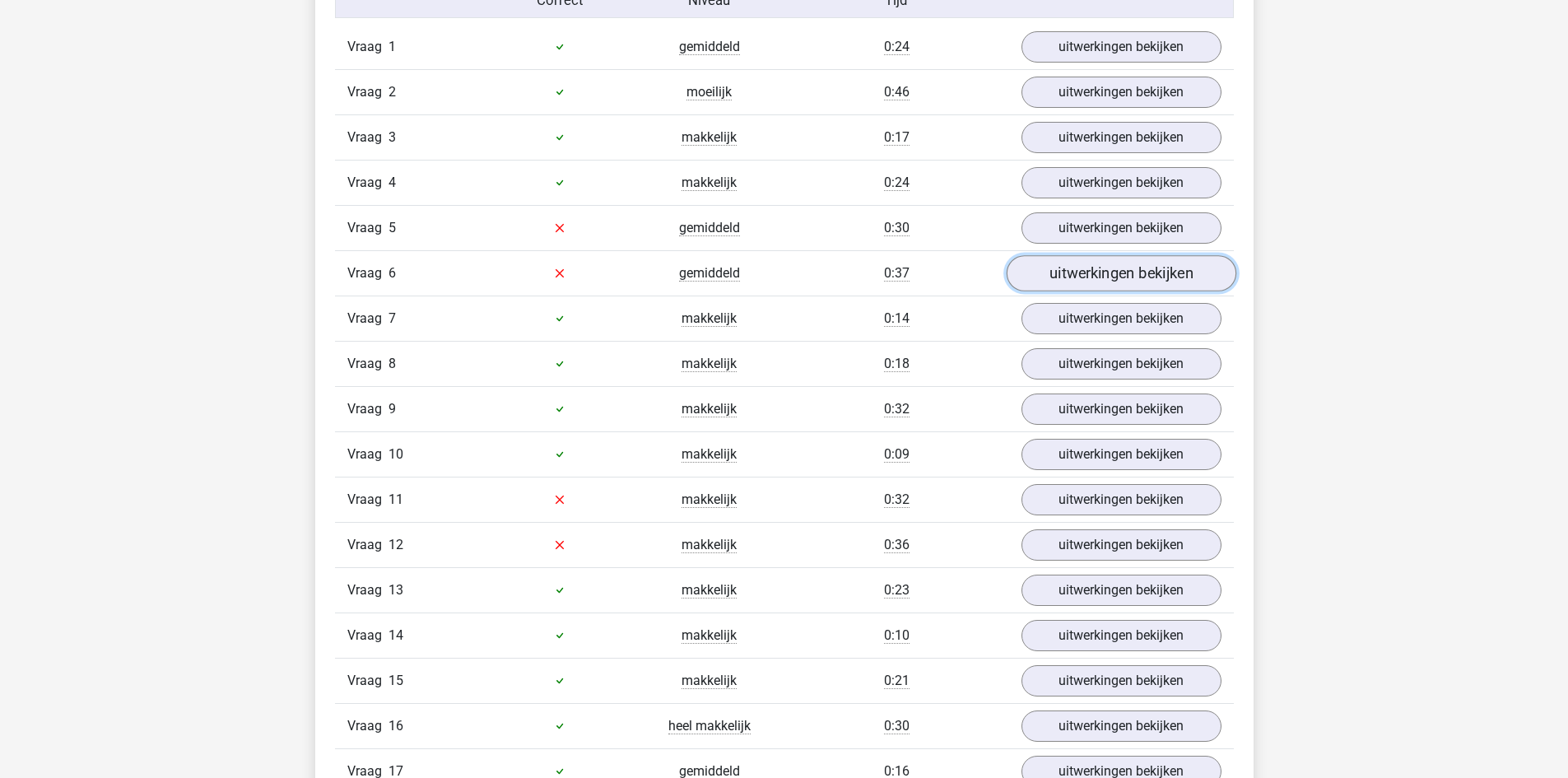
click at [1092, 267] on link "uitwerkingen bekijken" at bounding box center [1121, 274] width 230 height 36
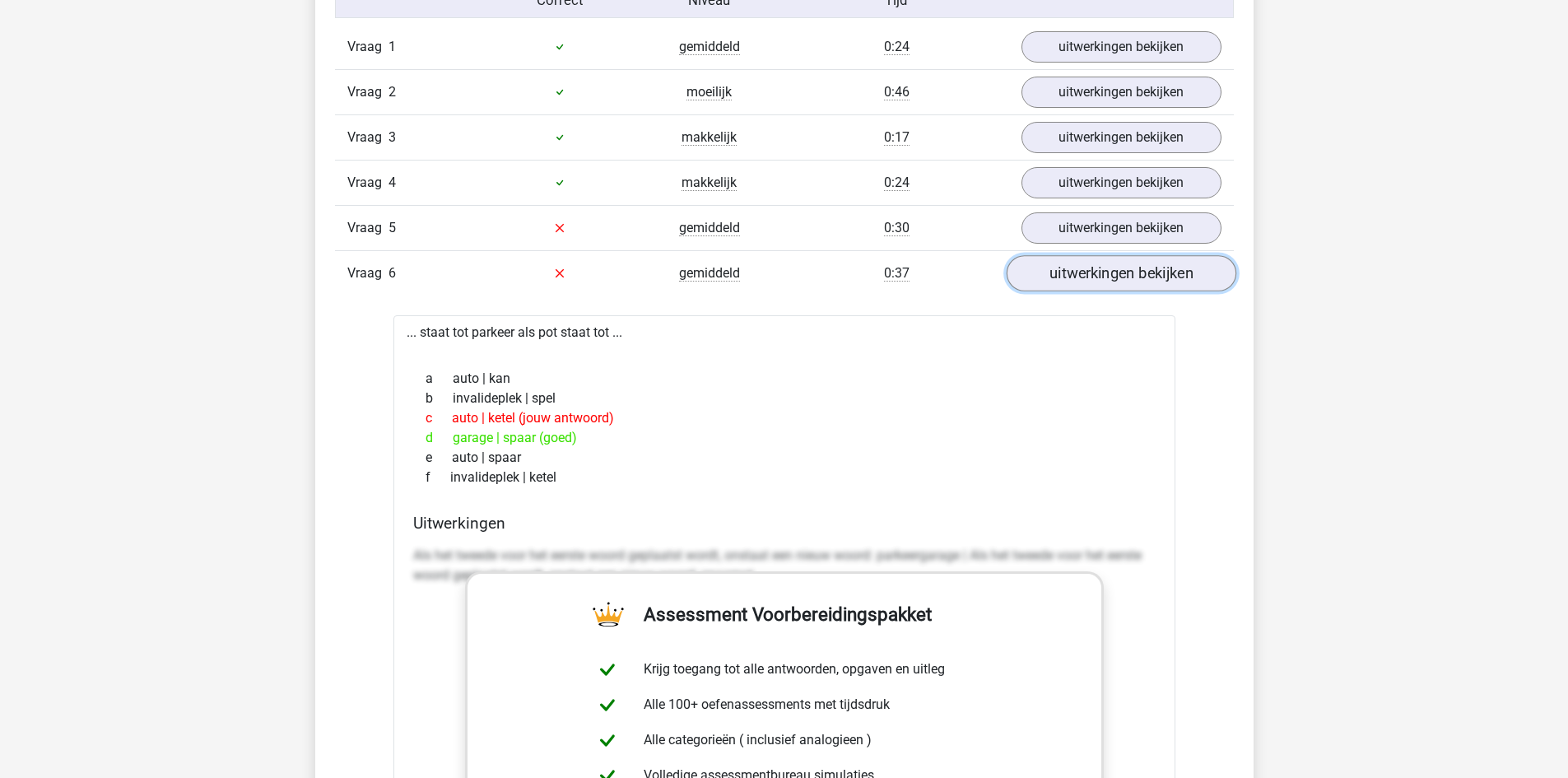
click at [1092, 267] on link "uitwerkingen bekijken" at bounding box center [1121, 274] width 230 height 36
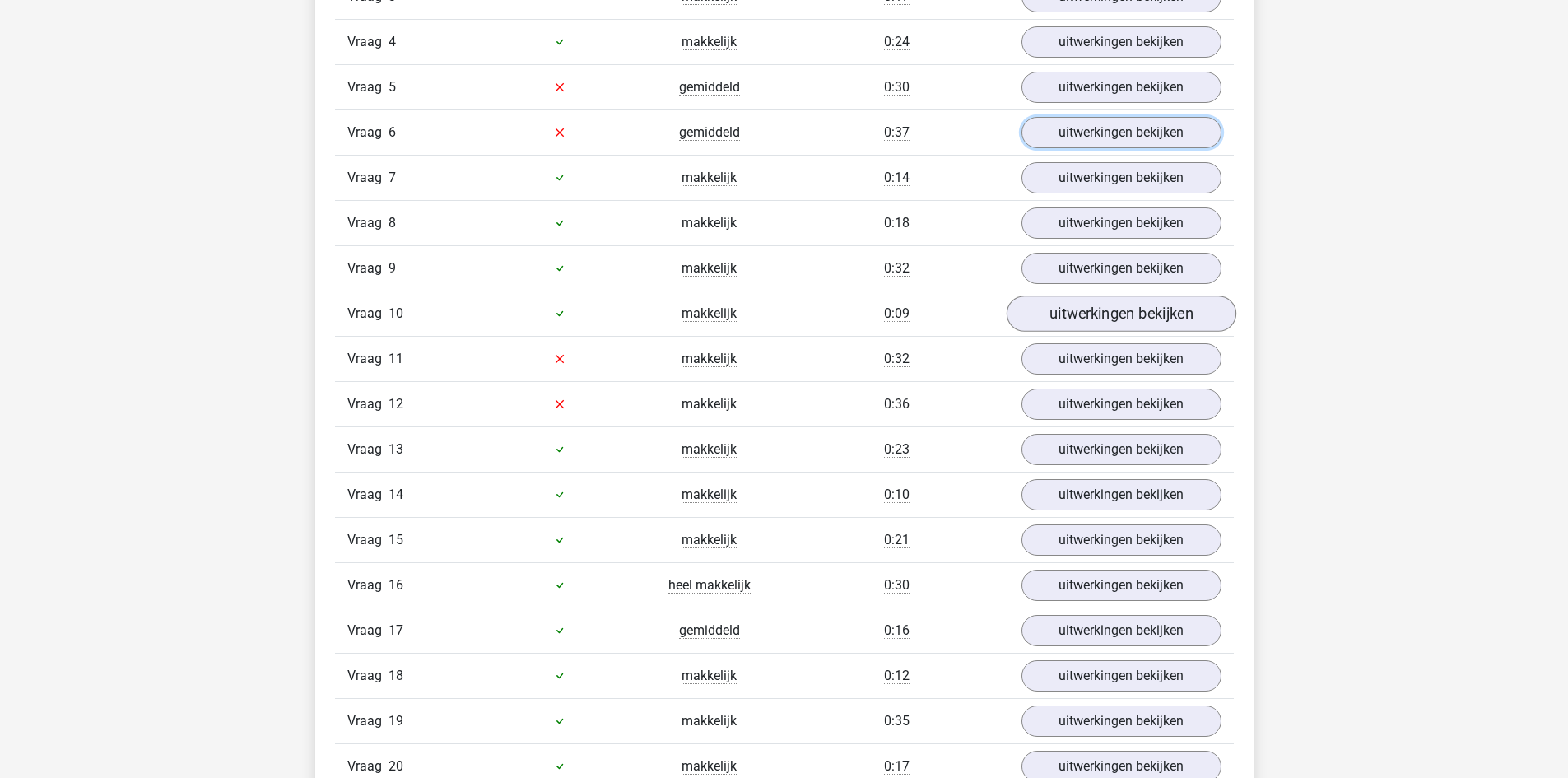
scroll to position [1565, 0]
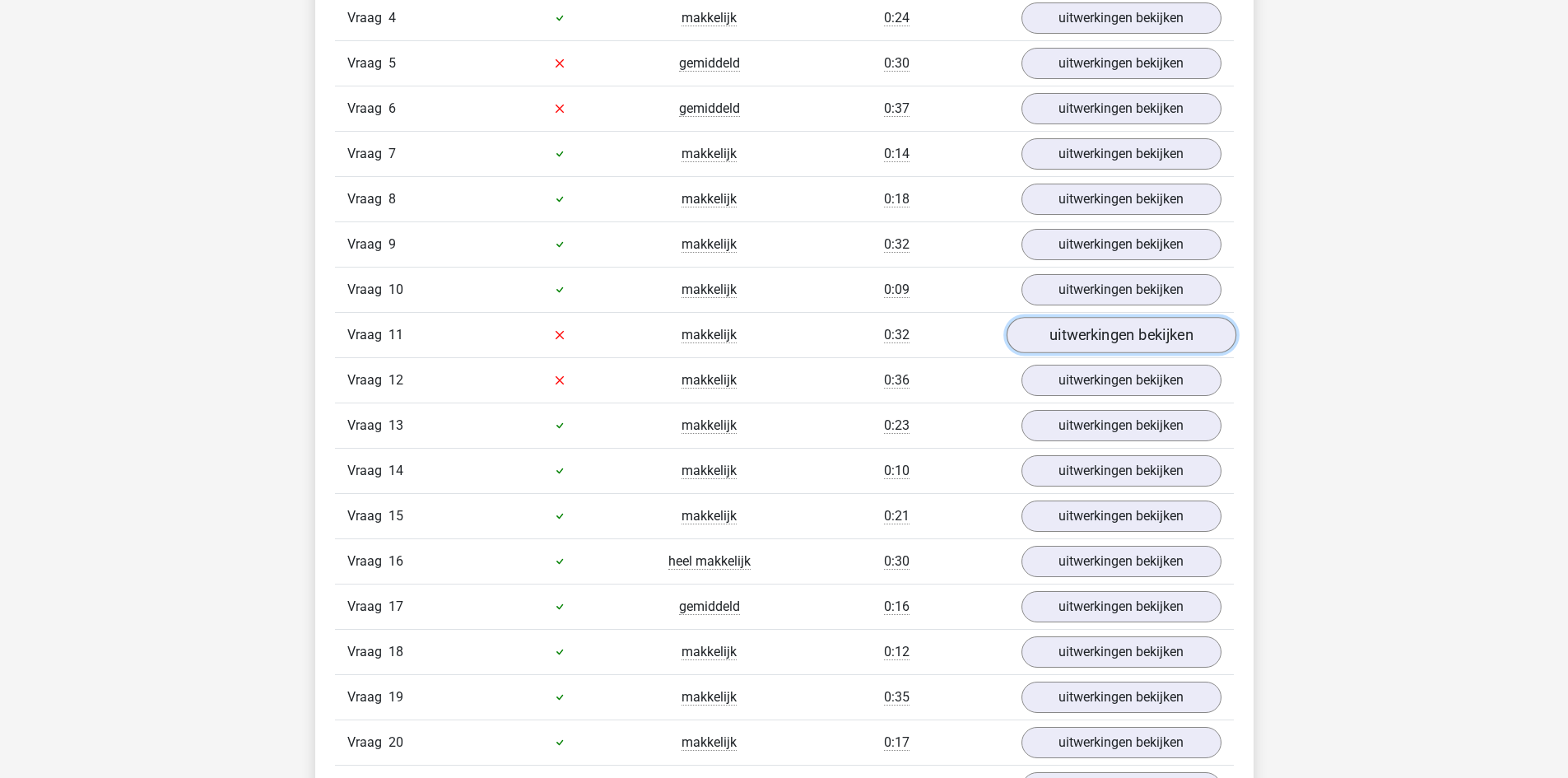
click at [1090, 342] on link "uitwerkingen bekijken" at bounding box center [1121, 335] width 230 height 36
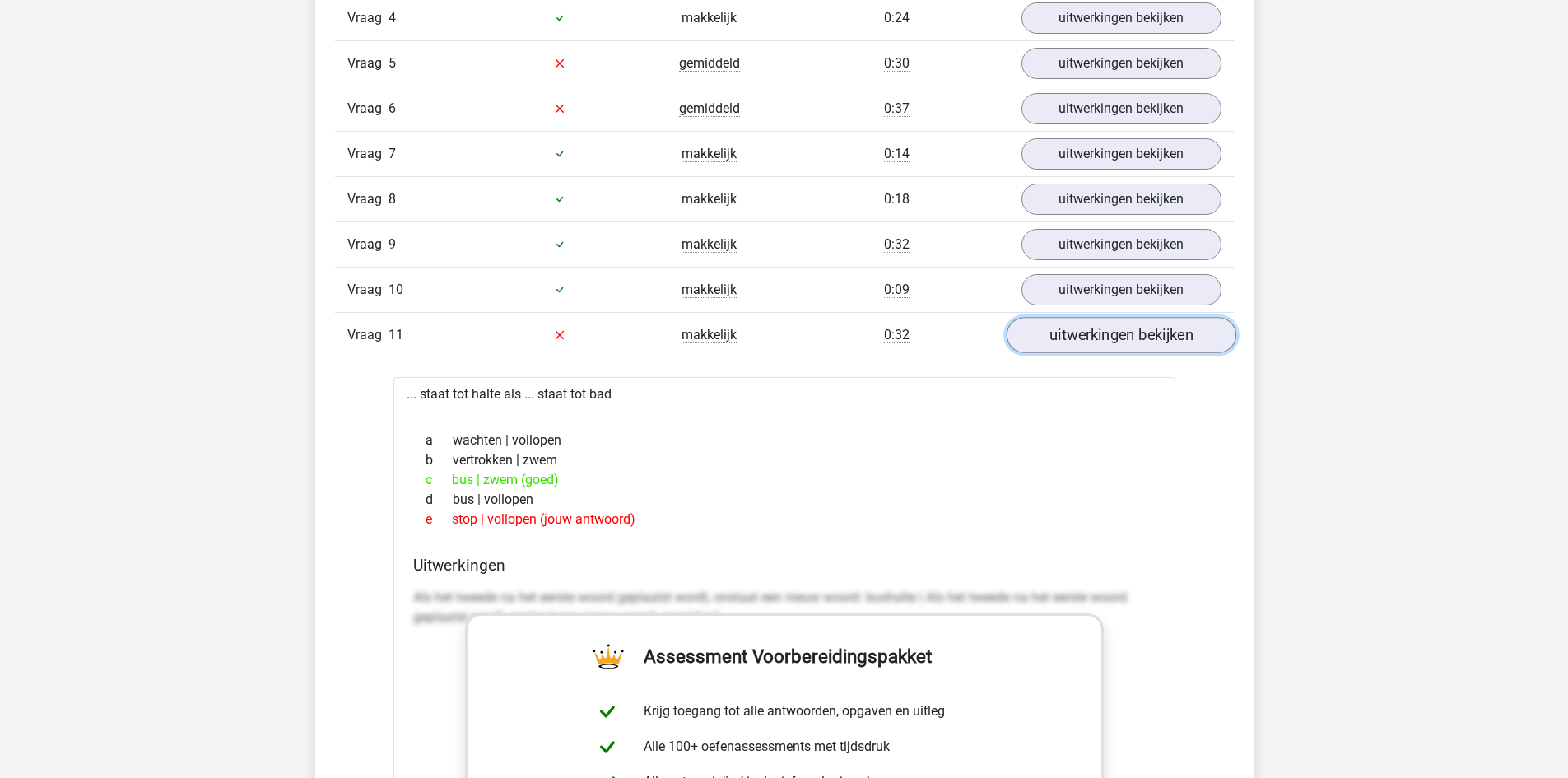
click at [1090, 342] on link "uitwerkingen bekijken" at bounding box center [1121, 335] width 230 height 36
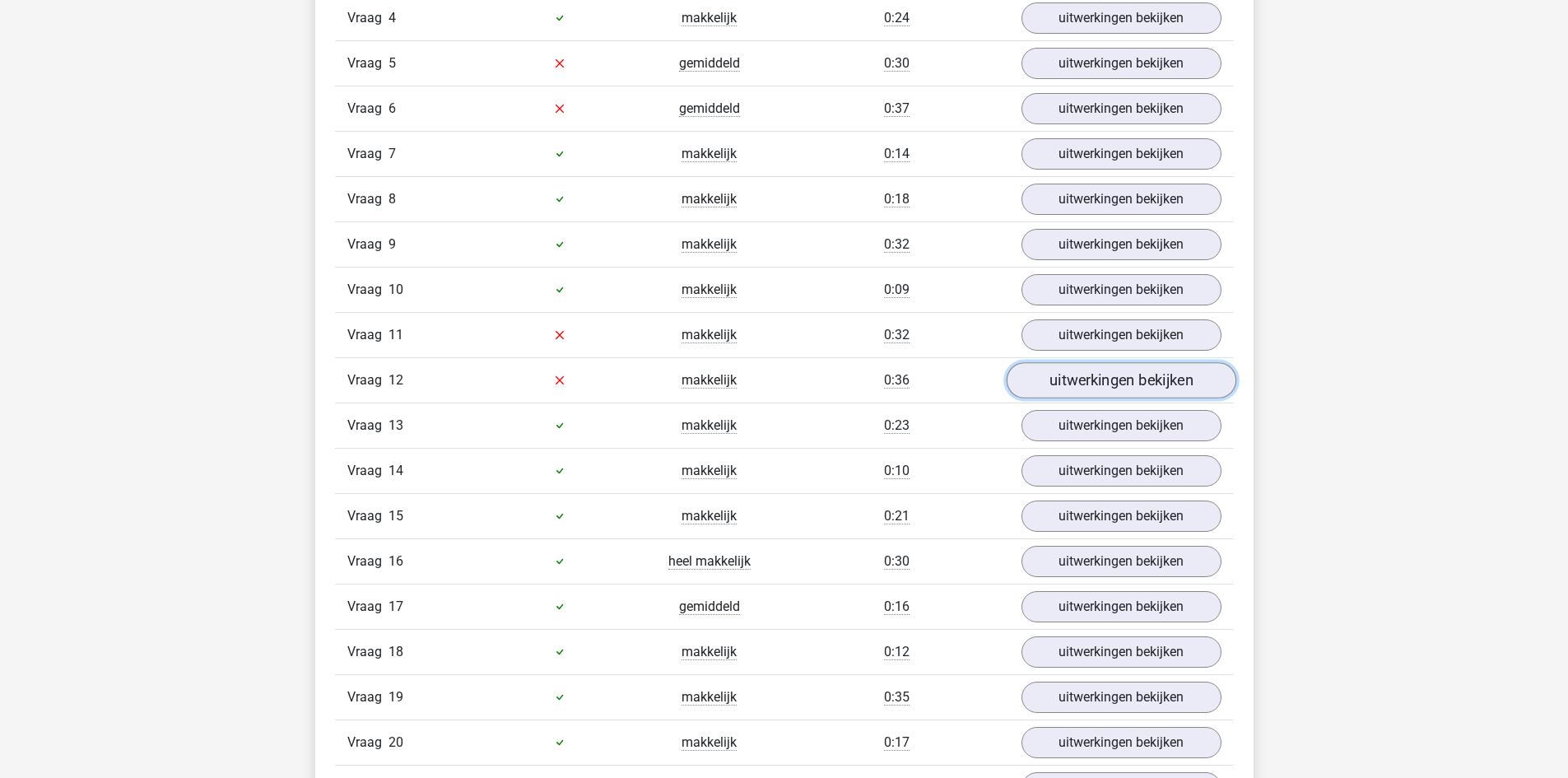
click at [1086, 374] on link "uitwerkingen bekijken" at bounding box center [1121, 380] width 230 height 36
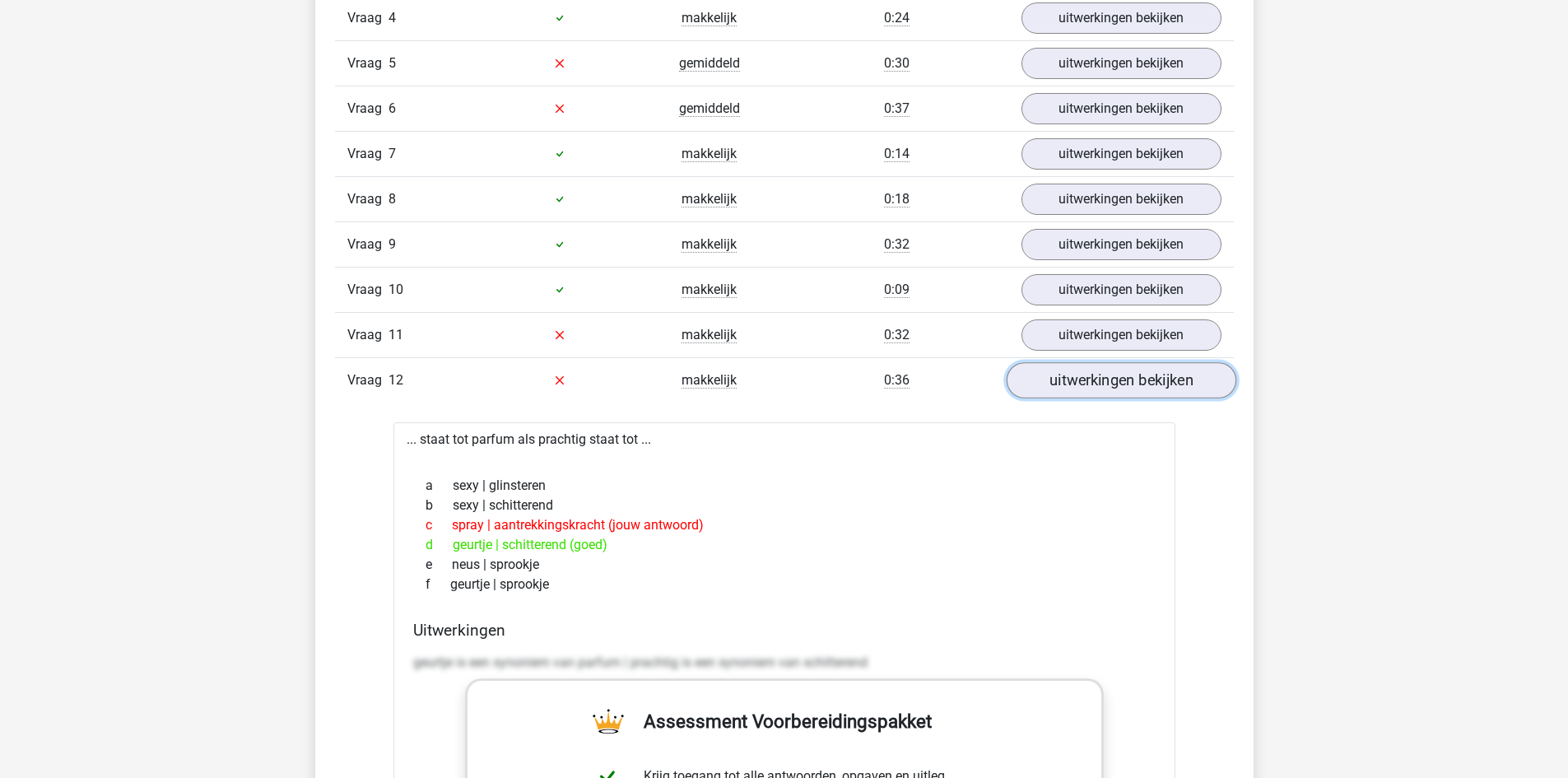
click at [1086, 374] on link "uitwerkingen bekijken" at bounding box center [1121, 380] width 230 height 36
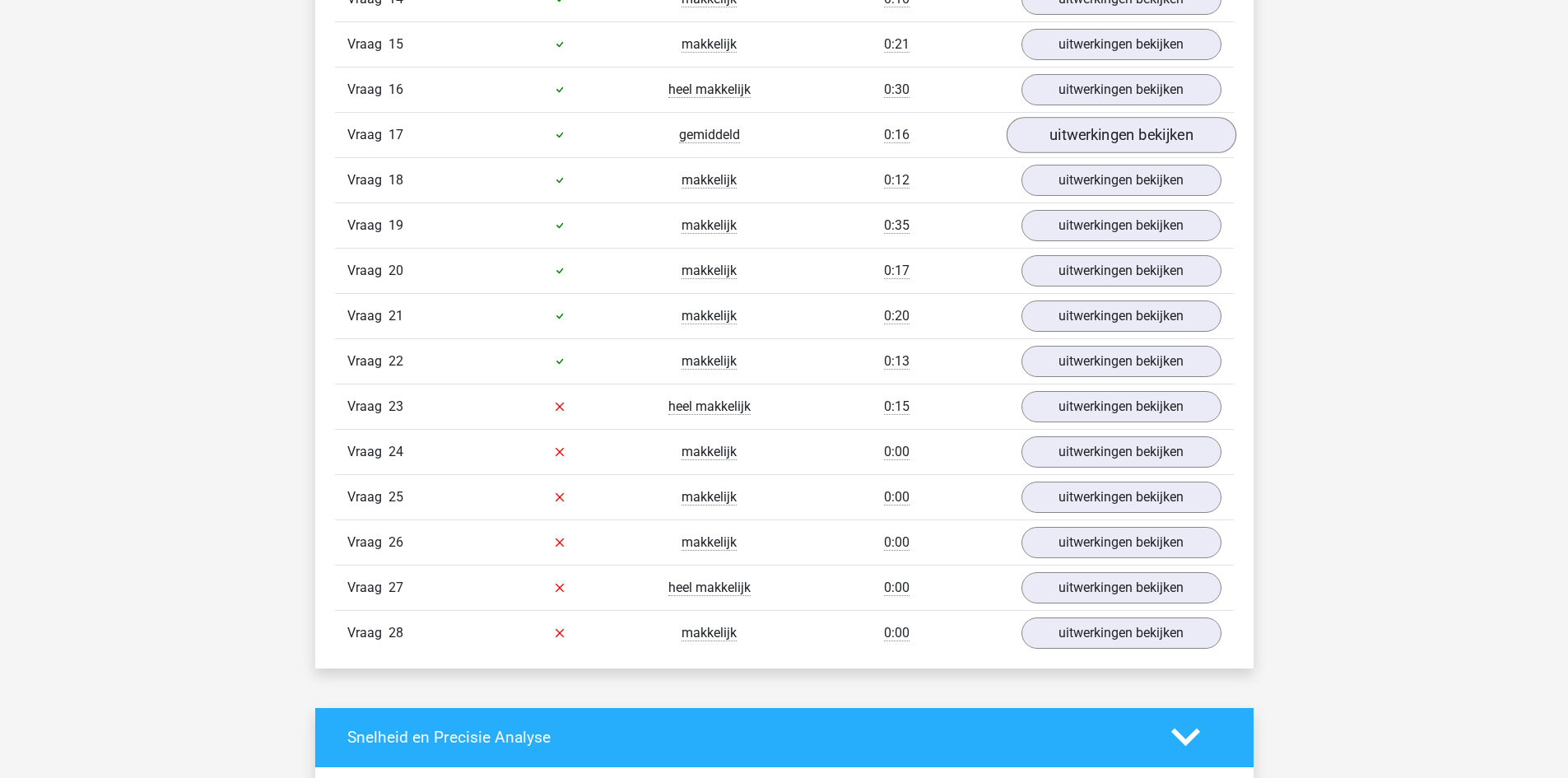
scroll to position [2059, 0]
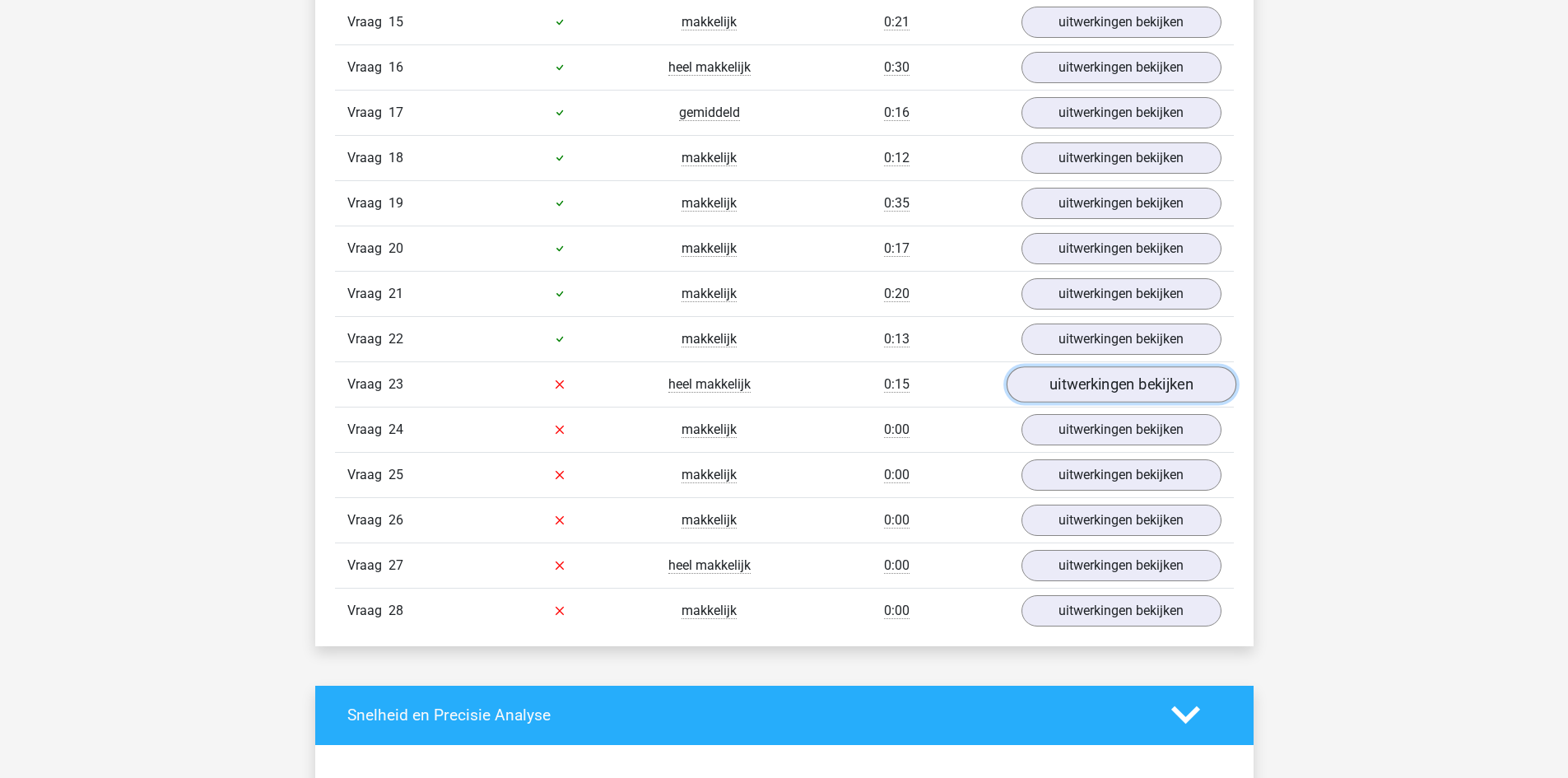
click at [1114, 381] on link "uitwerkingen bekijken" at bounding box center [1121, 385] width 230 height 36
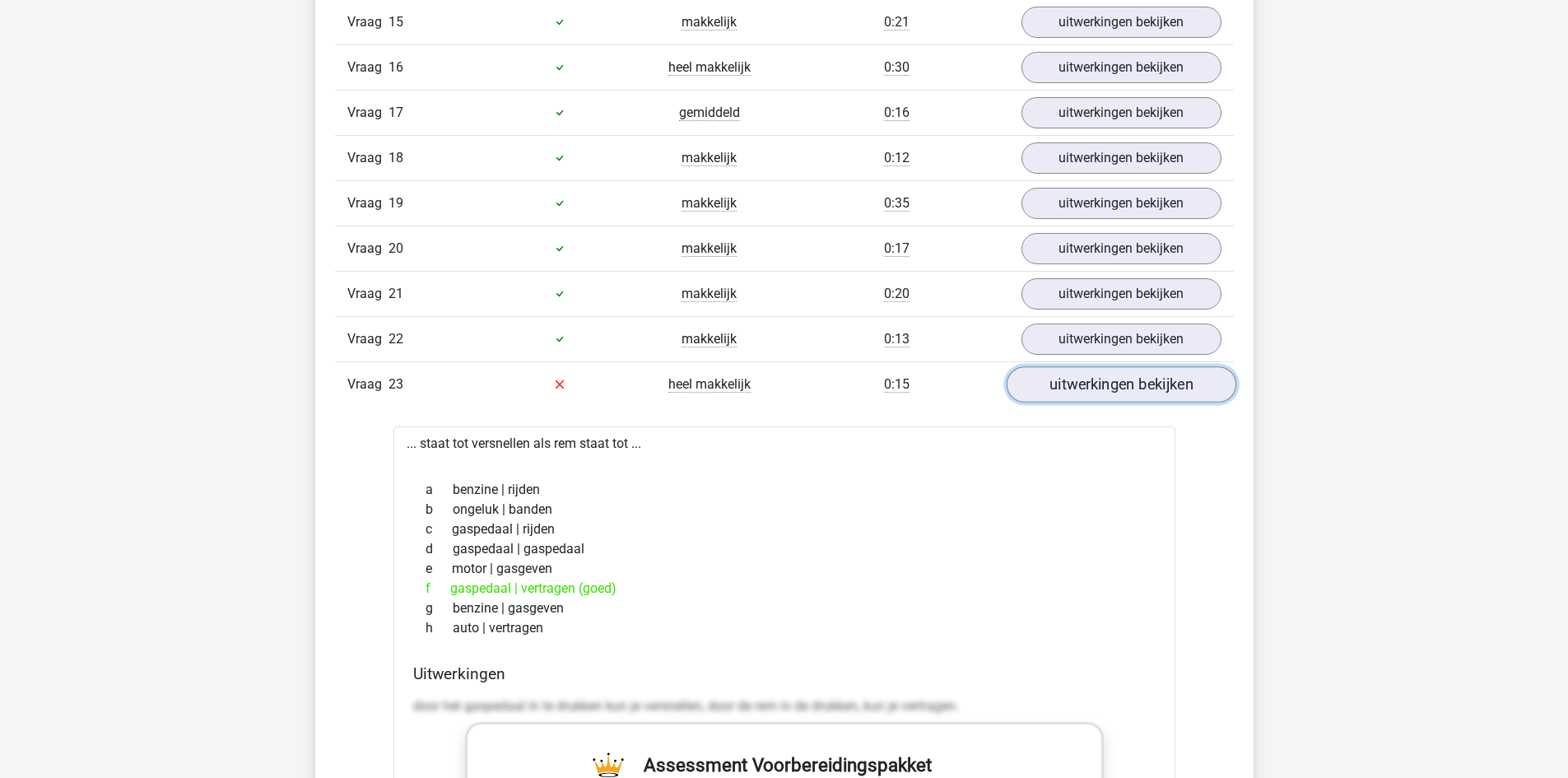
click at [1114, 381] on link "uitwerkingen bekijken" at bounding box center [1121, 385] width 230 height 36
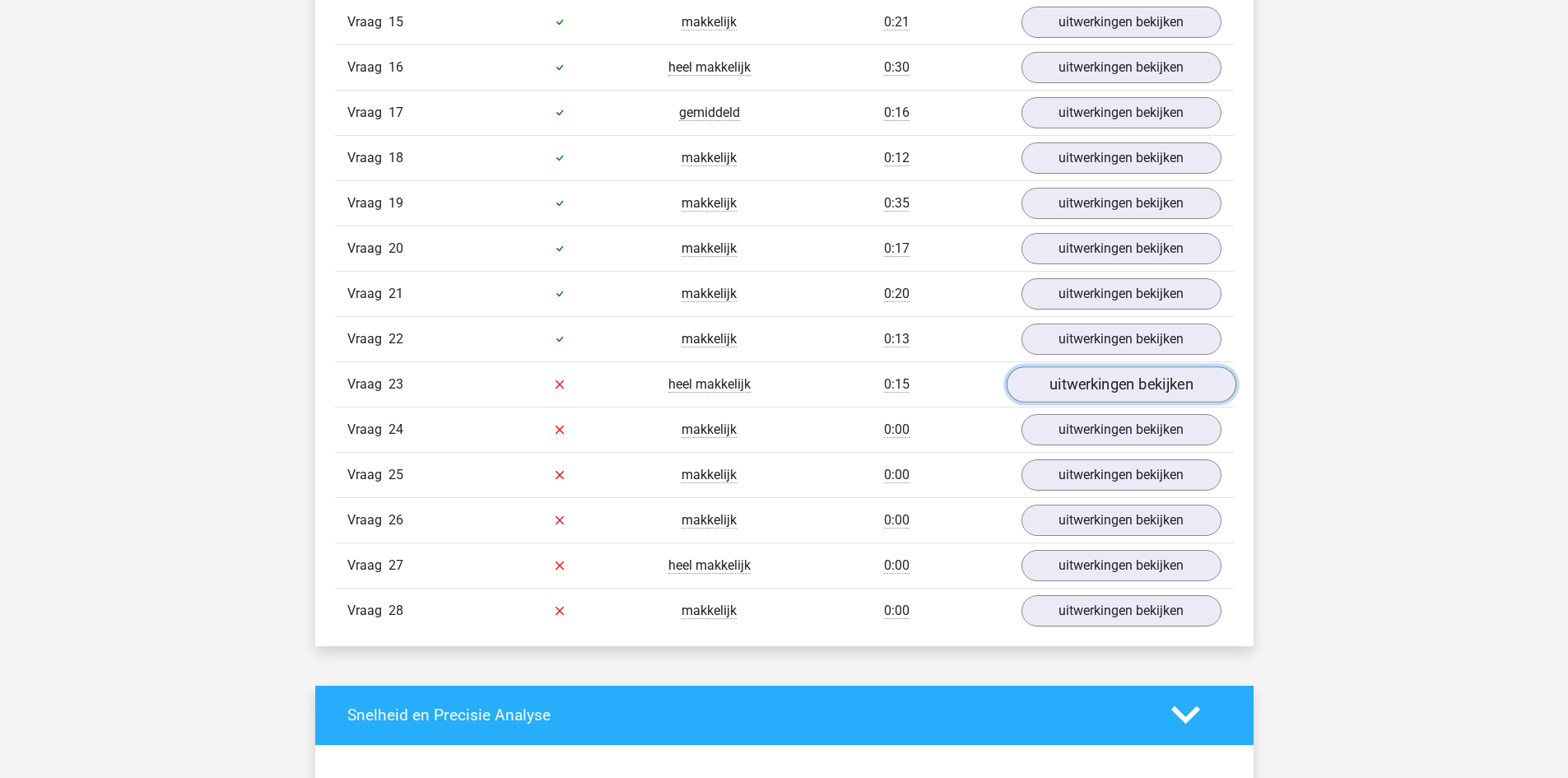
click at [1114, 381] on link "uitwerkingen bekijken" at bounding box center [1121, 385] width 230 height 36
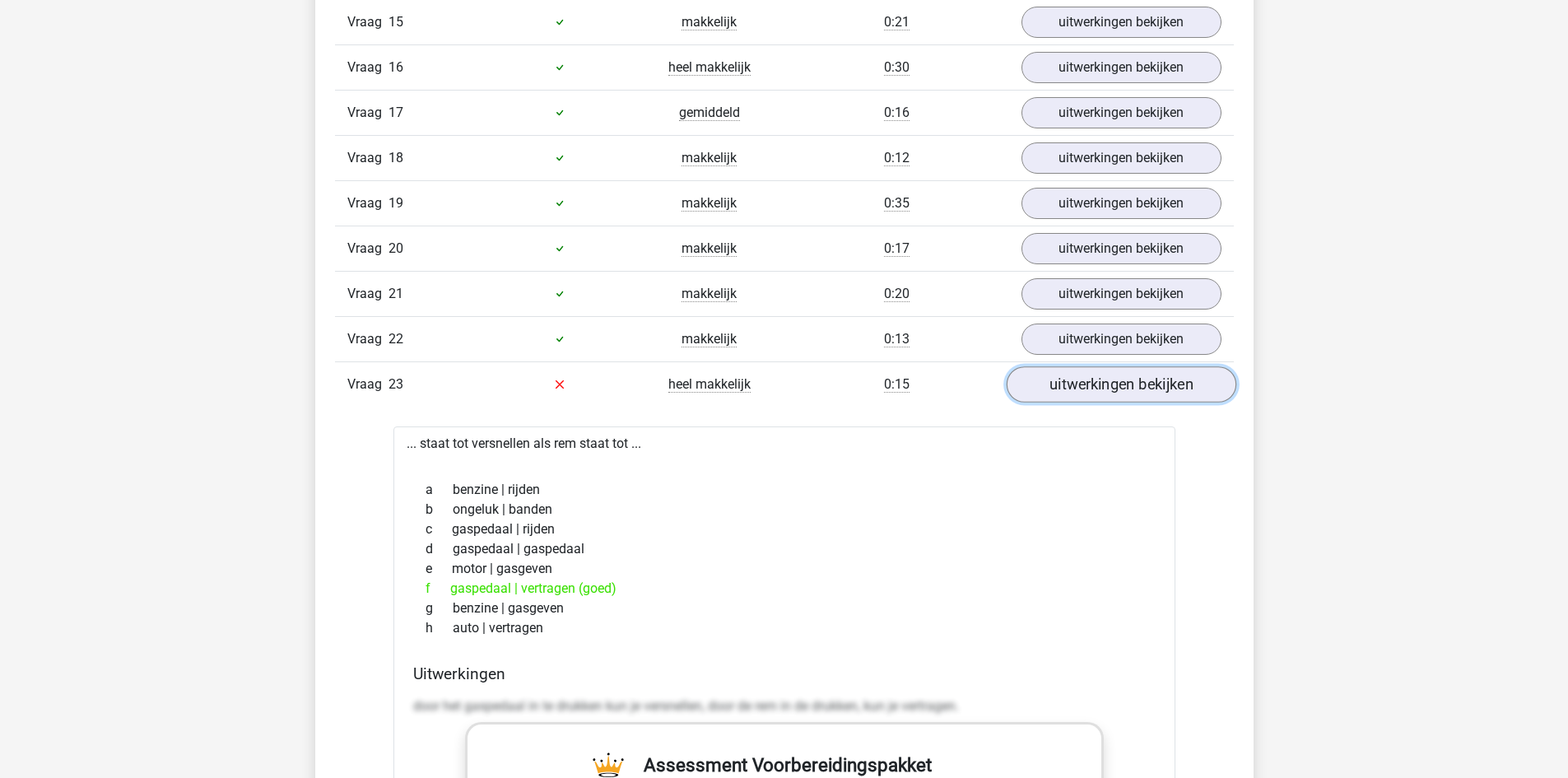
click at [1114, 381] on link "uitwerkingen bekijken" at bounding box center [1121, 385] width 230 height 36
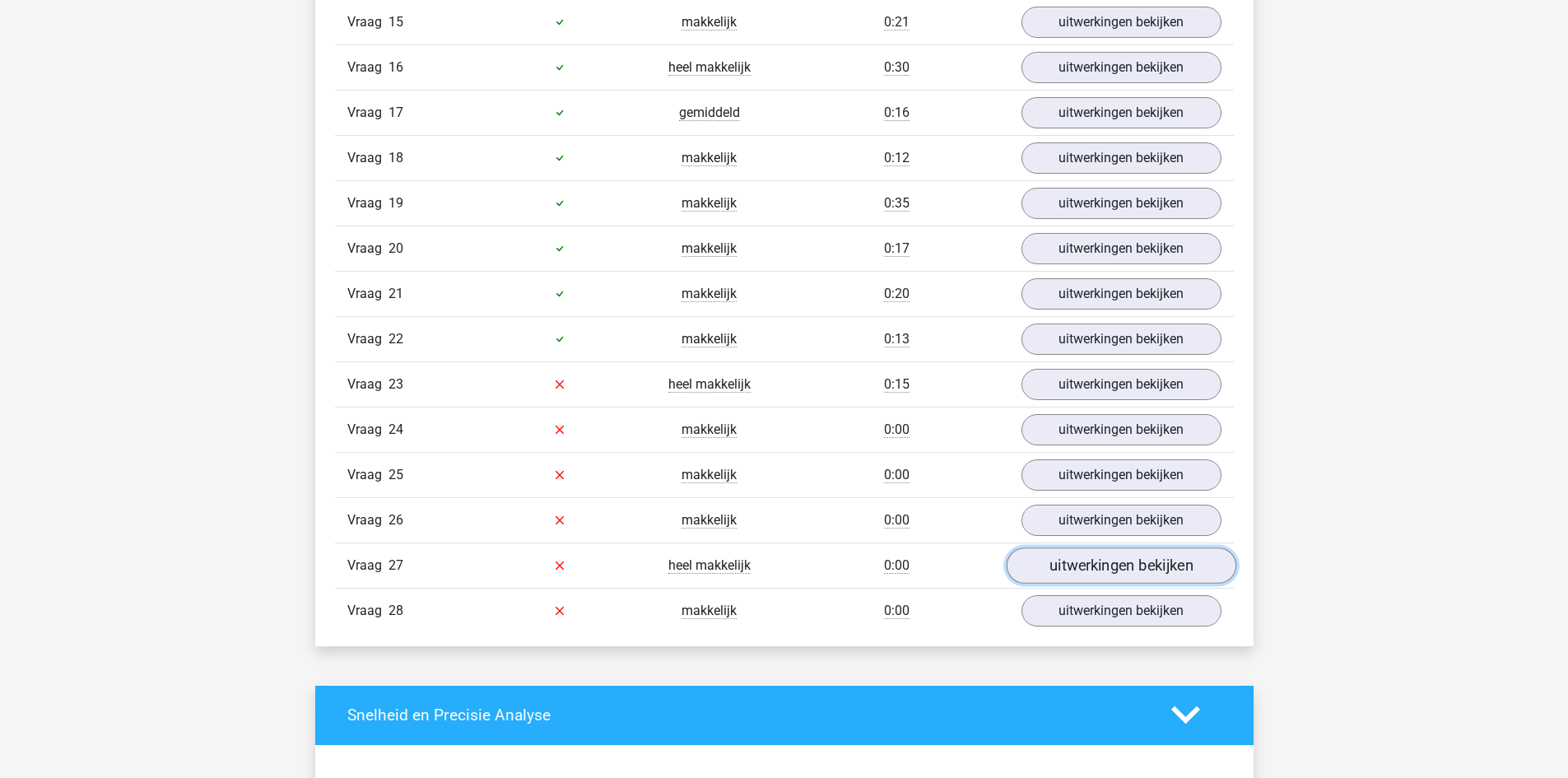
click at [1102, 562] on link "uitwerkingen bekijken" at bounding box center [1121, 566] width 230 height 36
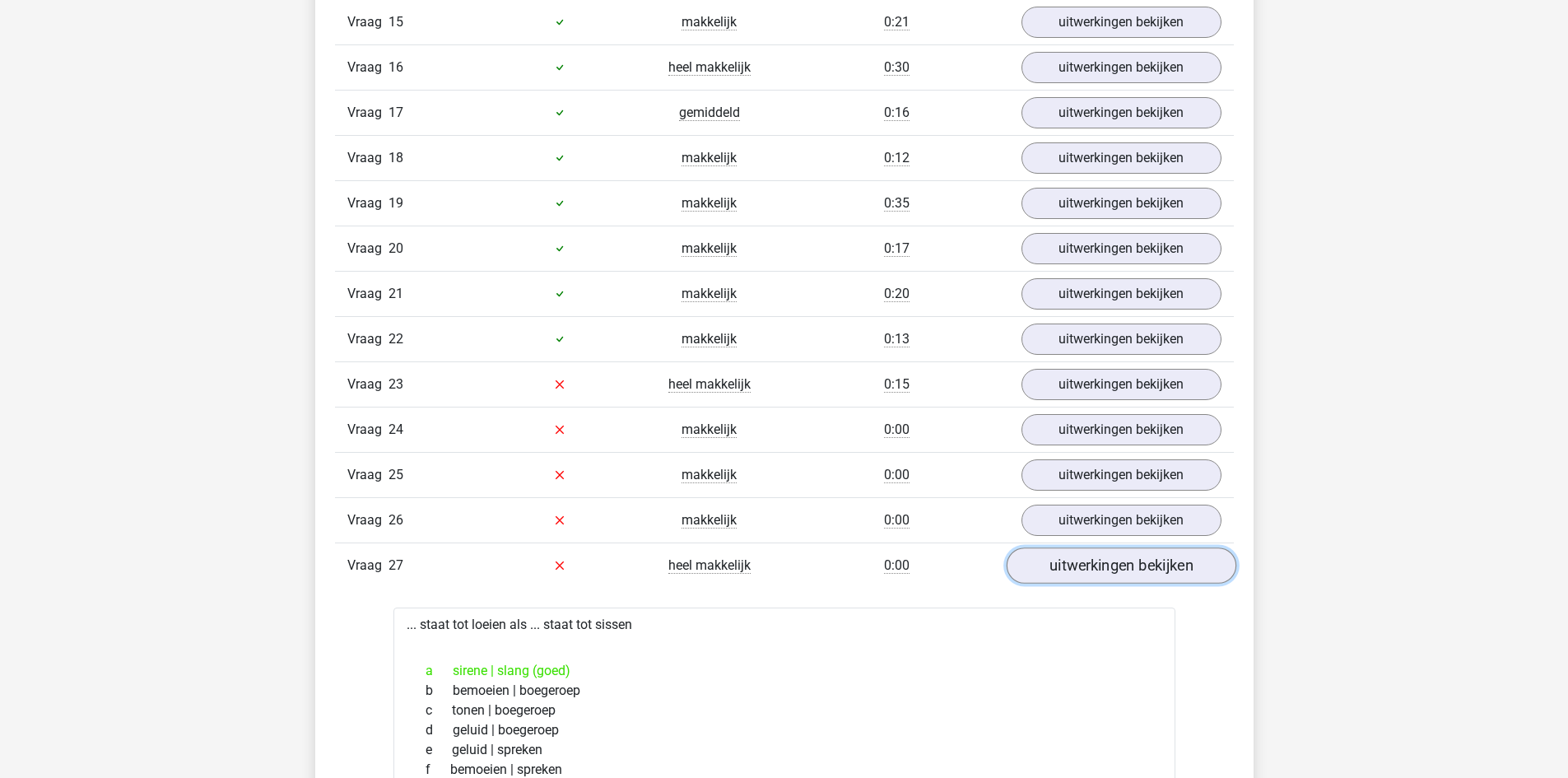
click at [1102, 562] on link "uitwerkingen bekijken" at bounding box center [1121, 566] width 230 height 36
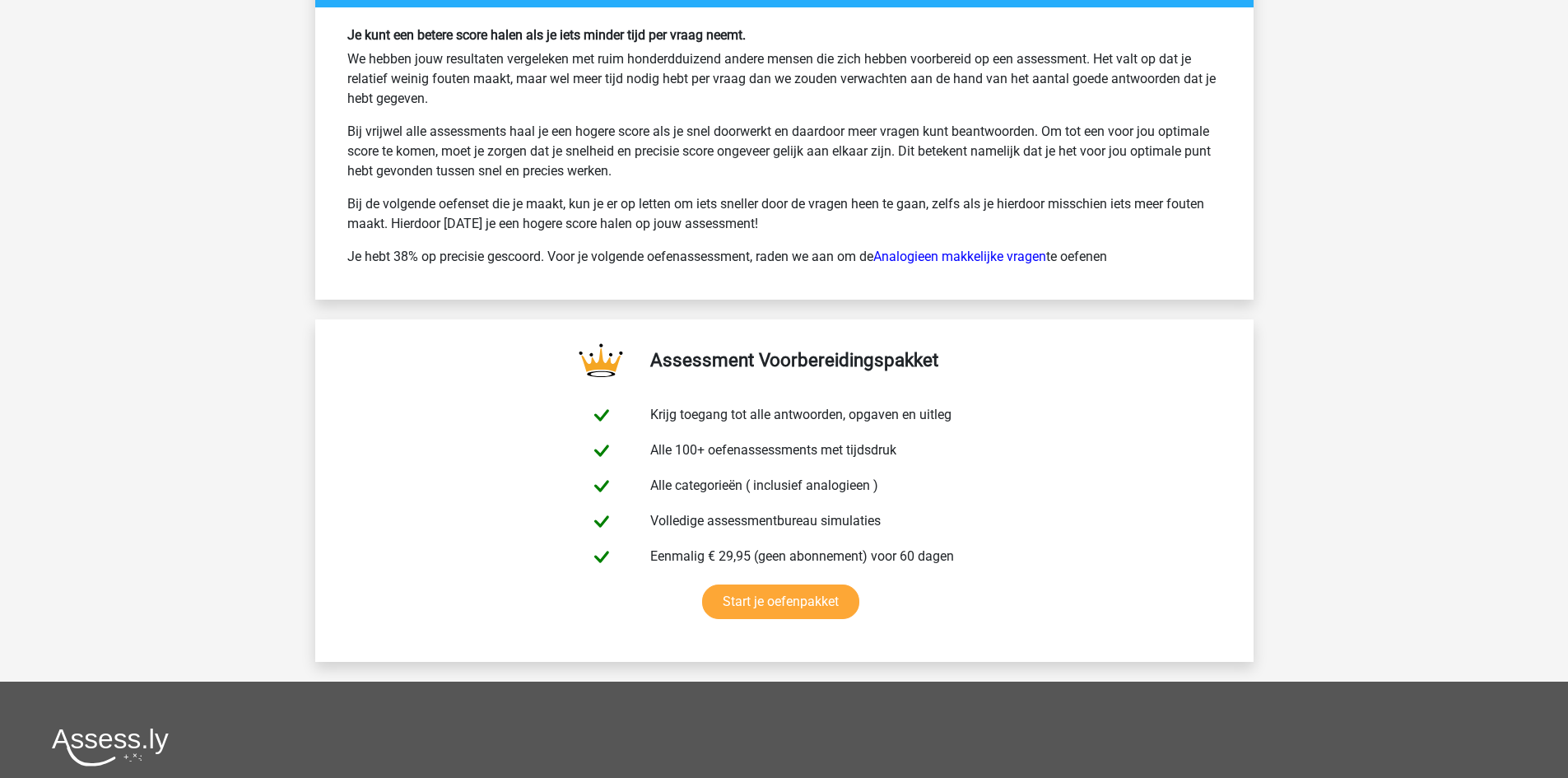
scroll to position [3377, 0]
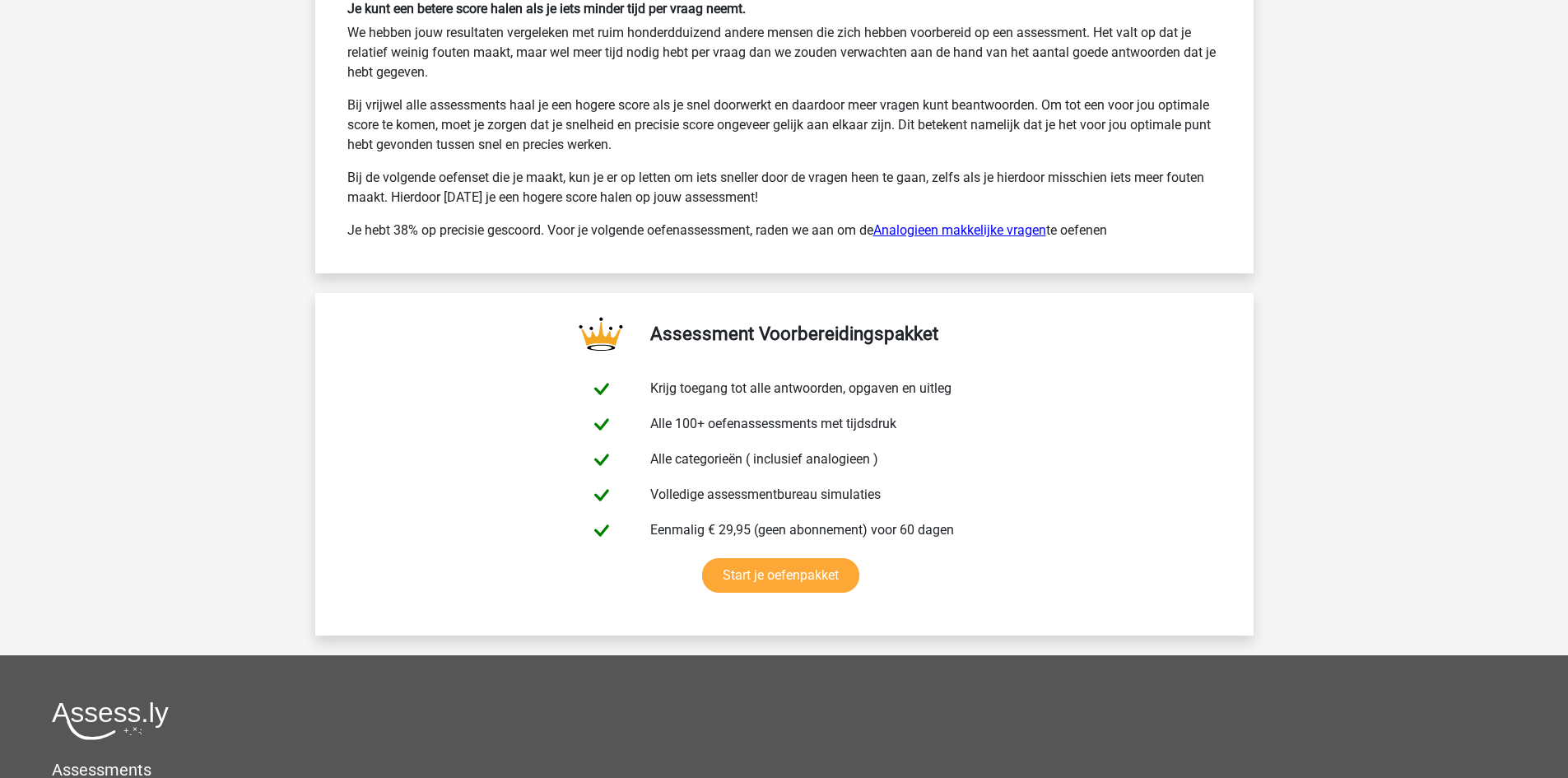
click at [917, 227] on link "Analogieen makkelijke vragen" at bounding box center [960, 229] width 173 height 15
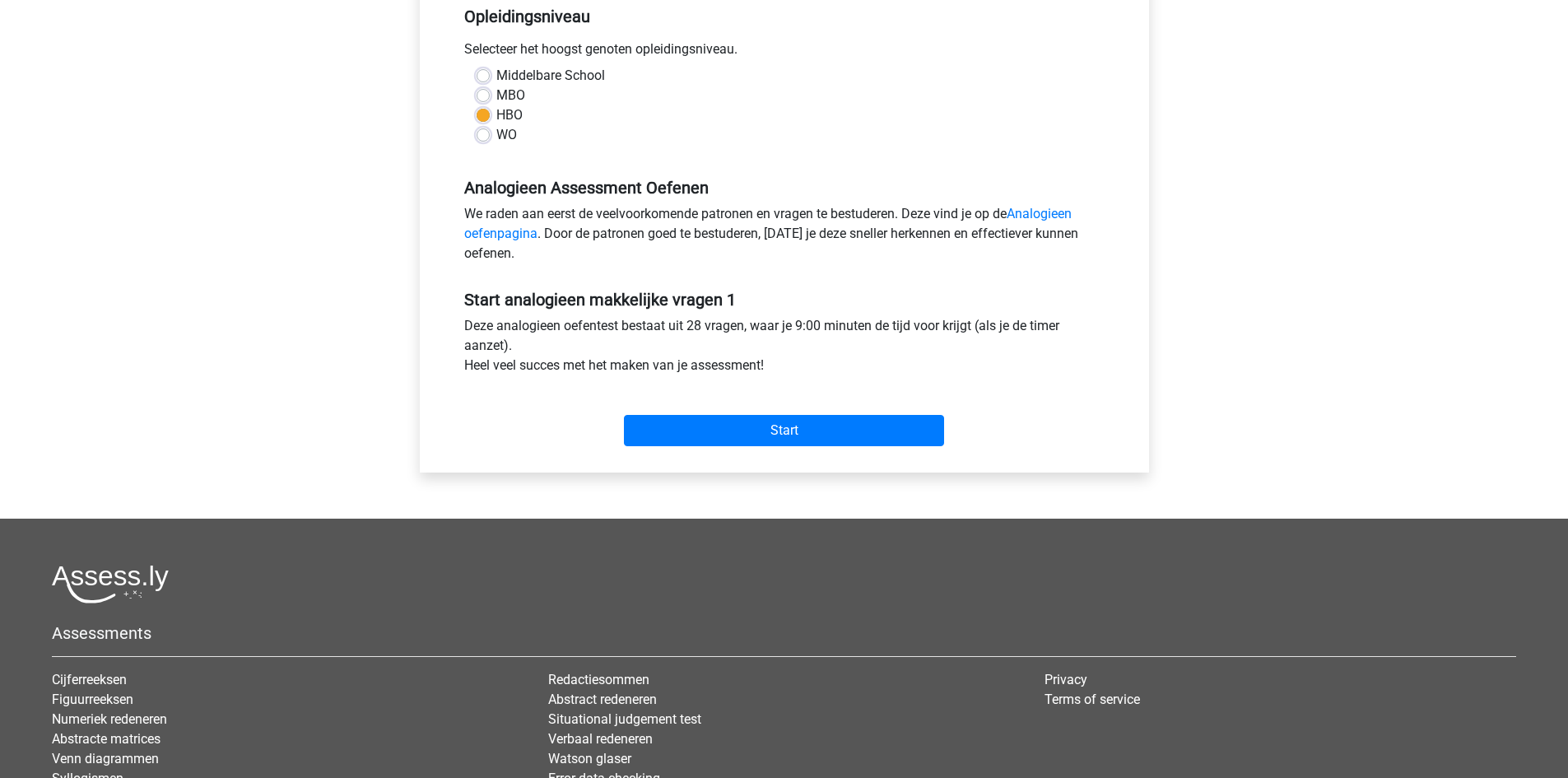
scroll to position [412, 0]
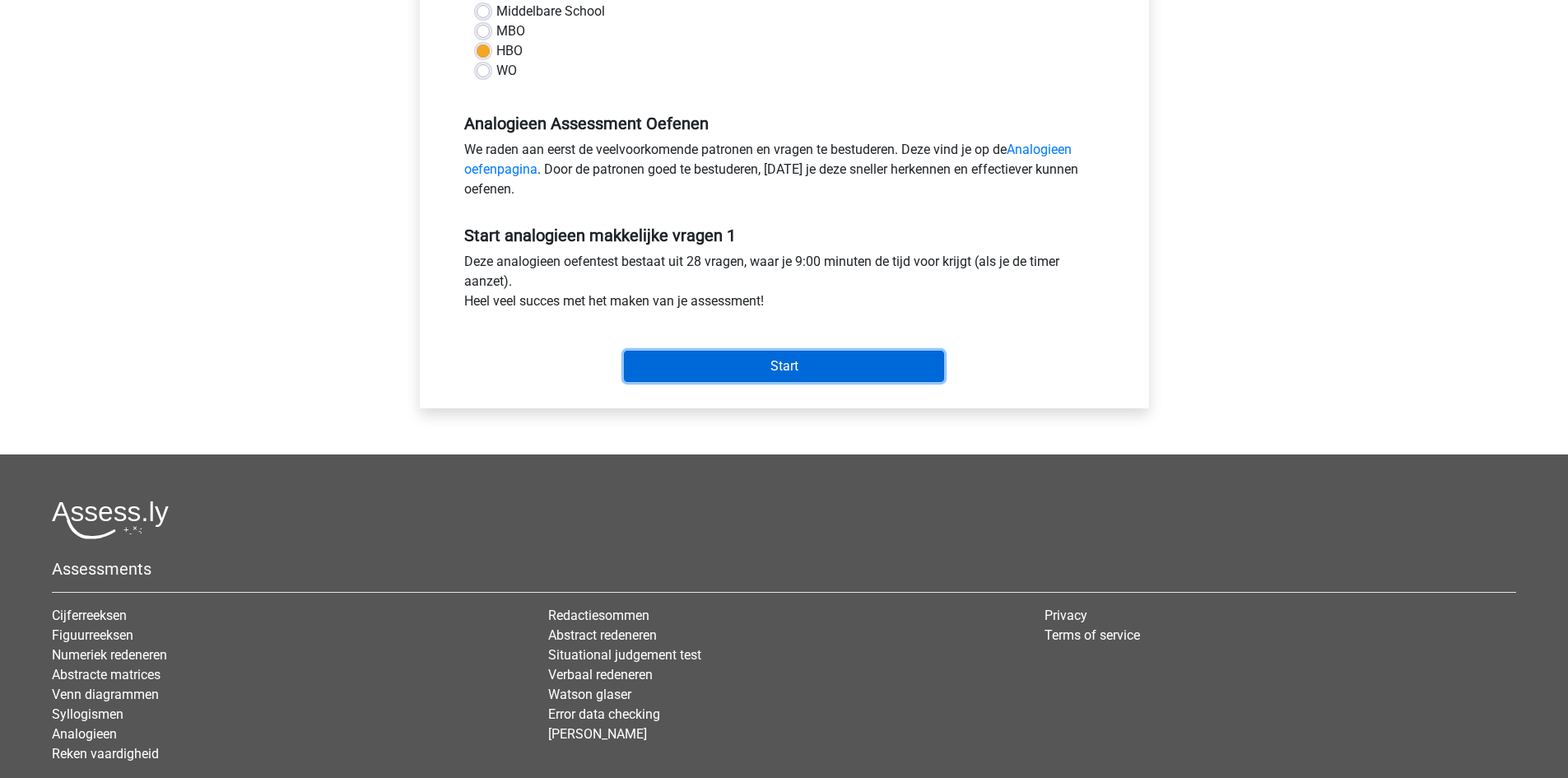
click at [849, 369] on input "Start" at bounding box center [784, 367] width 320 height 31
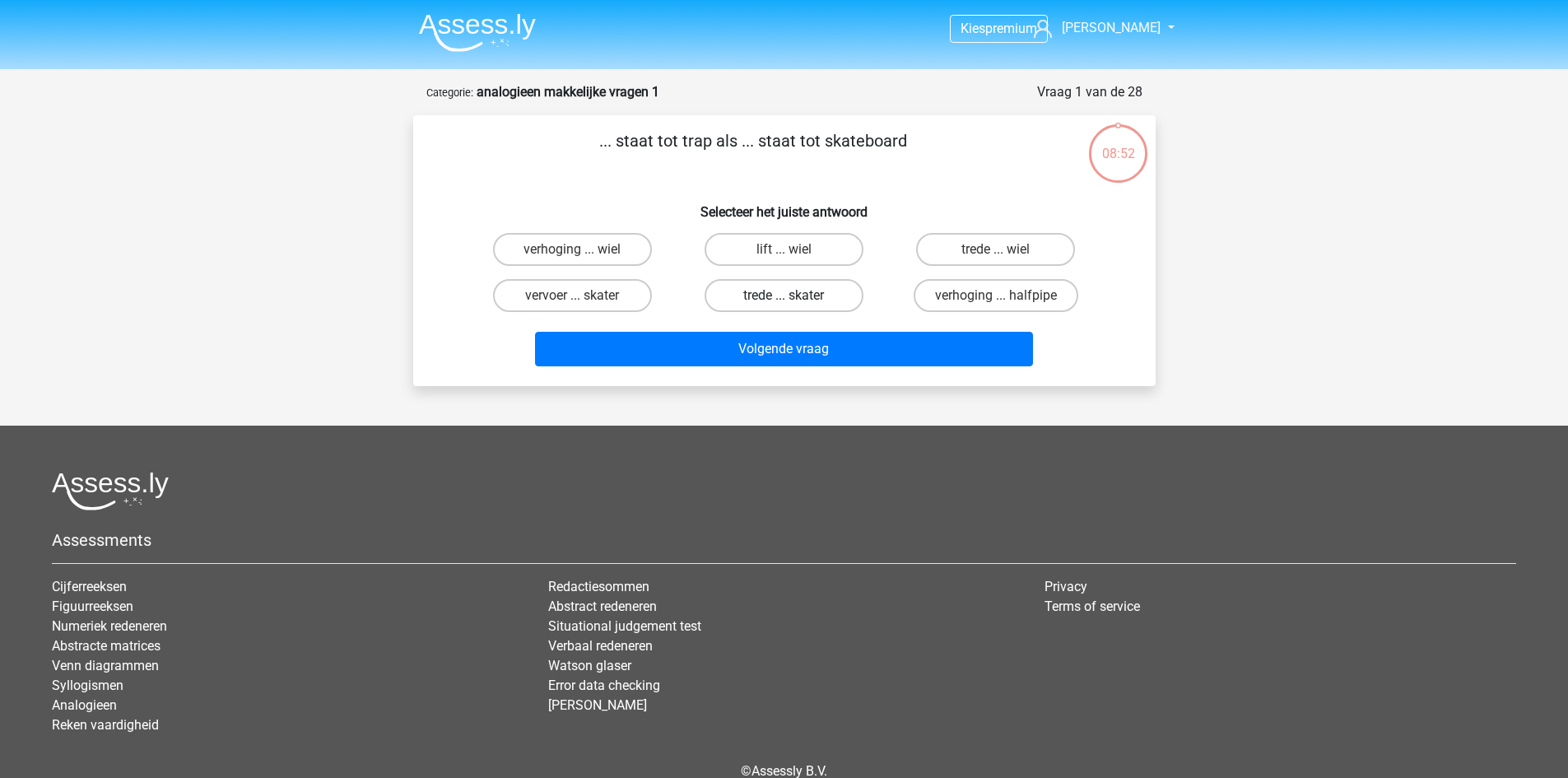
click at [748, 288] on label "trede ... skater" at bounding box center [784, 296] width 159 height 33
click at [784, 296] on input "trede ... skater" at bounding box center [789, 301] width 11 height 11
radio input "true"
